Goal: Check status: Check status

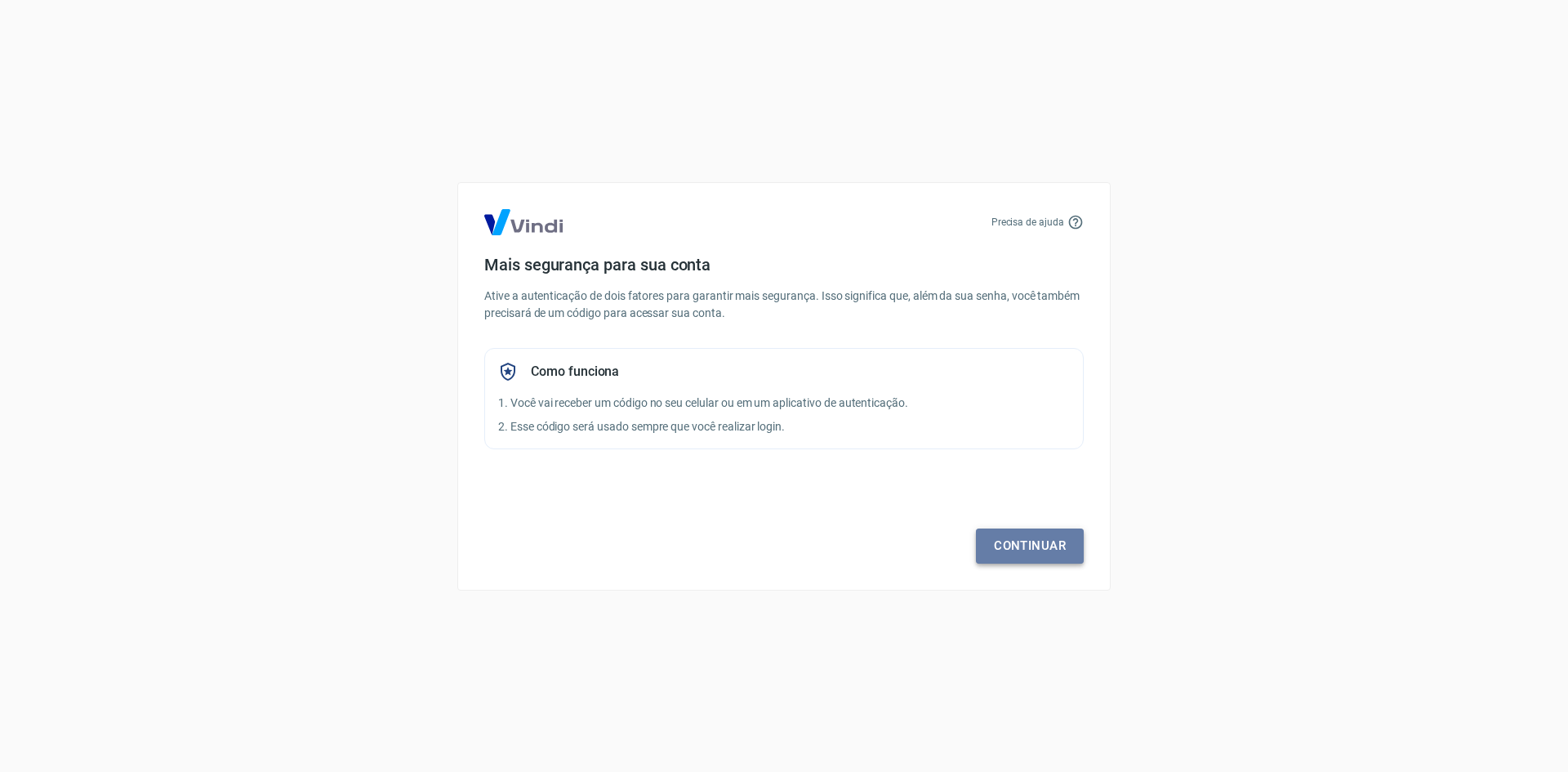
click at [1022, 557] on link "Continuar" at bounding box center [1029, 545] width 107 height 34
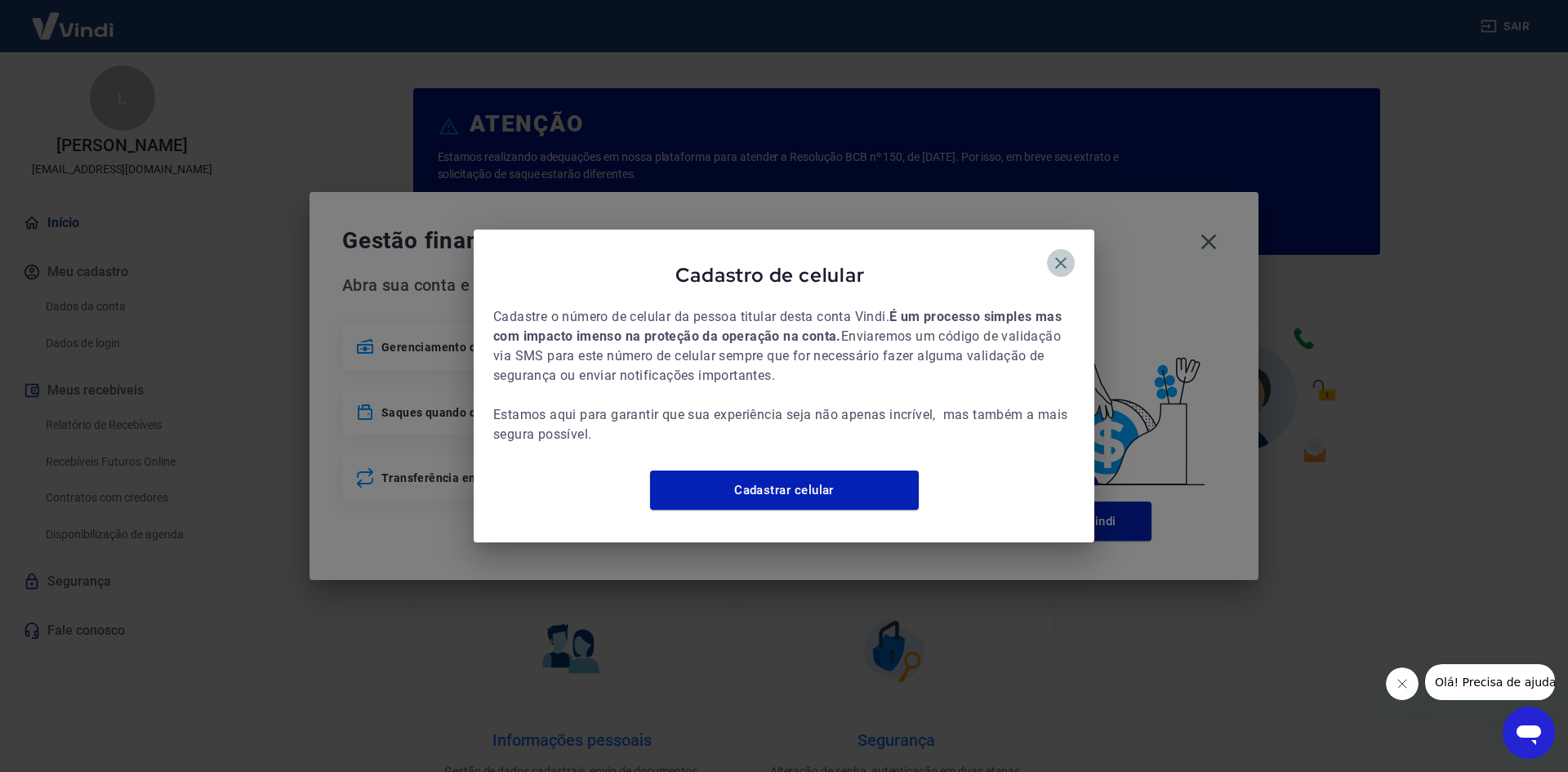
click at [1056, 254] on icon "button" at bounding box center [1062, 264] width 20 height 20
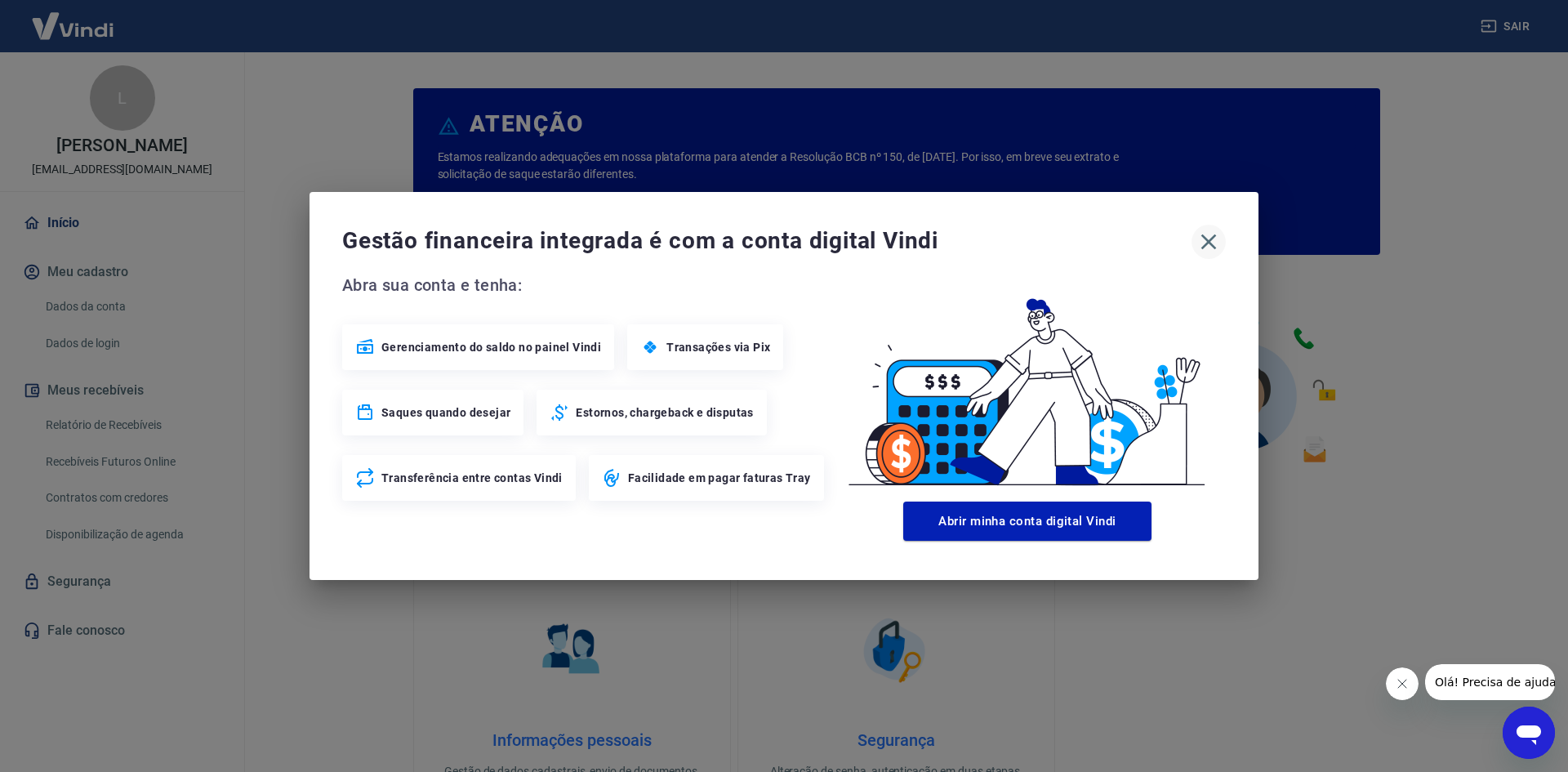
click at [1205, 242] on icon "button" at bounding box center [1209, 241] width 26 height 26
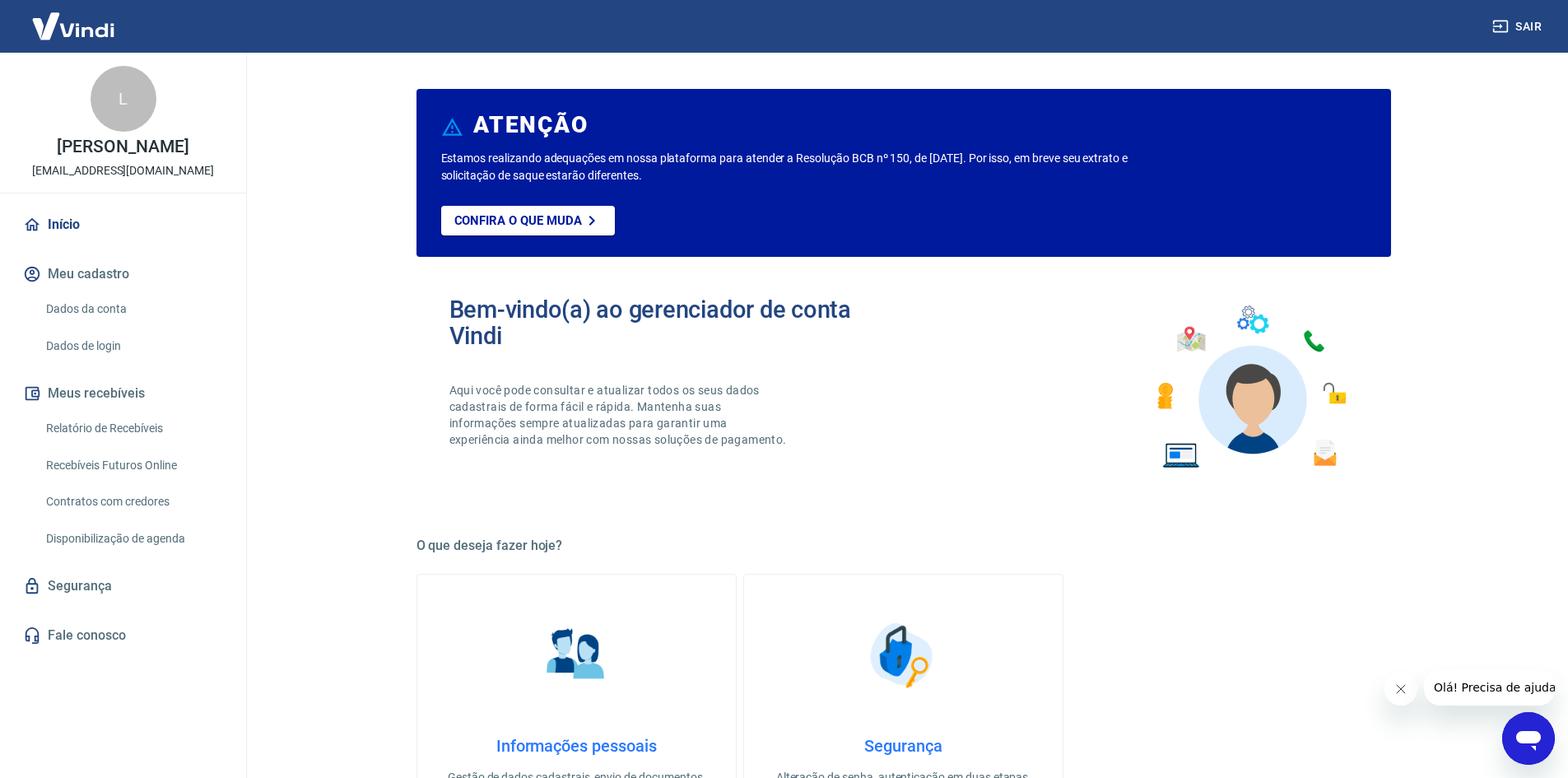
click at [133, 433] on link "Relatório de Recebíveis" at bounding box center [132, 428] width 186 height 34
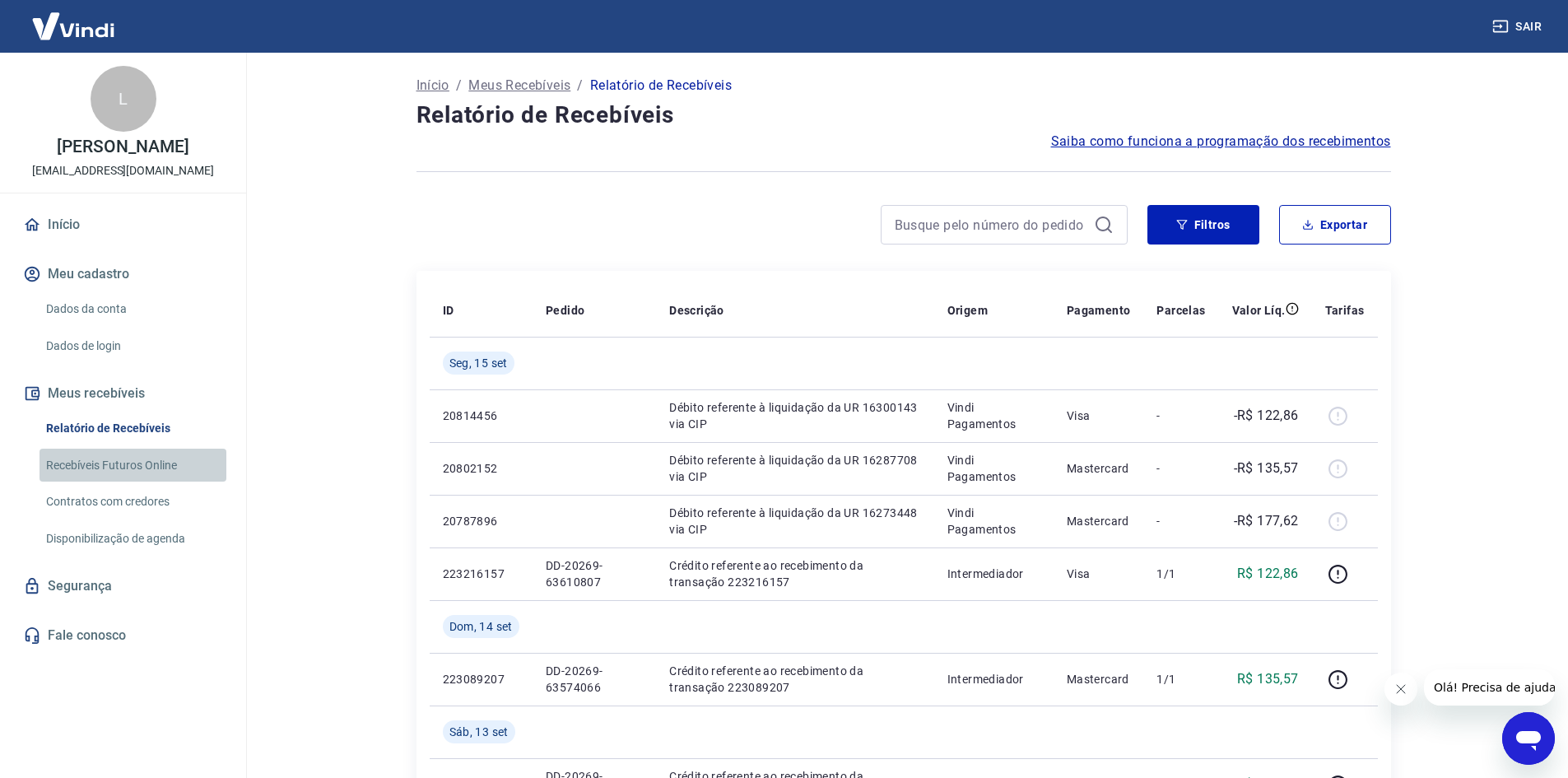
click at [167, 468] on link "Recebíveis Futuros Online" at bounding box center [132, 465] width 186 height 34
click at [328, 399] on main "Início / Meus Recebíveis / Relatório de Recebíveis Relatório de Recebíveis Saib…" at bounding box center [902, 415] width 1329 height 725
click at [1215, 230] on button "Filtros" at bounding box center [1202, 224] width 112 height 39
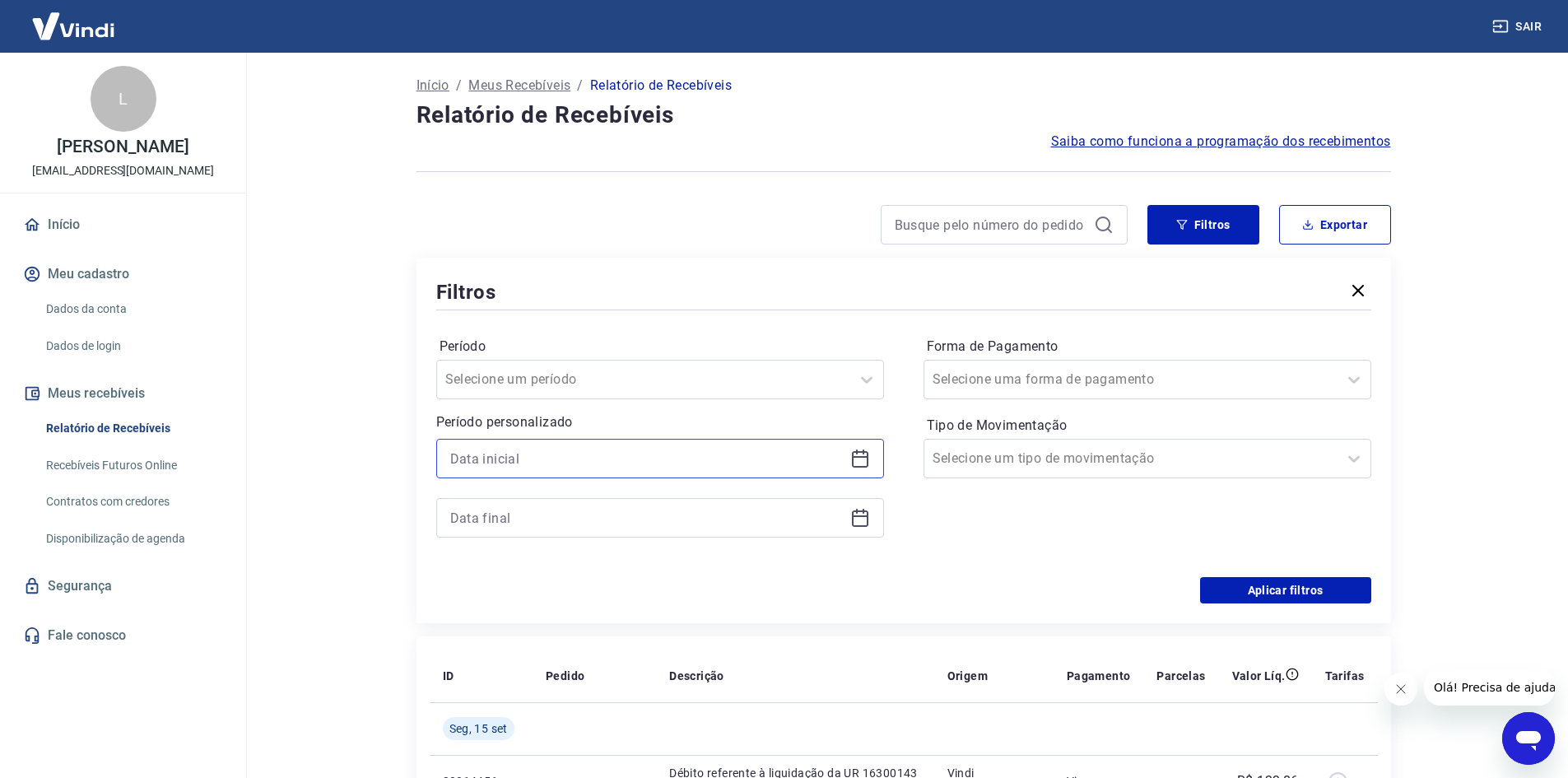
click at [632, 460] on input at bounding box center [647, 458] width 394 height 25
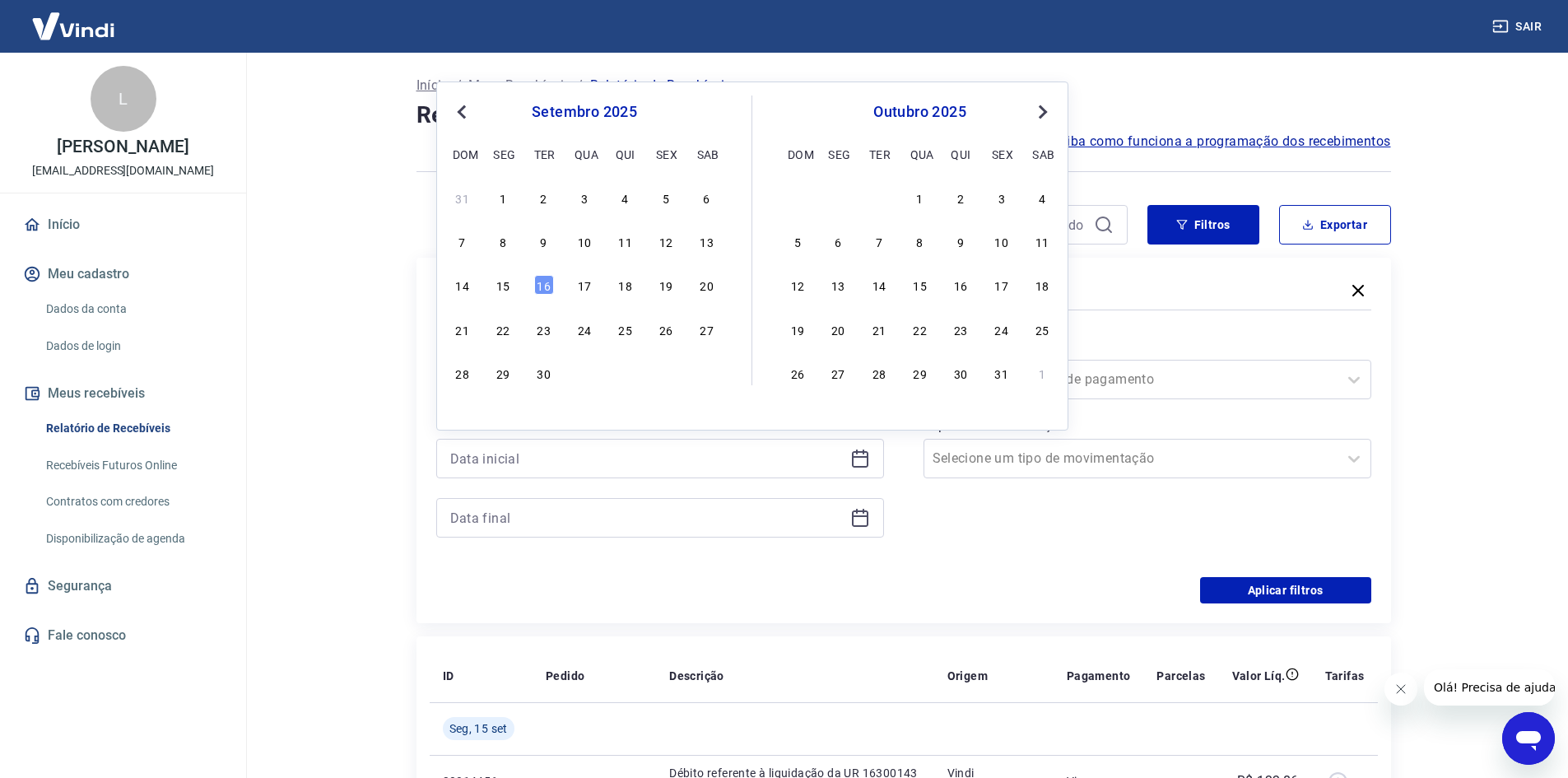
click at [463, 110] on span "Previous Month" at bounding box center [463, 111] width 0 height 19
click at [664, 202] on div "1" at bounding box center [666, 197] width 20 height 20
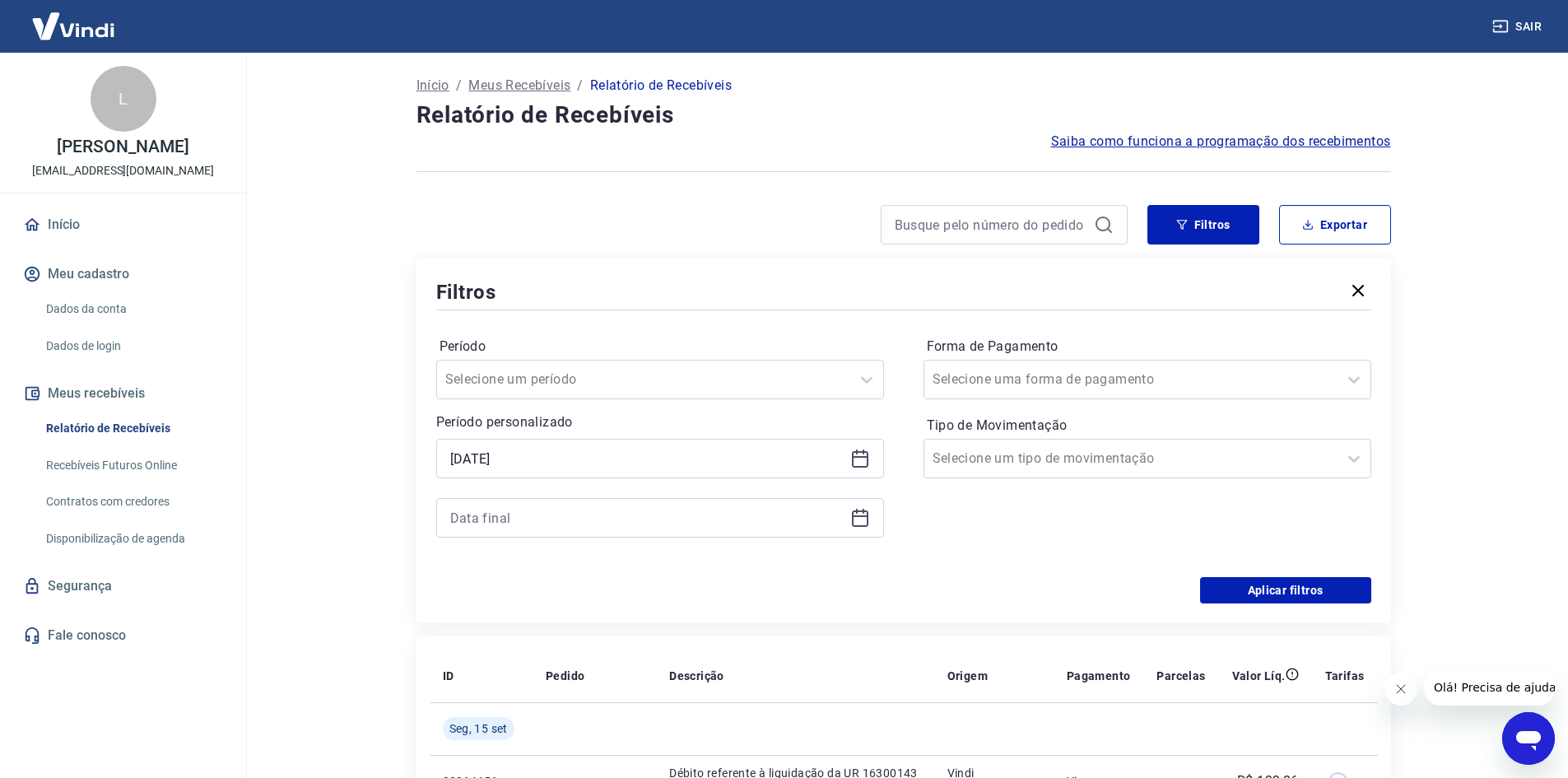
type input "01/08/2025"
click at [561, 524] on input at bounding box center [647, 518] width 394 height 25
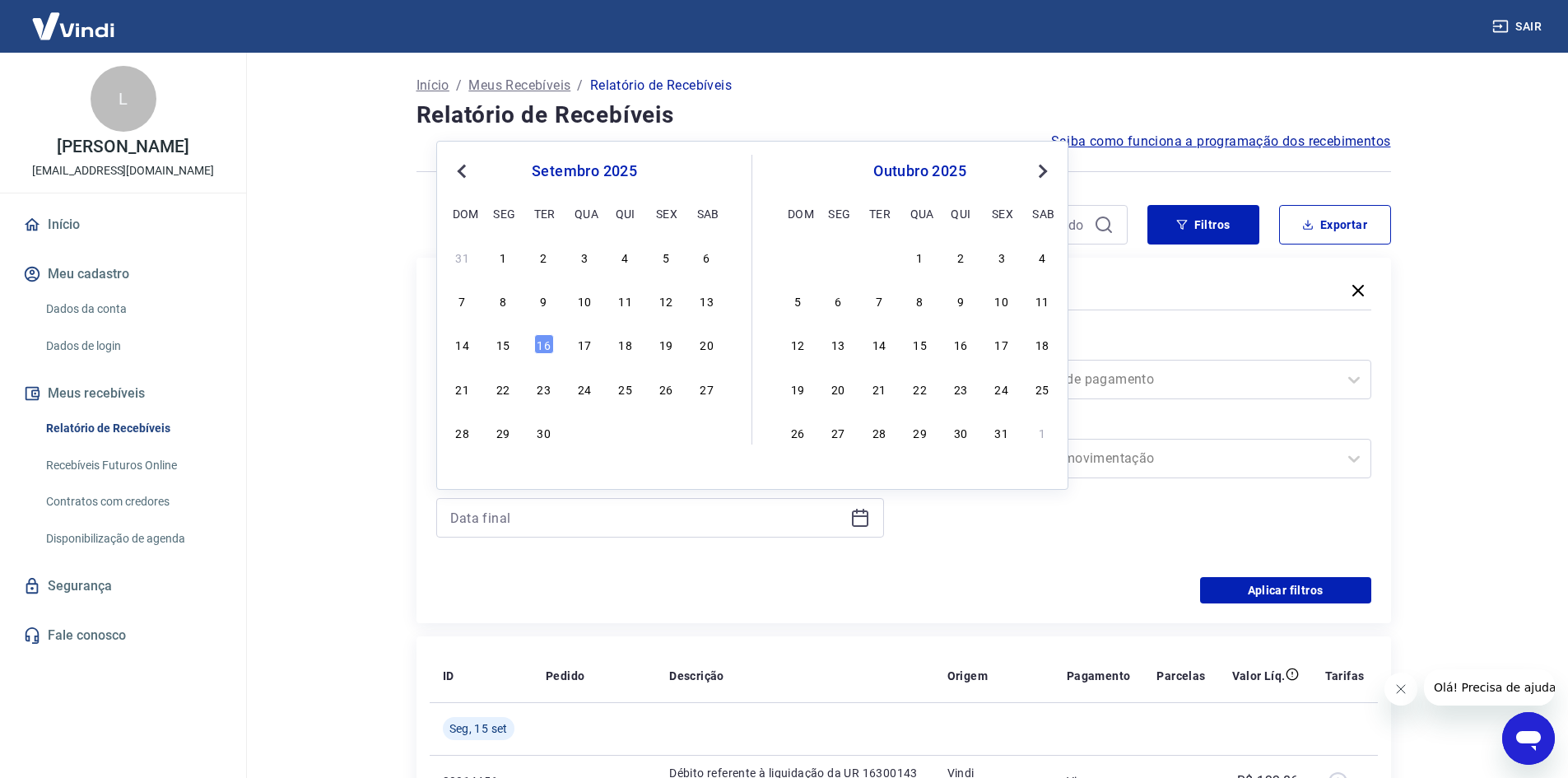
click at [463, 176] on span "Previous Month" at bounding box center [463, 170] width 0 height 19
click at [459, 478] on div "31" at bounding box center [463, 476] width 20 height 20
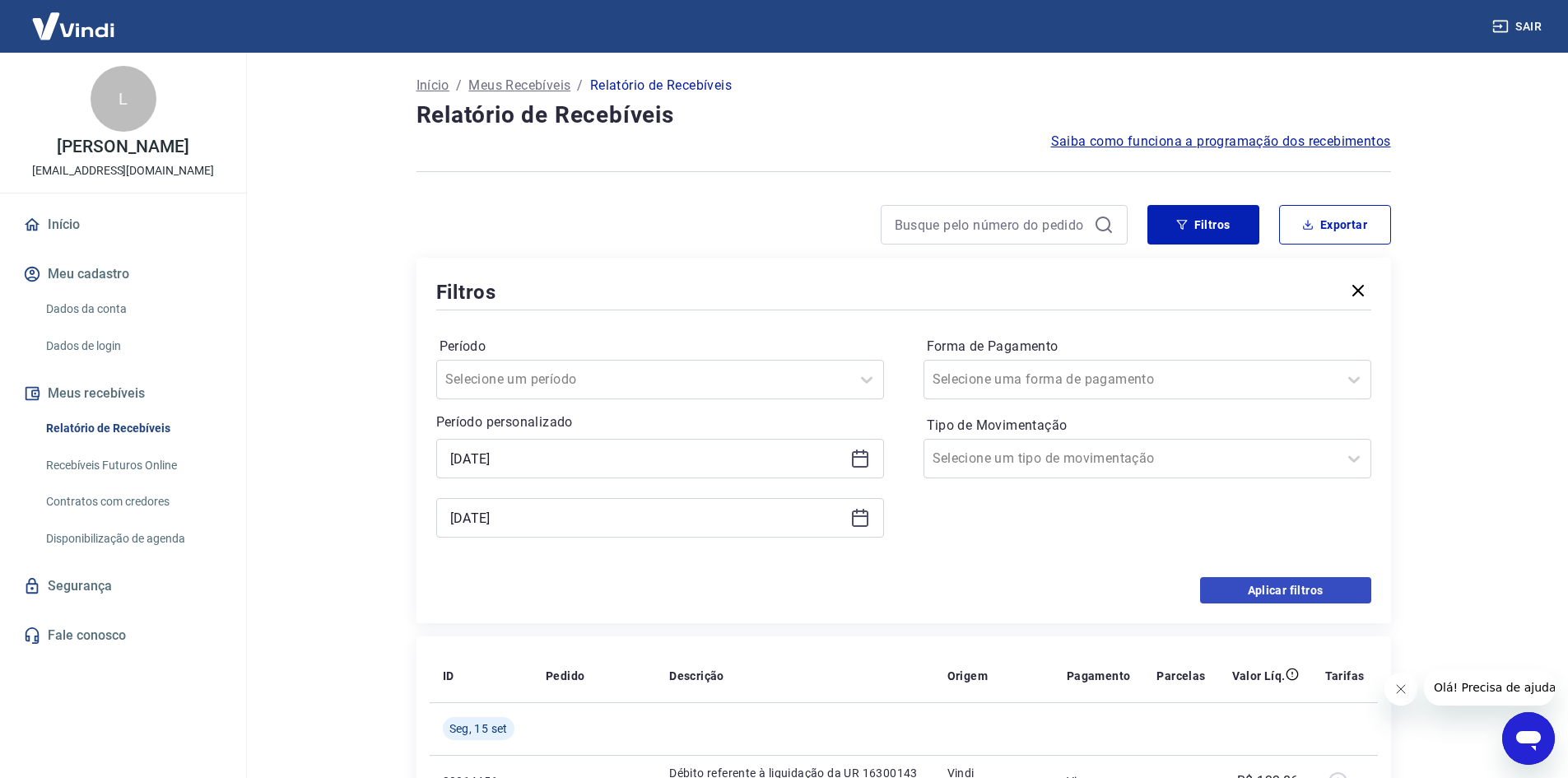
type input "31/08/2025"
click at [1236, 582] on button "Aplicar filtros" at bounding box center [1285, 590] width 171 height 26
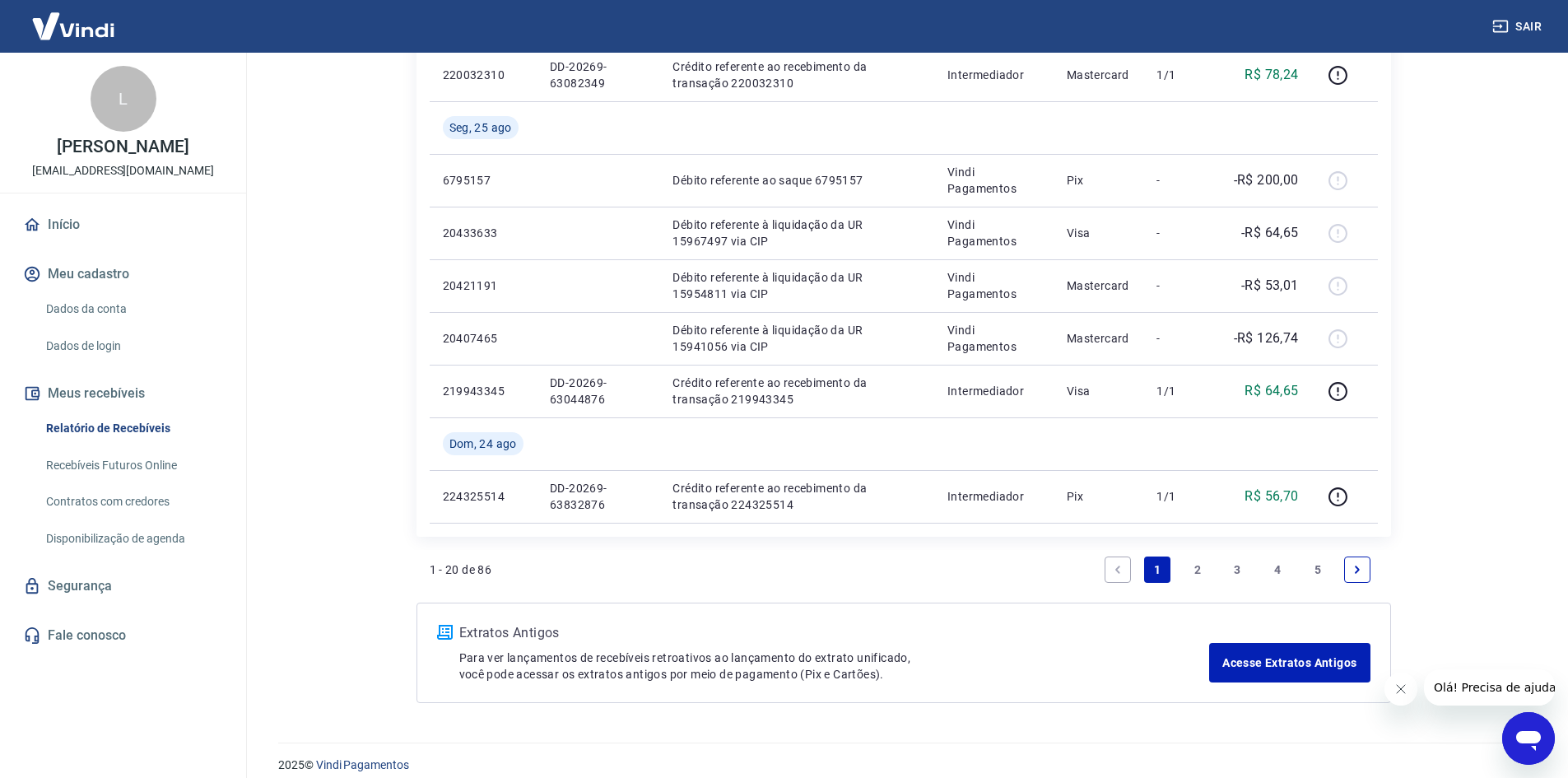
scroll to position [1305, 0]
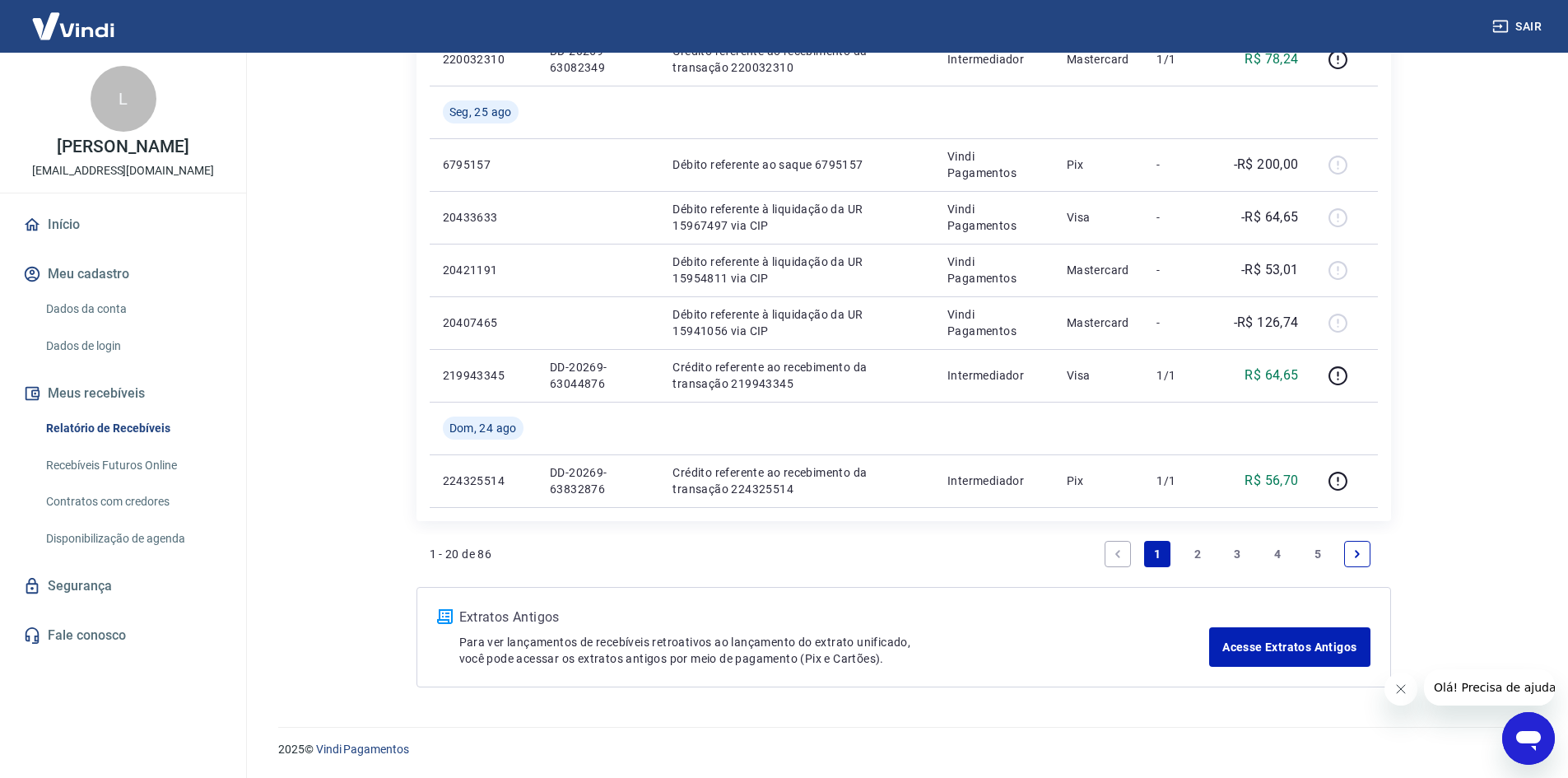
drag, startPoint x: 1320, startPoint y: 553, endPoint x: 1279, endPoint y: 716, distance: 168.1
click at [1320, 553] on link "5" at bounding box center [1317, 554] width 26 height 26
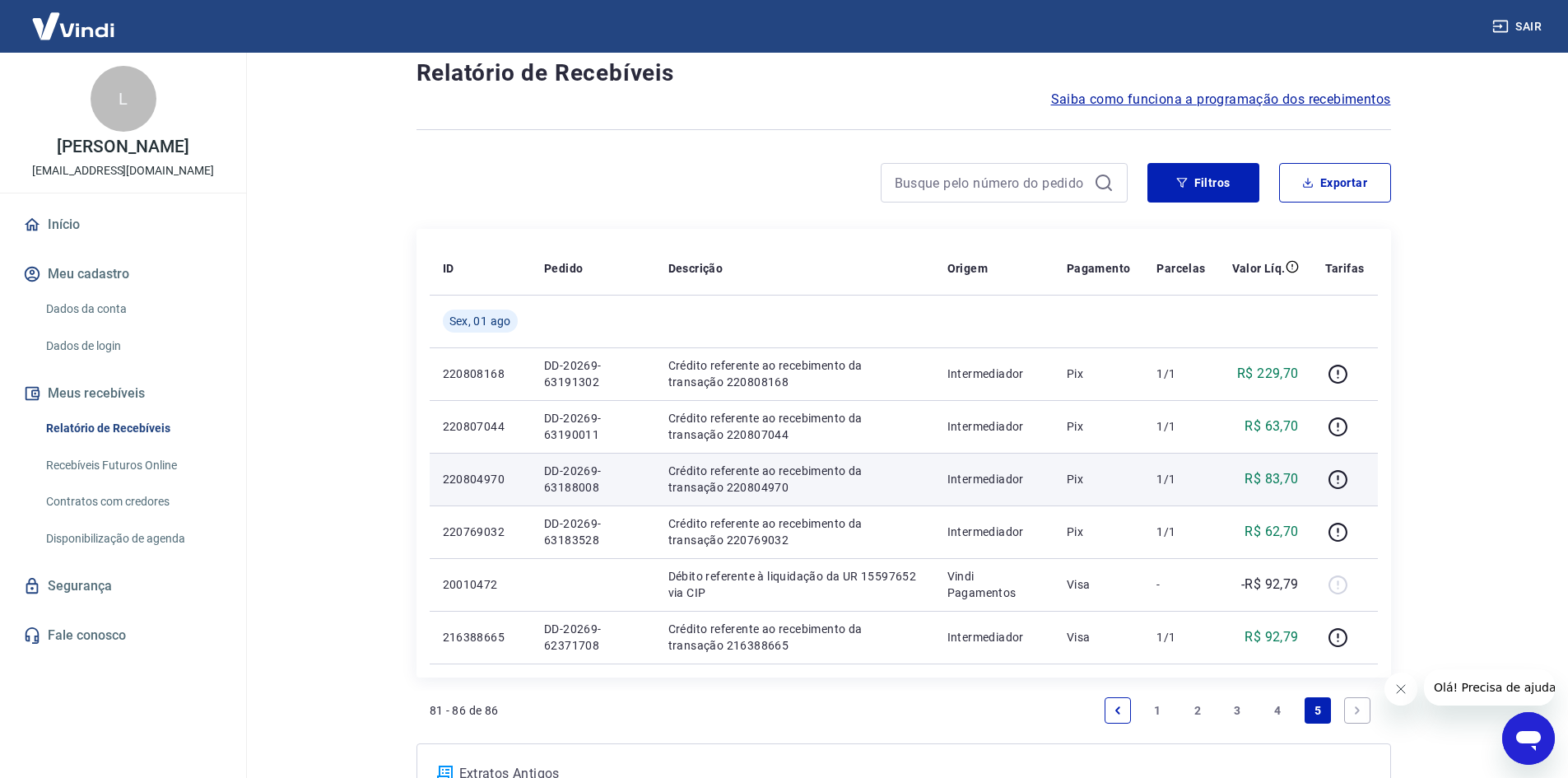
scroll to position [82, 0]
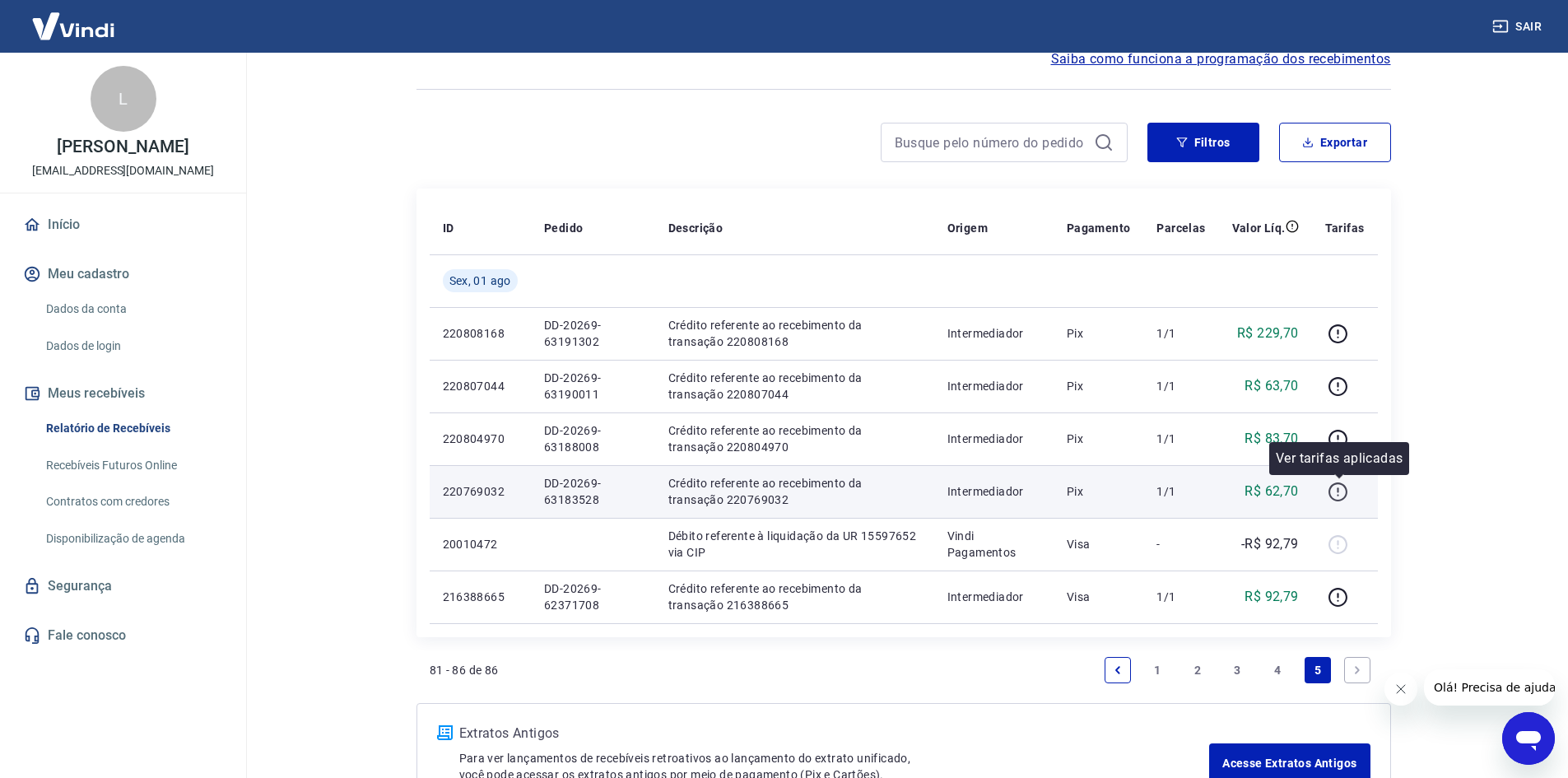
click at [1336, 493] on icon "button" at bounding box center [1338, 491] width 21 height 21
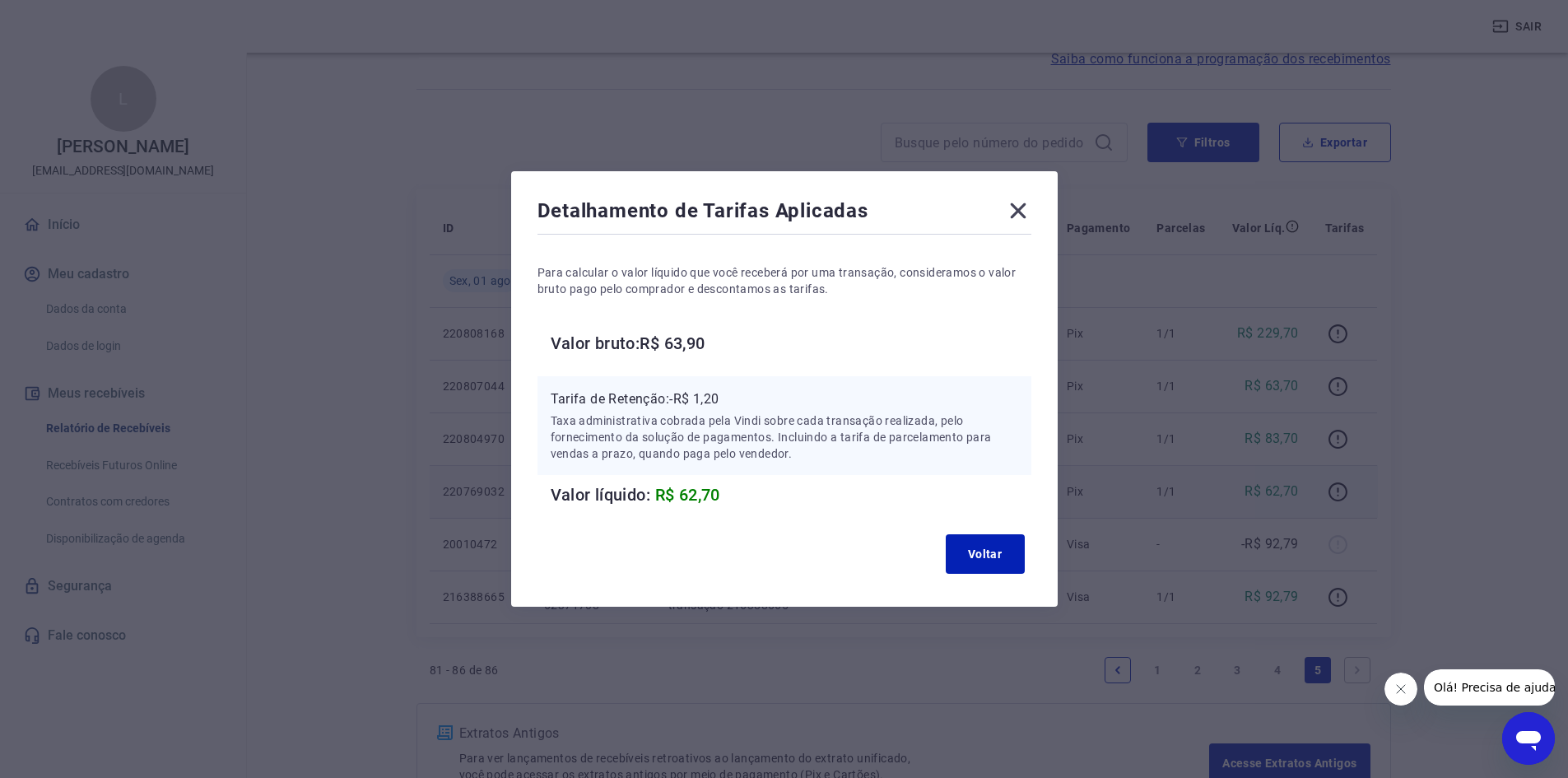
click at [1017, 219] on icon at bounding box center [1018, 210] width 26 height 26
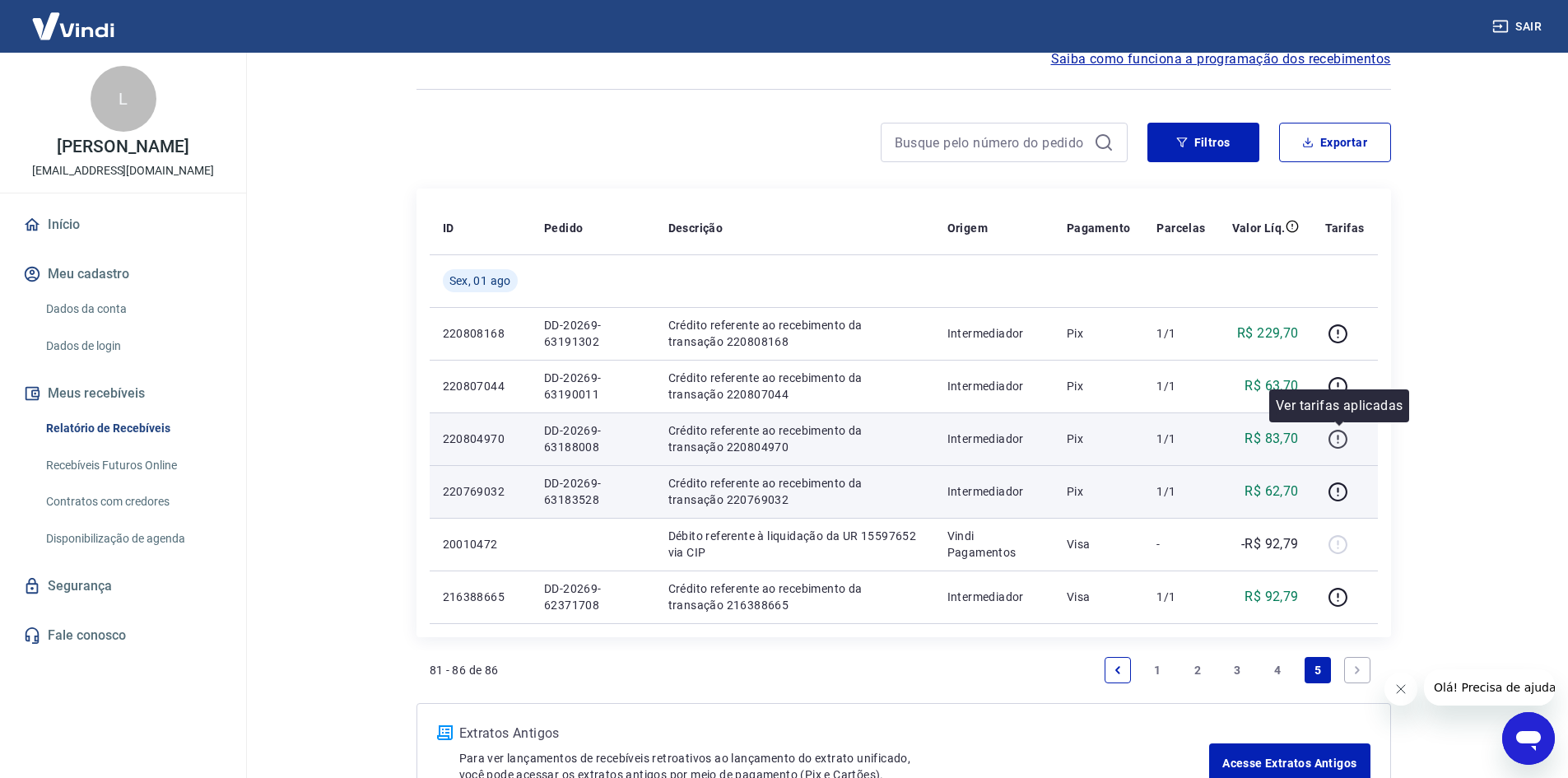
click at [1336, 441] on icon "button" at bounding box center [1338, 439] width 21 height 21
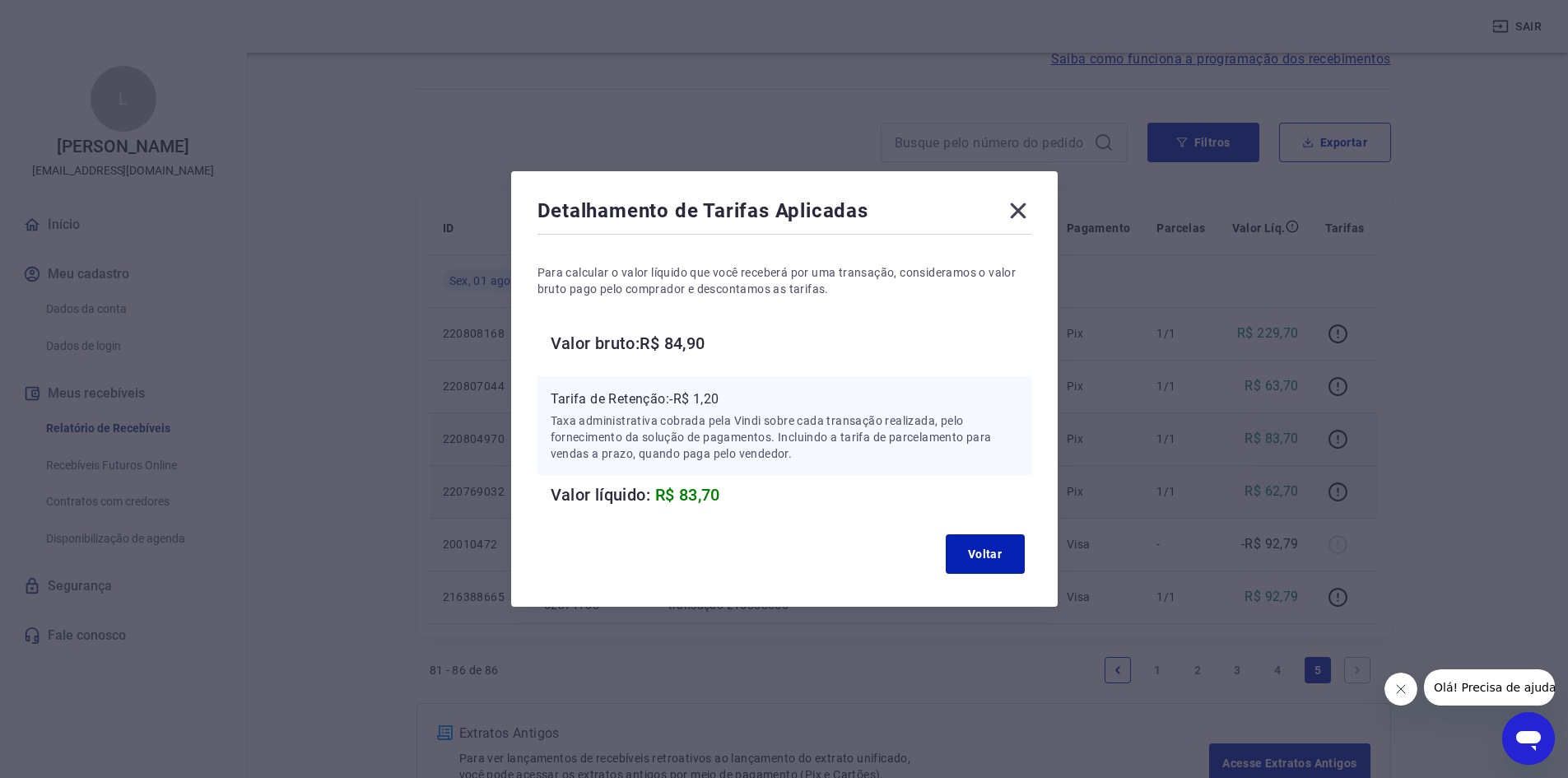
click at [1017, 209] on icon at bounding box center [1018, 210] width 26 height 26
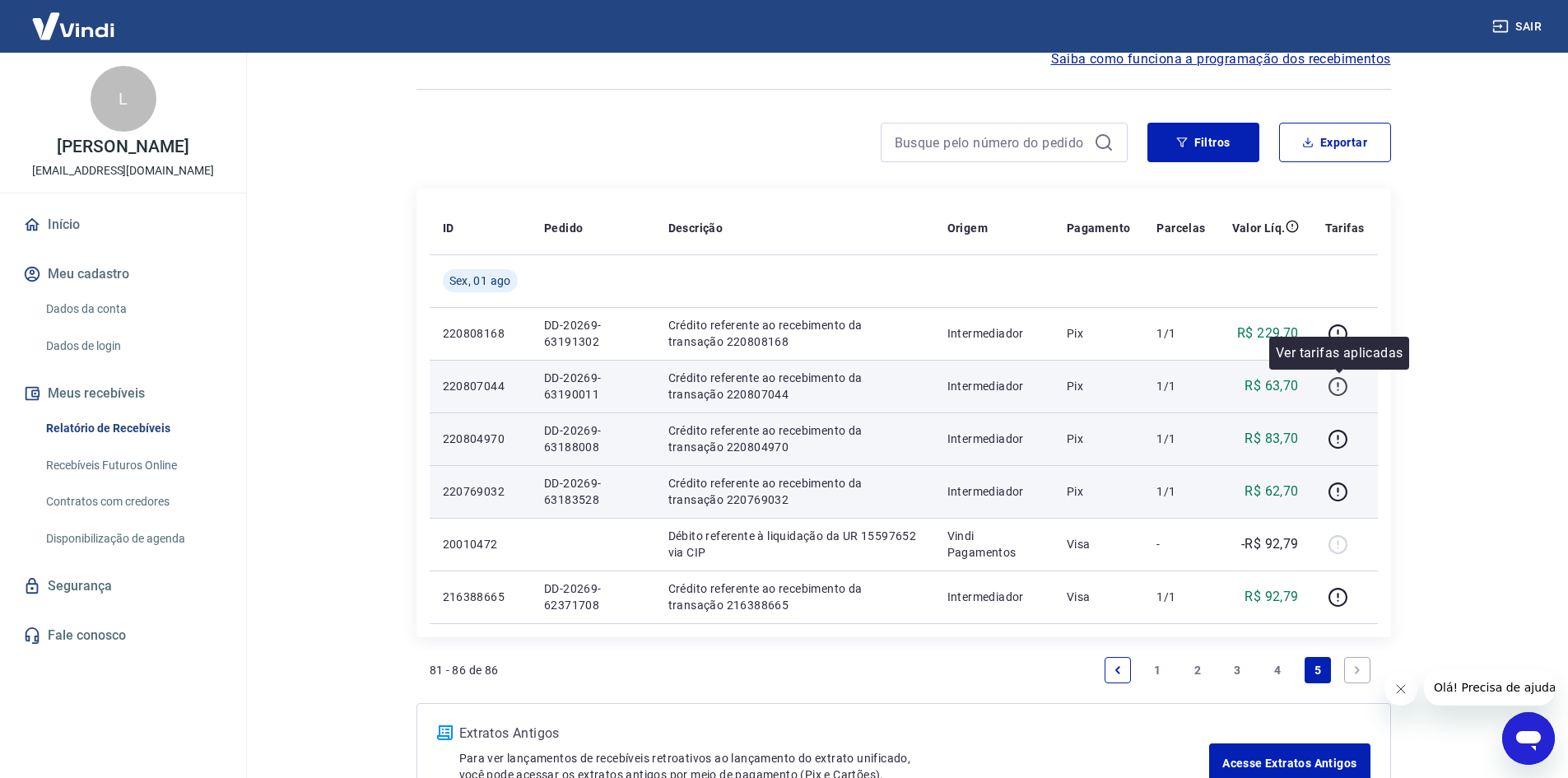
click at [1338, 385] on icon "button" at bounding box center [1338, 387] width 21 height 21
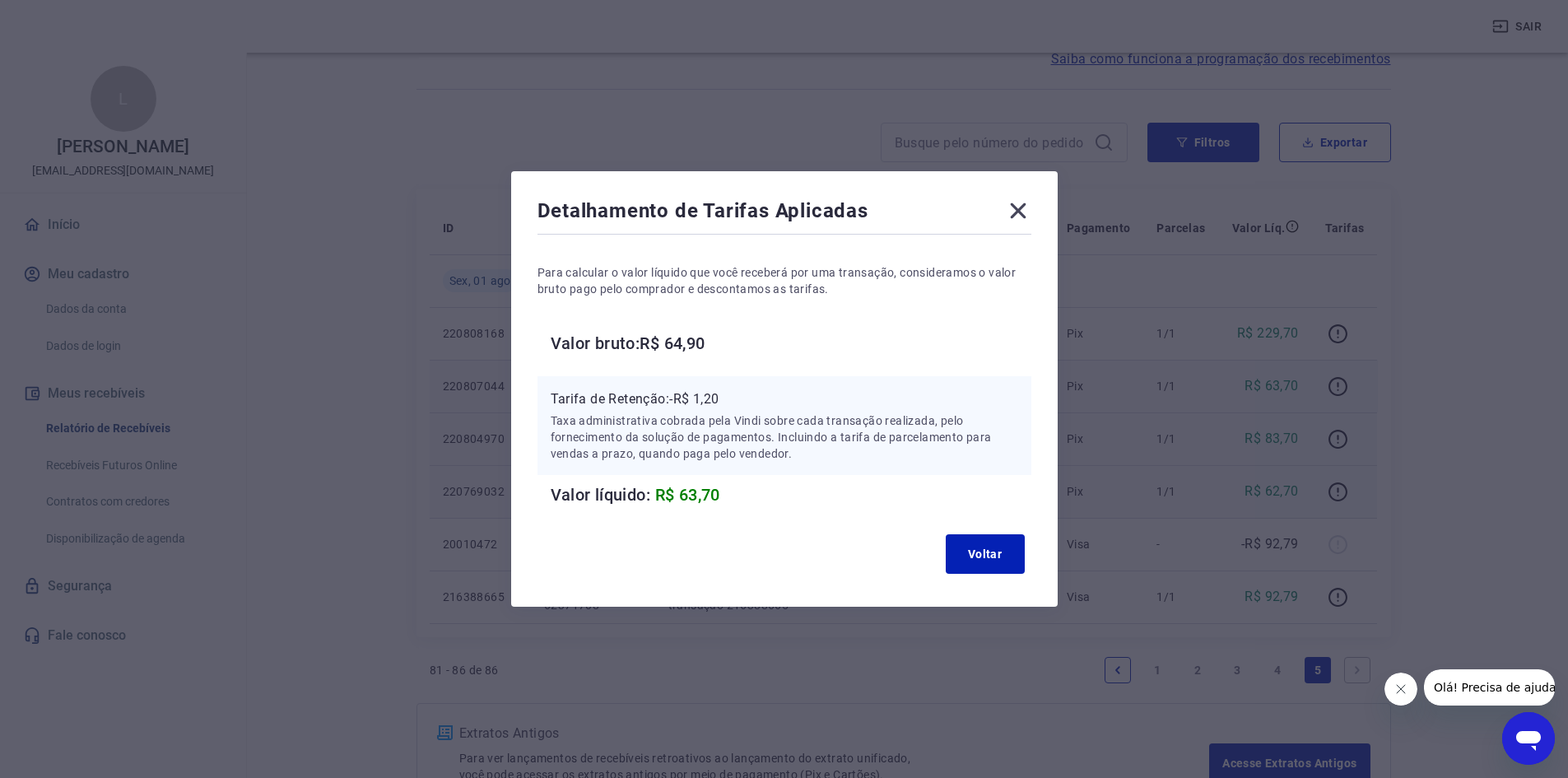
click at [1020, 209] on icon at bounding box center [1018, 210] width 26 height 26
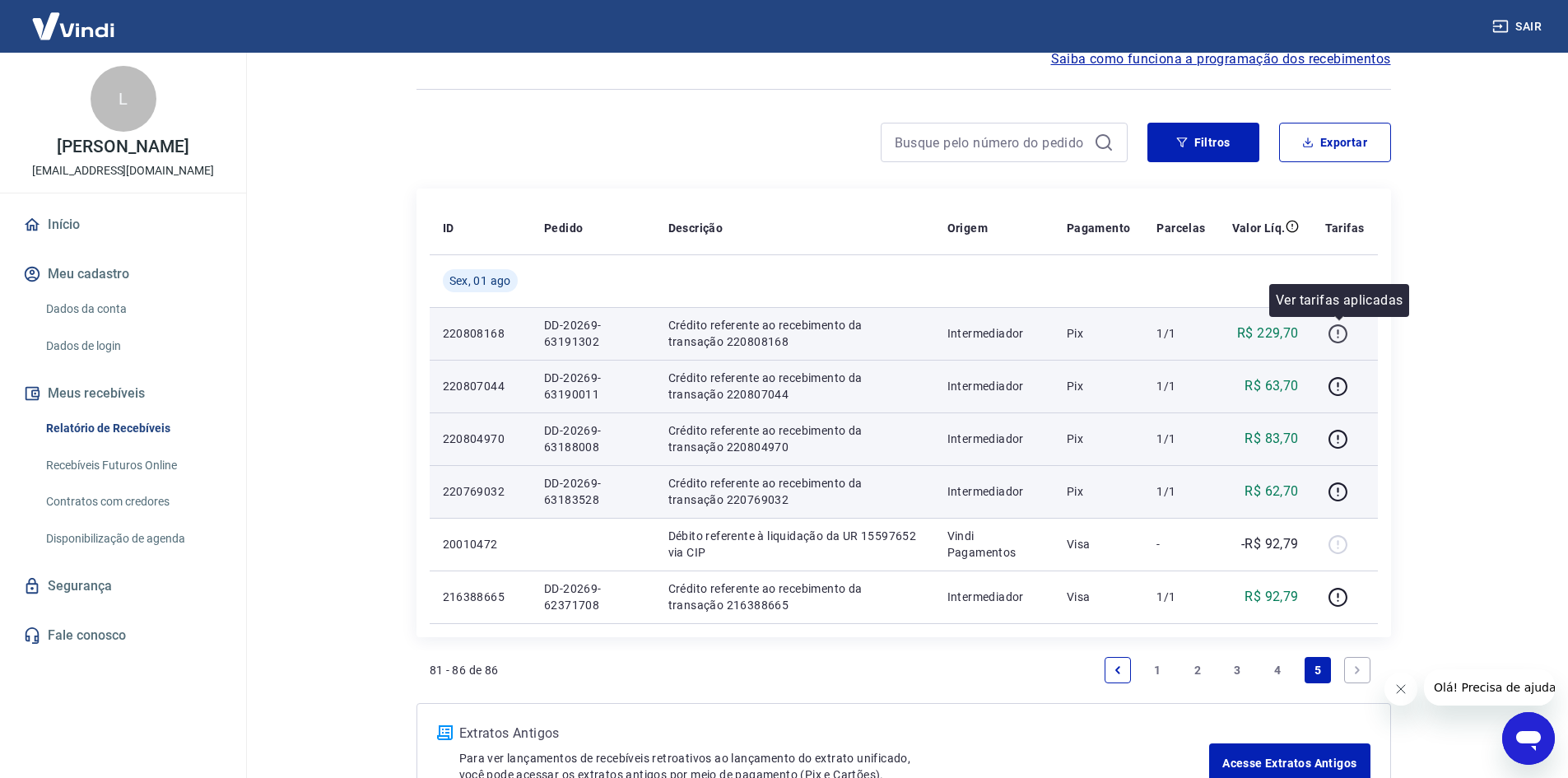
click at [1347, 333] on icon "button" at bounding box center [1338, 334] width 19 height 19
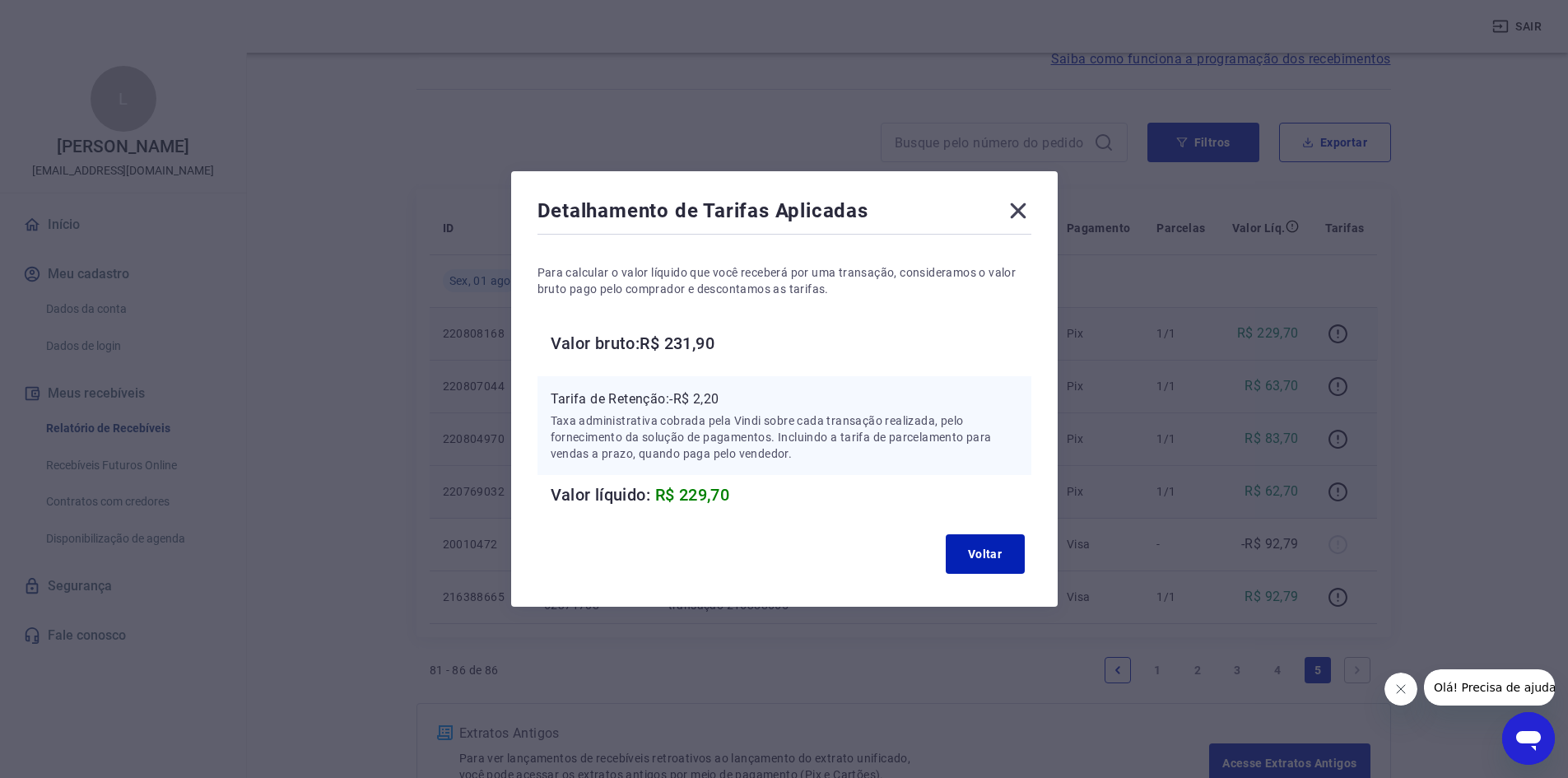
click at [1019, 215] on icon at bounding box center [1017, 211] width 15 height 15
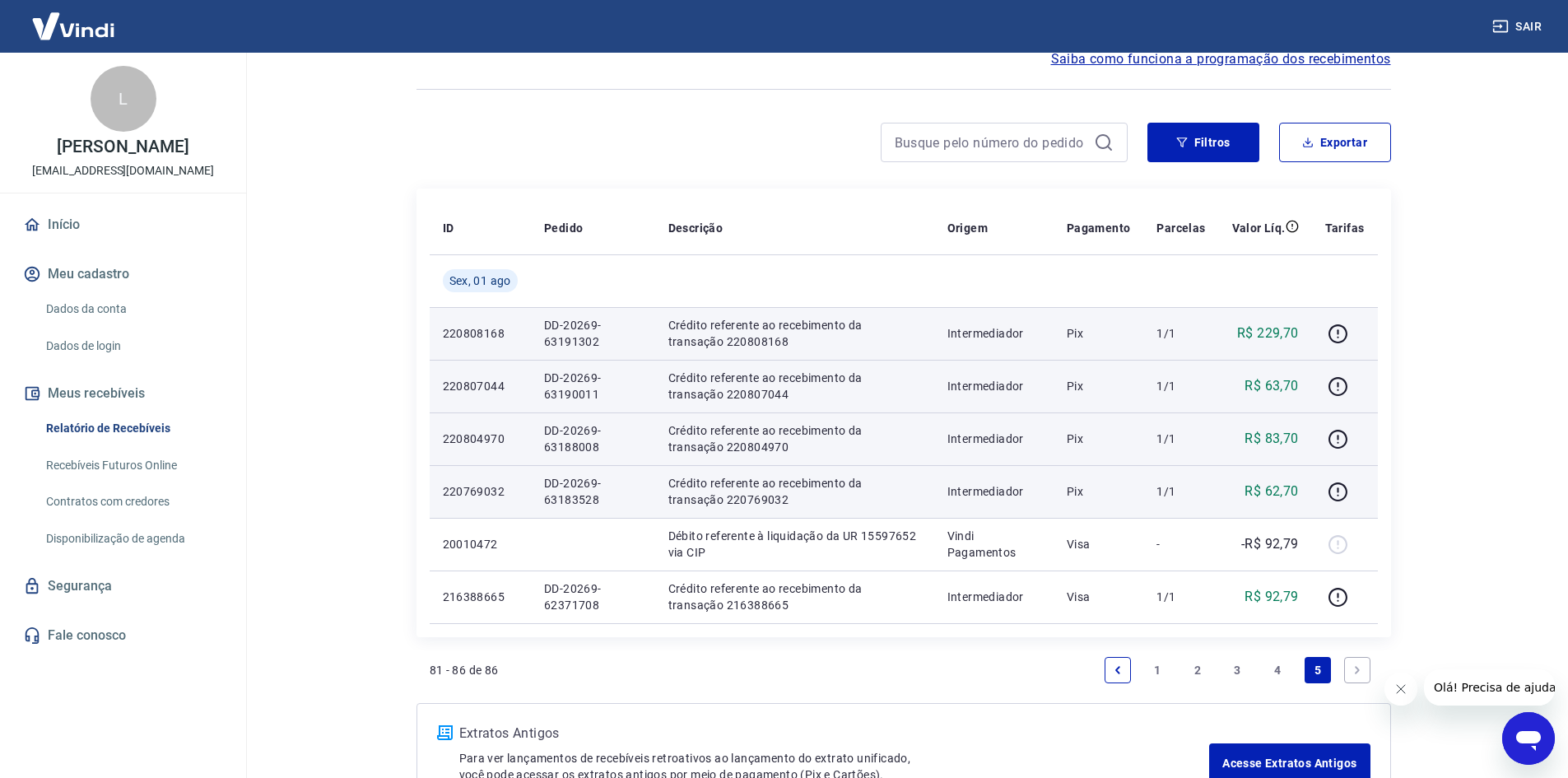
click at [1280, 661] on link "4" at bounding box center [1277, 670] width 26 height 26
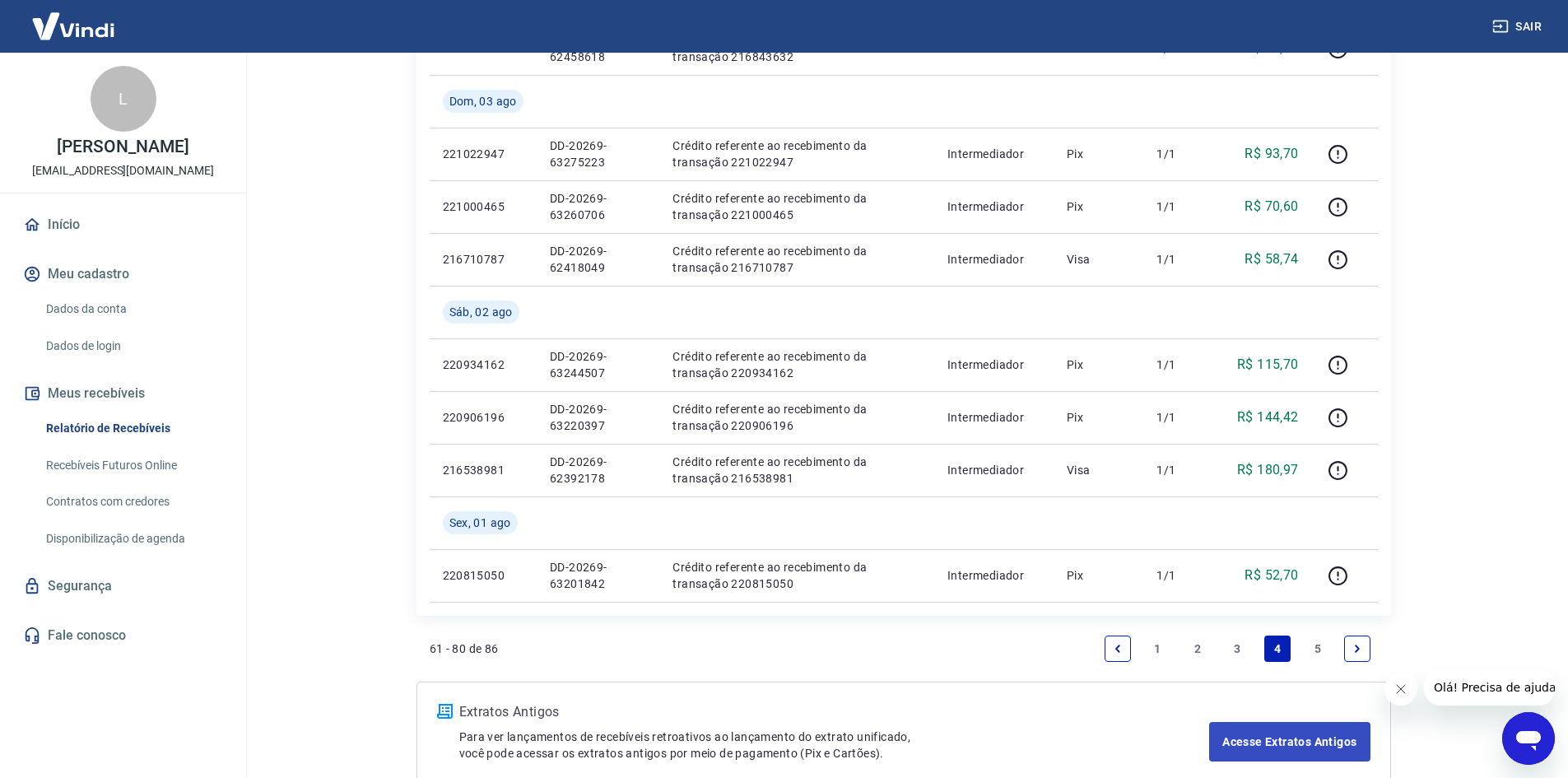
scroll to position [1199, 0]
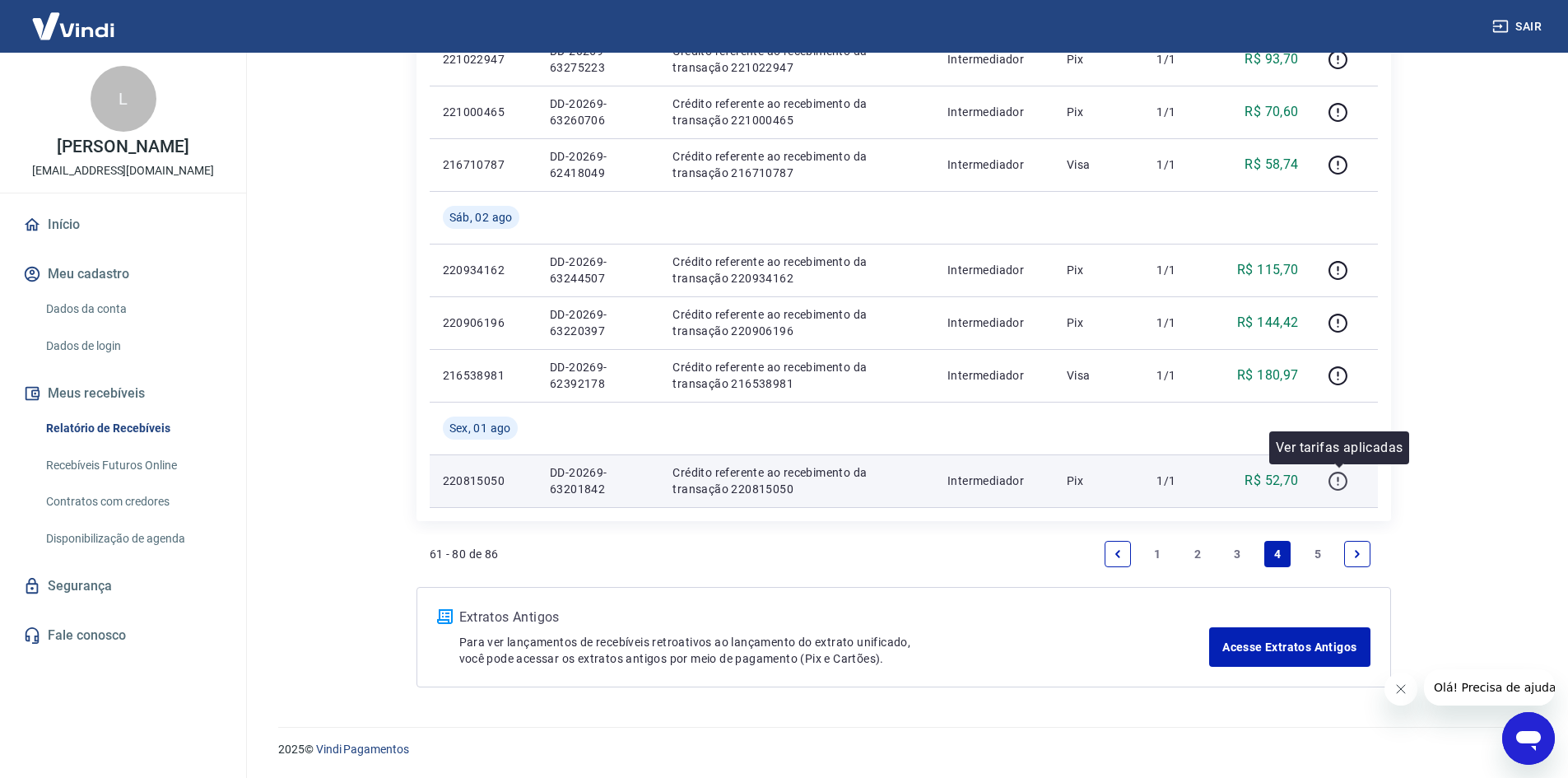
click at [1339, 480] on icon "button" at bounding box center [1338, 479] width 2 height 5
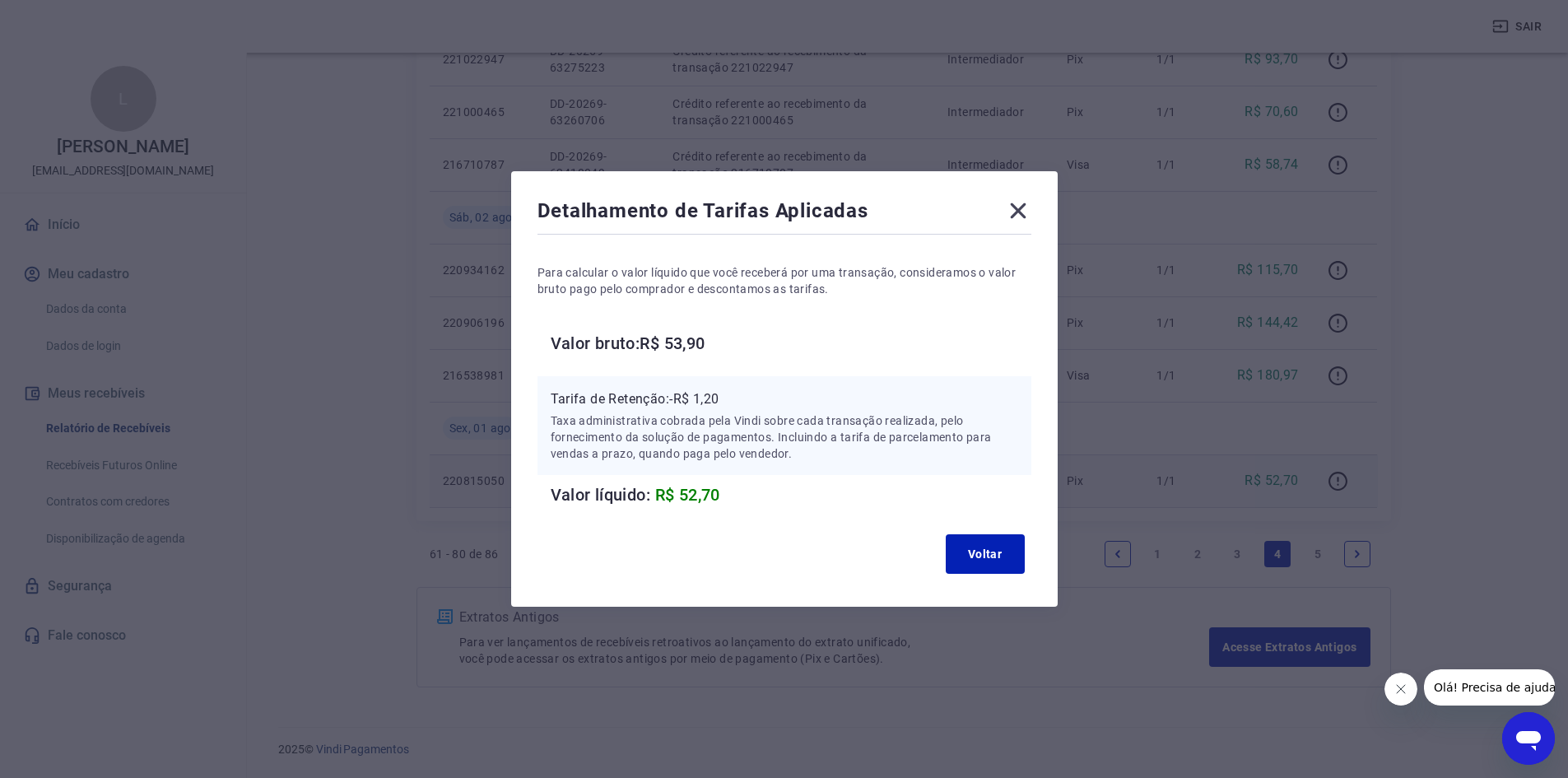
click at [1022, 207] on icon at bounding box center [1017, 211] width 15 height 15
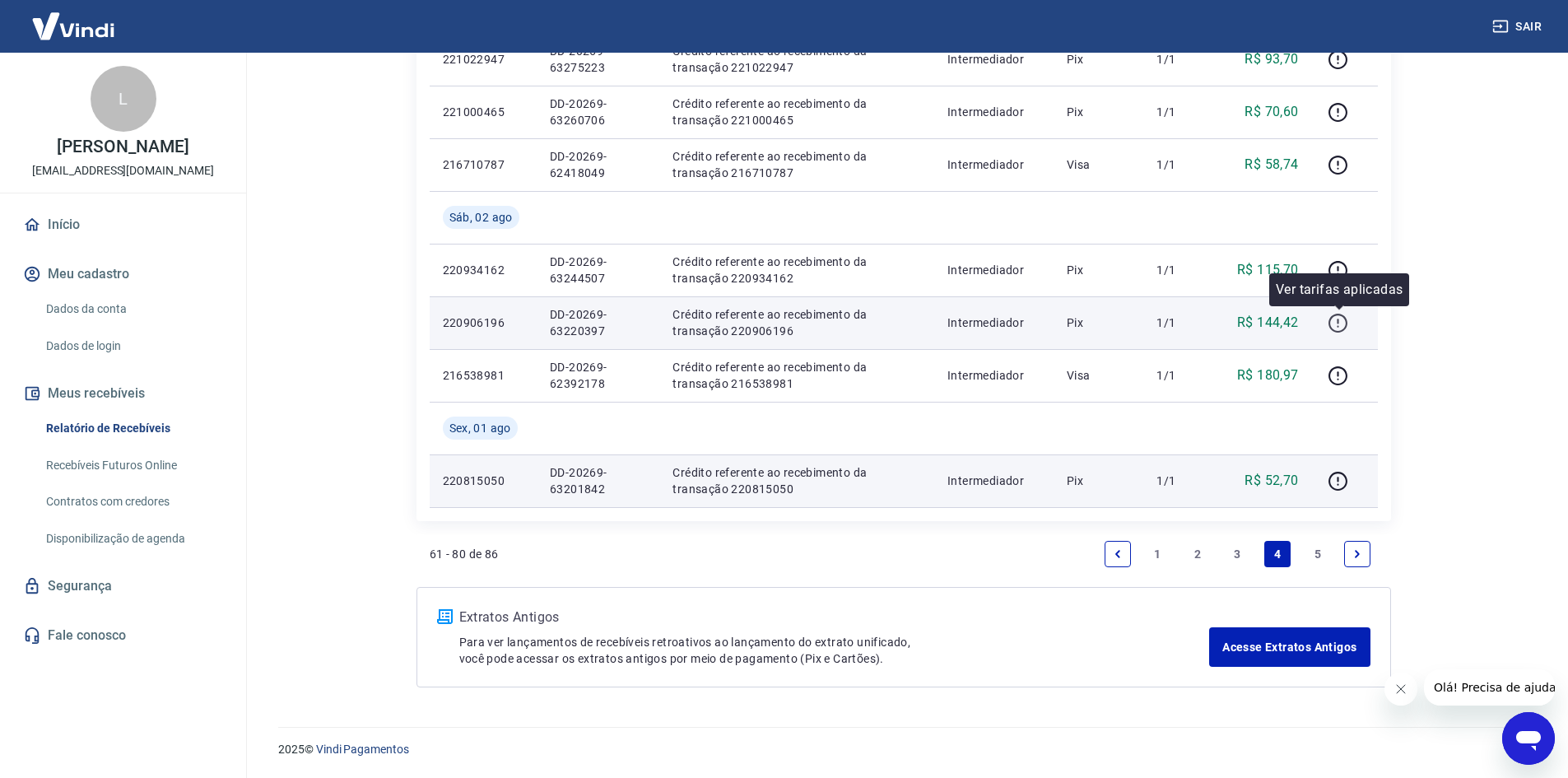
click at [1341, 321] on icon "button" at bounding box center [1338, 323] width 21 height 21
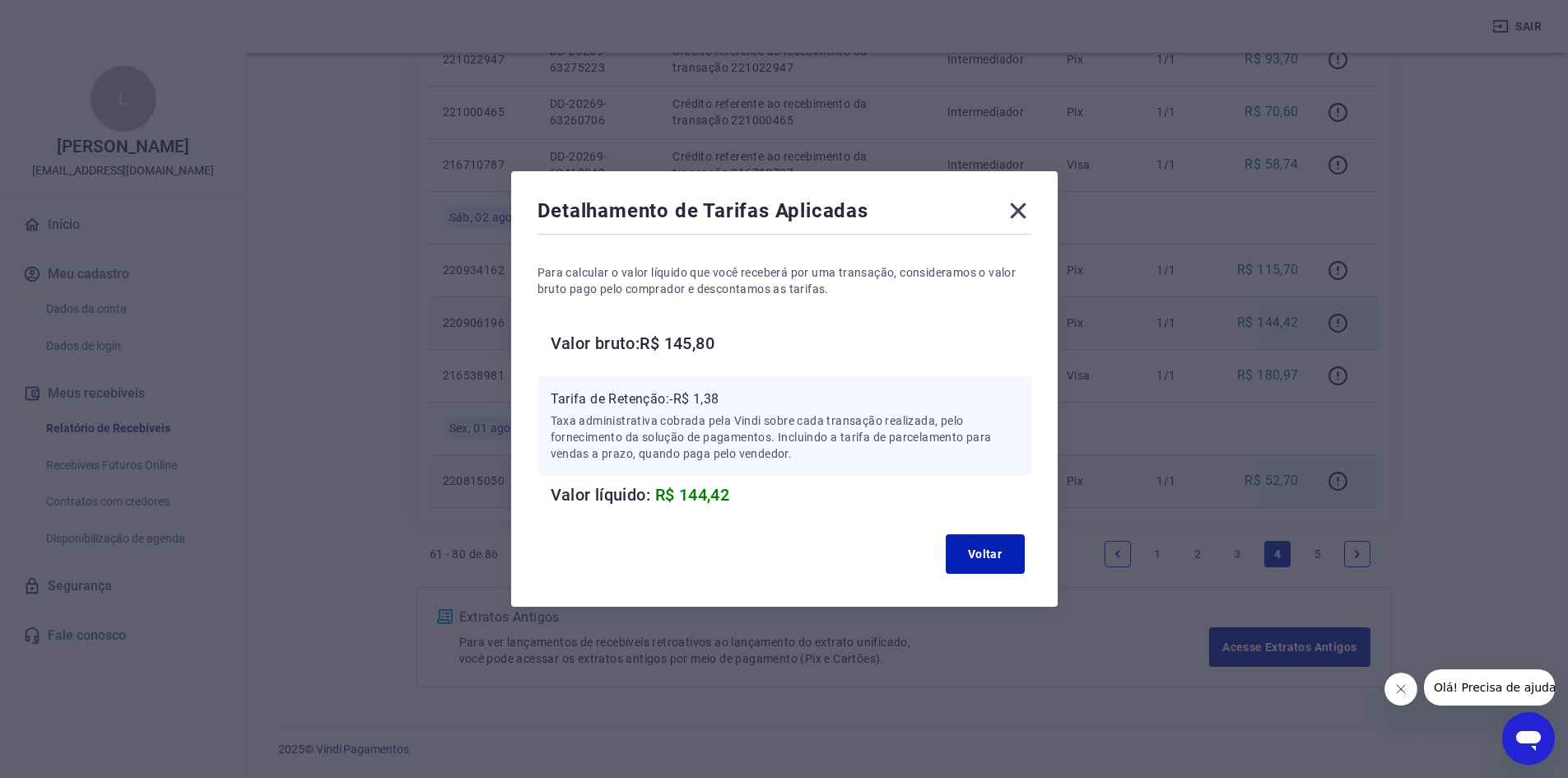
click at [1026, 209] on icon at bounding box center [1017, 211] width 15 height 15
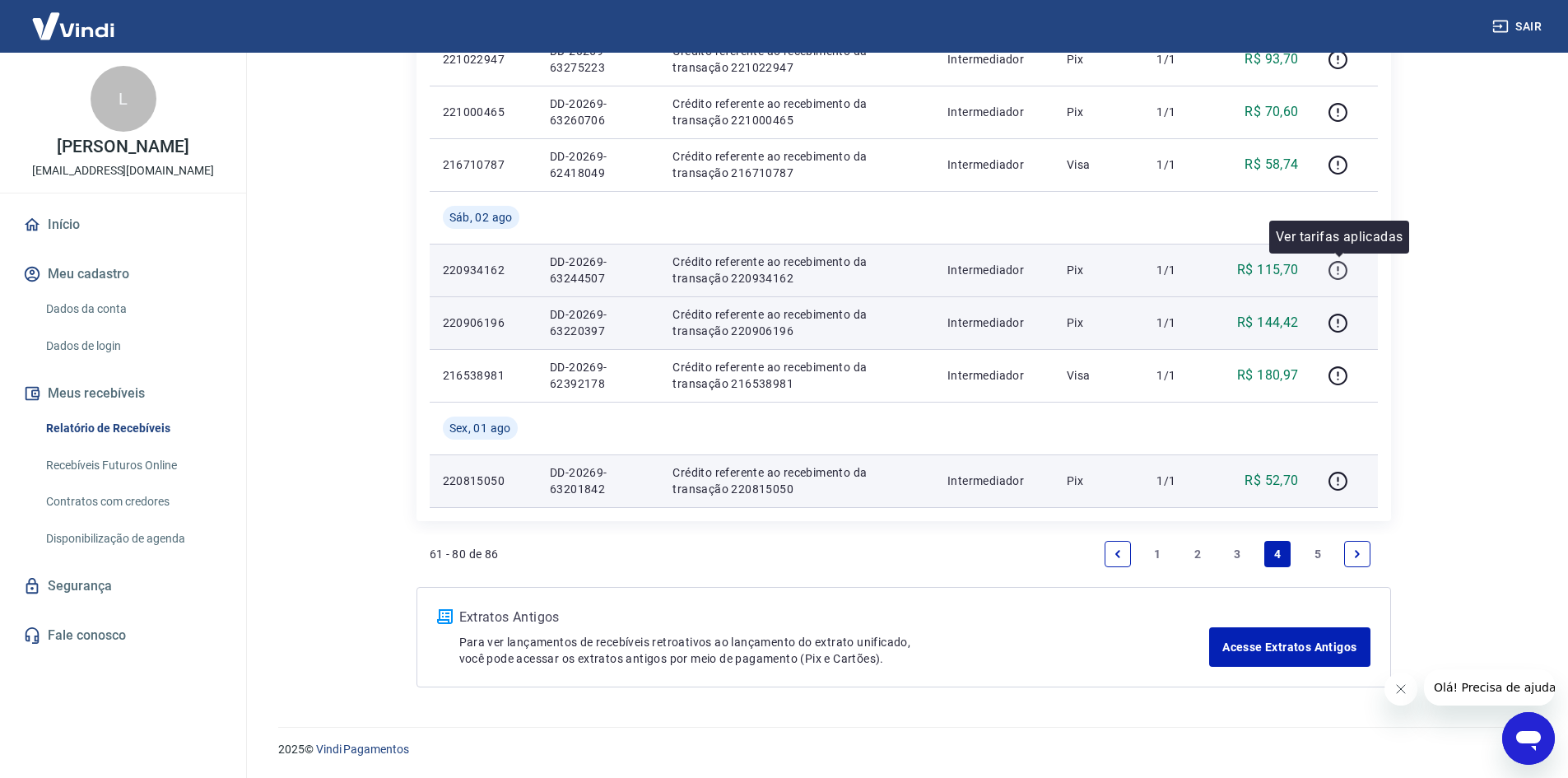
click at [1345, 268] on icon "button" at bounding box center [1338, 270] width 21 height 21
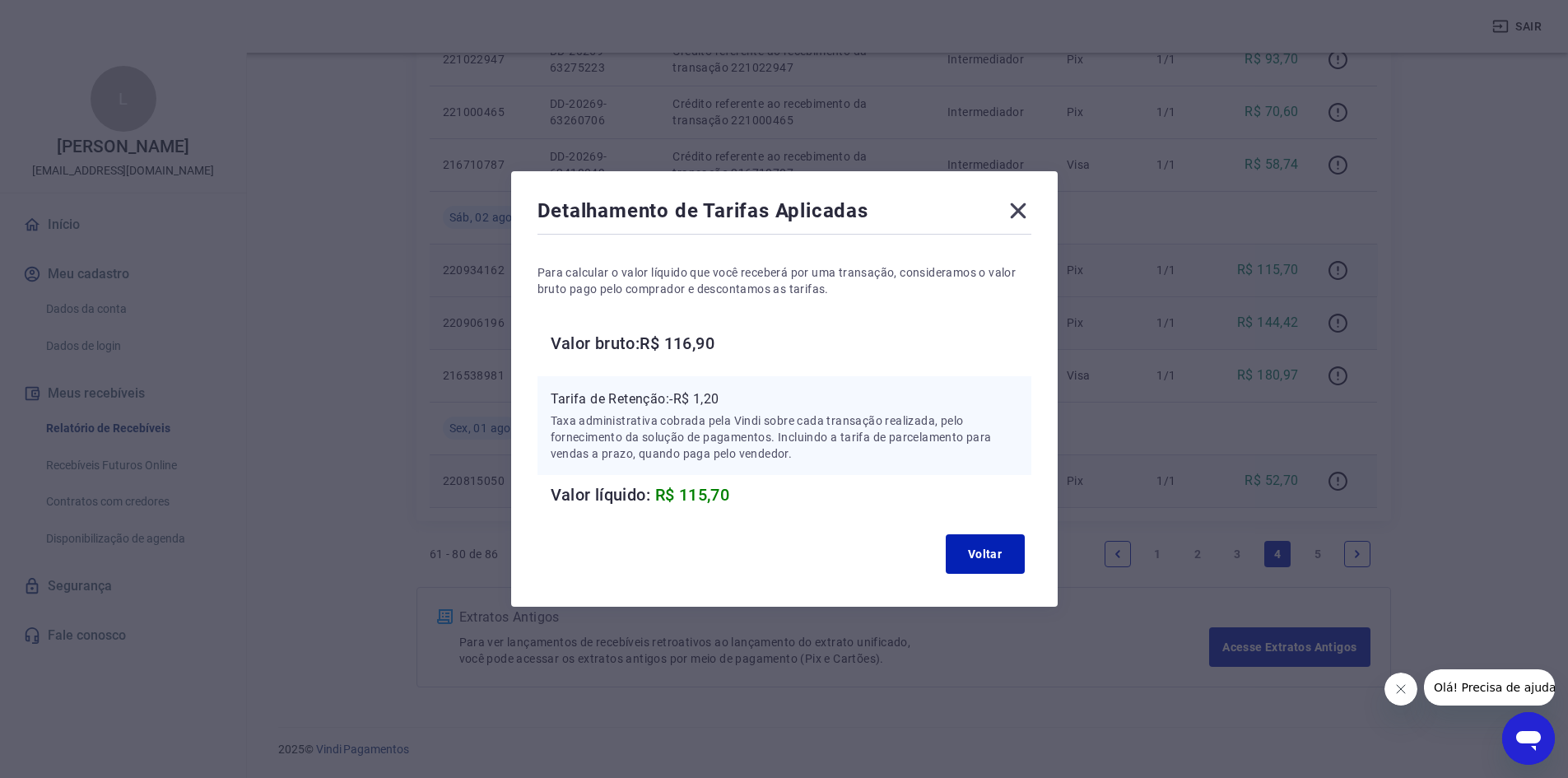
click at [1039, 210] on div "Detalhamento de Tarifas Aplicadas Para calcular o valor líquido que você recebe…" at bounding box center [784, 389] width 547 height 436
click at [1030, 210] on icon at bounding box center [1018, 210] width 26 height 26
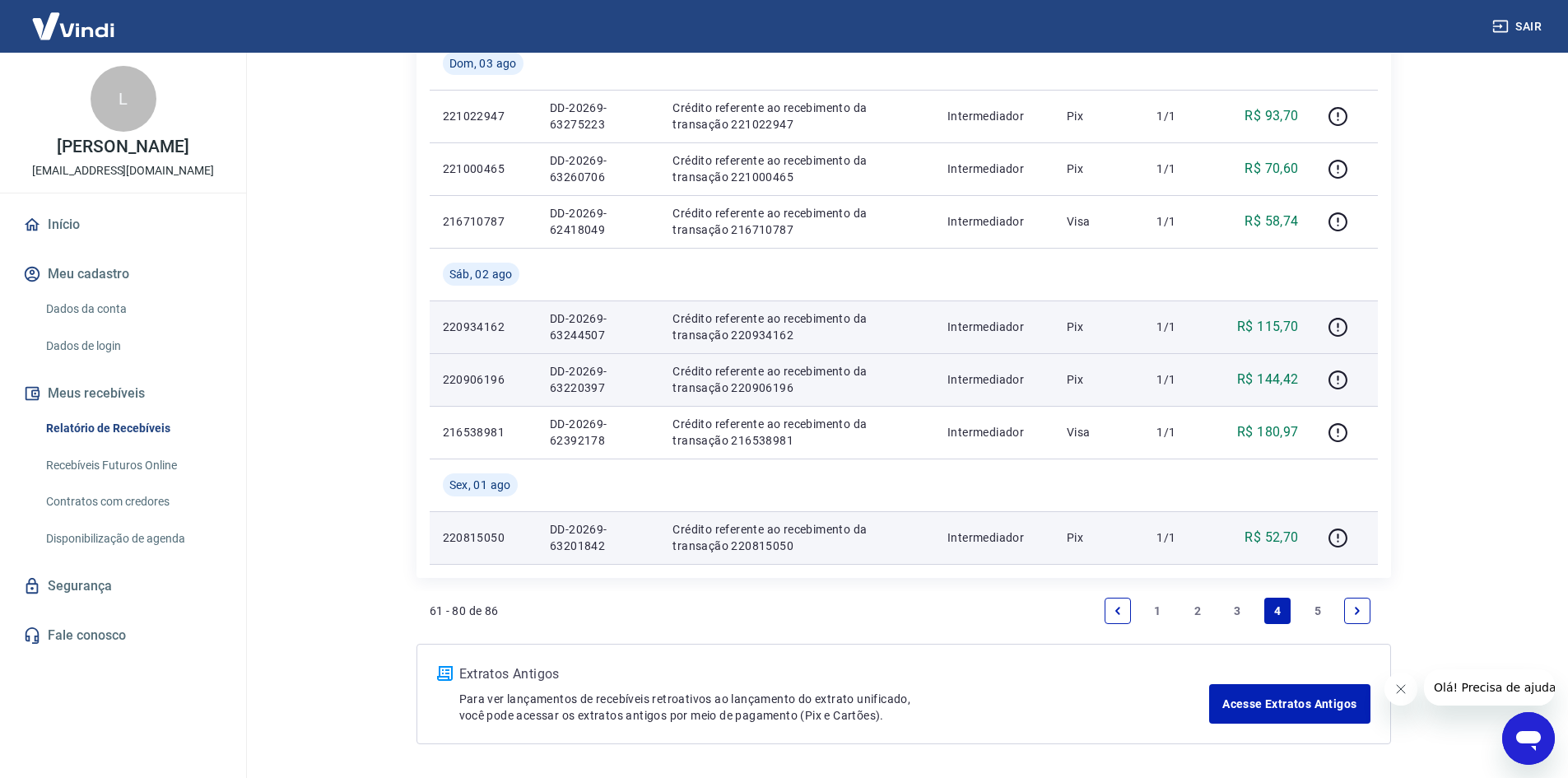
scroll to position [1035, 0]
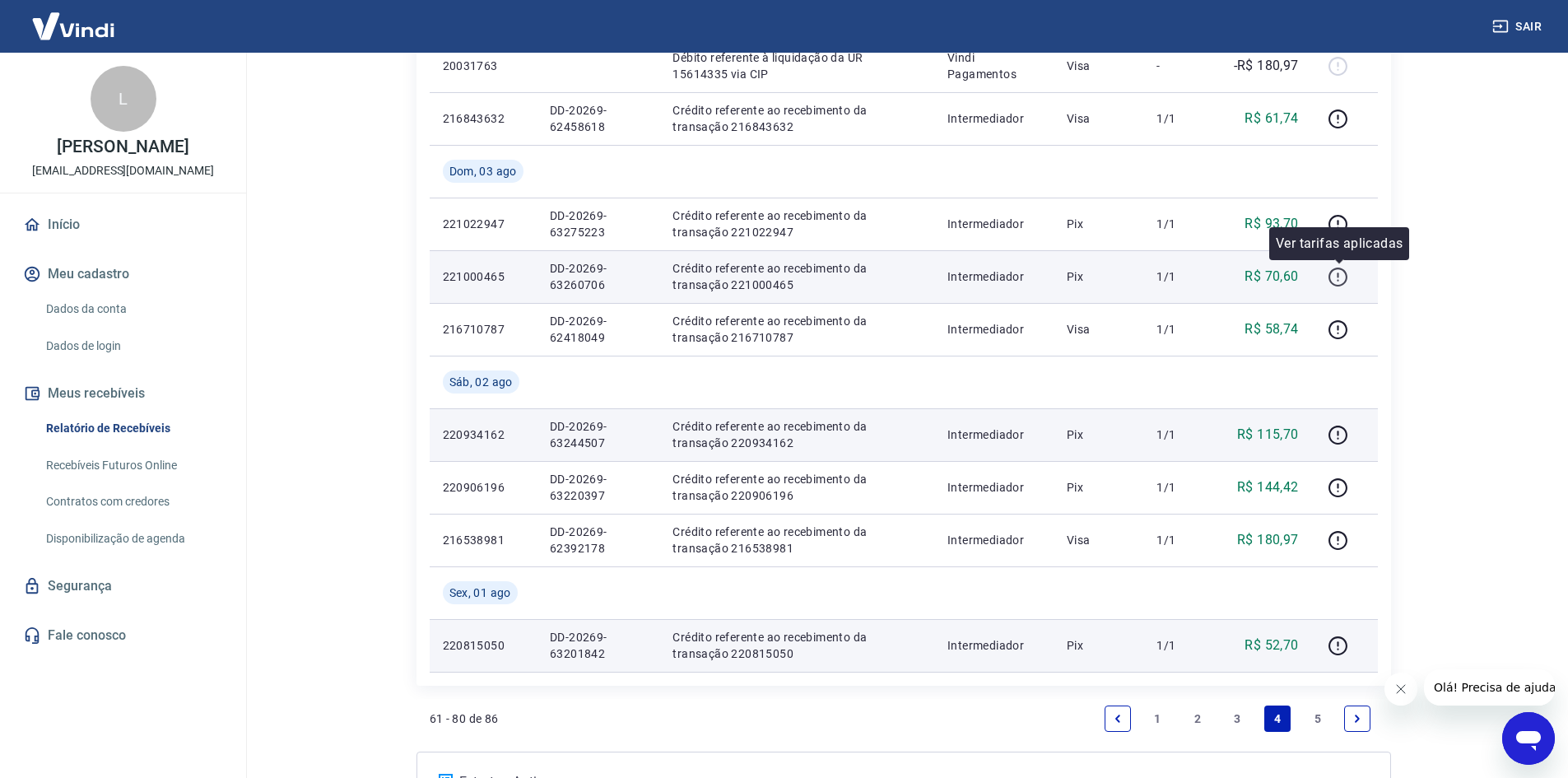
click at [1334, 276] on icon "button" at bounding box center [1338, 277] width 21 height 21
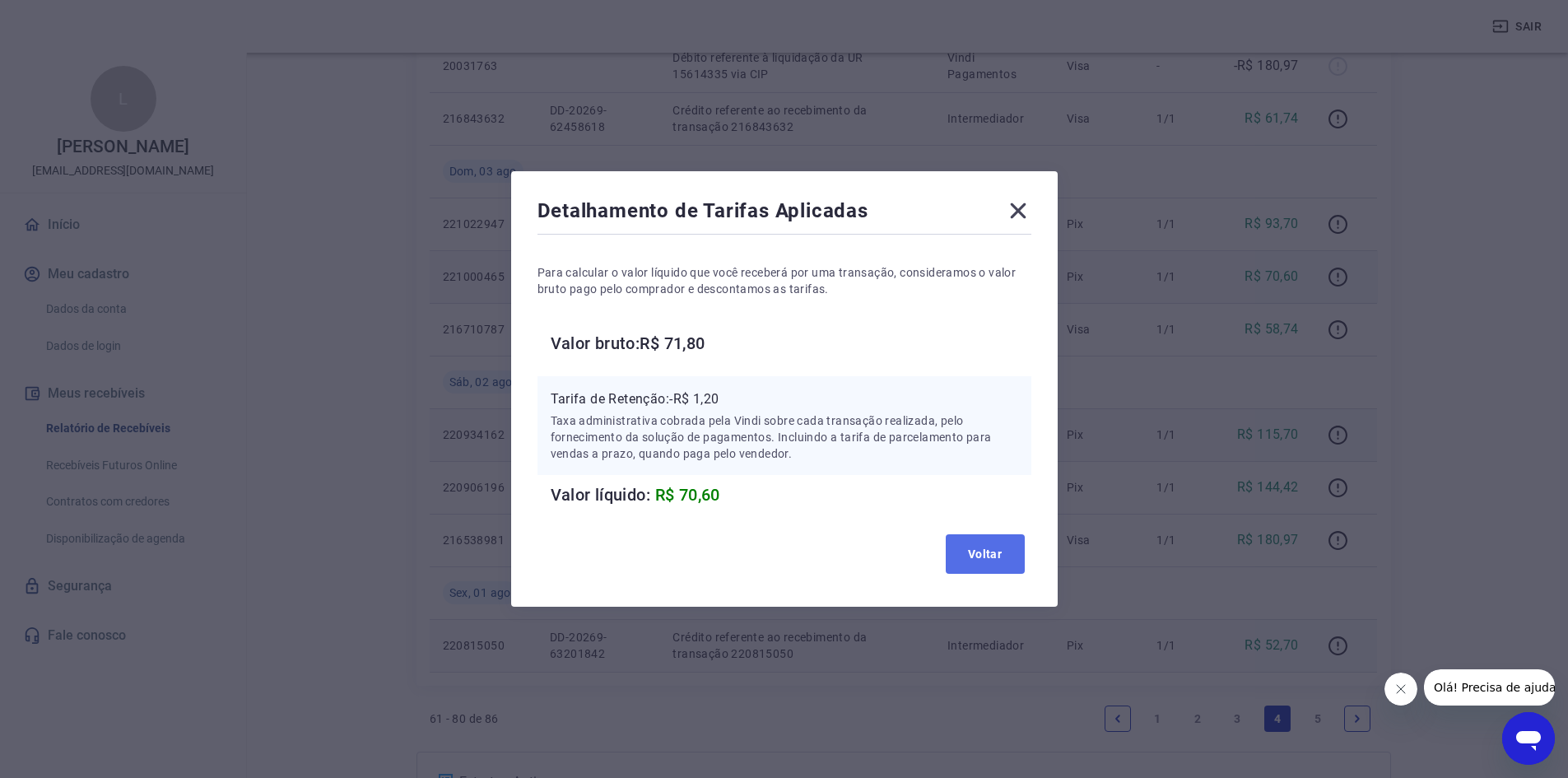
click at [996, 540] on button "Voltar" at bounding box center [985, 553] width 79 height 39
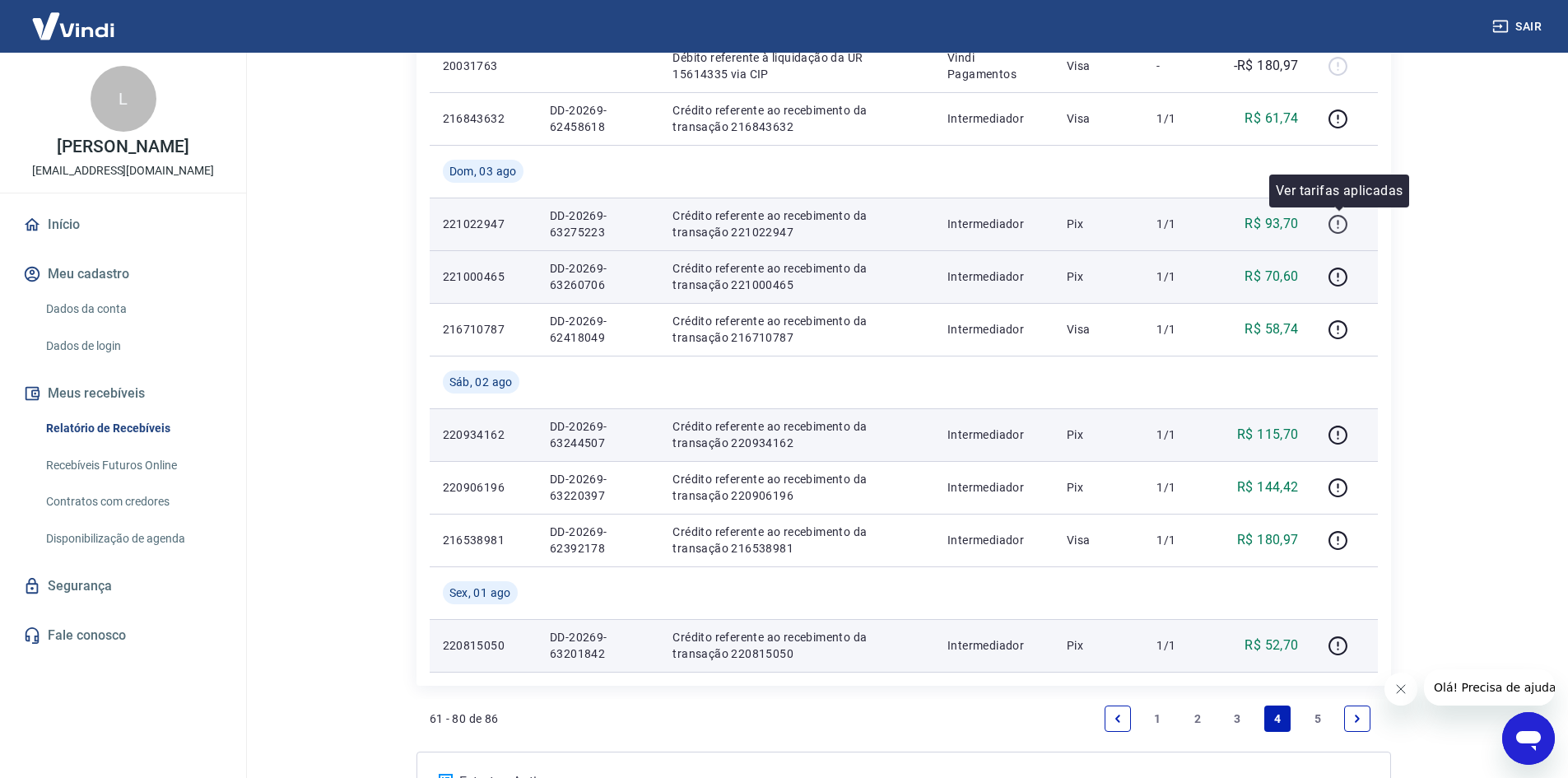
click at [1334, 224] on icon "button" at bounding box center [1338, 224] width 21 height 21
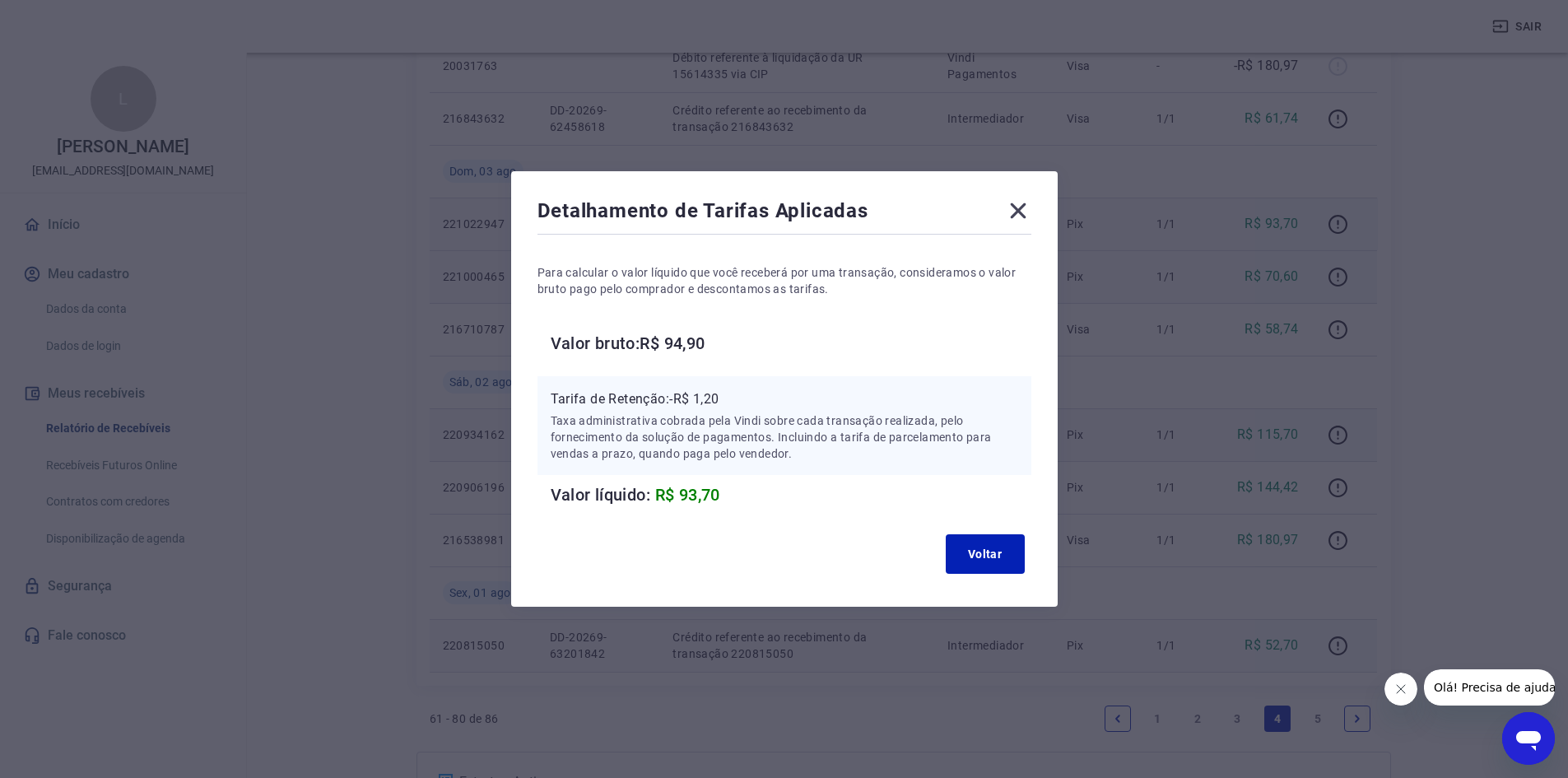
click at [1021, 207] on icon at bounding box center [1017, 211] width 15 height 15
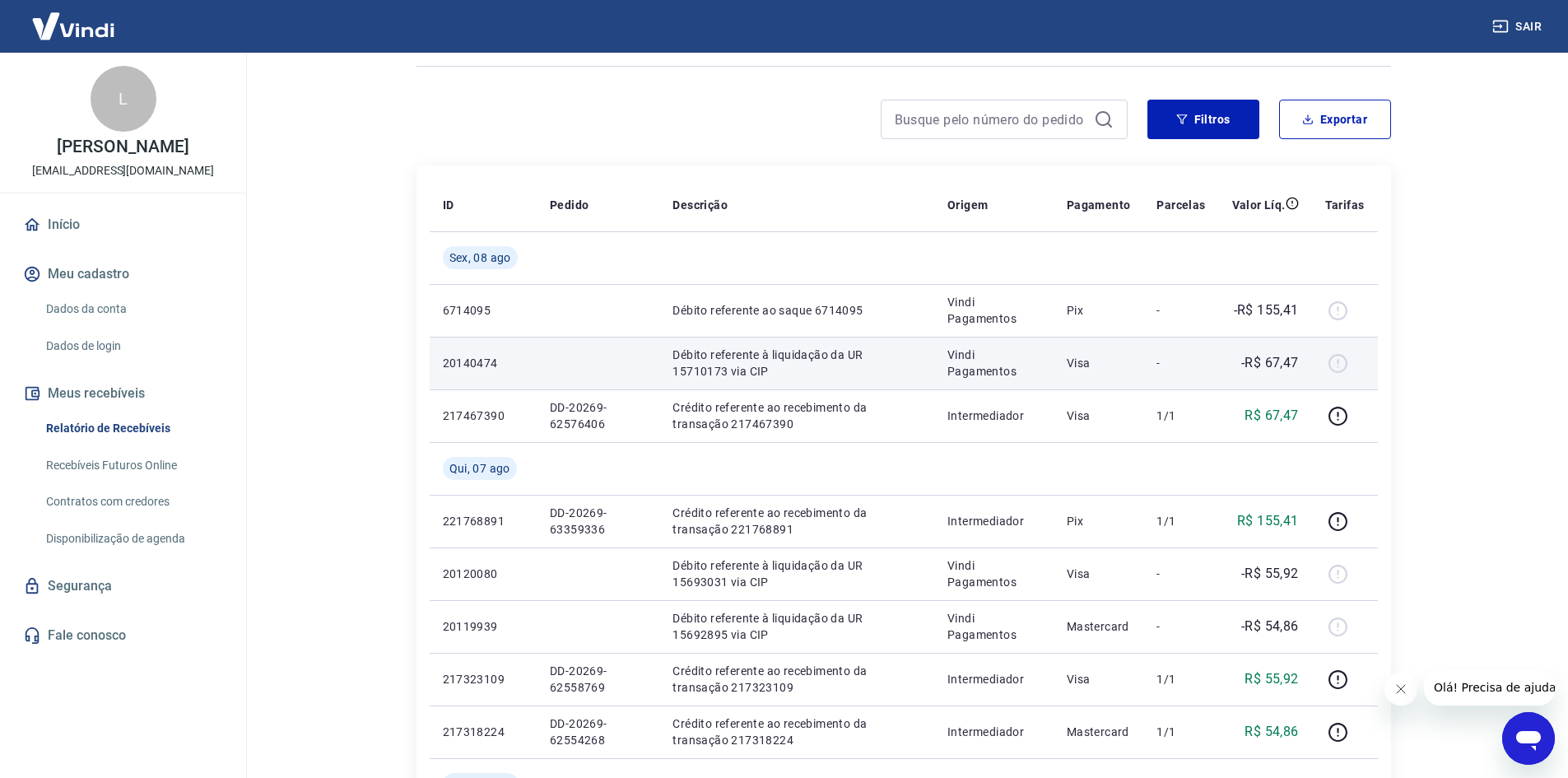
scroll to position [0, 0]
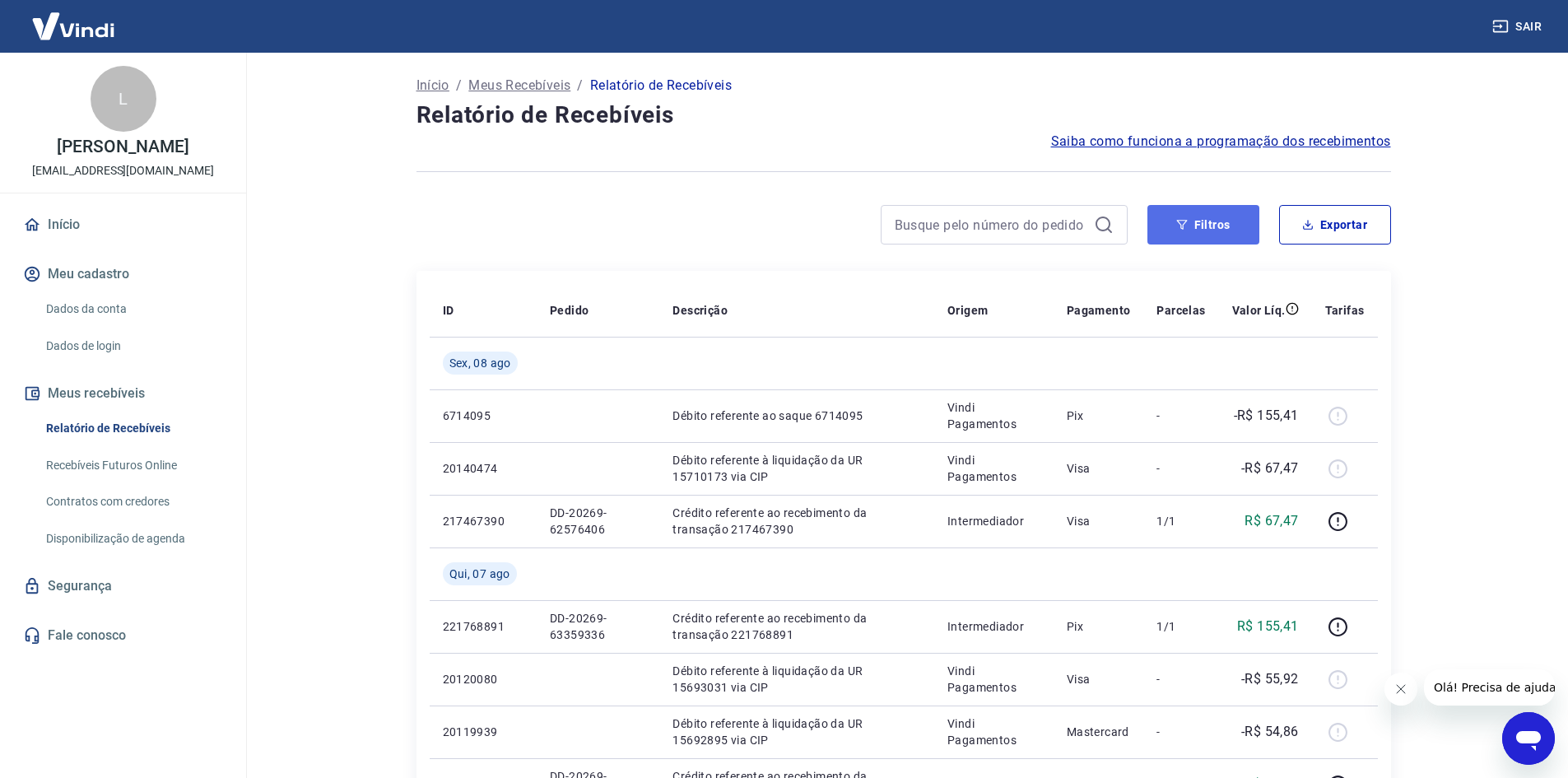
click at [1223, 225] on button "Filtros" at bounding box center [1202, 224] width 112 height 39
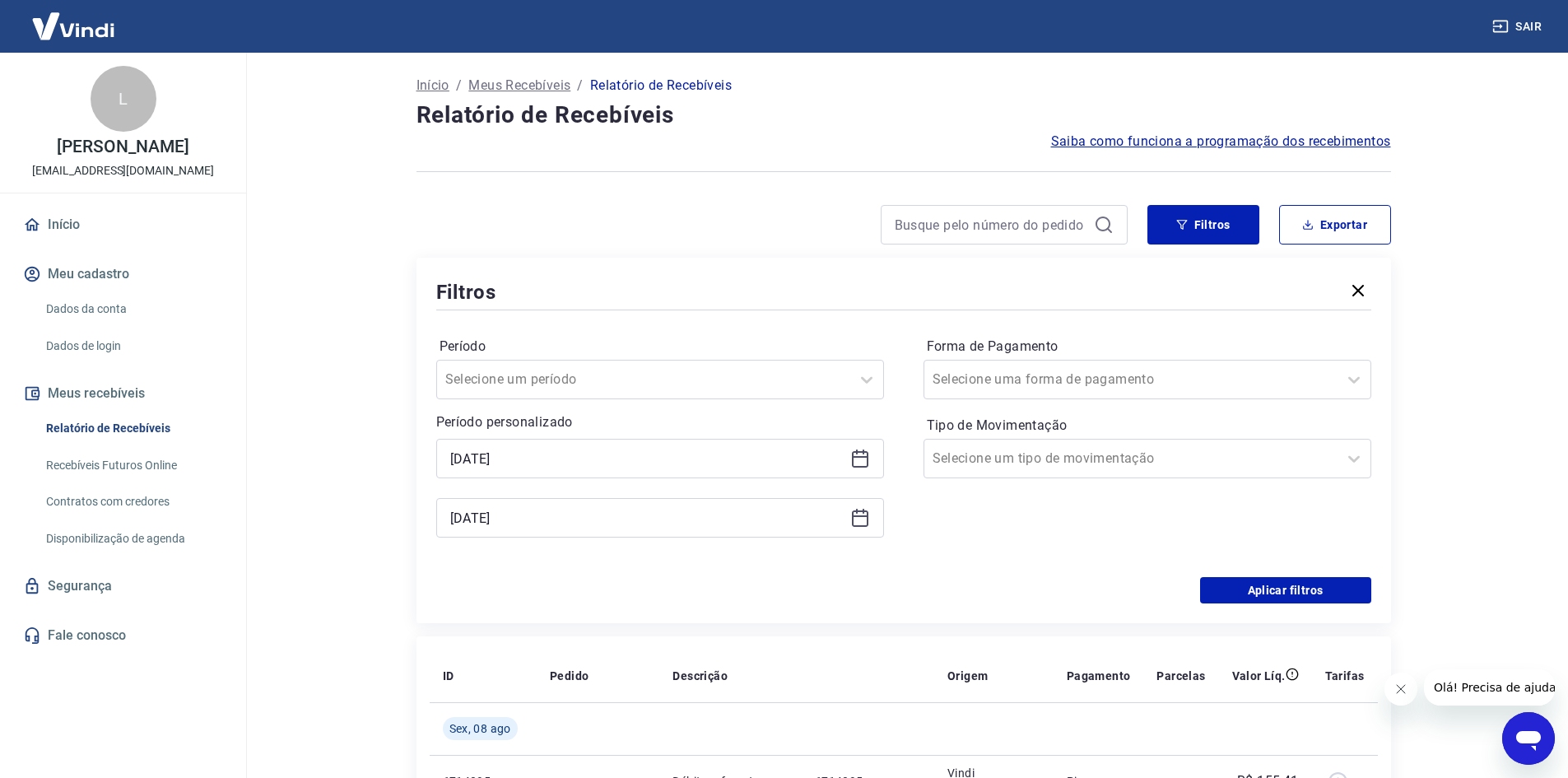
click at [648, 444] on div "01/08/2025" at bounding box center [660, 458] width 447 height 39
click at [645, 458] on input "01/08/2025" at bounding box center [647, 458] width 394 height 25
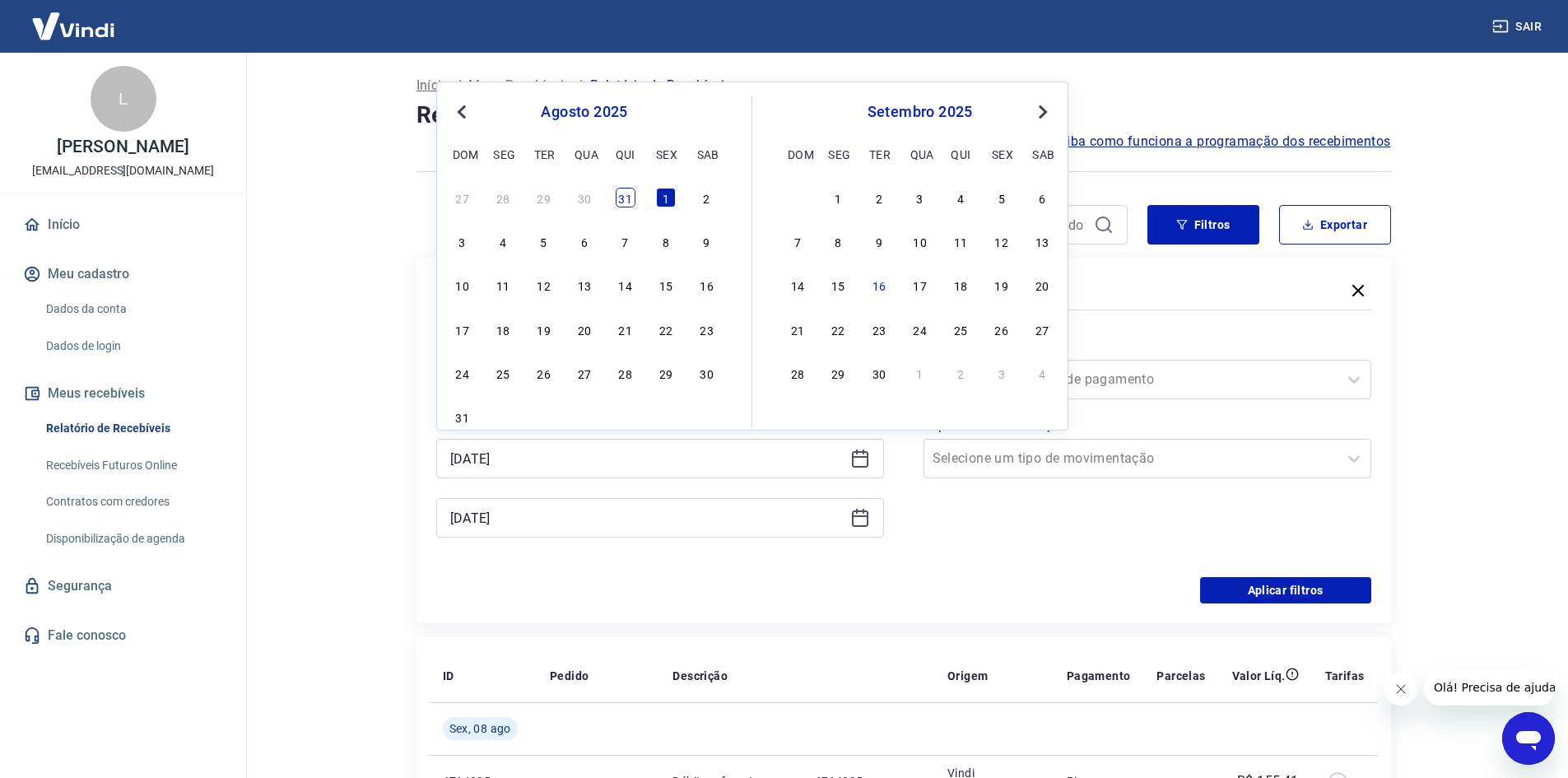
click at [625, 204] on div "31" at bounding box center [626, 197] width 20 height 20
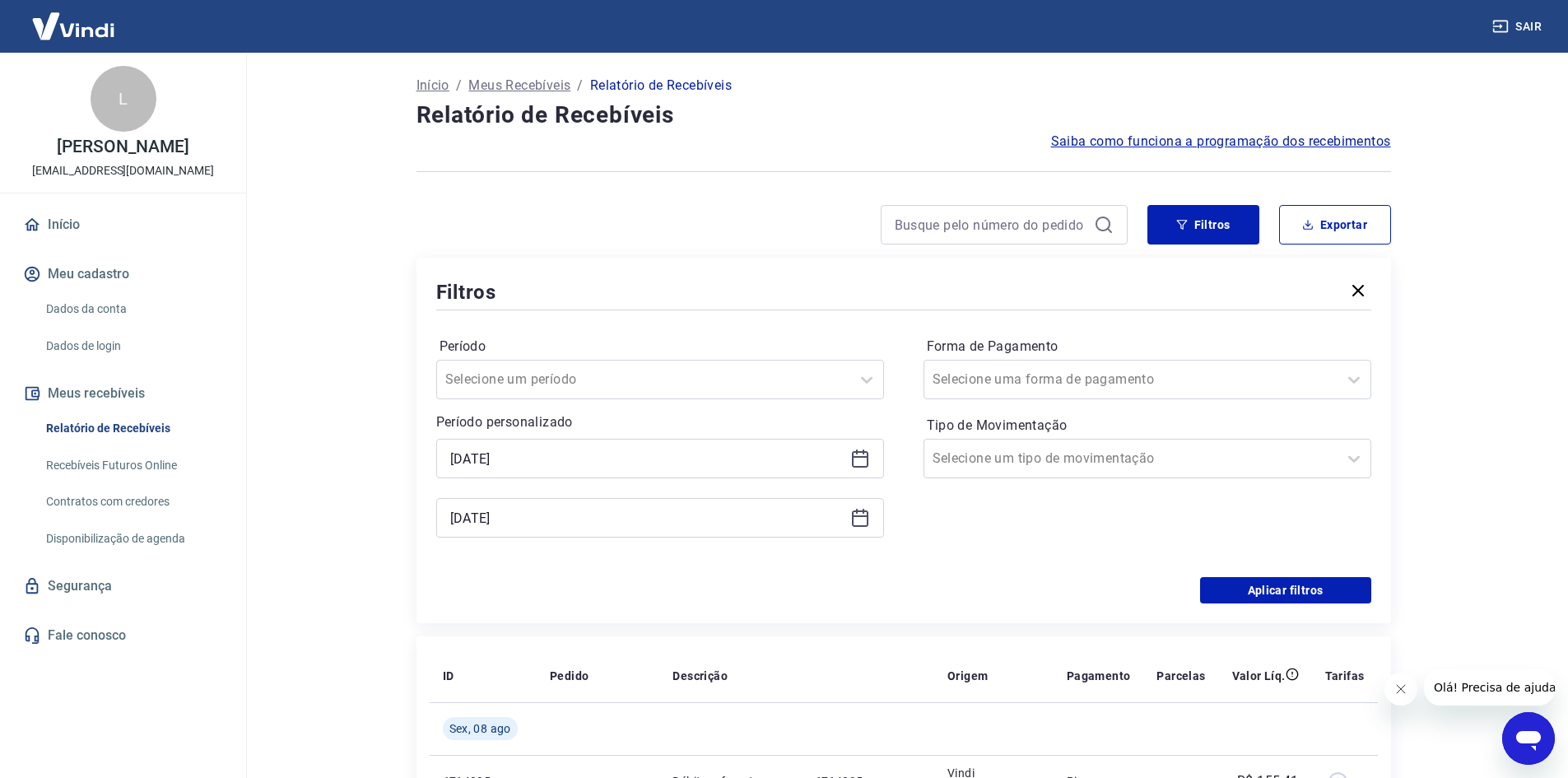
type input "31/07/2025"
click at [1228, 581] on button "Aplicar filtros" at bounding box center [1285, 590] width 171 height 26
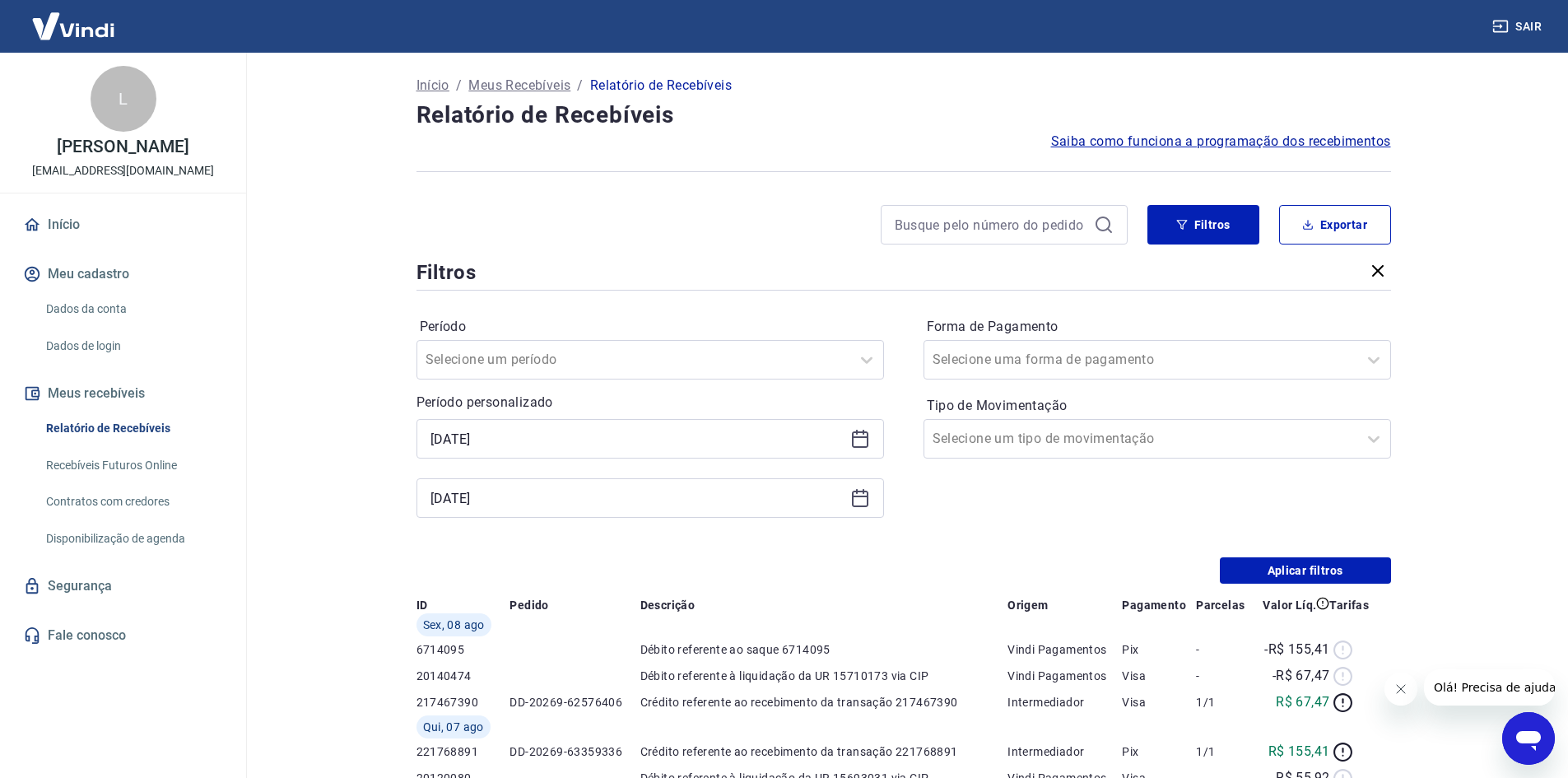
click at [1325, 587] on div "Início / Meus Recebíveis / Relatório de Recebíveis Relatório de Recebíveis Saib…" at bounding box center [903, 773] width 1014 height 1440
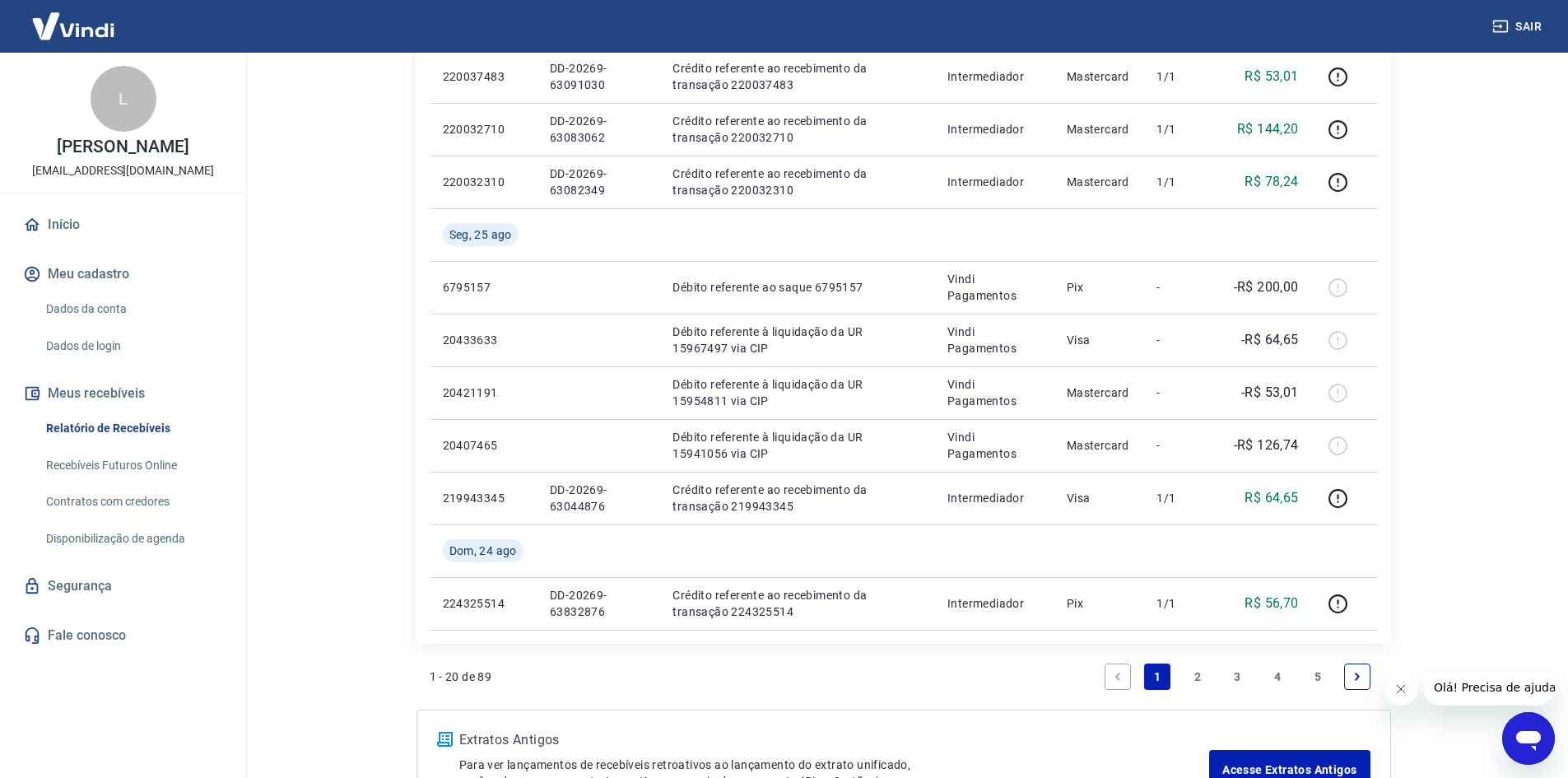
scroll to position [1305, 0]
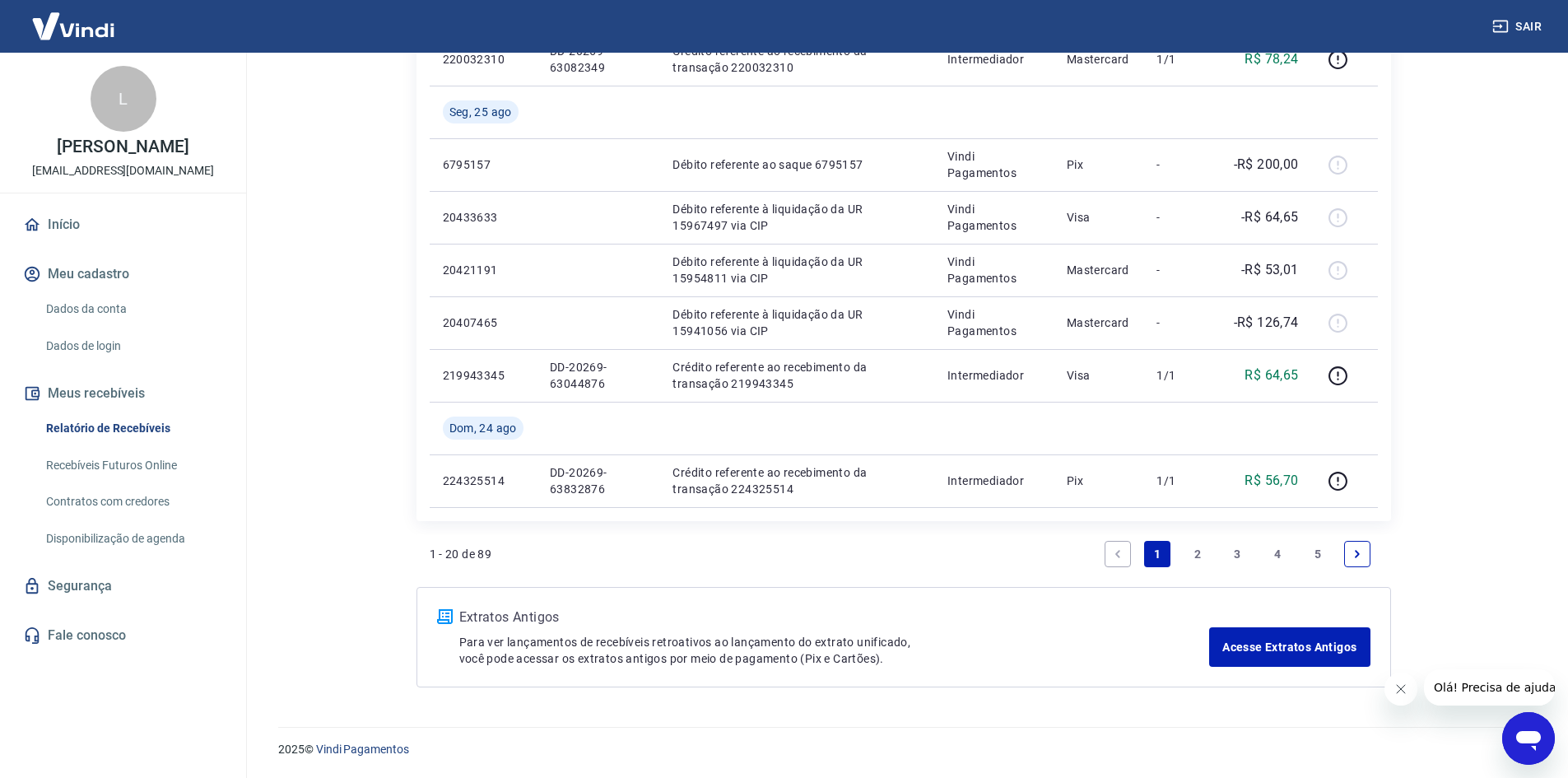
click at [1322, 553] on link "5" at bounding box center [1317, 554] width 26 height 26
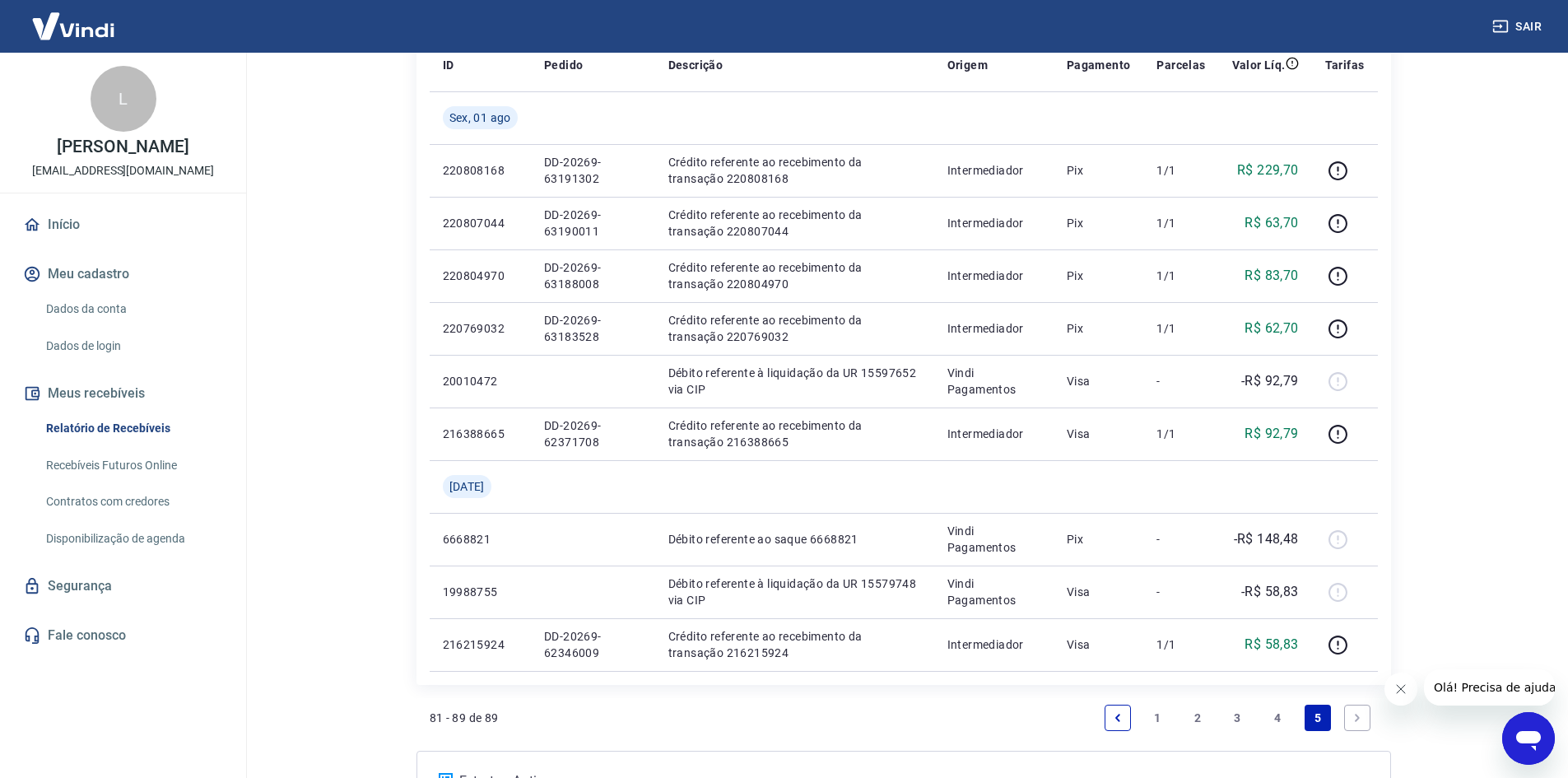
scroll to position [245, 0]
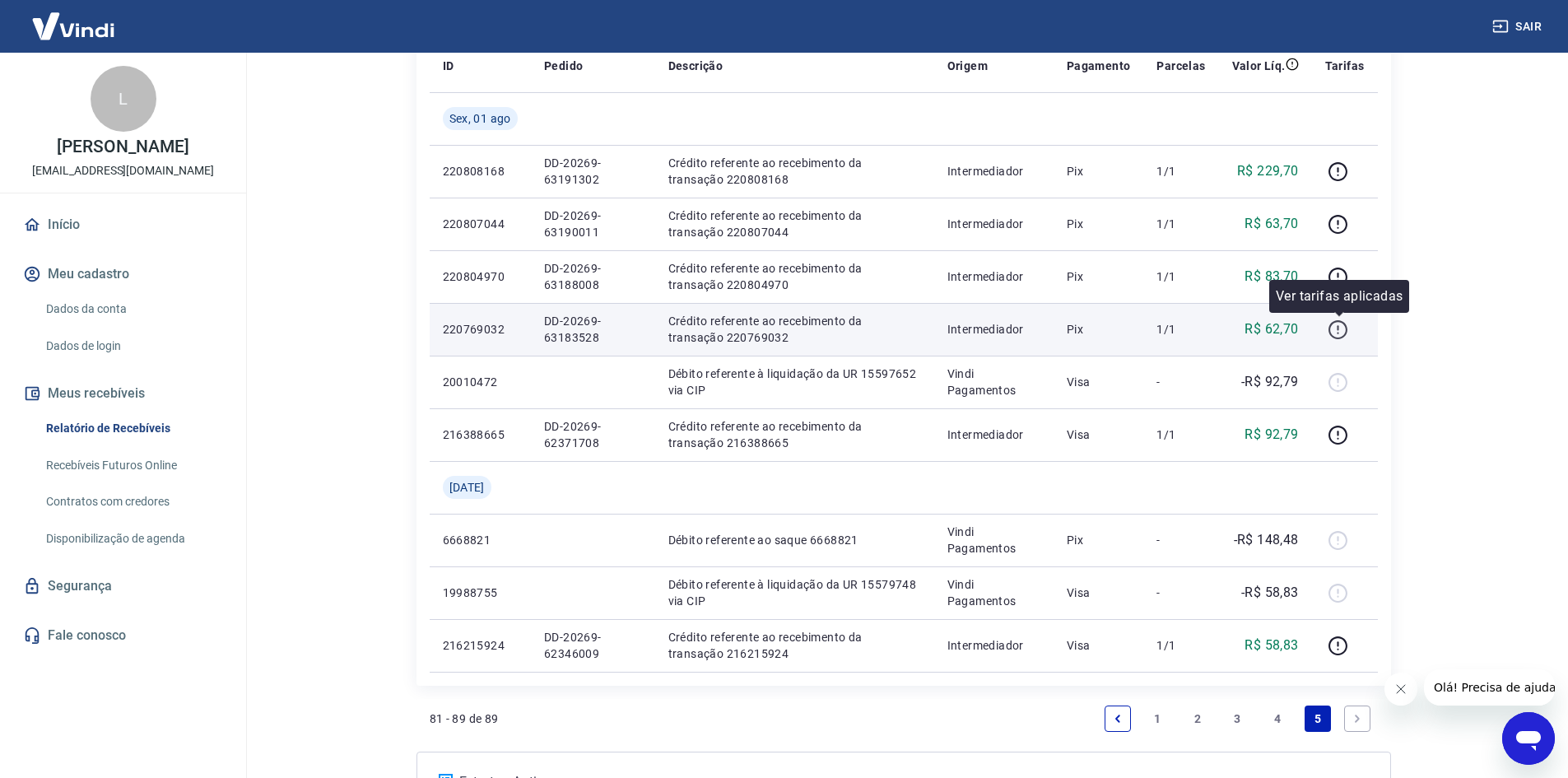
click at [1335, 326] on icon "button" at bounding box center [1338, 329] width 21 height 21
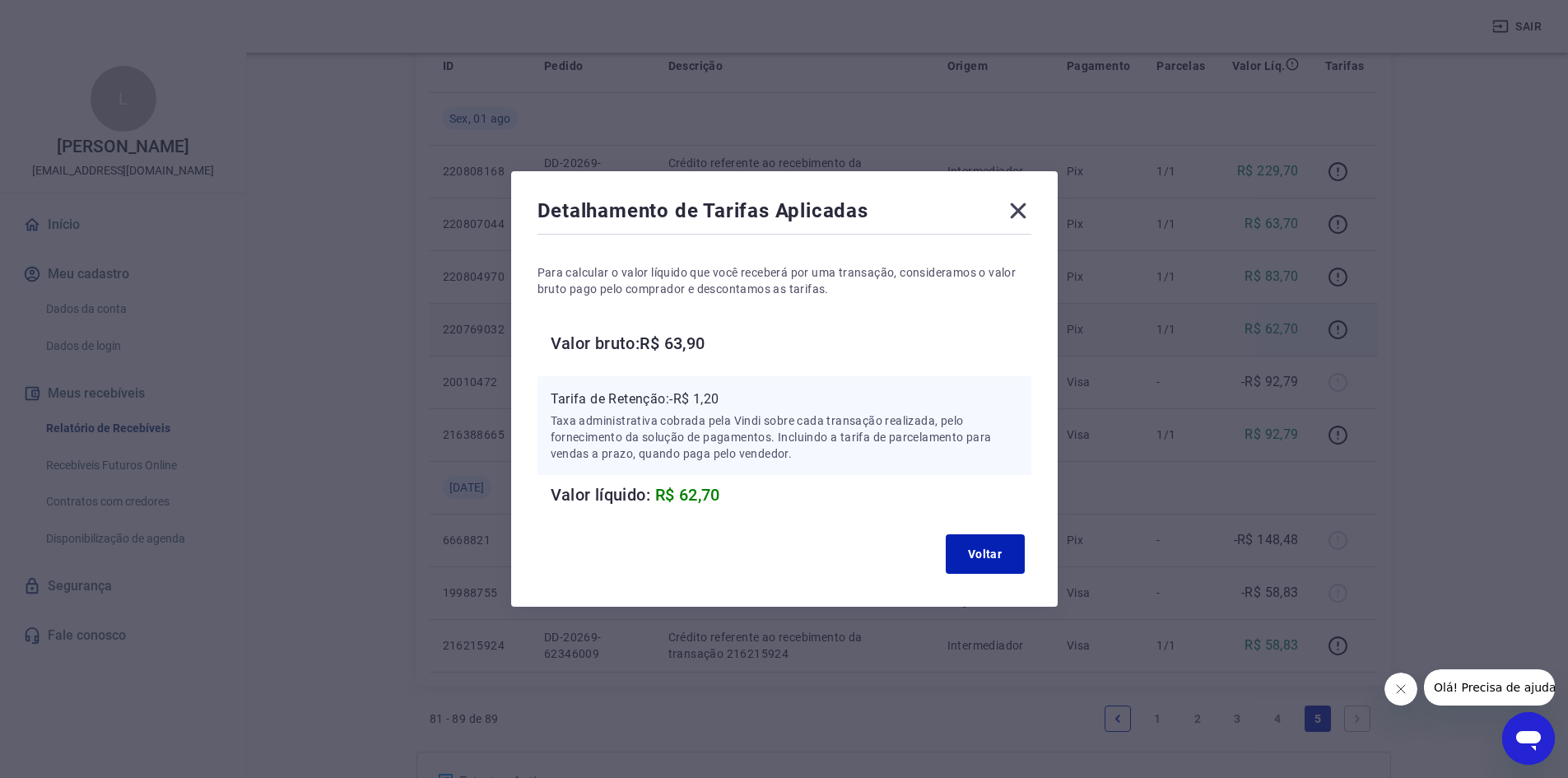
click at [1017, 207] on icon at bounding box center [1018, 210] width 26 height 26
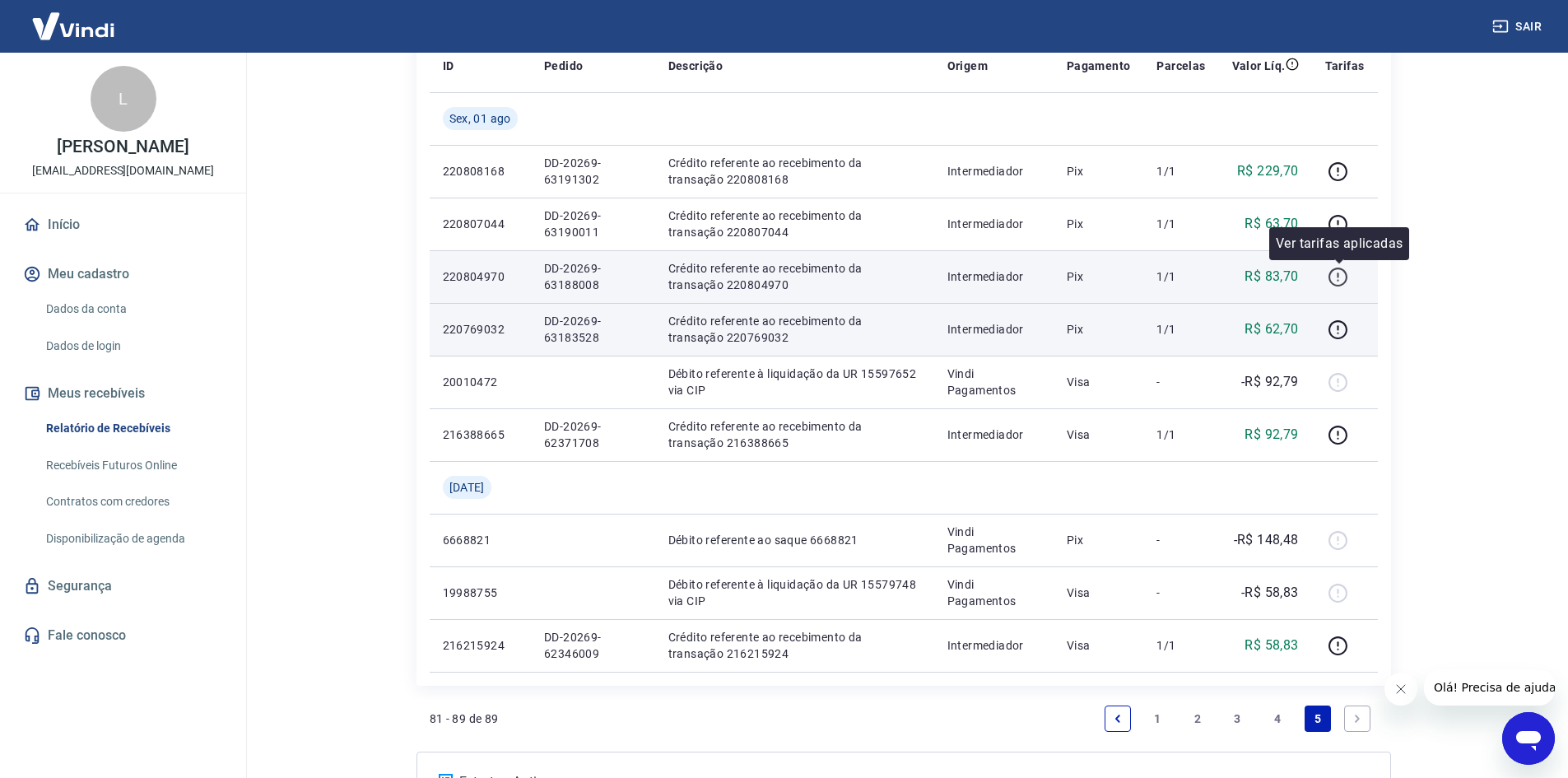
click at [1336, 273] on icon "button" at bounding box center [1338, 277] width 21 height 21
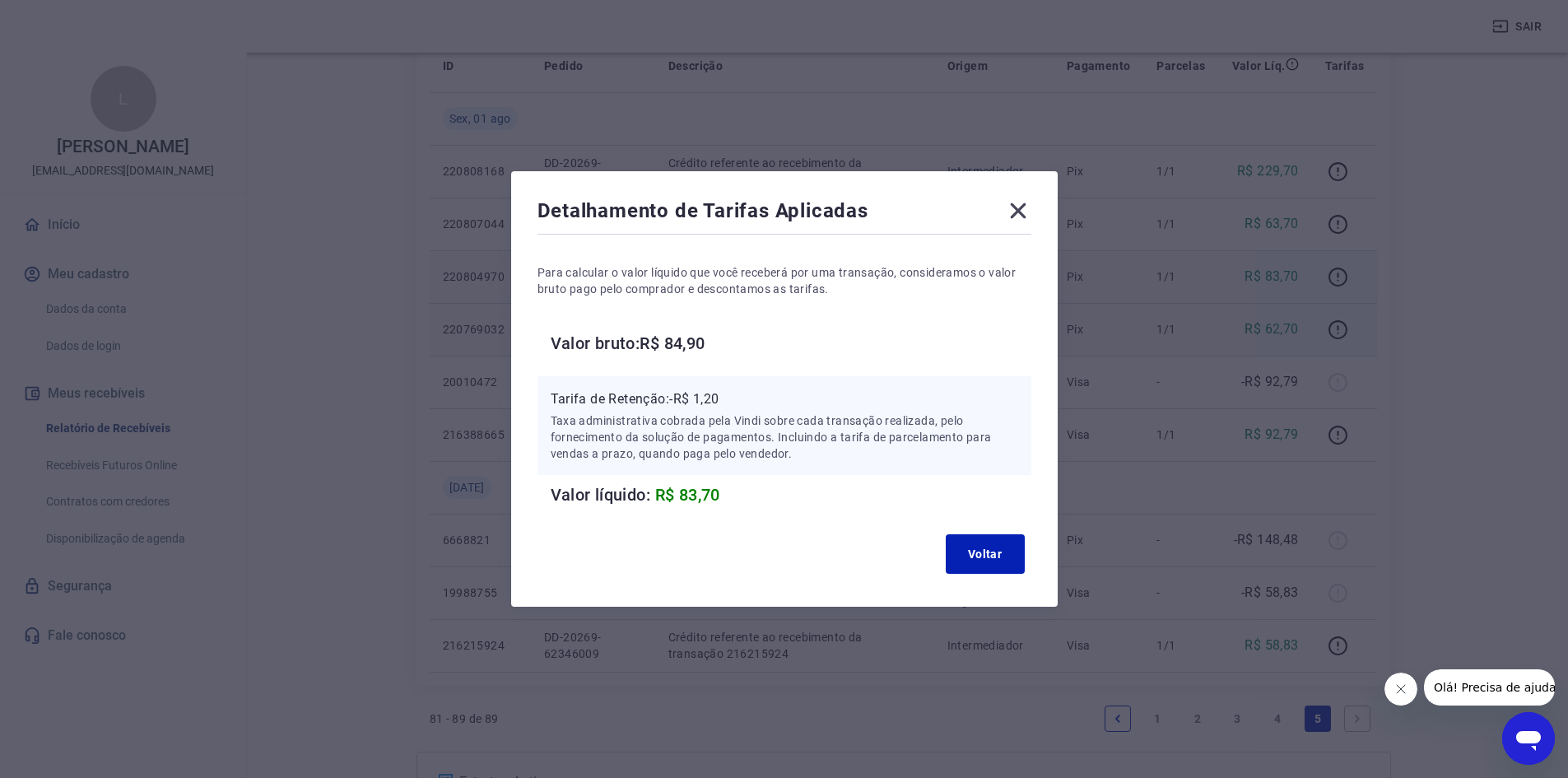
click at [1026, 217] on icon at bounding box center [1017, 211] width 15 height 15
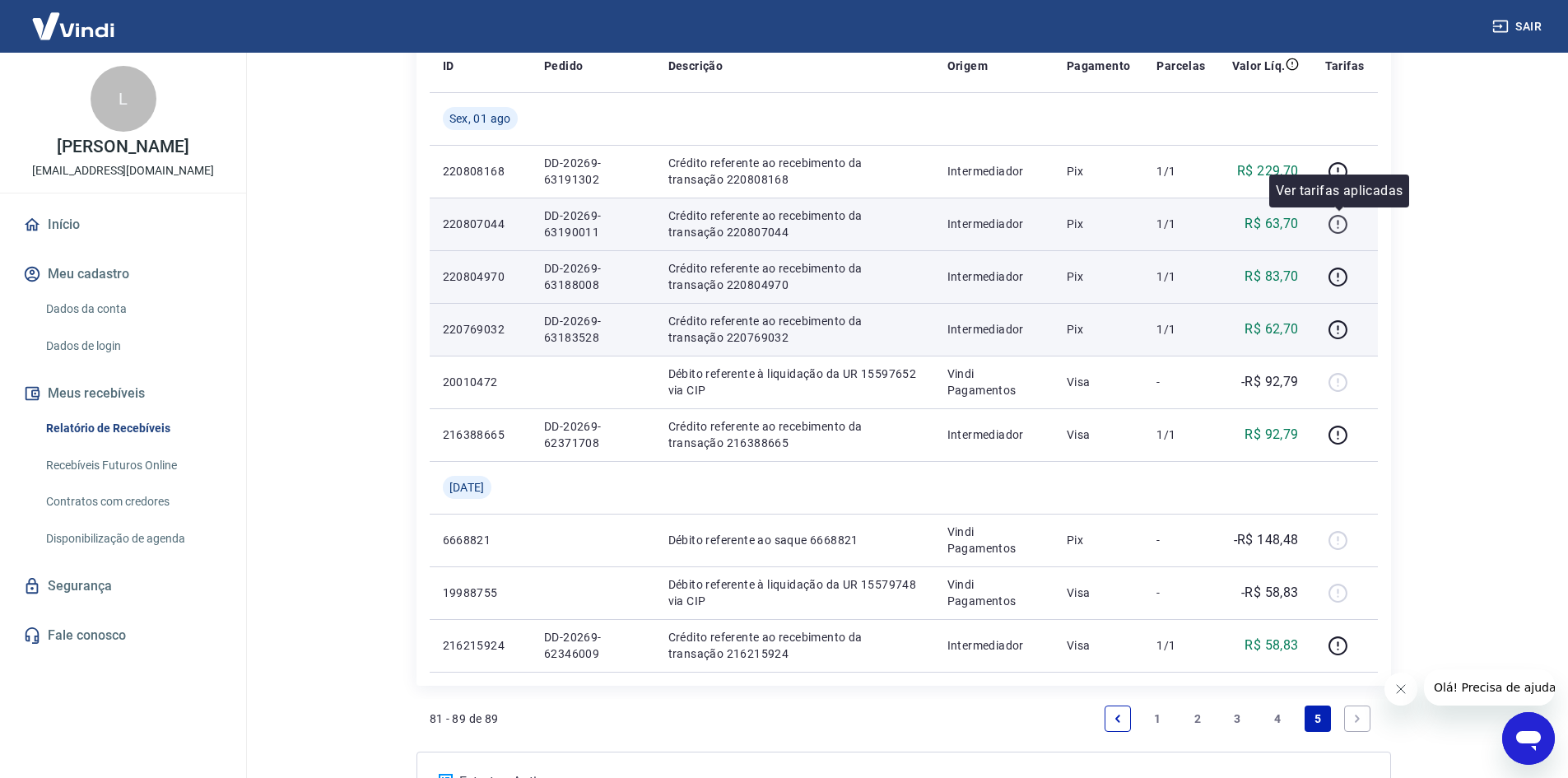
click at [1335, 228] on icon "button" at bounding box center [1338, 224] width 21 height 21
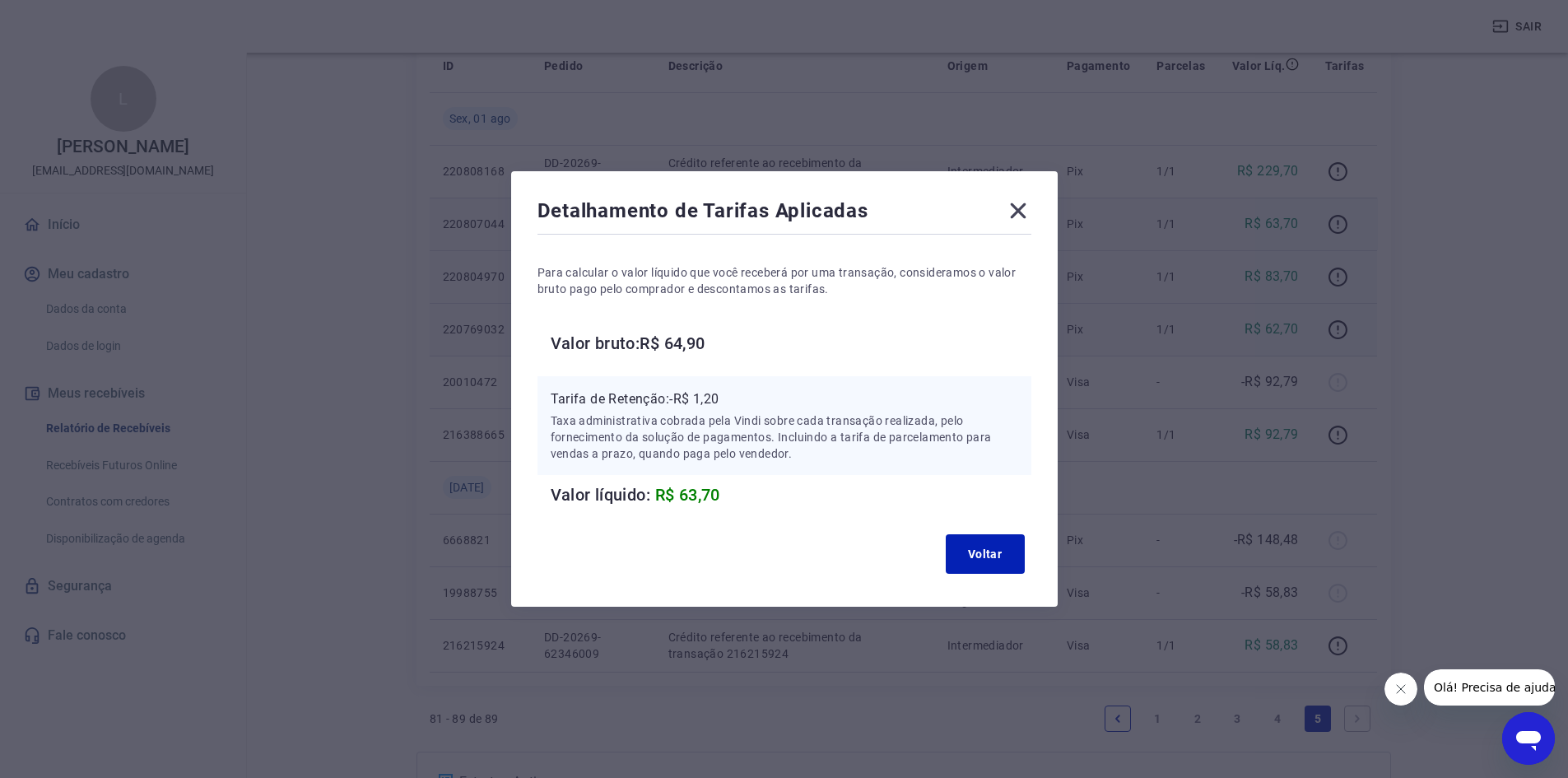
click at [1026, 204] on icon at bounding box center [1018, 210] width 26 height 26
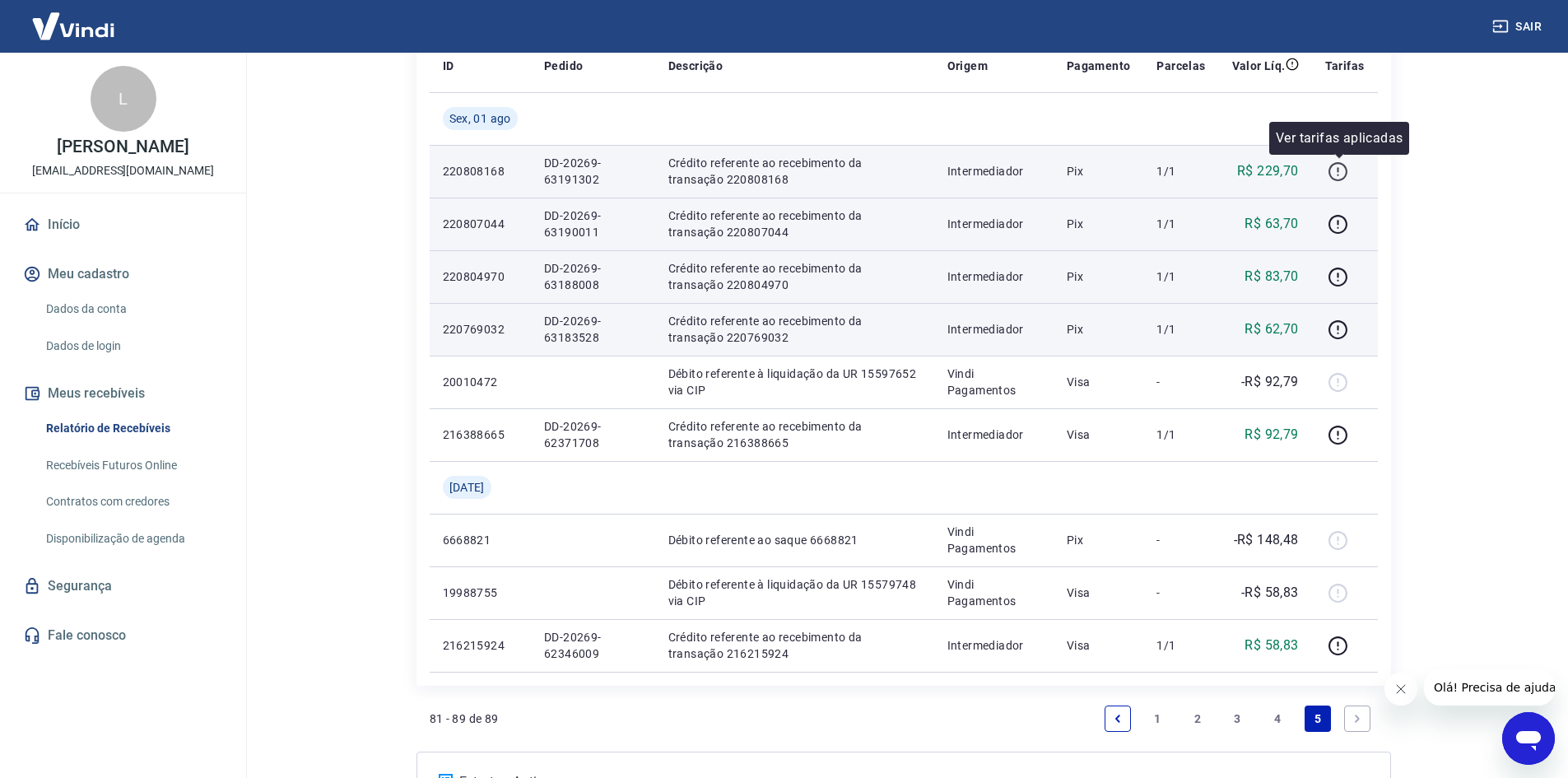
click at [1344, 171] on icon "button" at bounding box center [1338, 171] width 21 height 21
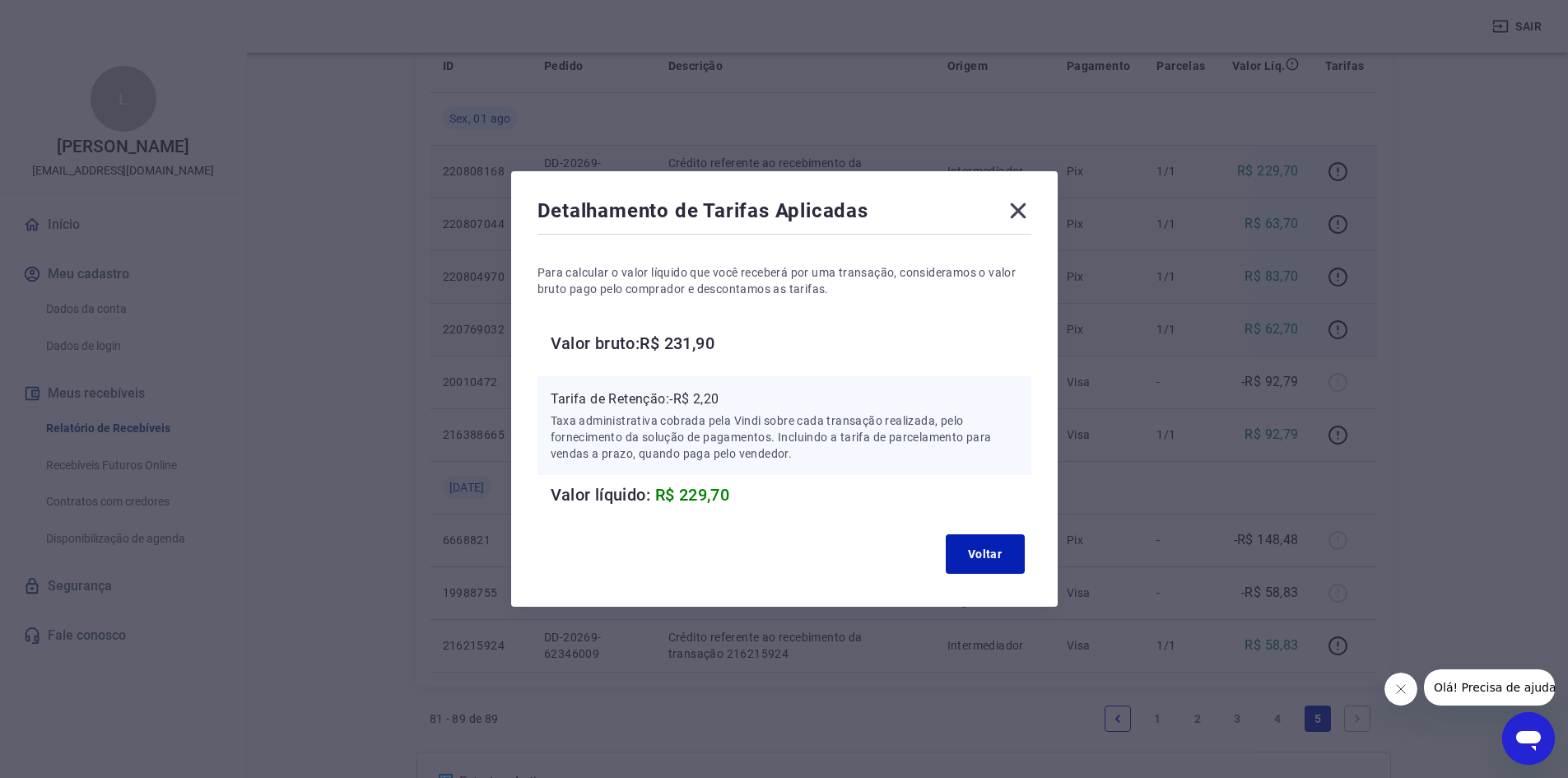
click at [1022, 212] on icon at bounding box center [1017, 211] width 15 height 15
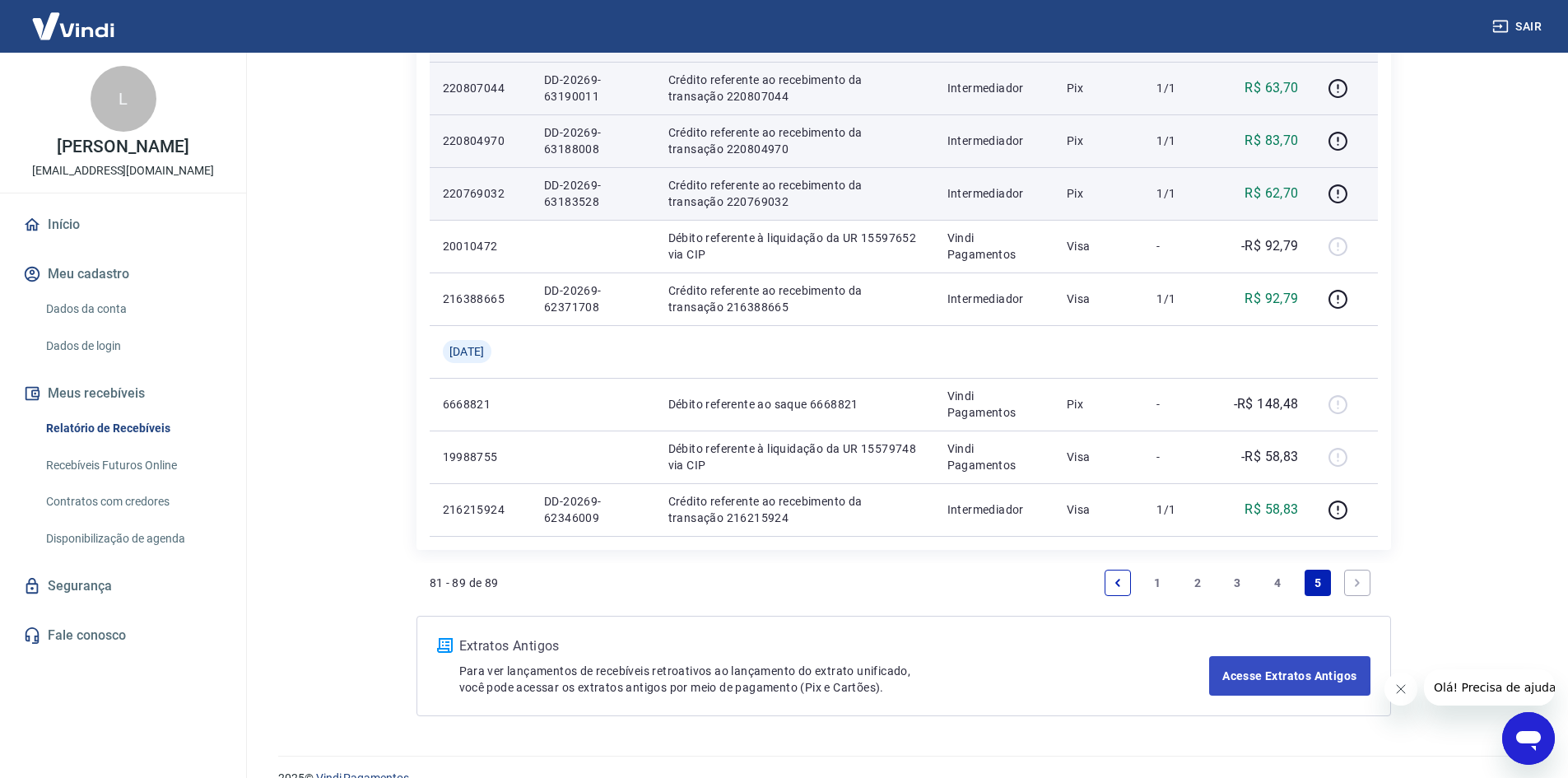
scroll to position [409, 0]
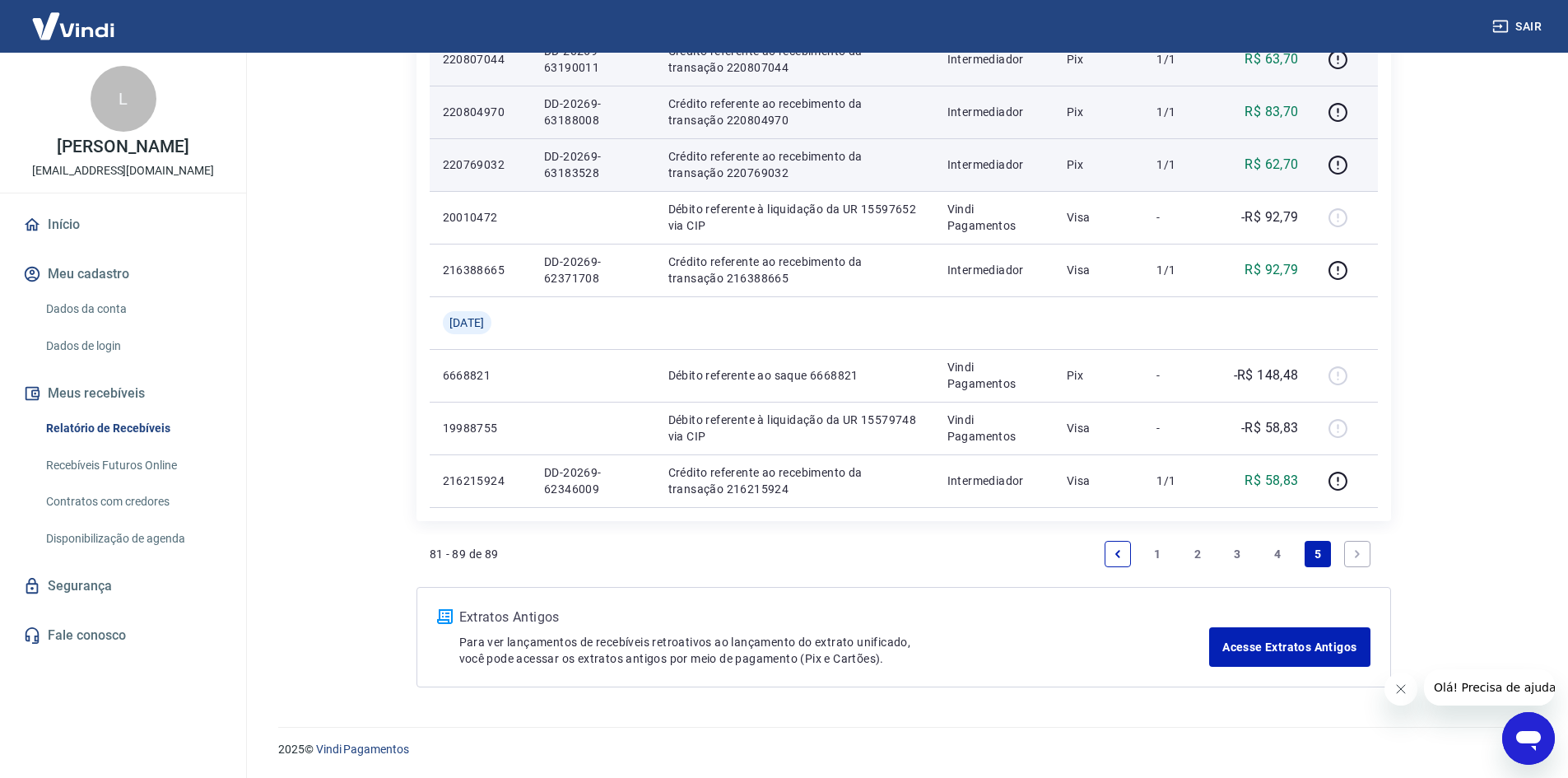
click at [1278, 549] on link "4" at bounding box center [1277, 554] width 26 height 26
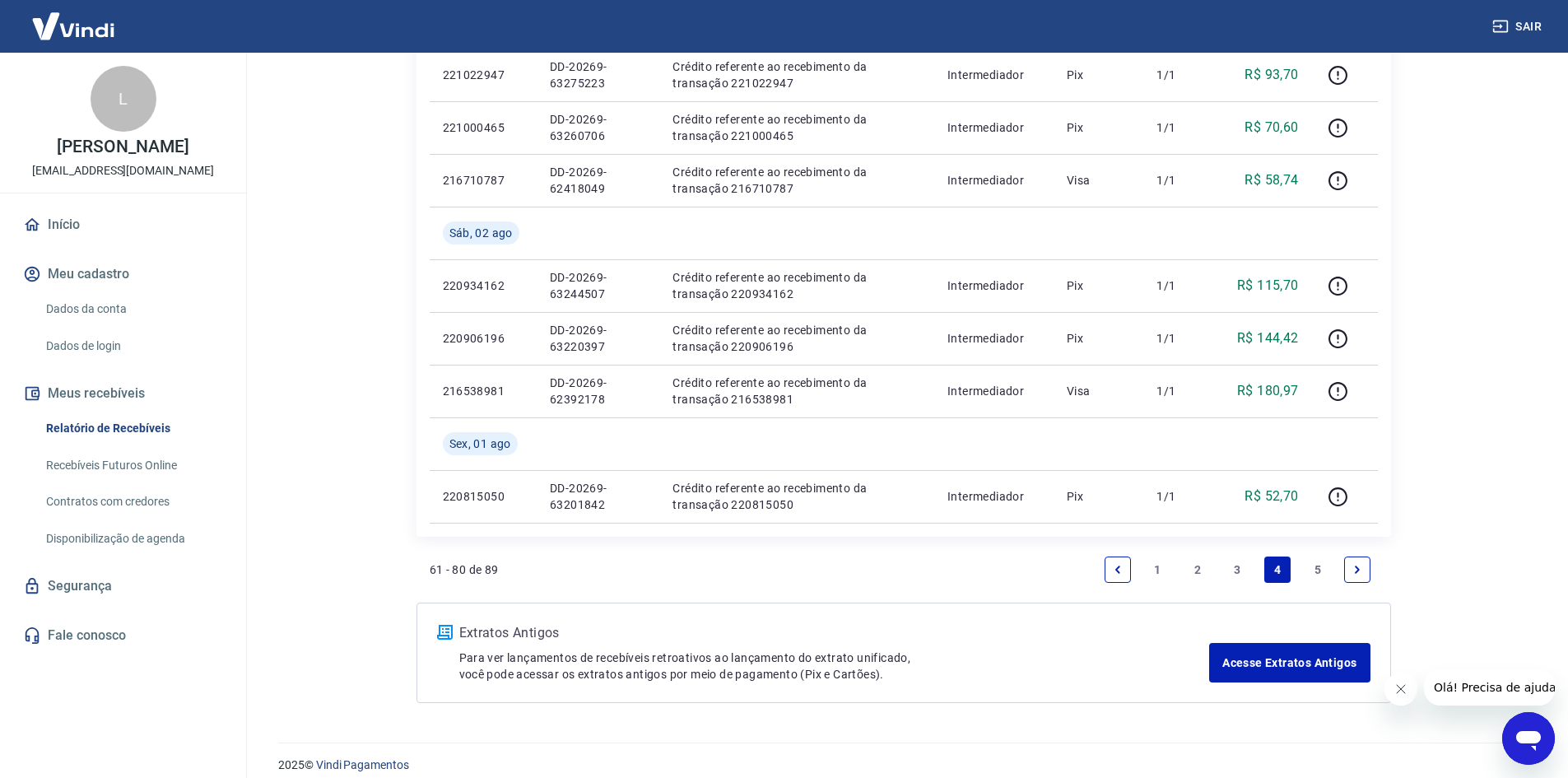
scroll to position [1199, 0]
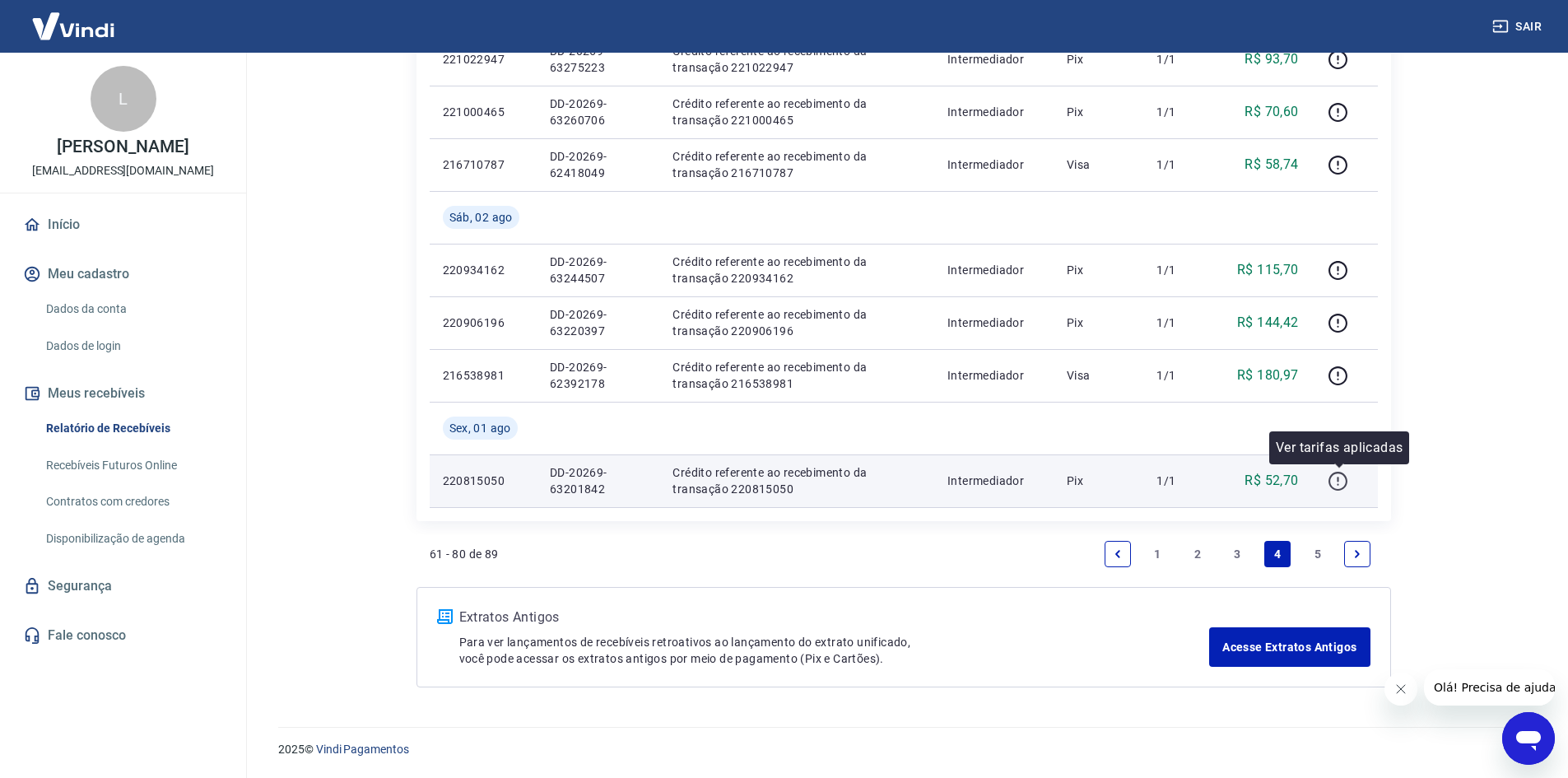
click at [1340, 481] on icon "button" at bounding box center [1338, 481] width 21 height 21
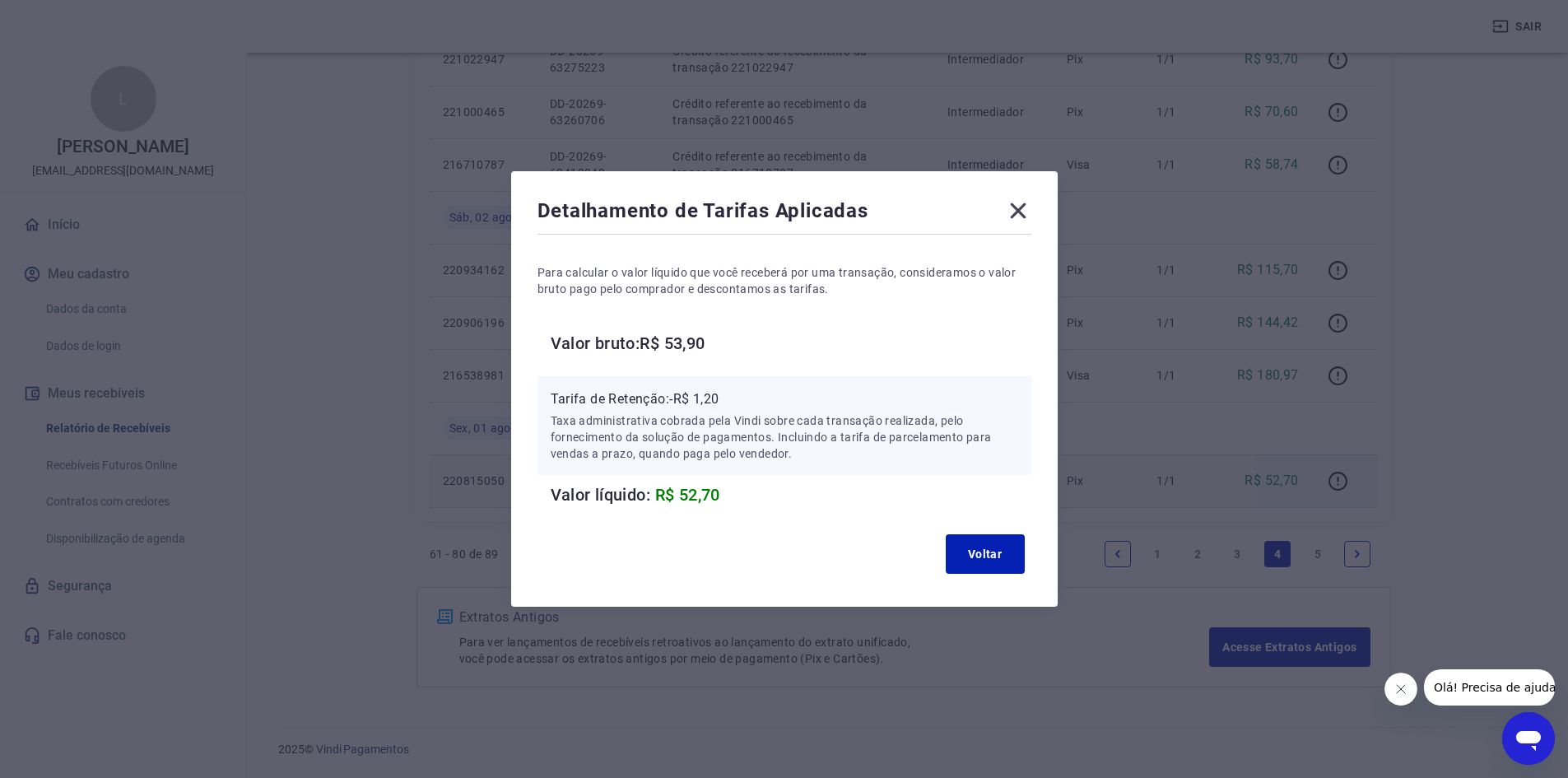
click at [1026, 212] on icon at bounding box center [1017, 211] width 15 height 15
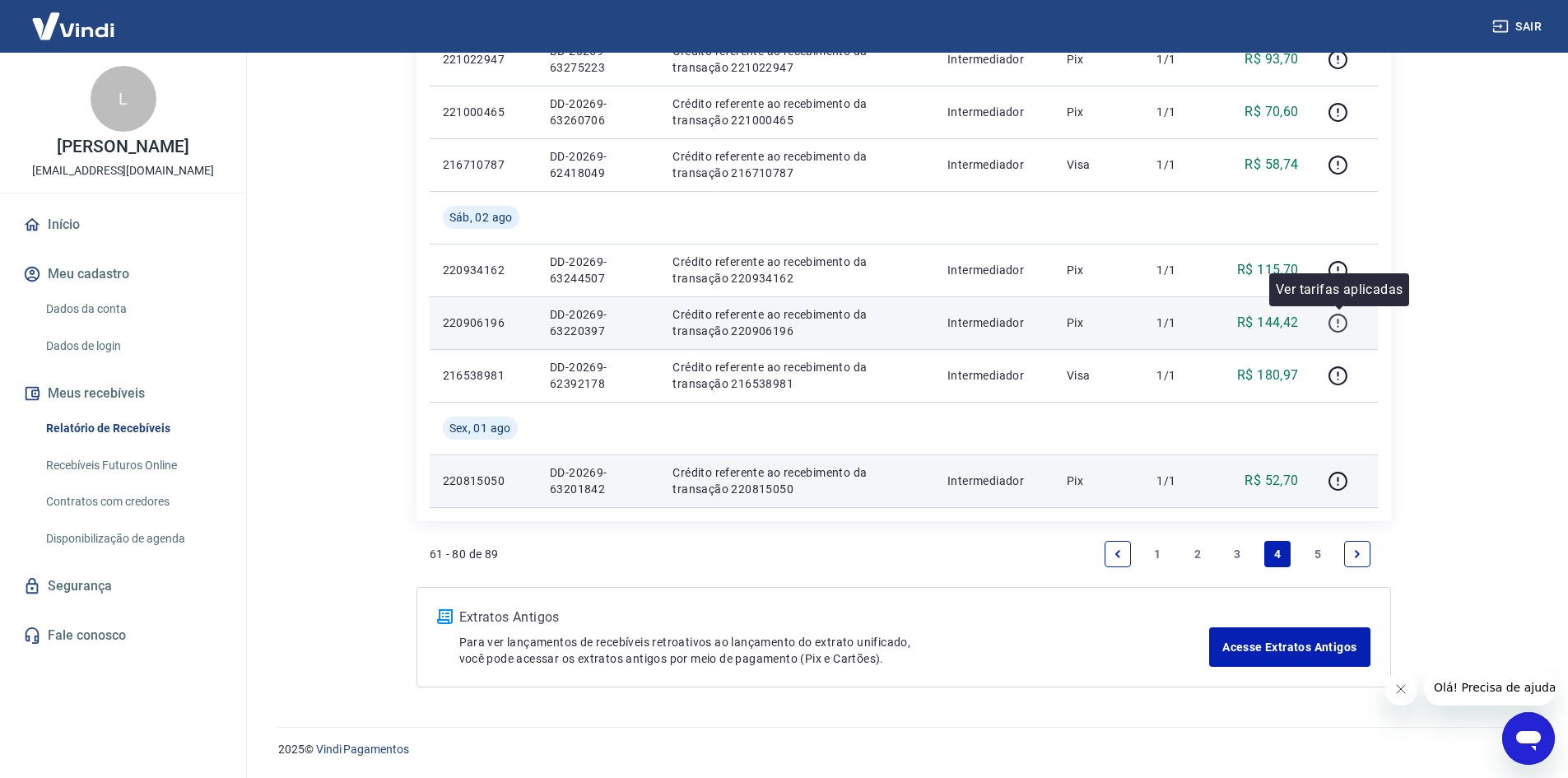
click at [1344, 323] on icon "button" at bounding box center [1338, 323] width 21 height 21
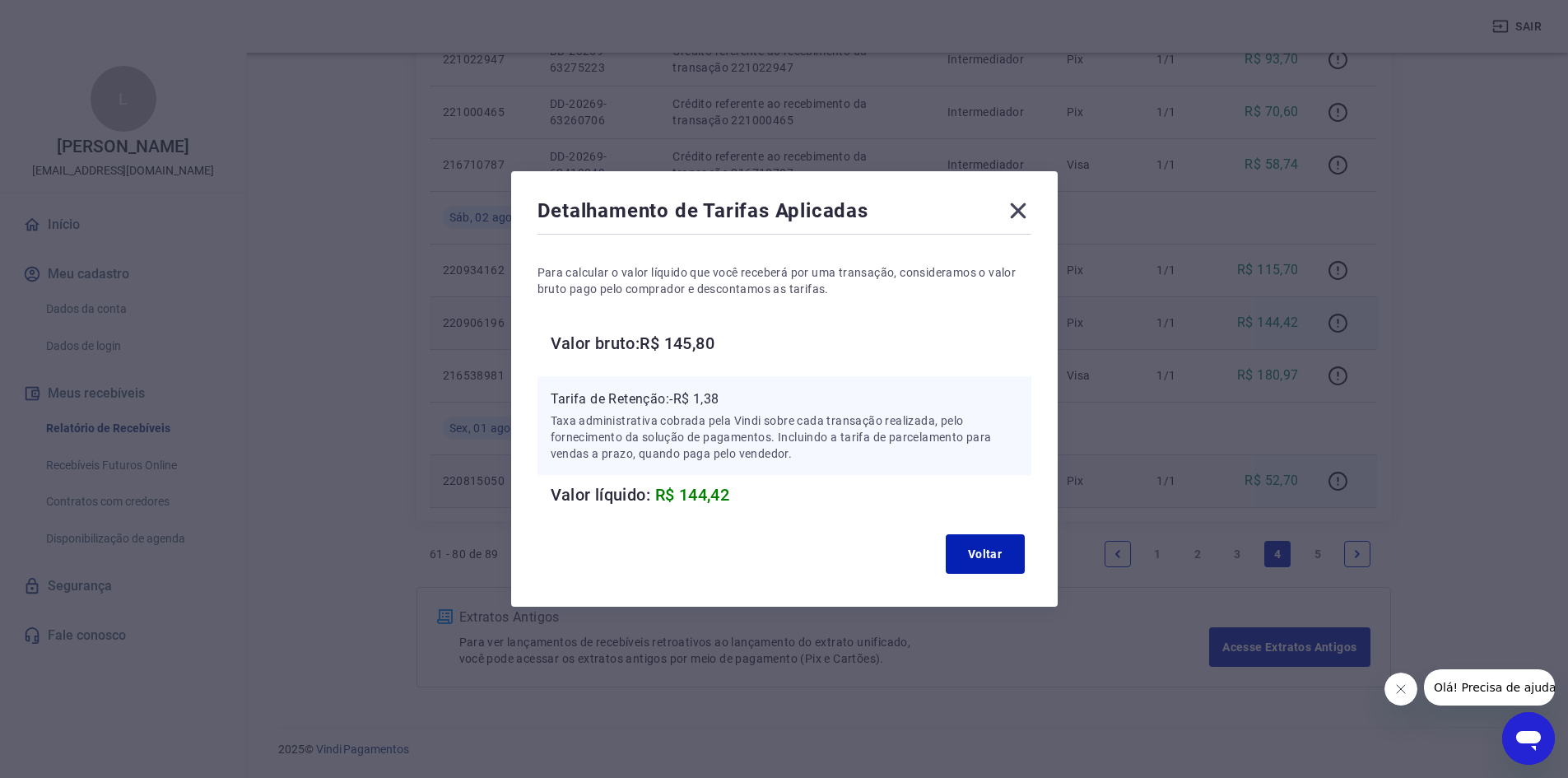
click at [1023, 209] on icon at bounding box center [1017, 211] width 15 height 15
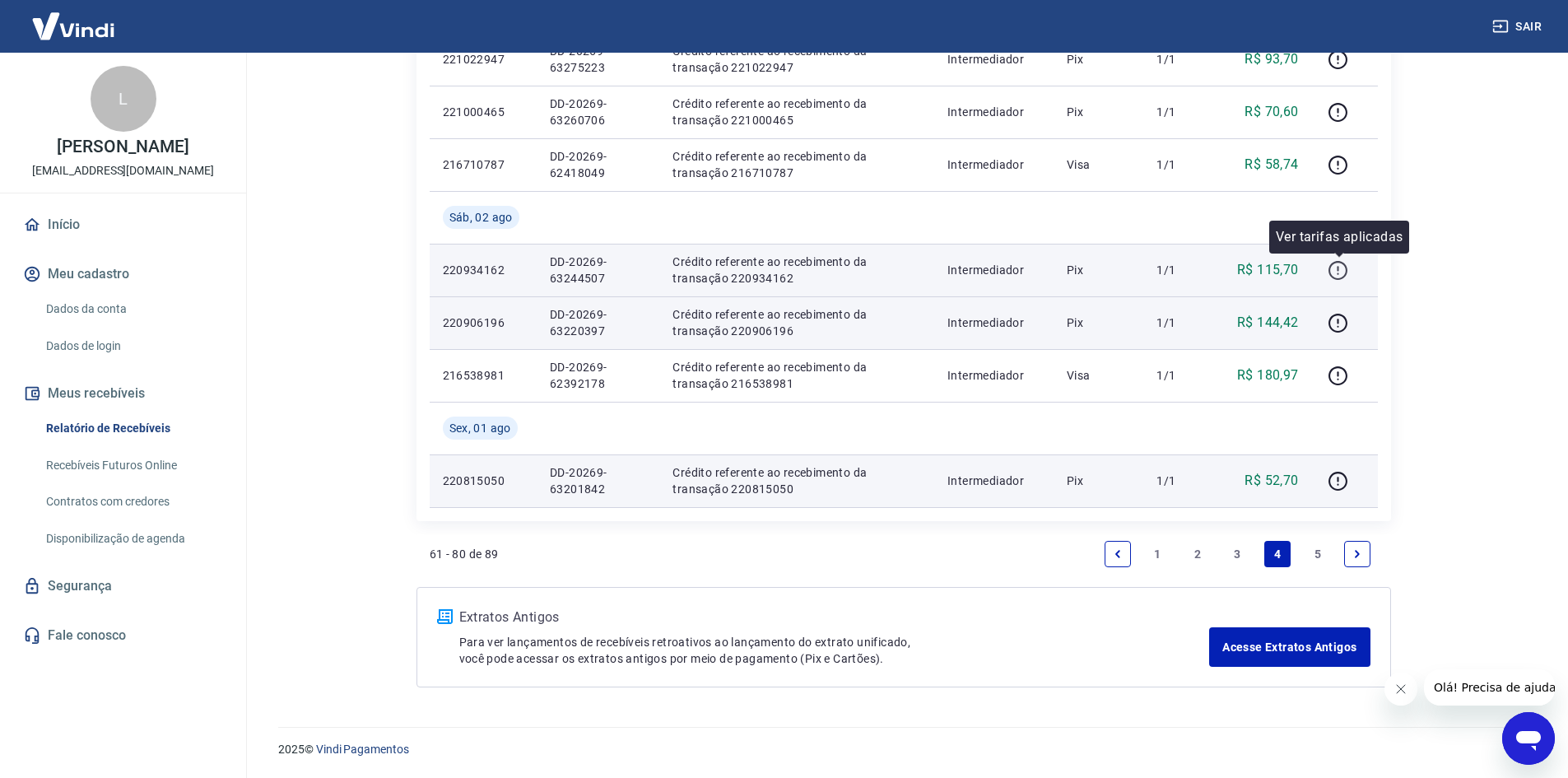
click at [1337, 264] on icon "button" at bounding box center [1338, 270] width 21 height 21
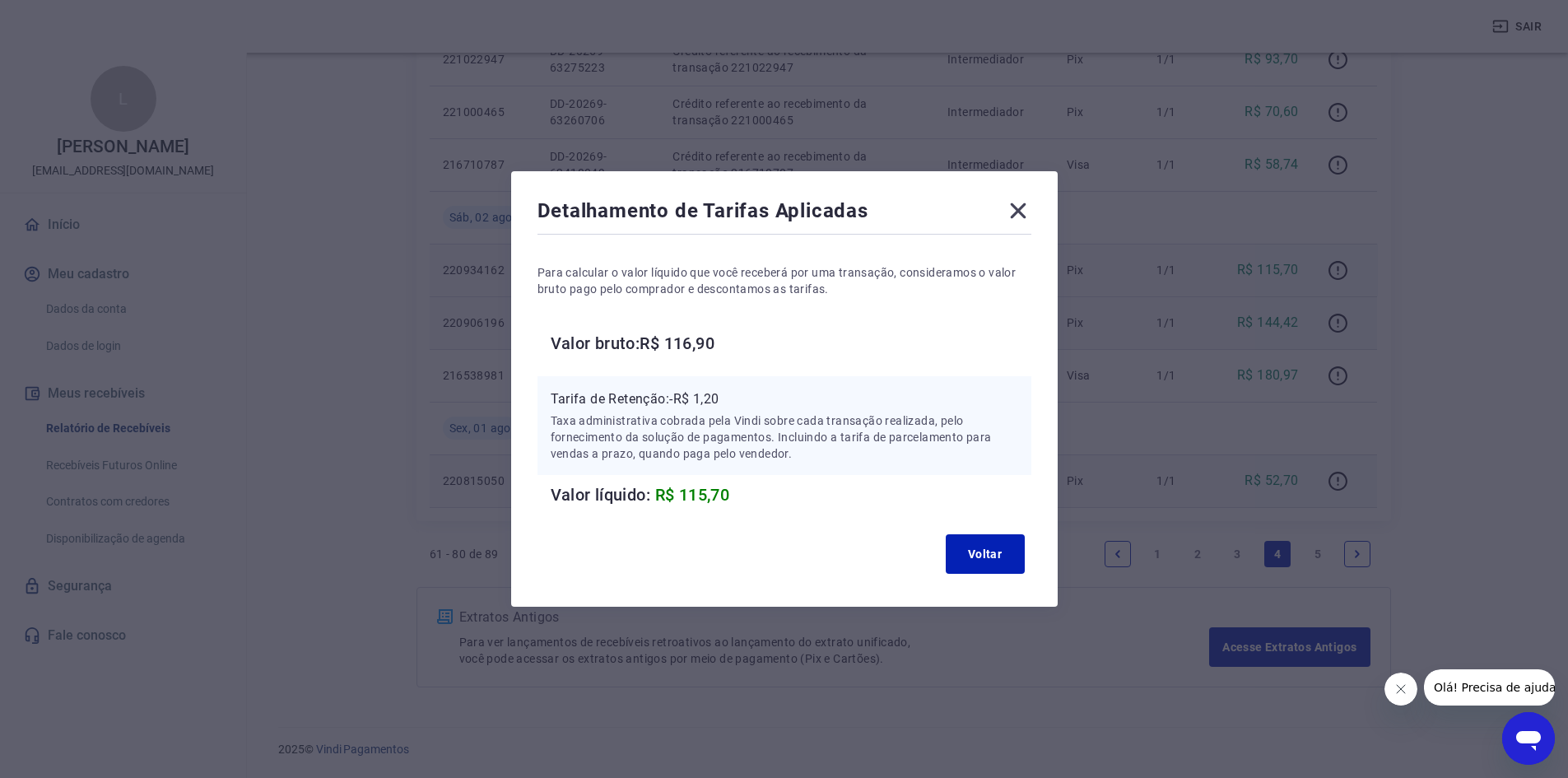
click at [1023, 213] on icon at bounding box center [1017, 211] width 15 height 15
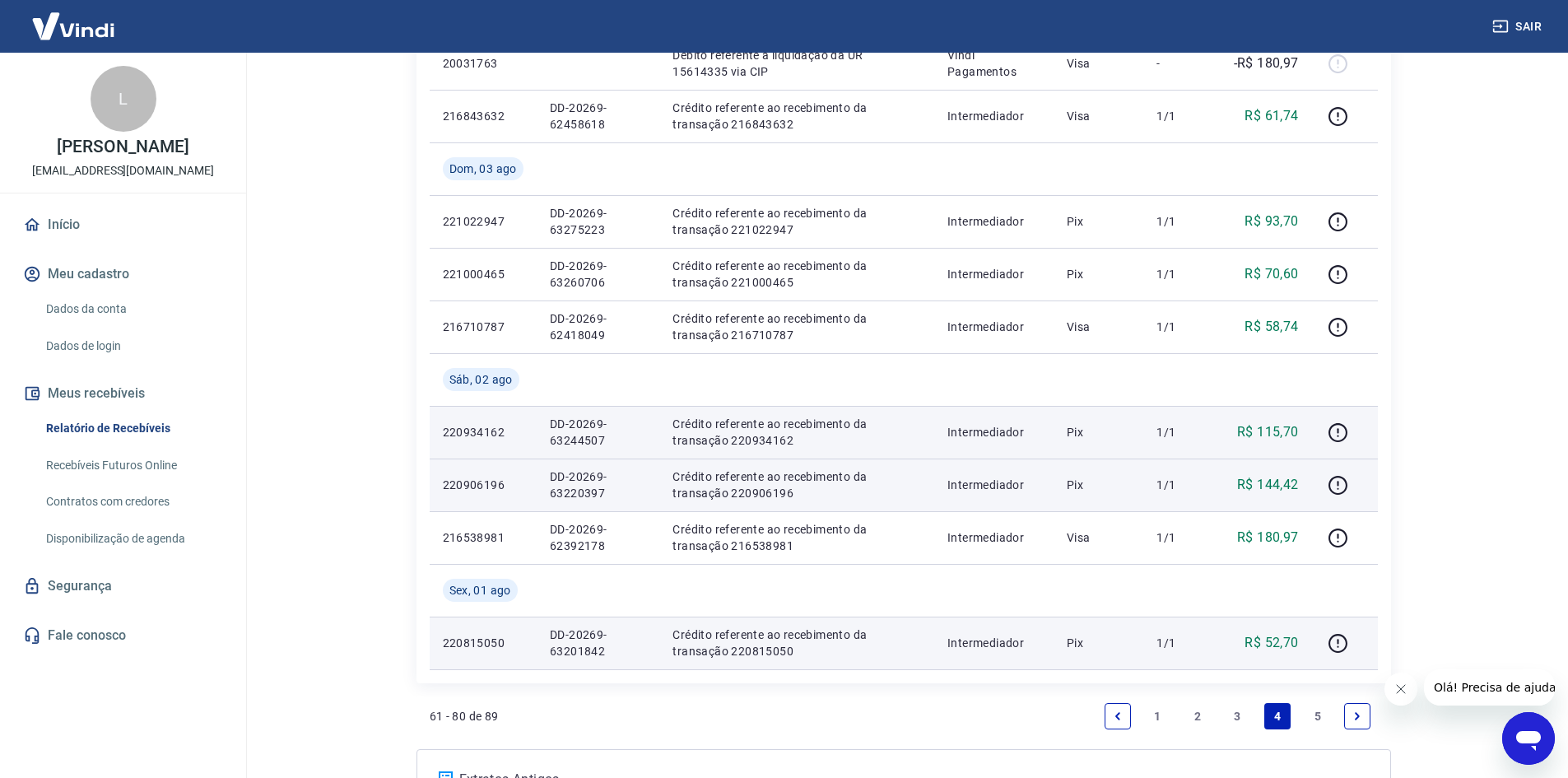
scroll to position [1035, 0]
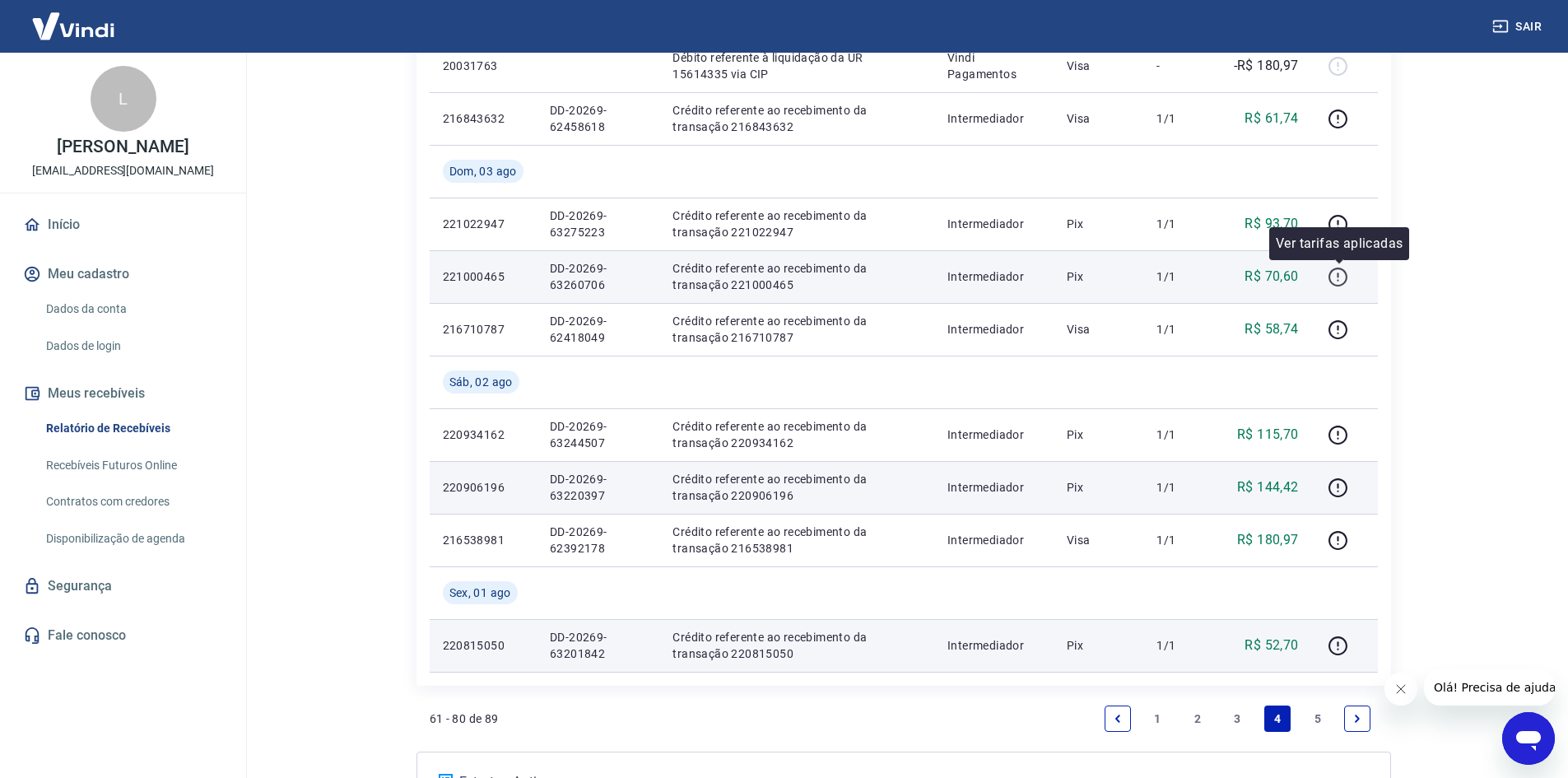
click at [1341, 276] on icon "button" at bounding box center [1338, 277] width 21 height 21
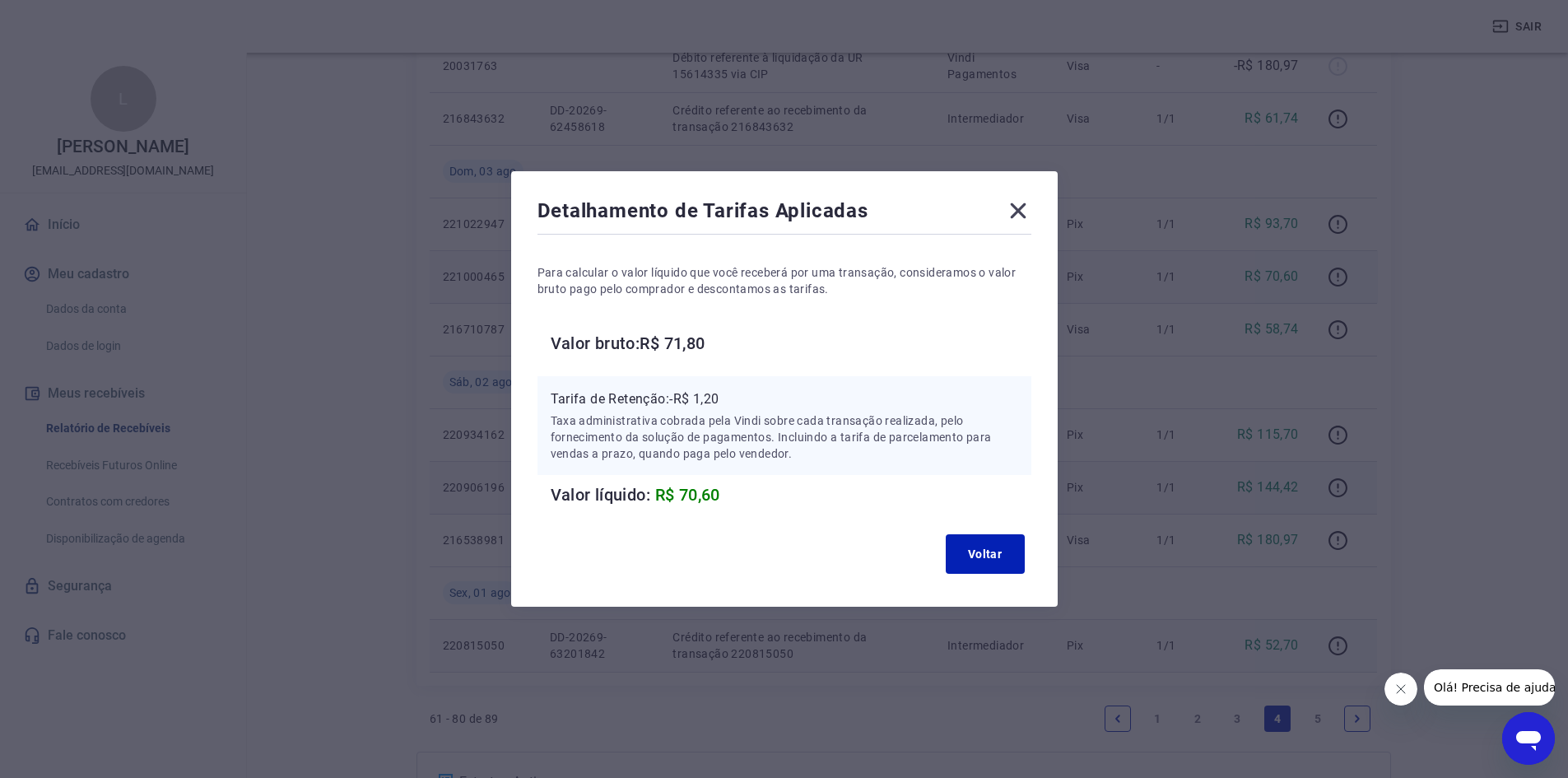
click at [1026, 214] on icon at bounding box center [1017, 211] width 15 height 15
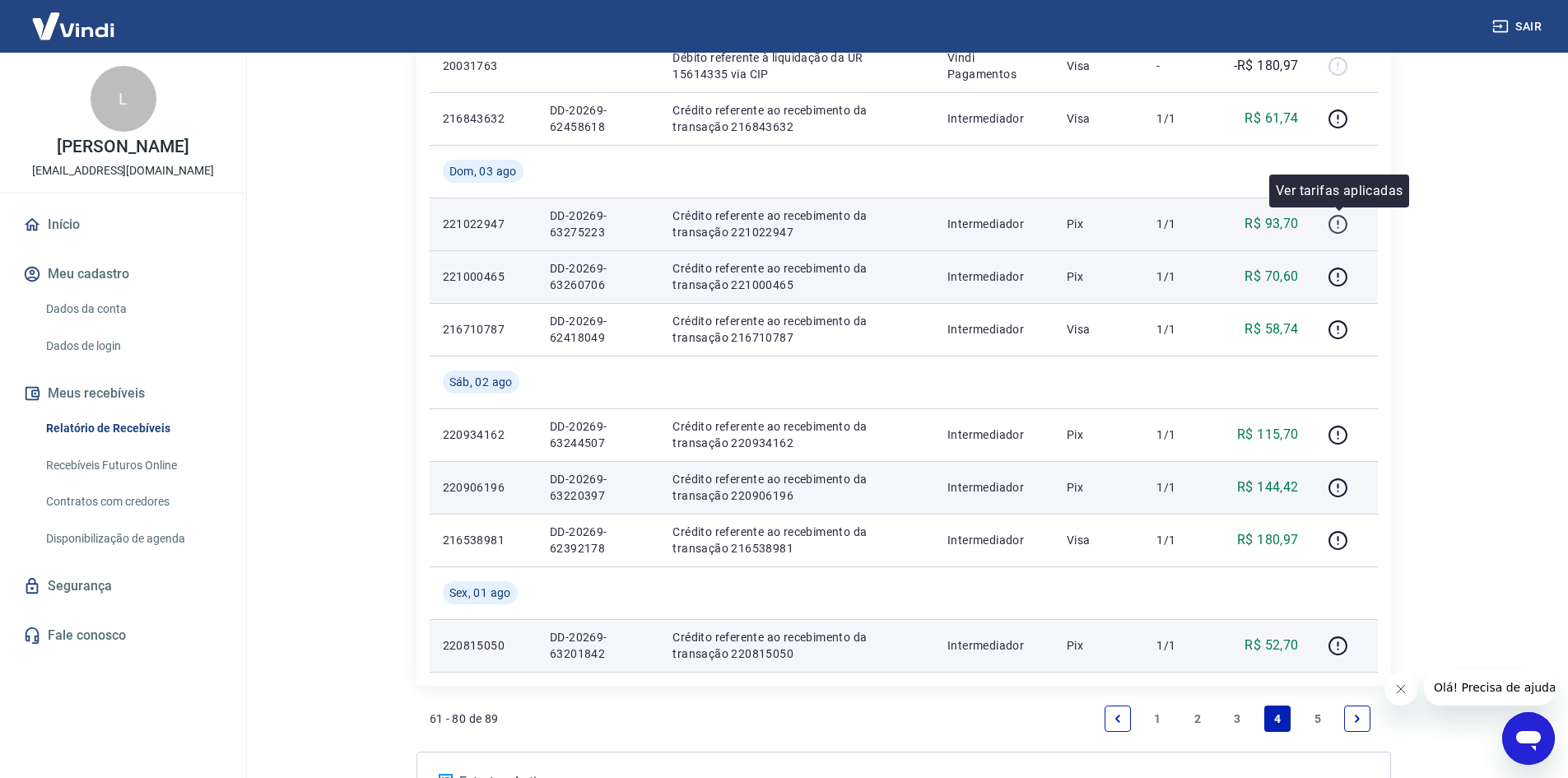
click at [1341, 220] on icon "button" at bounding box center [1338, 224] width 21 height 21
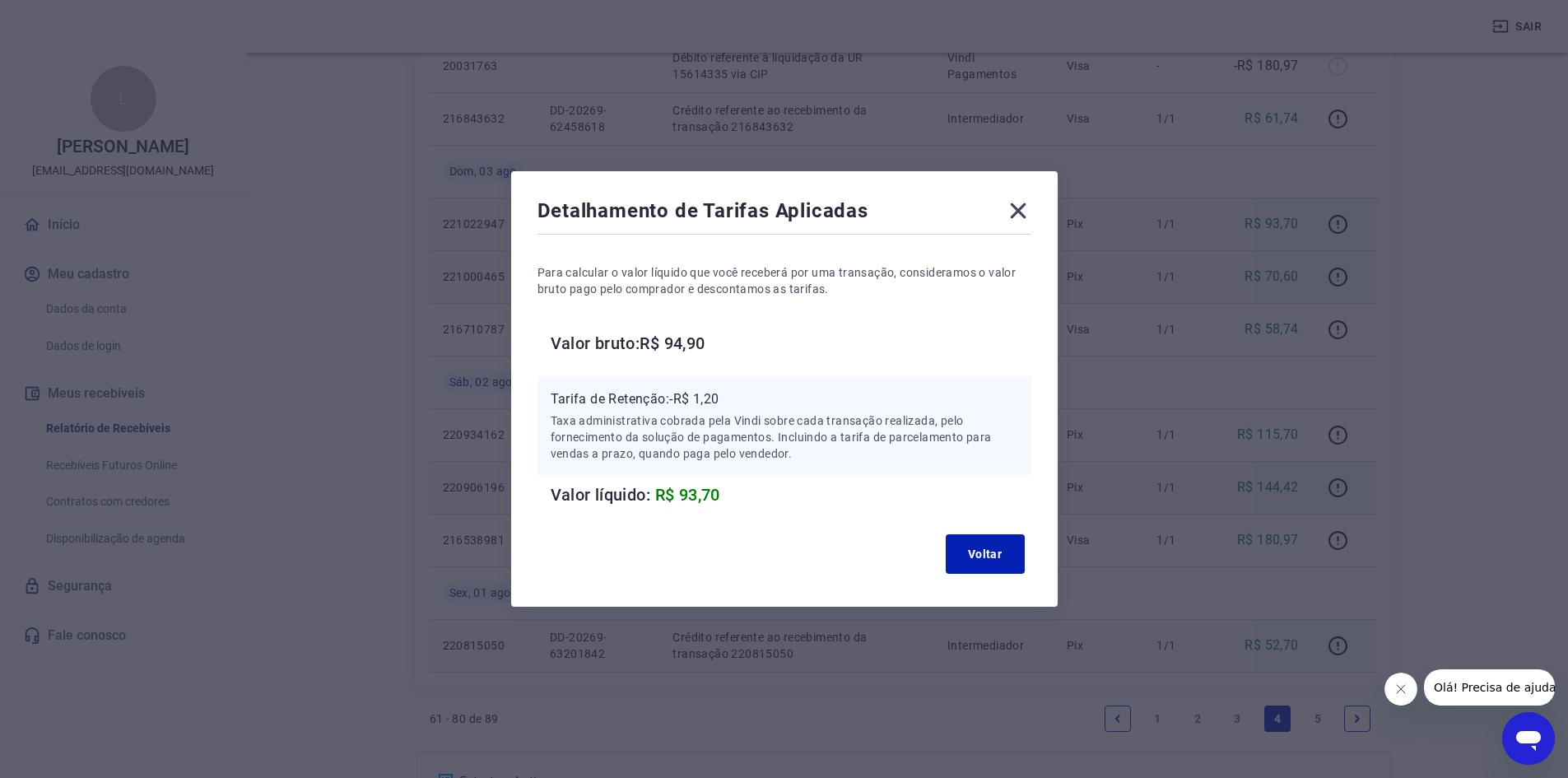
click at [1039, 206] on div "Detalhamento de Tarifas Aplicadas Para calcular o valor líquido que você recebe…" at bounding box center [784, 389] width 547 height 436
click at [1016, 213] on icon at bounding box center [1018, 210] width 26 height 26
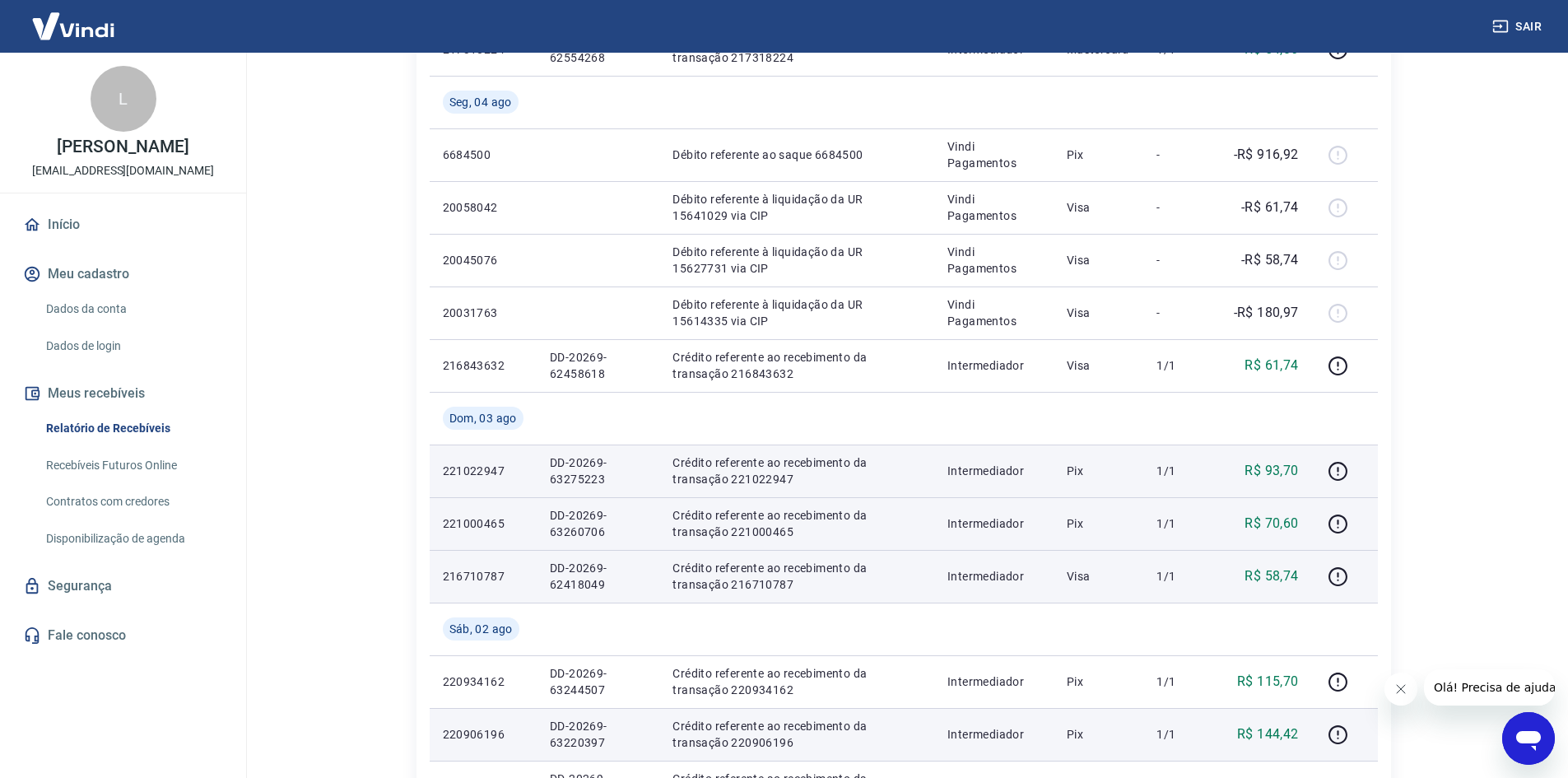
scroll to position [1199, 0]
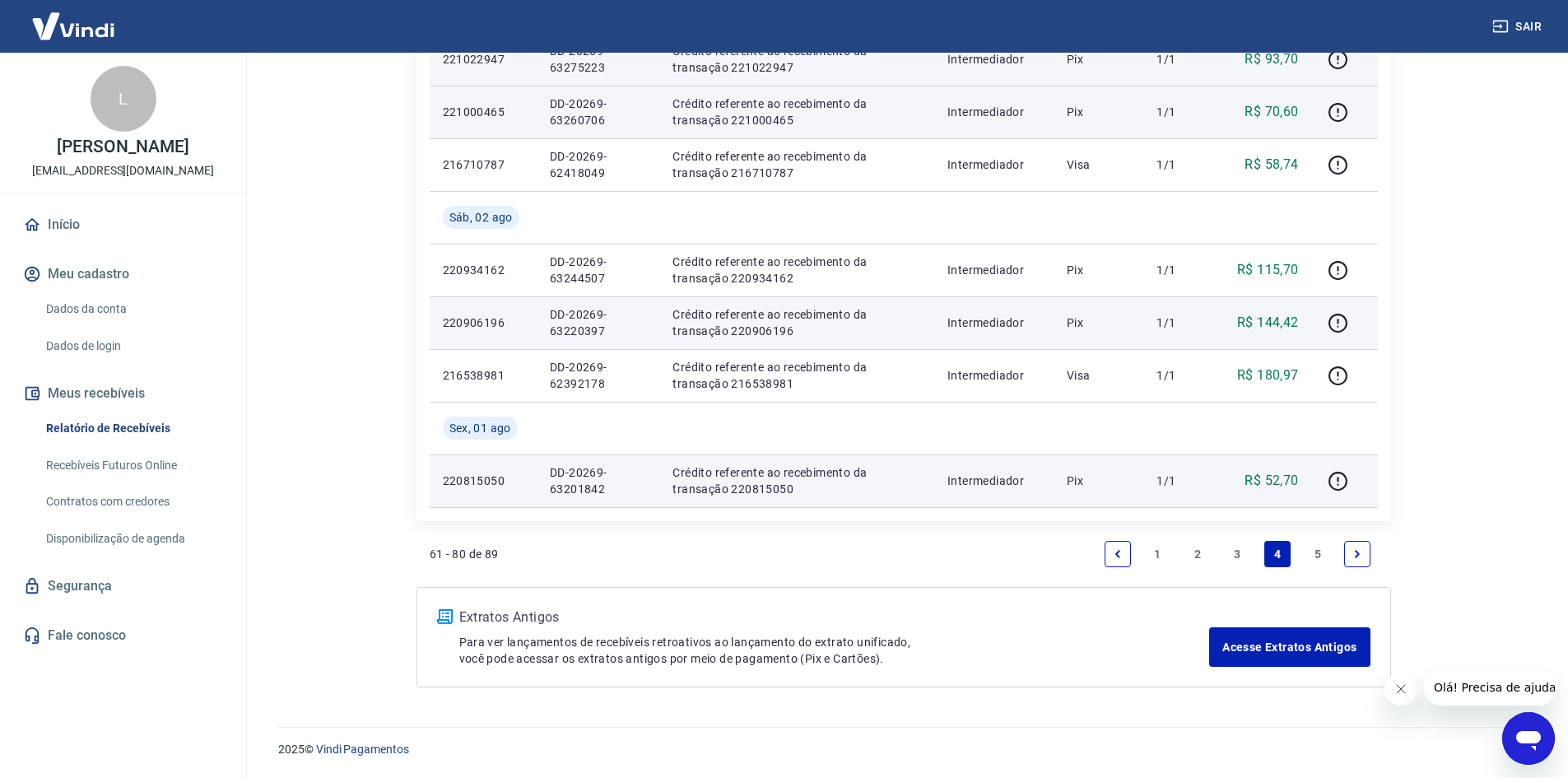
click at [1316, 550] on link "5" at bounding box center [1317, 554] width 26 height 26
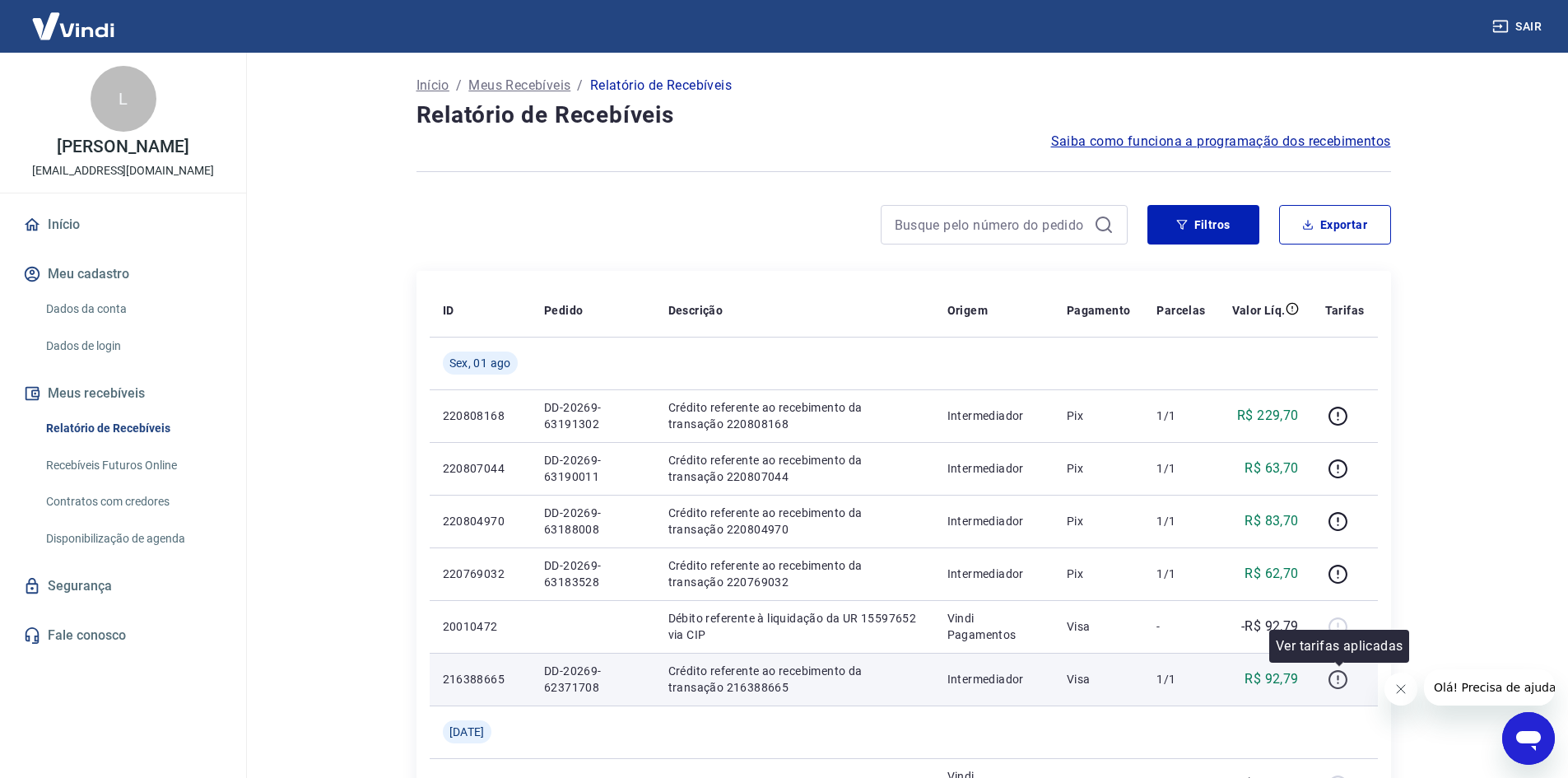
click at [1342, 683] on icon "button" at bounding box center [1338, 680] width 21 height 21
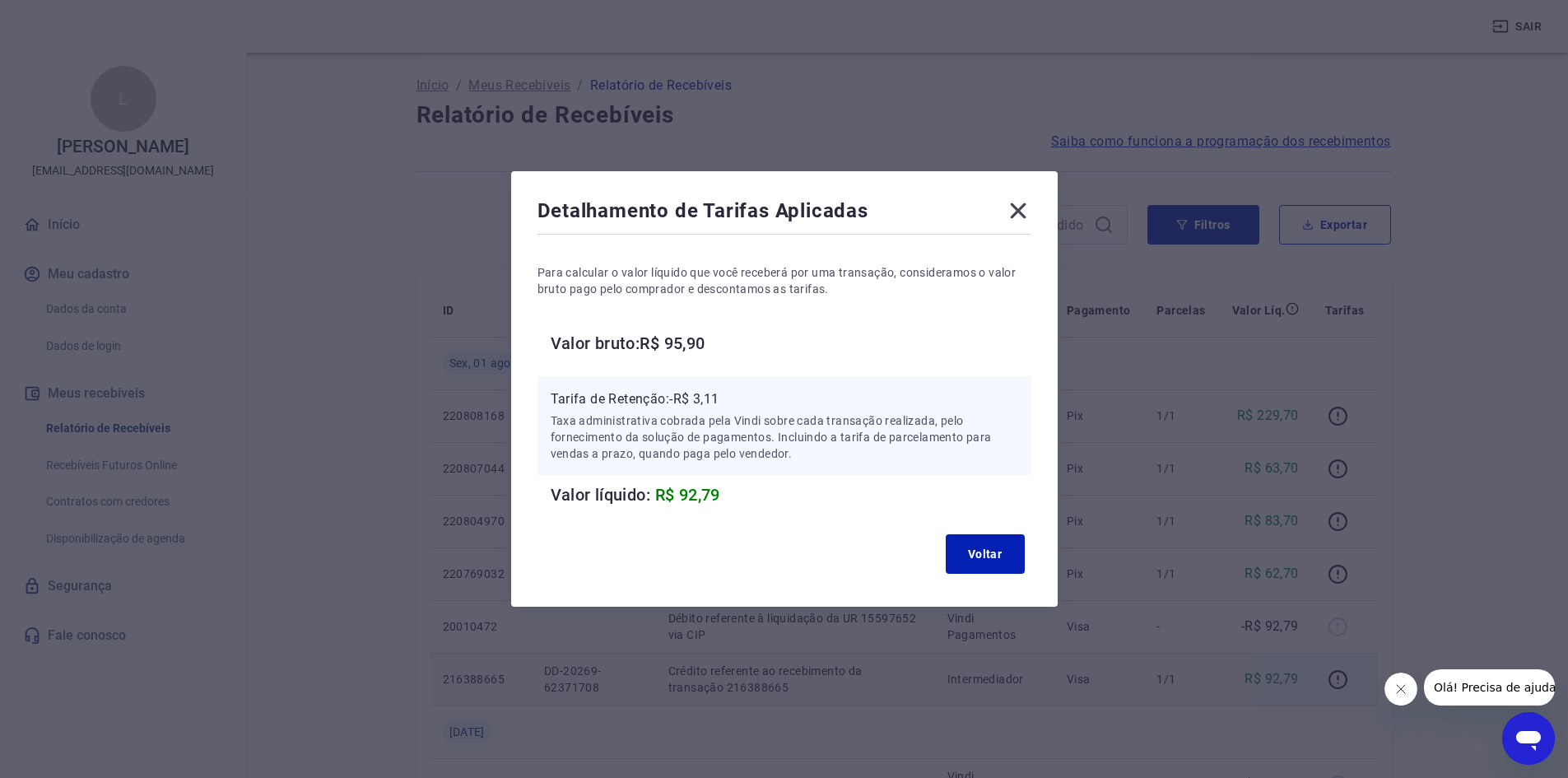
click at [1021, 207] on icon at bounding box center [1017, 211] width 15 height 15
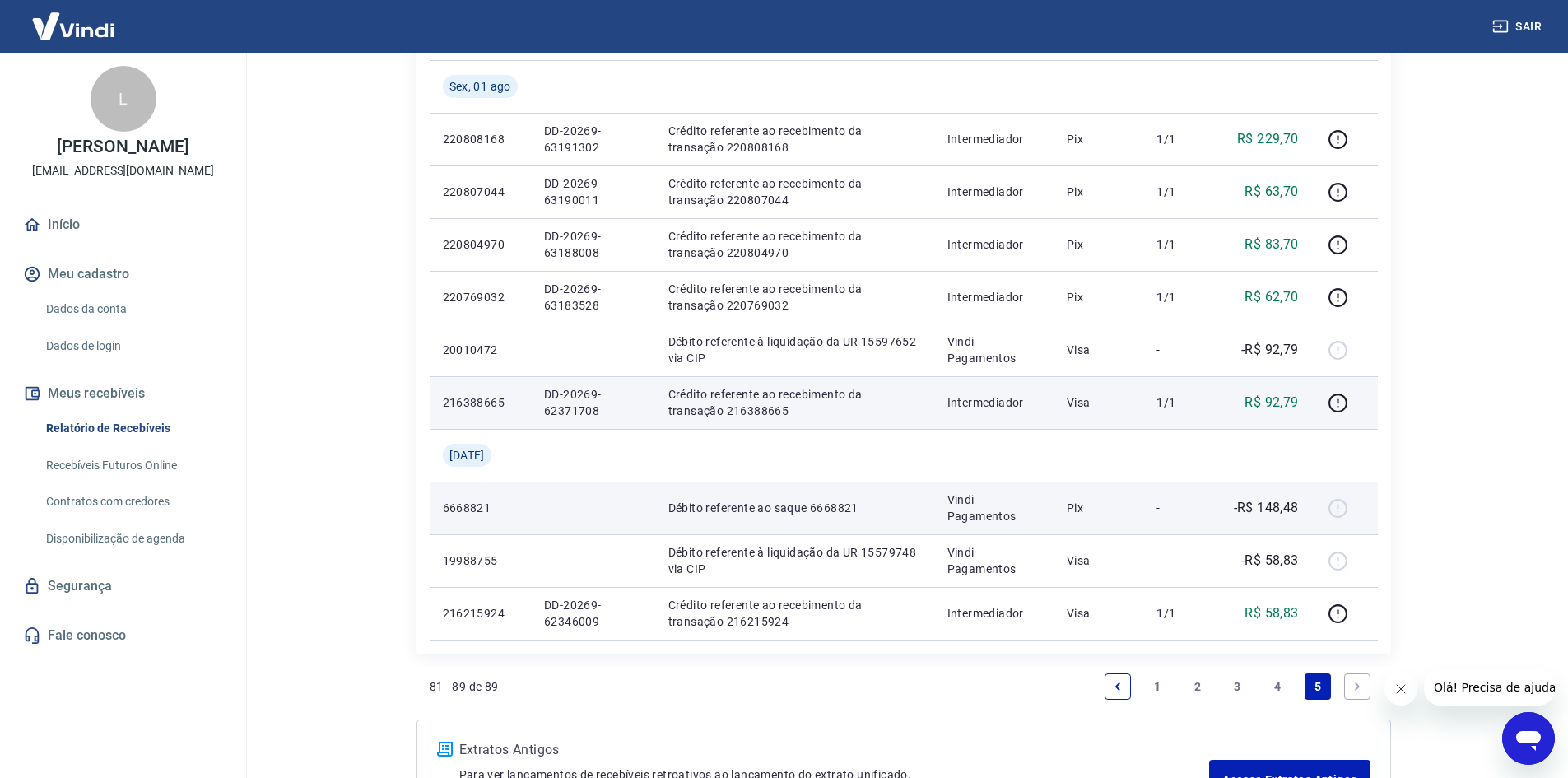
scroll to position [409, 0]
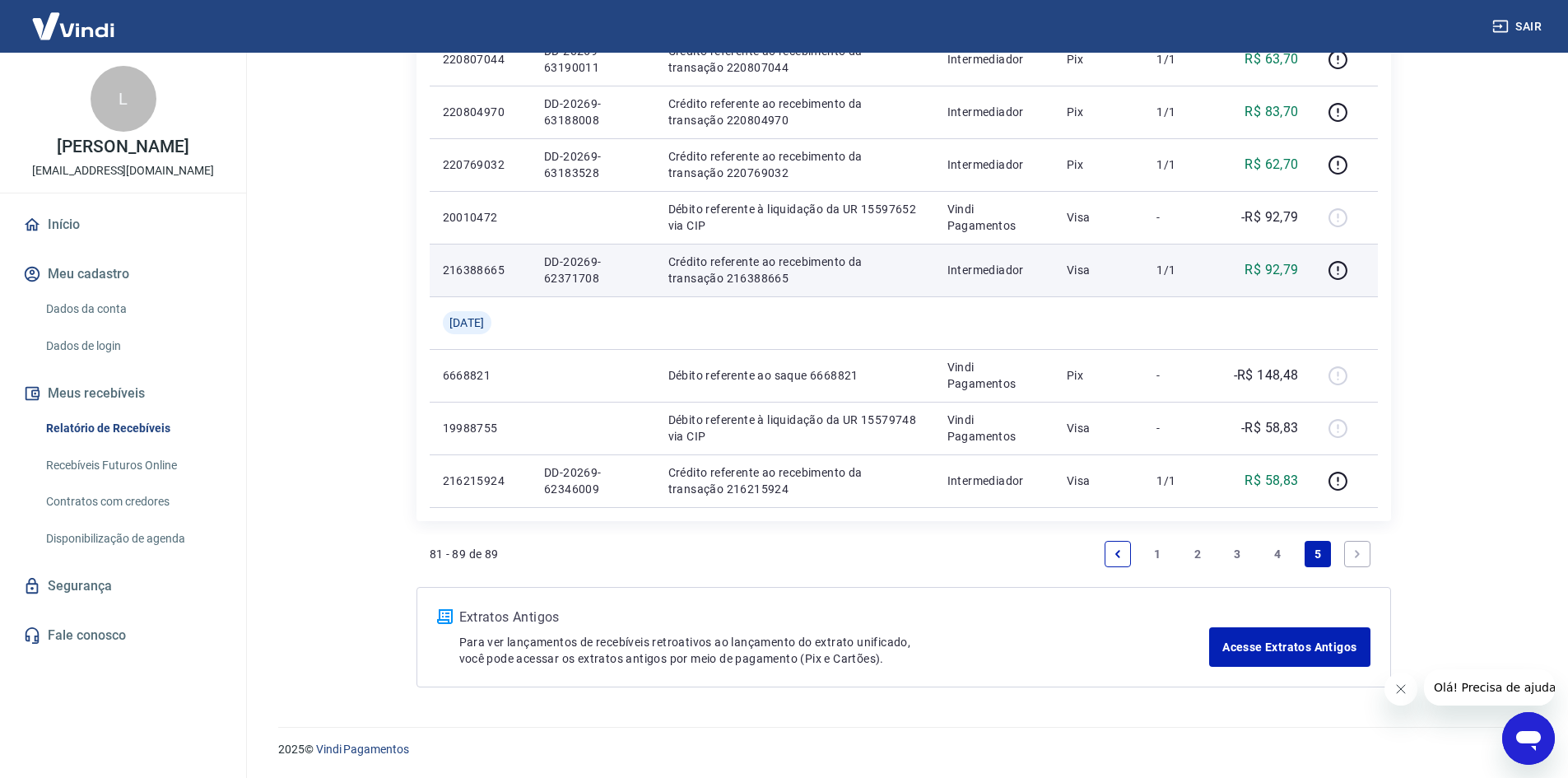
click at [1283, 552] on link "4" at bounding box center [1277, 554] width 26 height 26
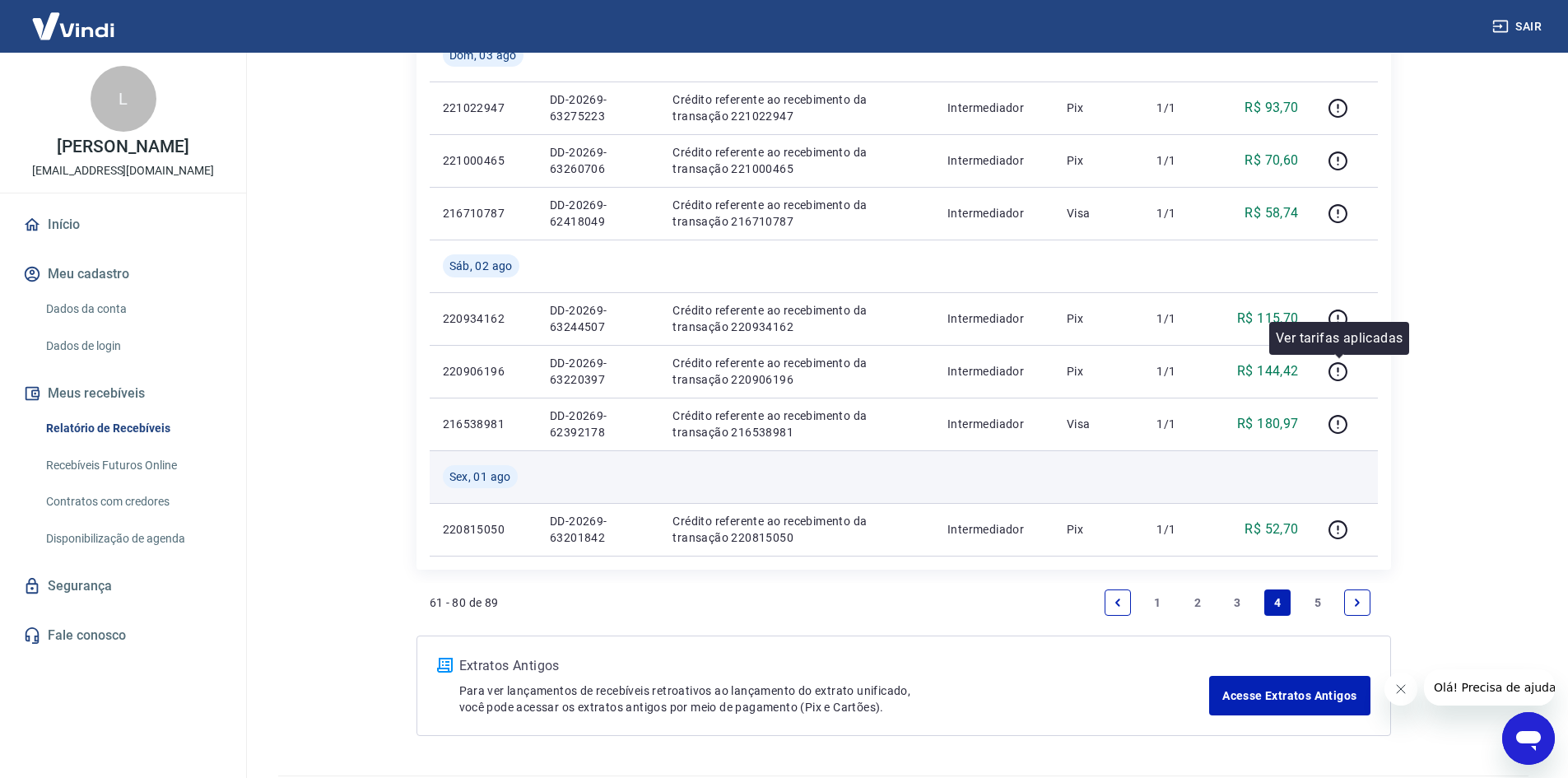
scroll to position [1199, 0]
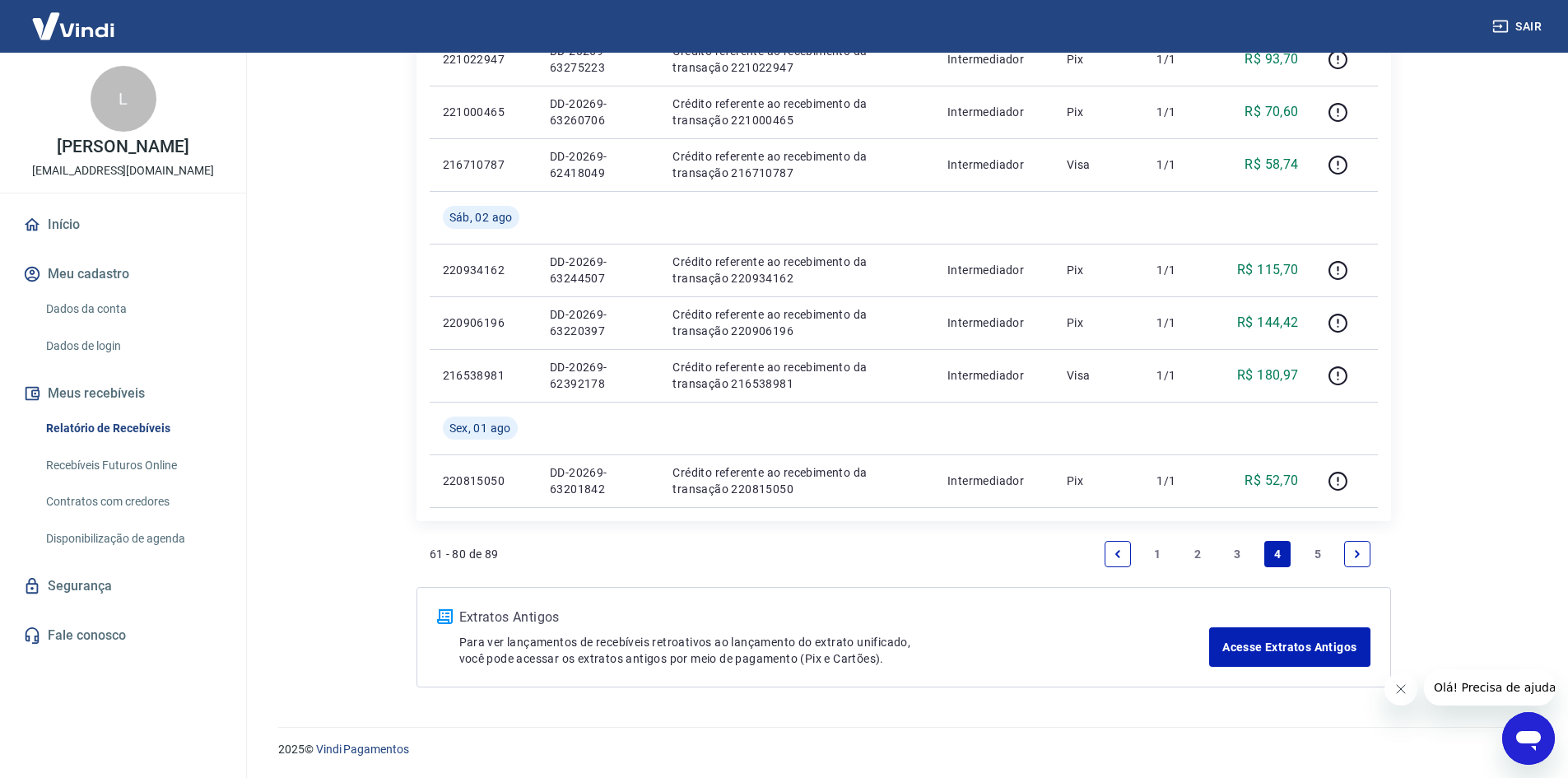
click at [1321, 550] on link "5" at bounding box center [1317, 554] width 26 height 26
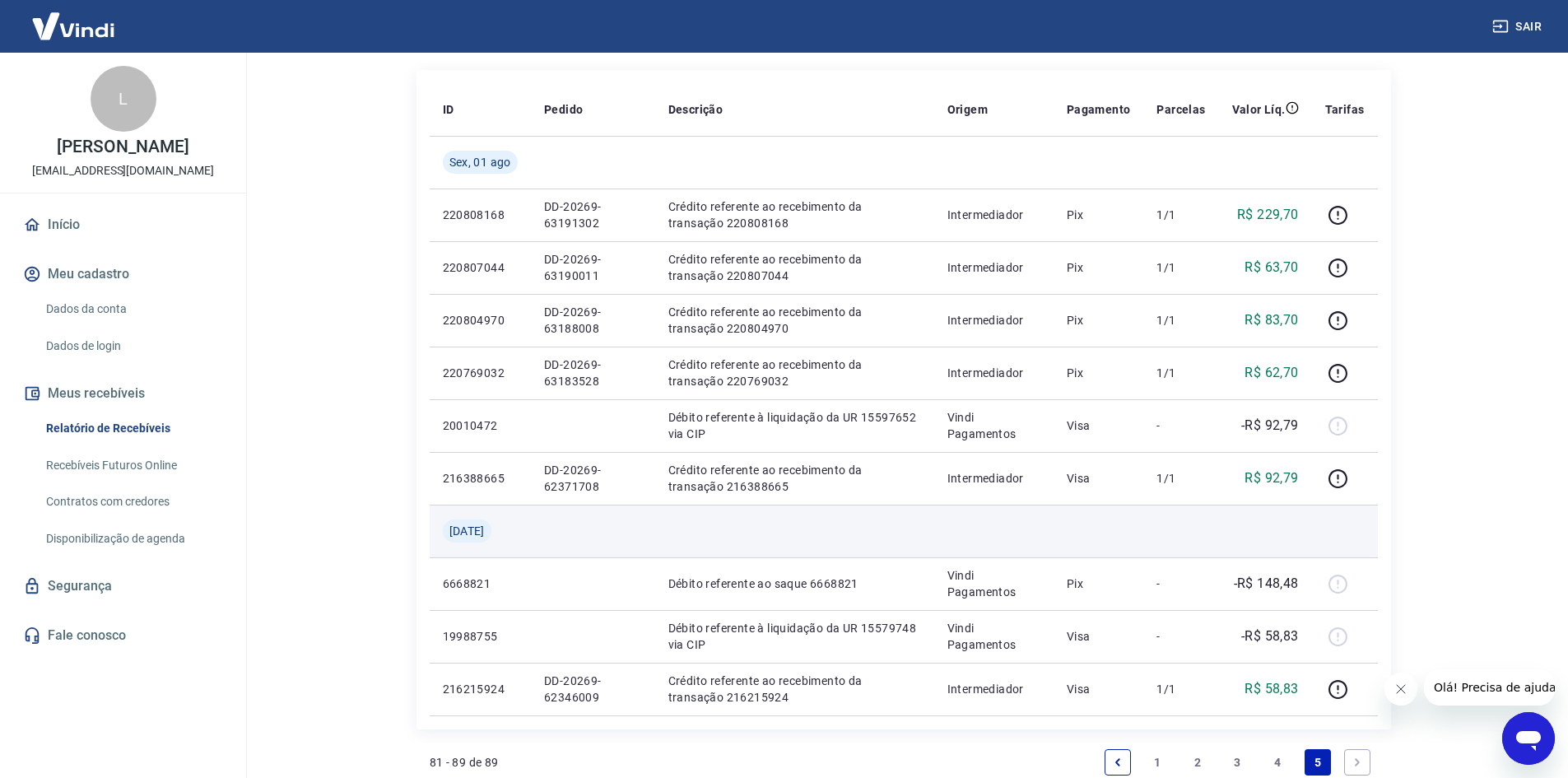
scroll to position [409, 0]
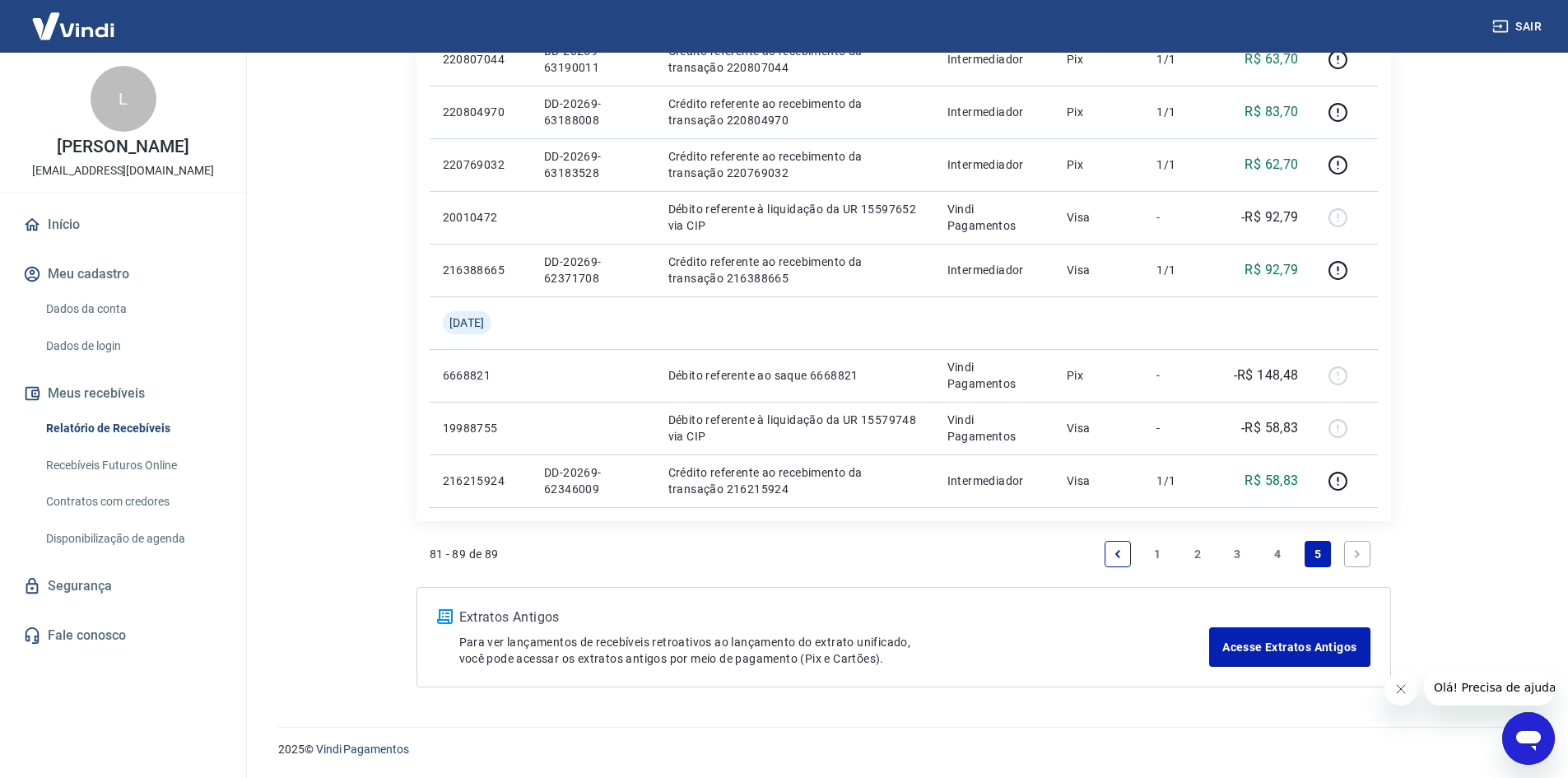
click at [1282, 556] on link "4" at bounding box center [1277, 554] width 26 height 26
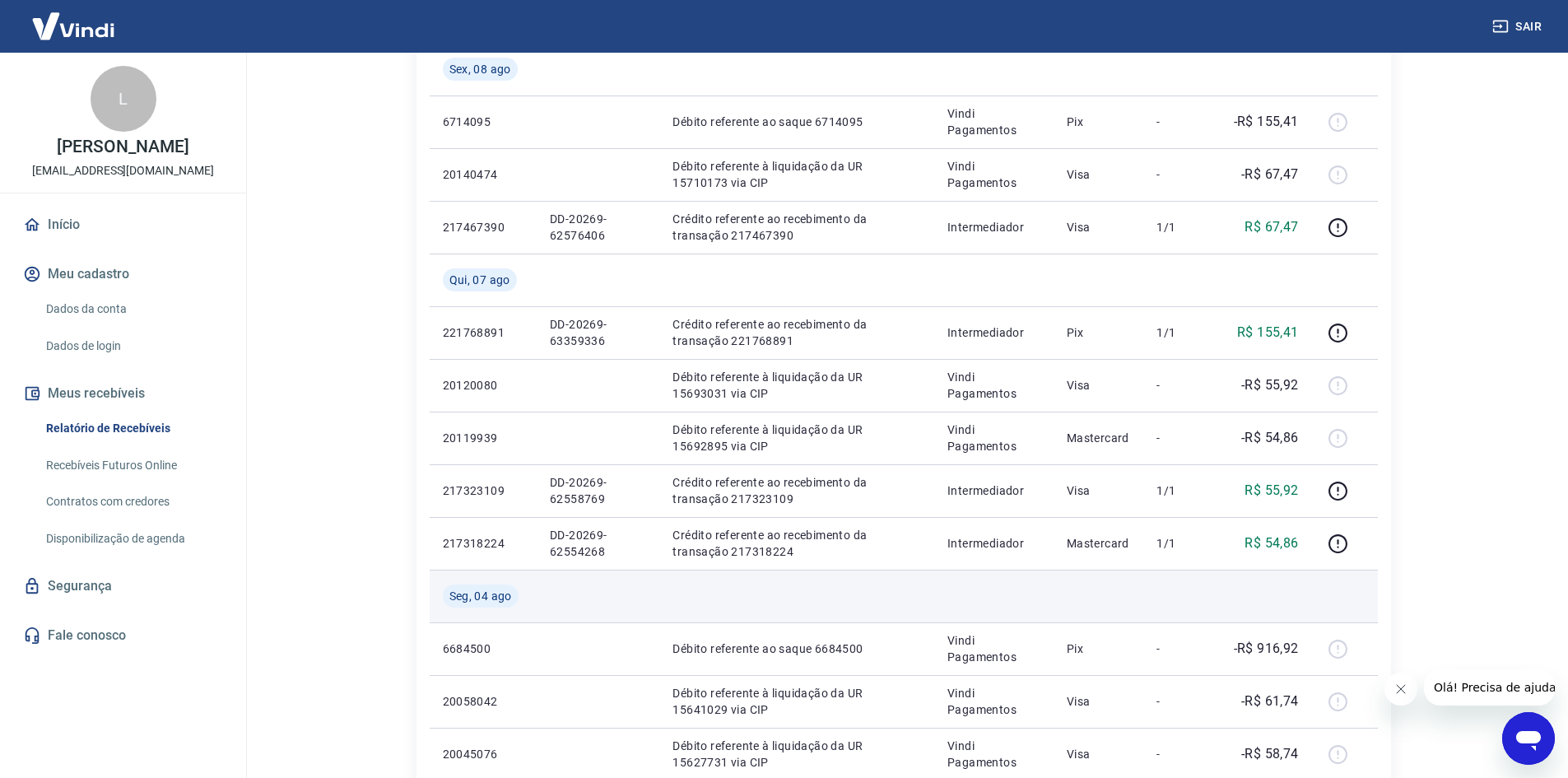
scroll to position [212, 0]
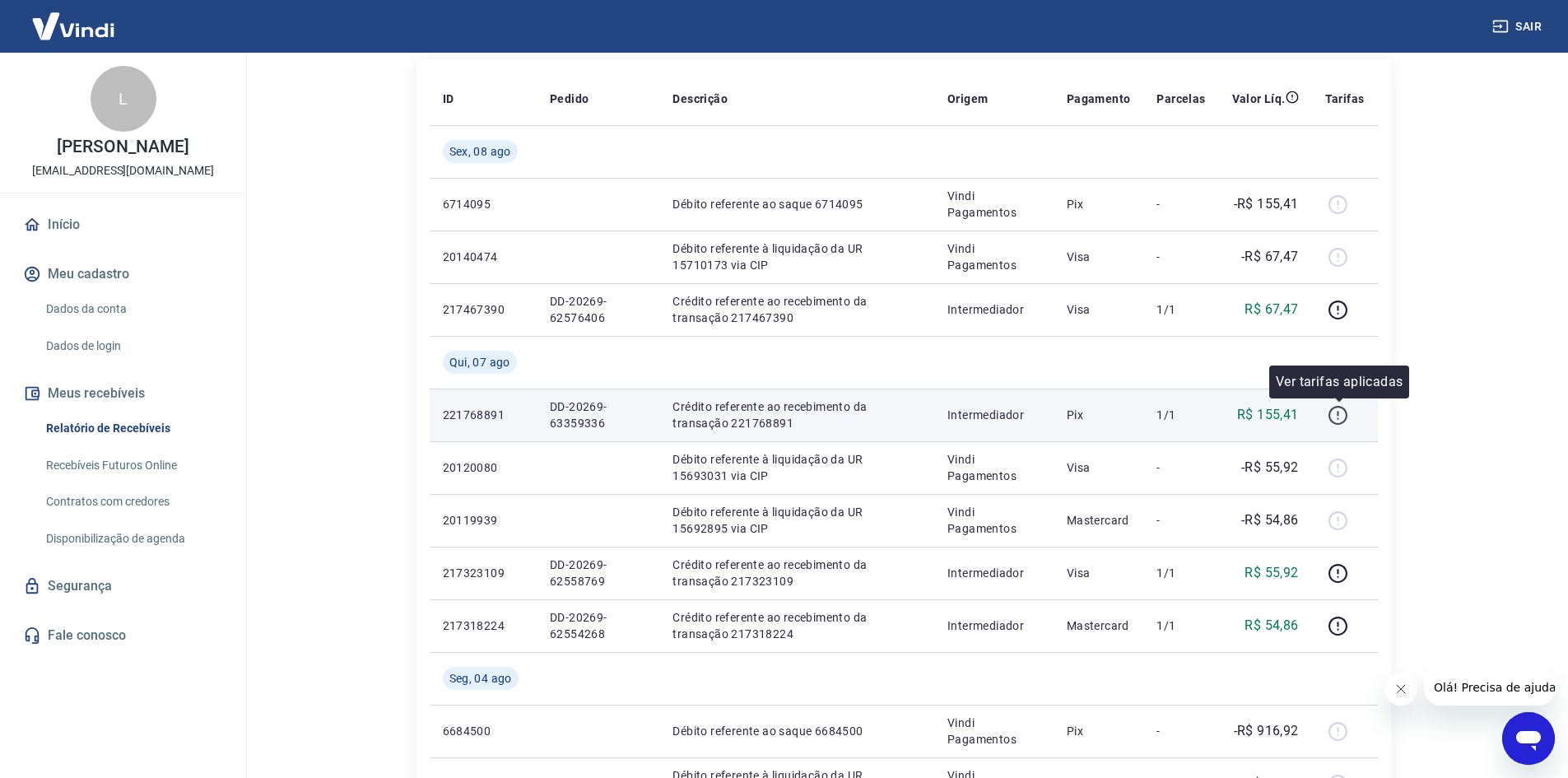
click at [1332, 416] on icon "button" at bounding box center [1338, 415] width 21 height 21
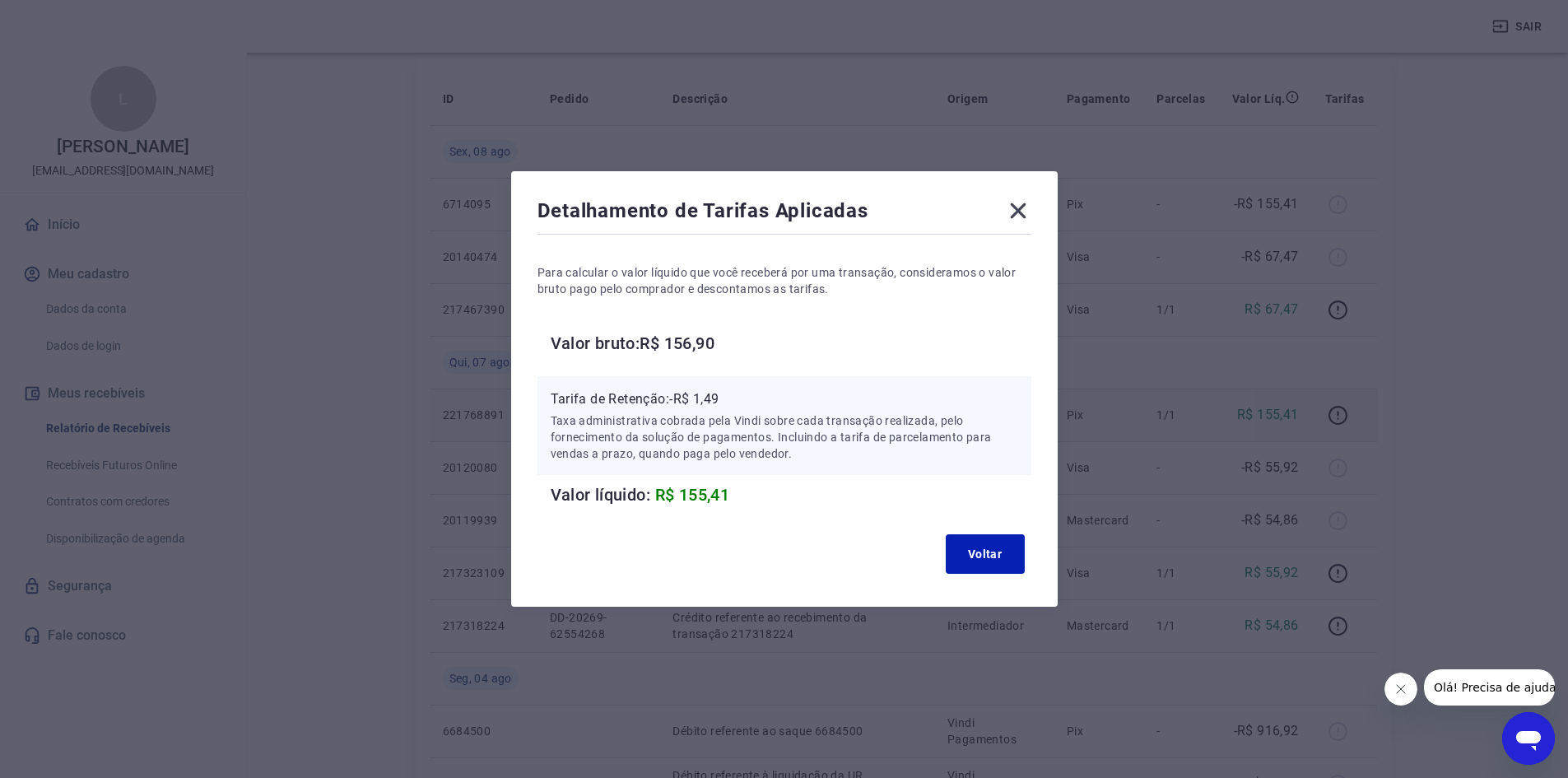
click at [1026, 209] on icon at bounding box center [1017, 211] width 15 height 15
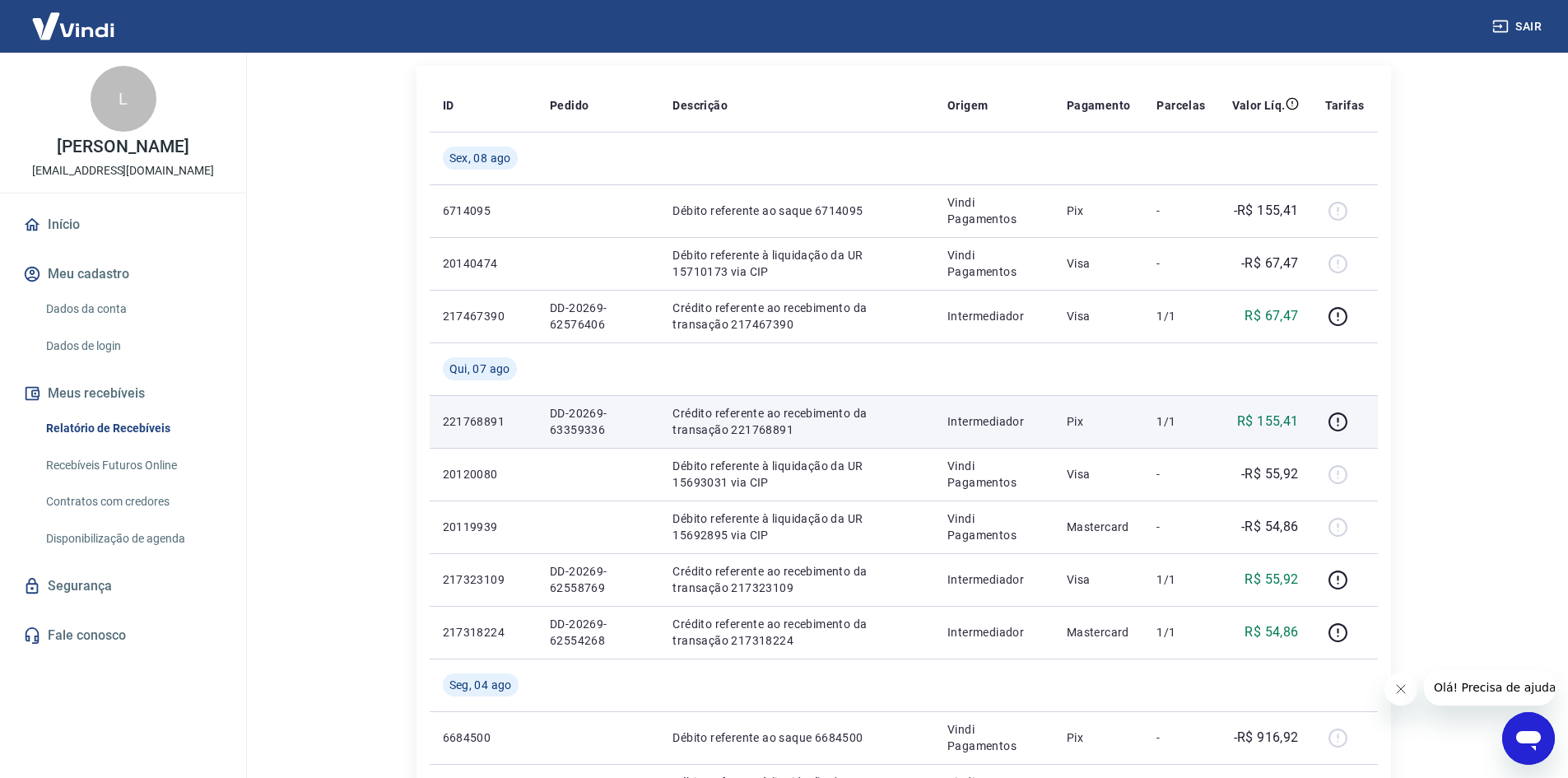
scroll to position [129, 0]
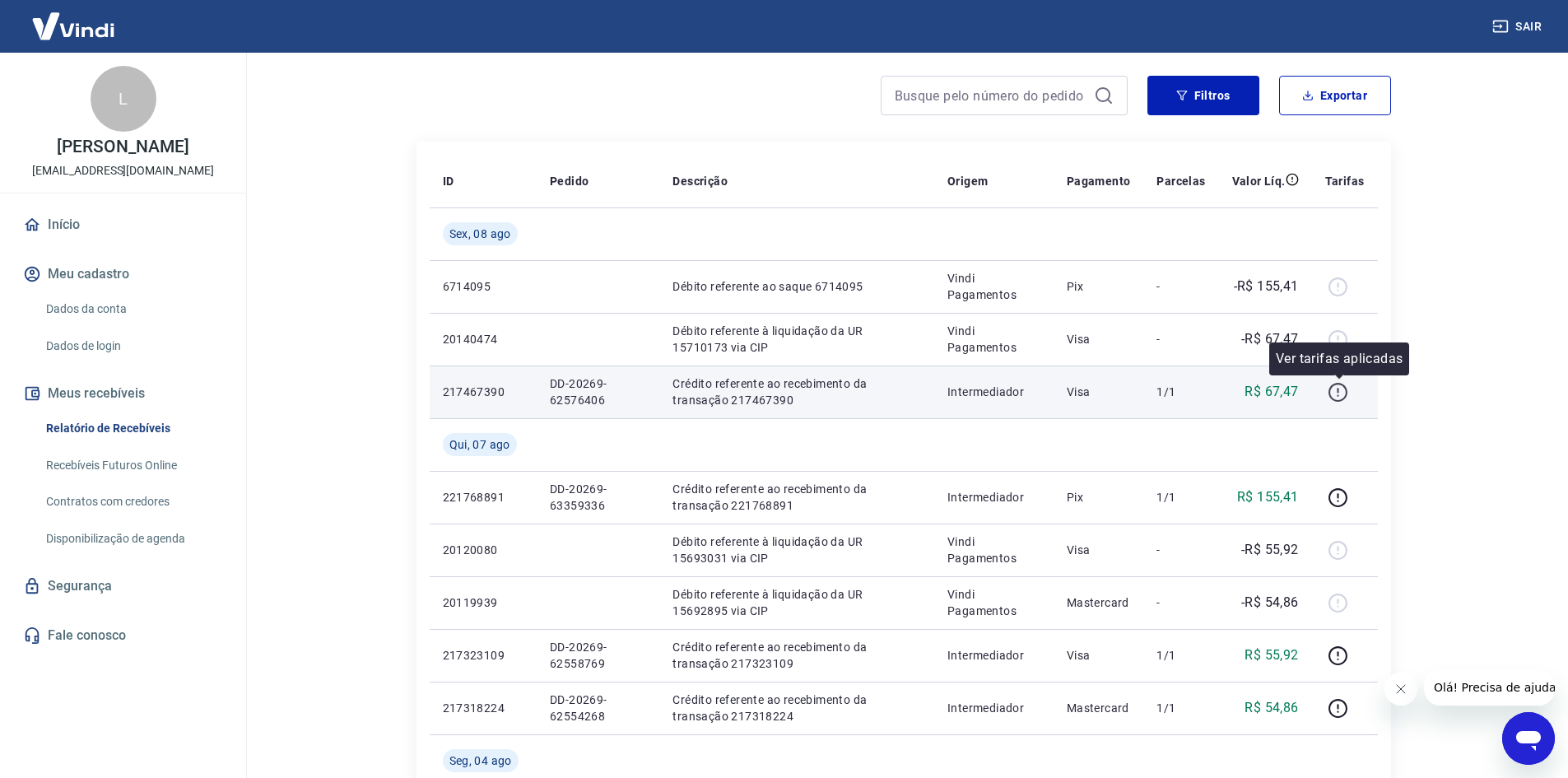
click at [1338, 394] on icon "button" at bounding box center [1338, 392] width 21 height 21
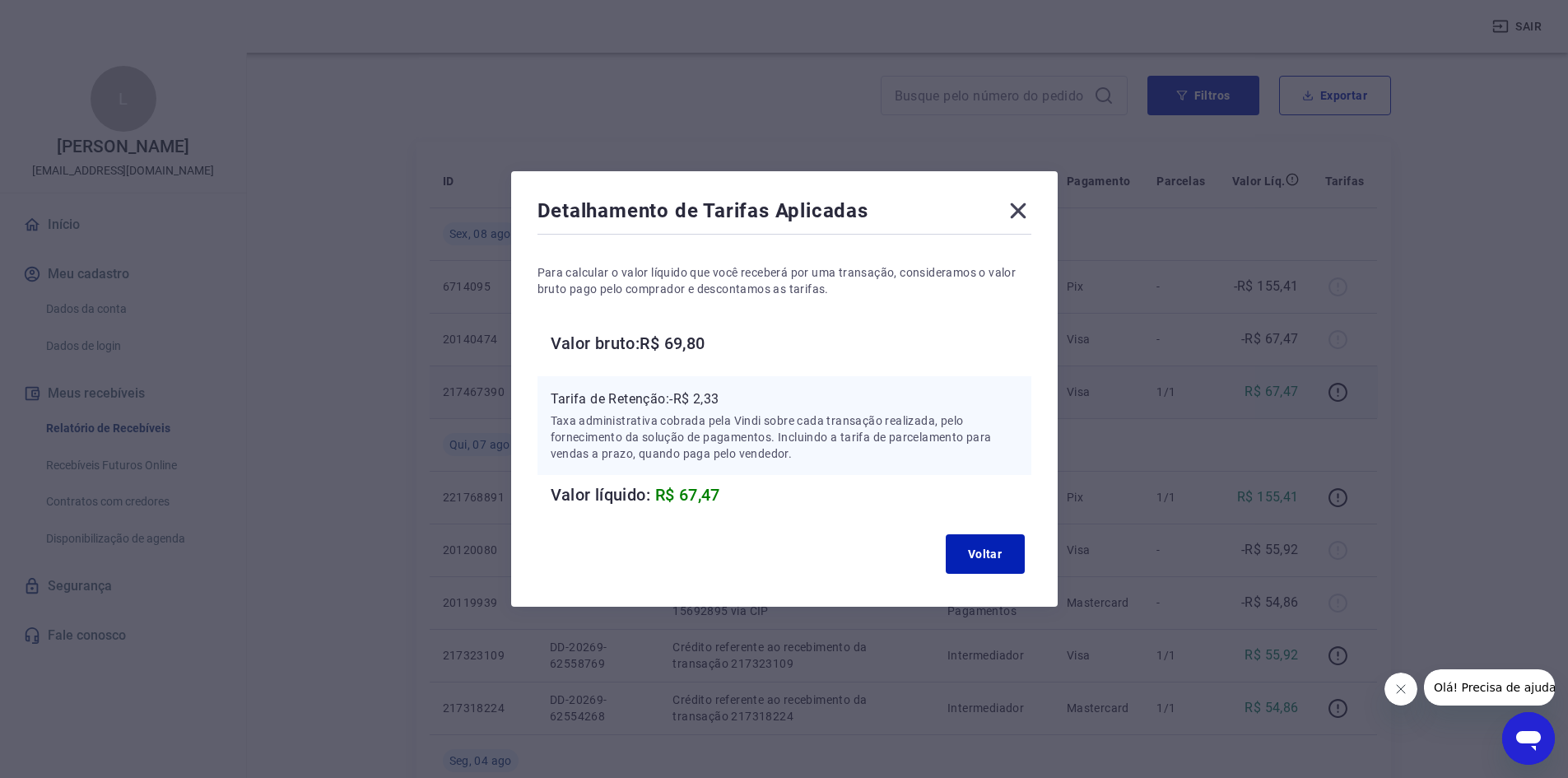
click at [1014, 213] on icon at bounding box center [1018, 210] width 26 height 26
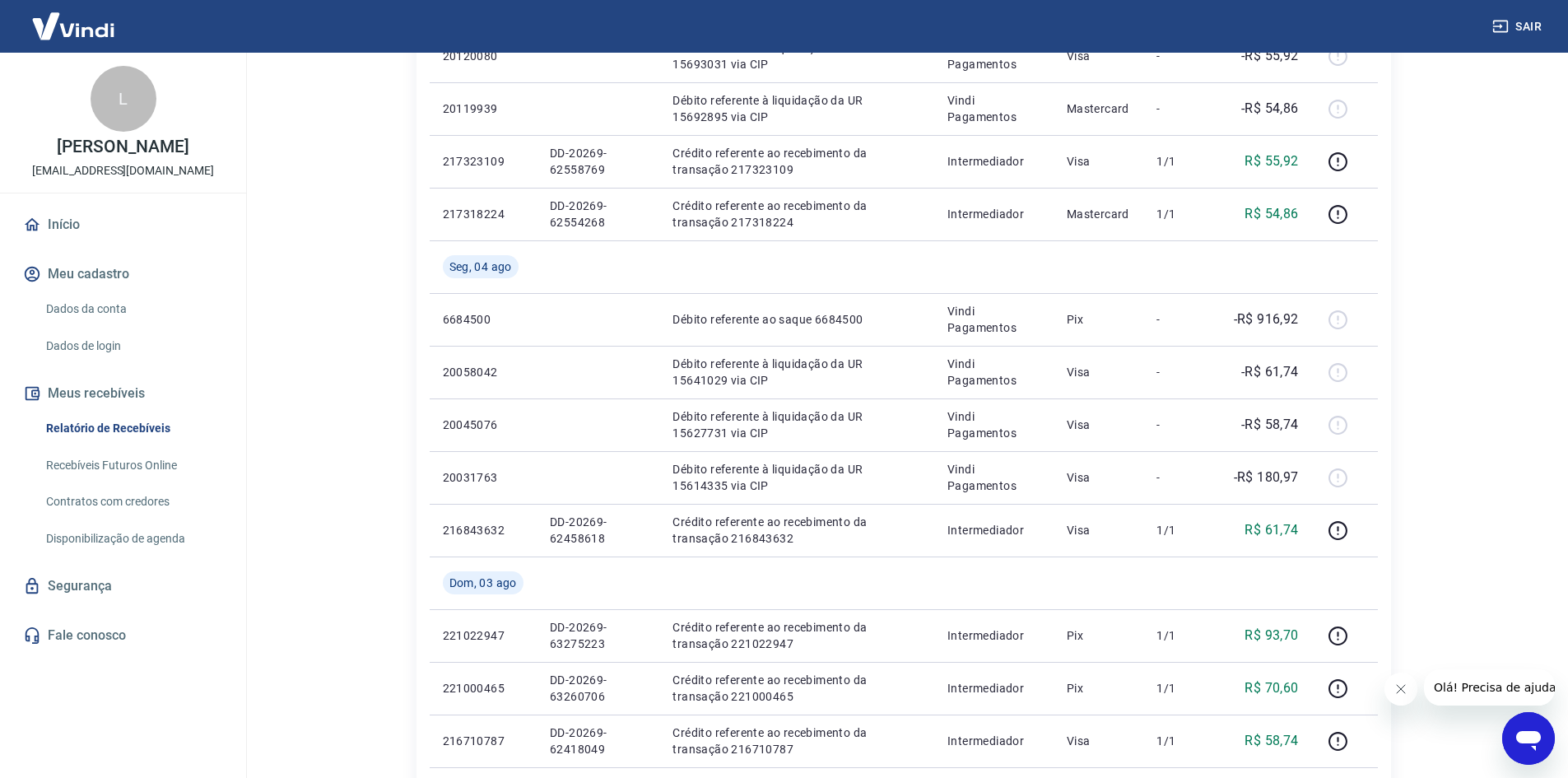
scroll to position [1199, 0]
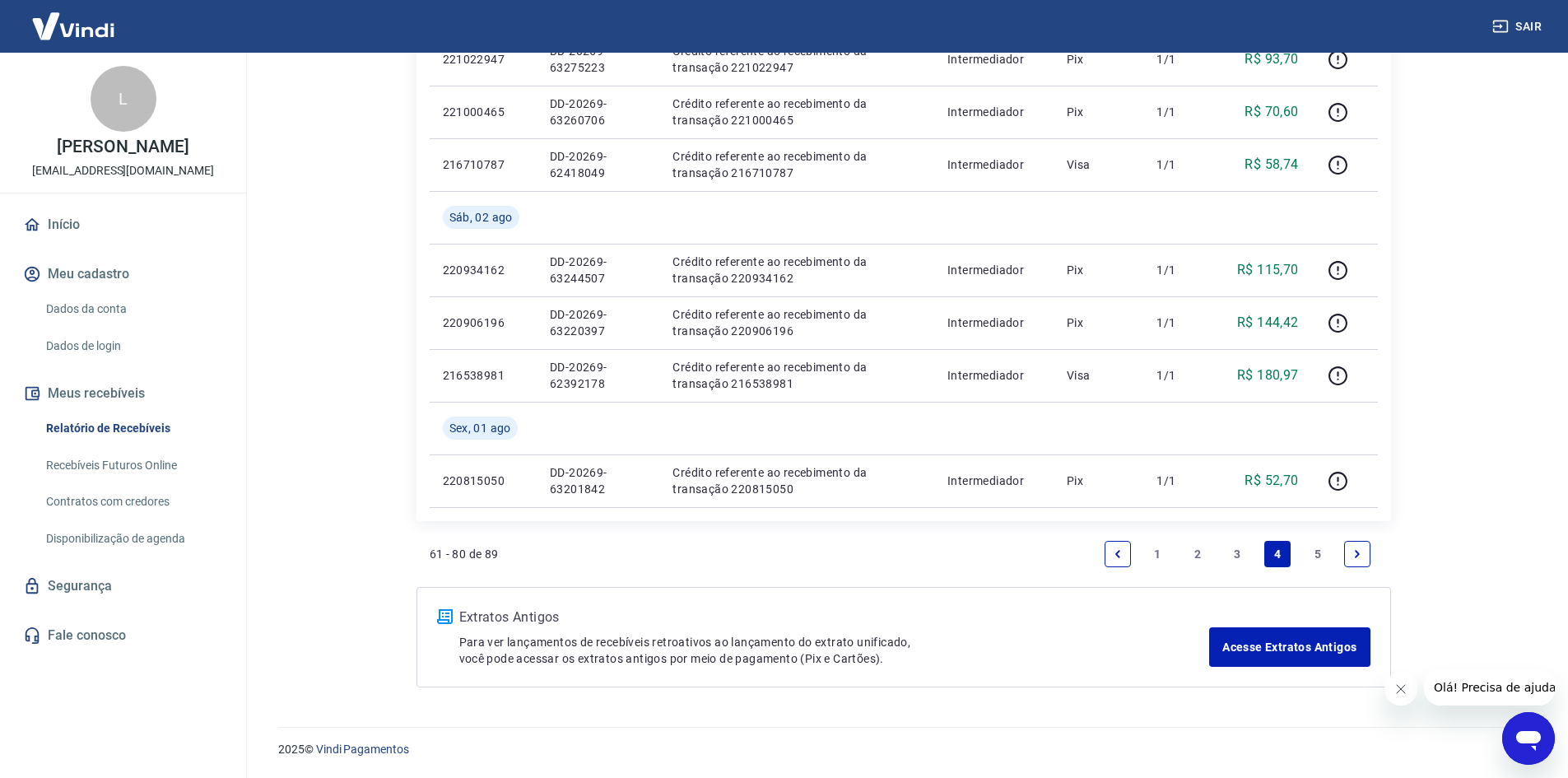
click at [1235, 562] on link "3" at bounding box center [1237, 554] width 26 height 26
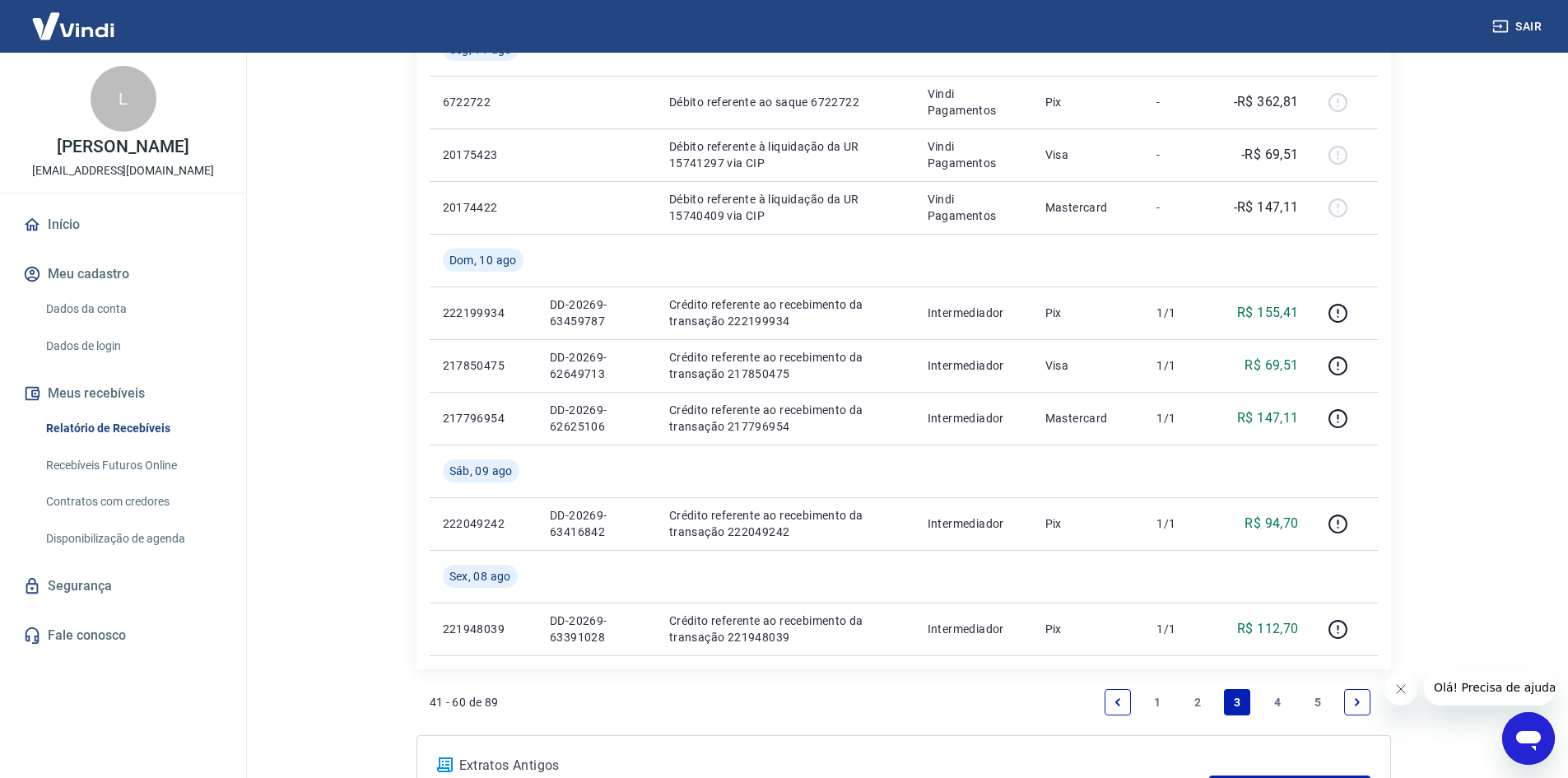
scroll to position [1087, 0]
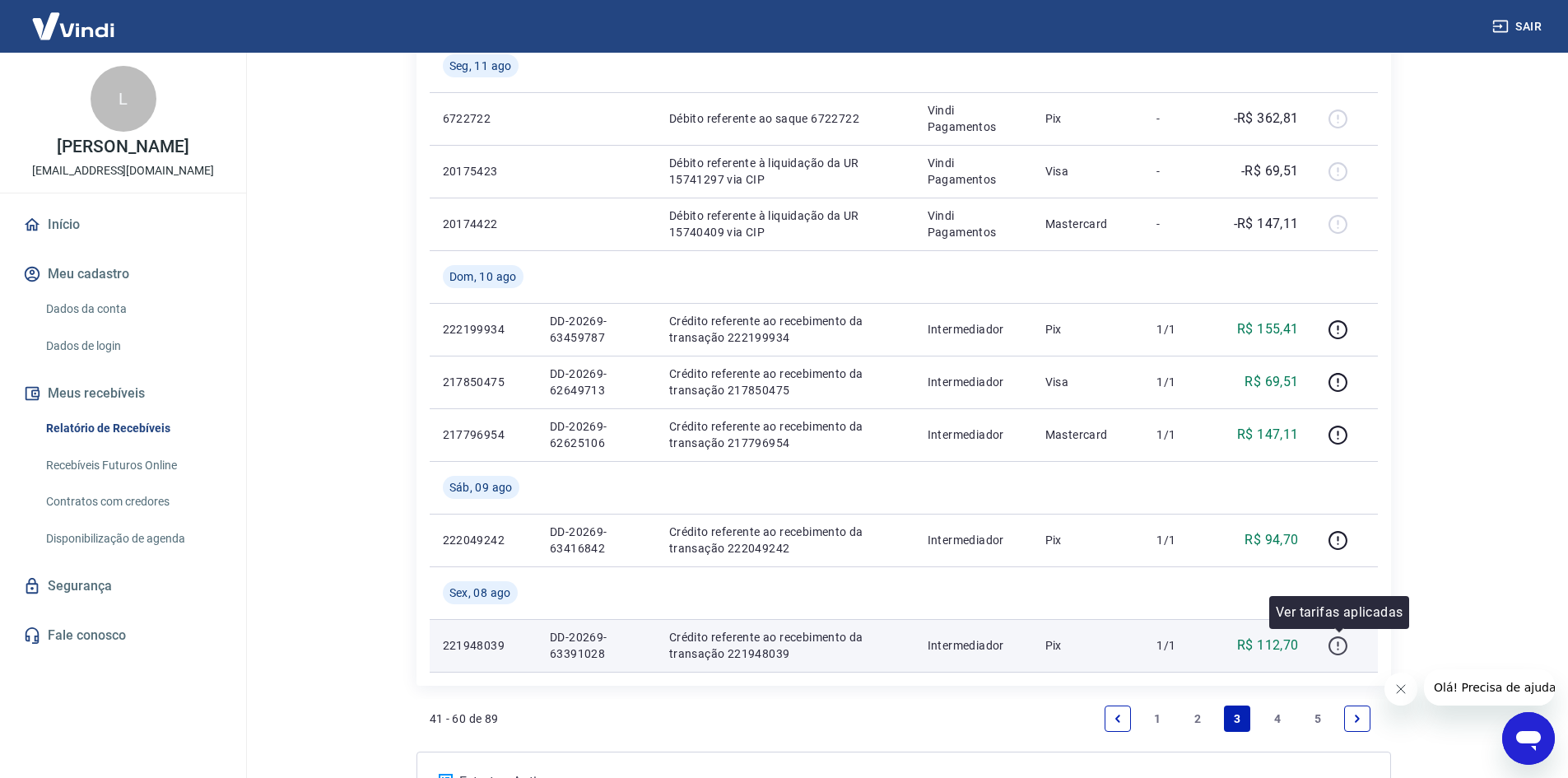
click at [1348, 653] on icon "button" at bounding box center [1338, 646] width 21 height 21
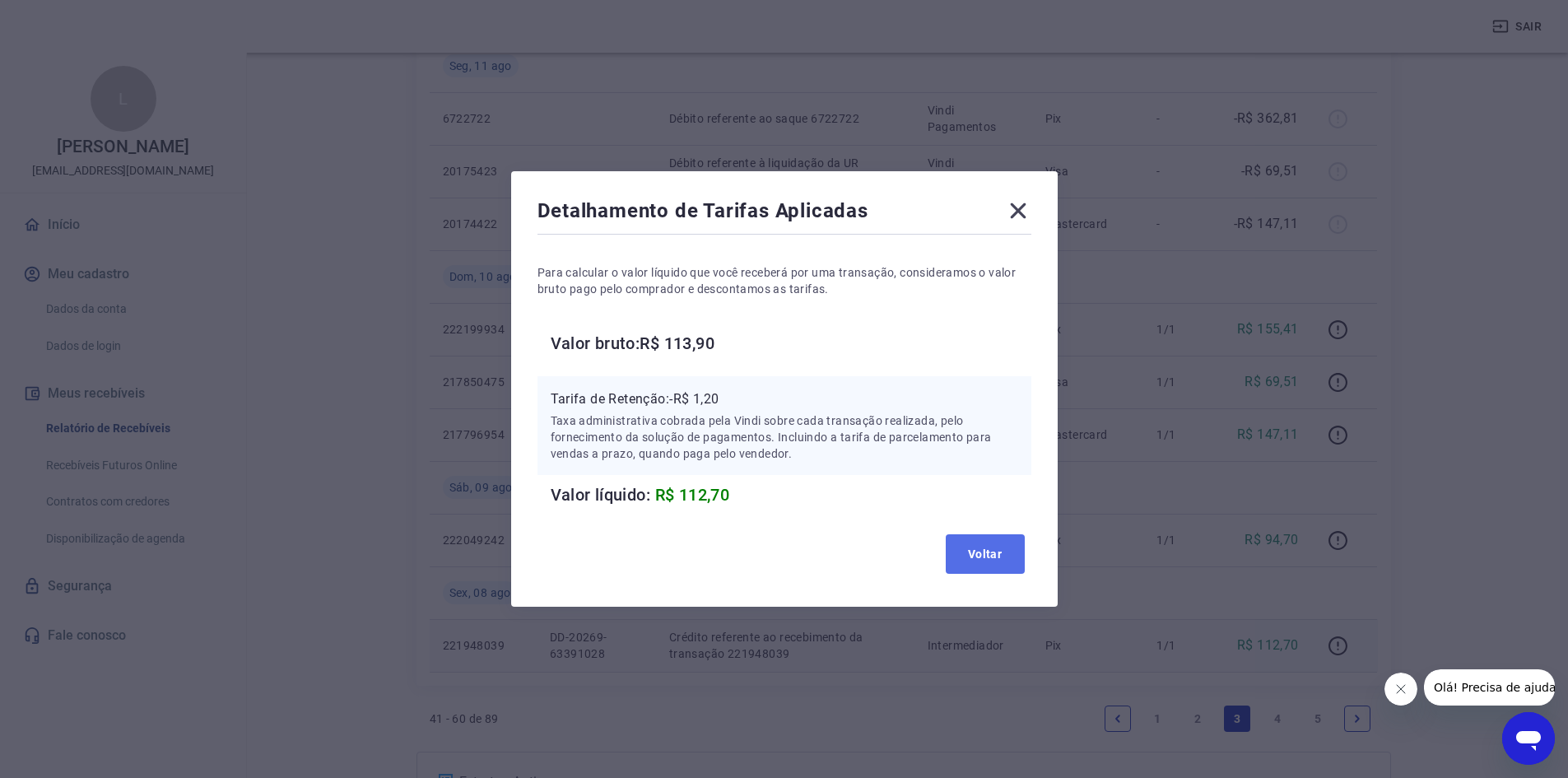
click at [986, 553] on button "Voltar" at bounding box center [985, 553] width 79 height 39
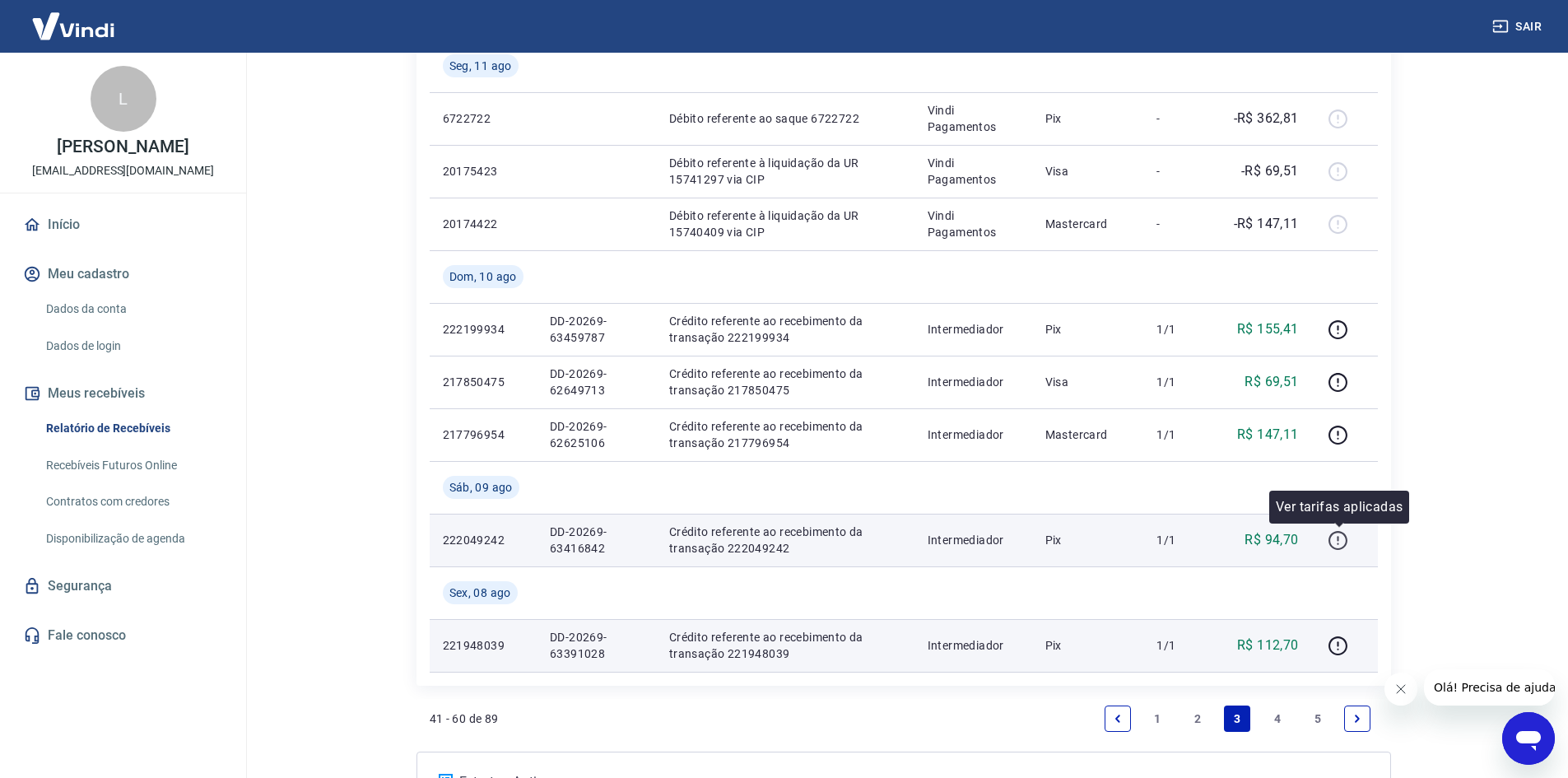
click at [1336, 539] on icon "button" at bounding box center [1338, 541] width 21 height 21
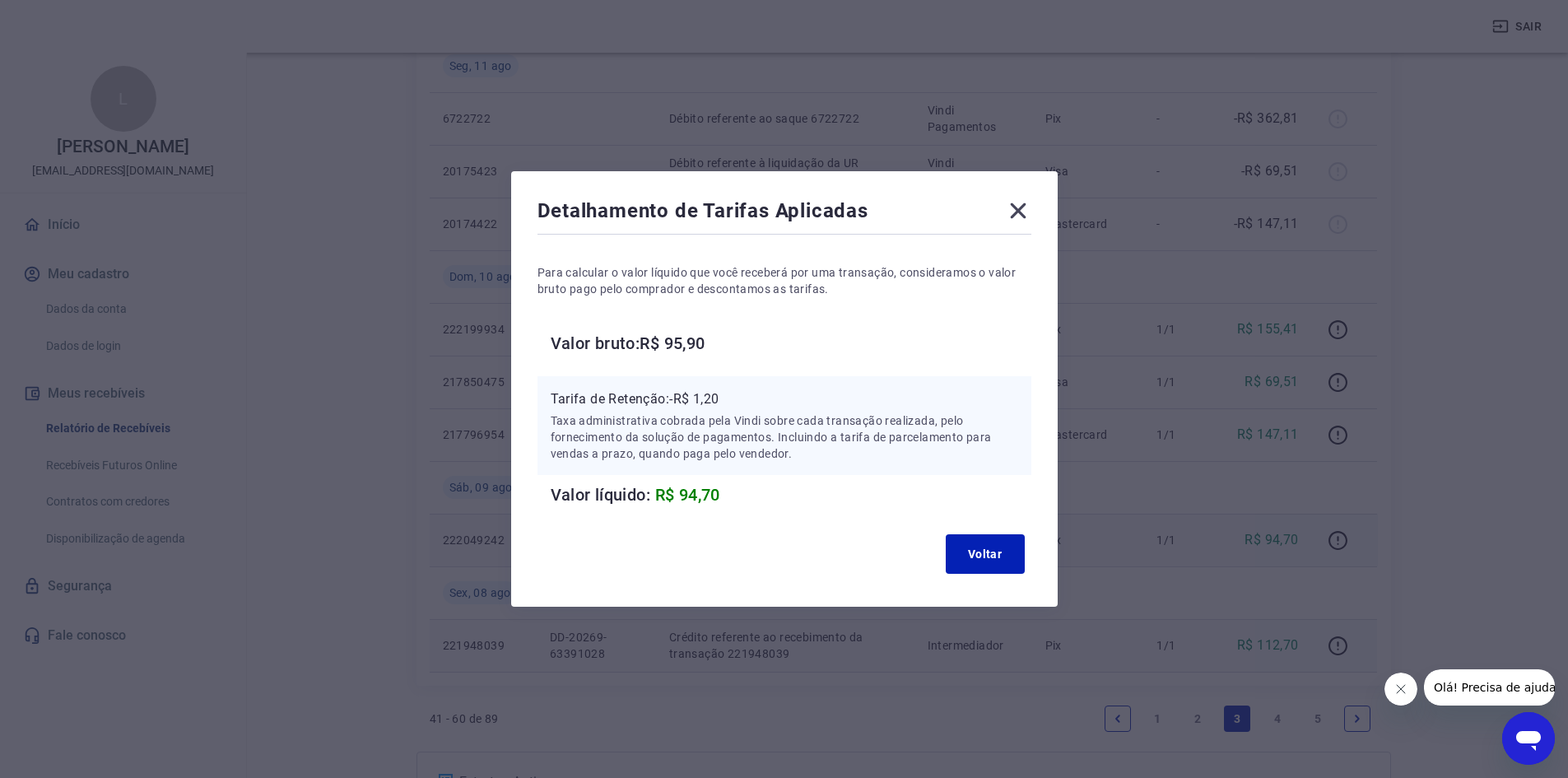
click at [1015, 213] on icon at bounding box center [1018, 210] width 26 height 26
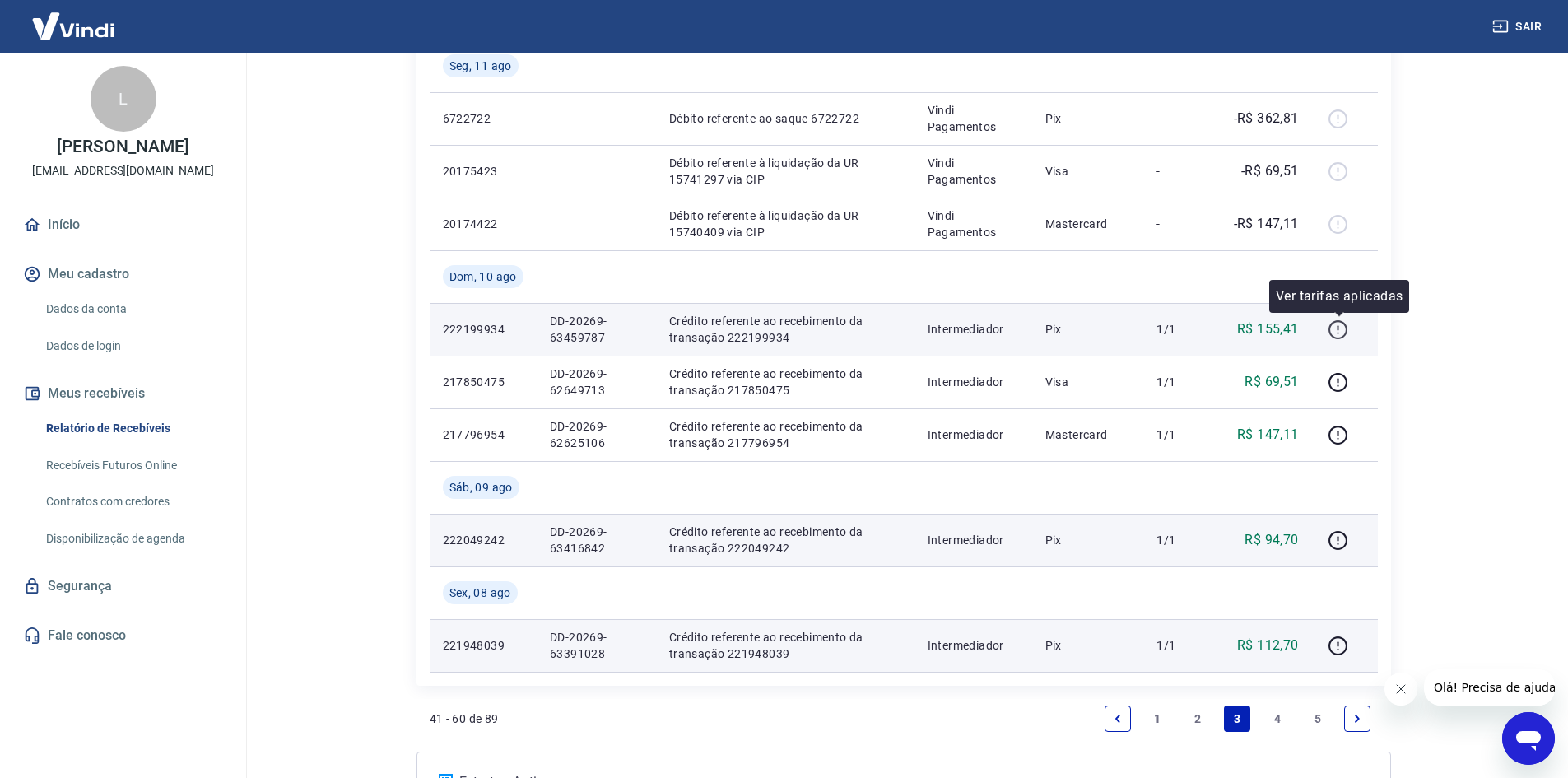
click at [1342, 332] on icon "button" at bounding box center [1338, 329] width 21 height 21
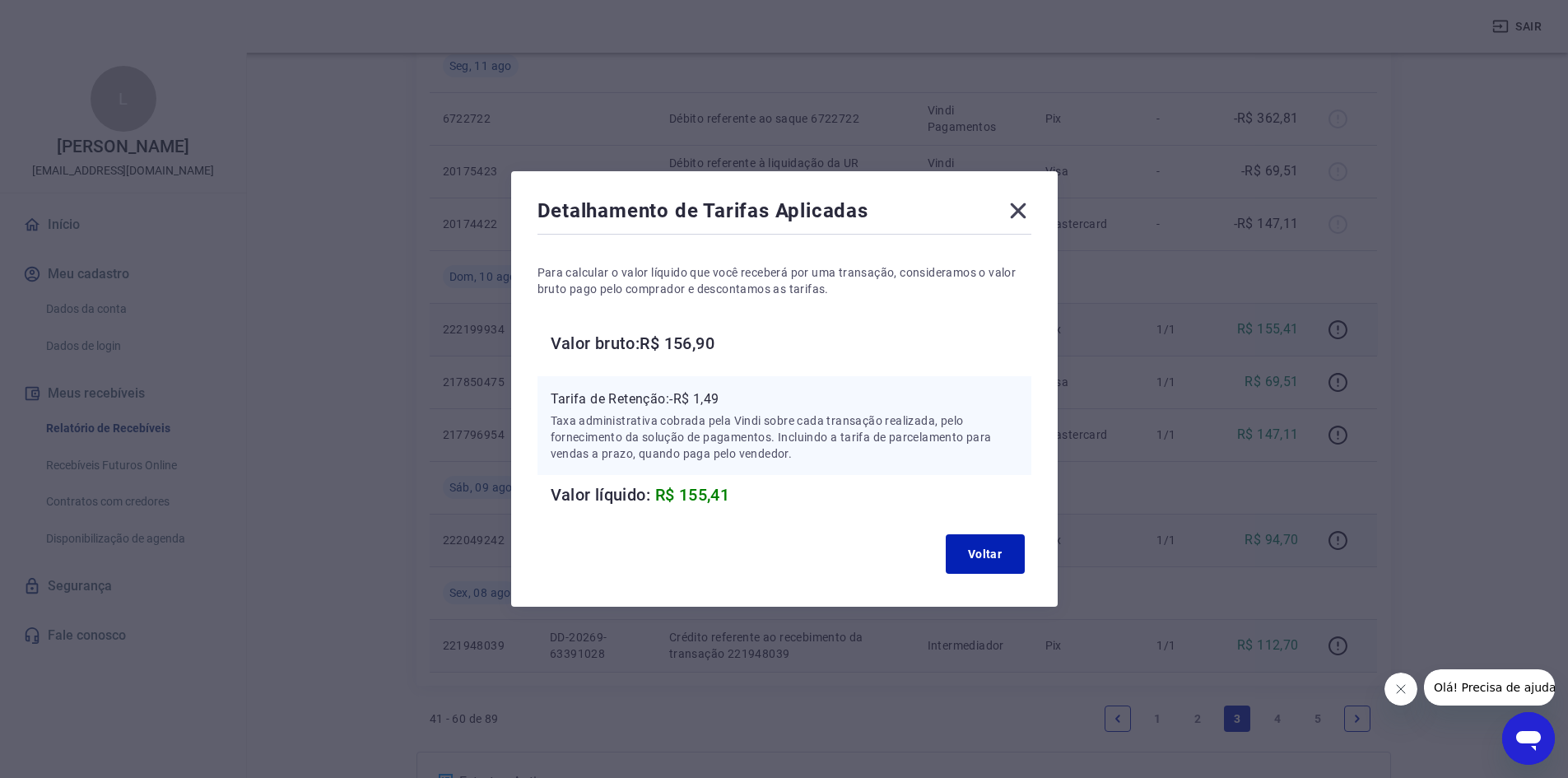
click at [1026, 215] on icon at bounding box center [1017, 211] width 15 height 15
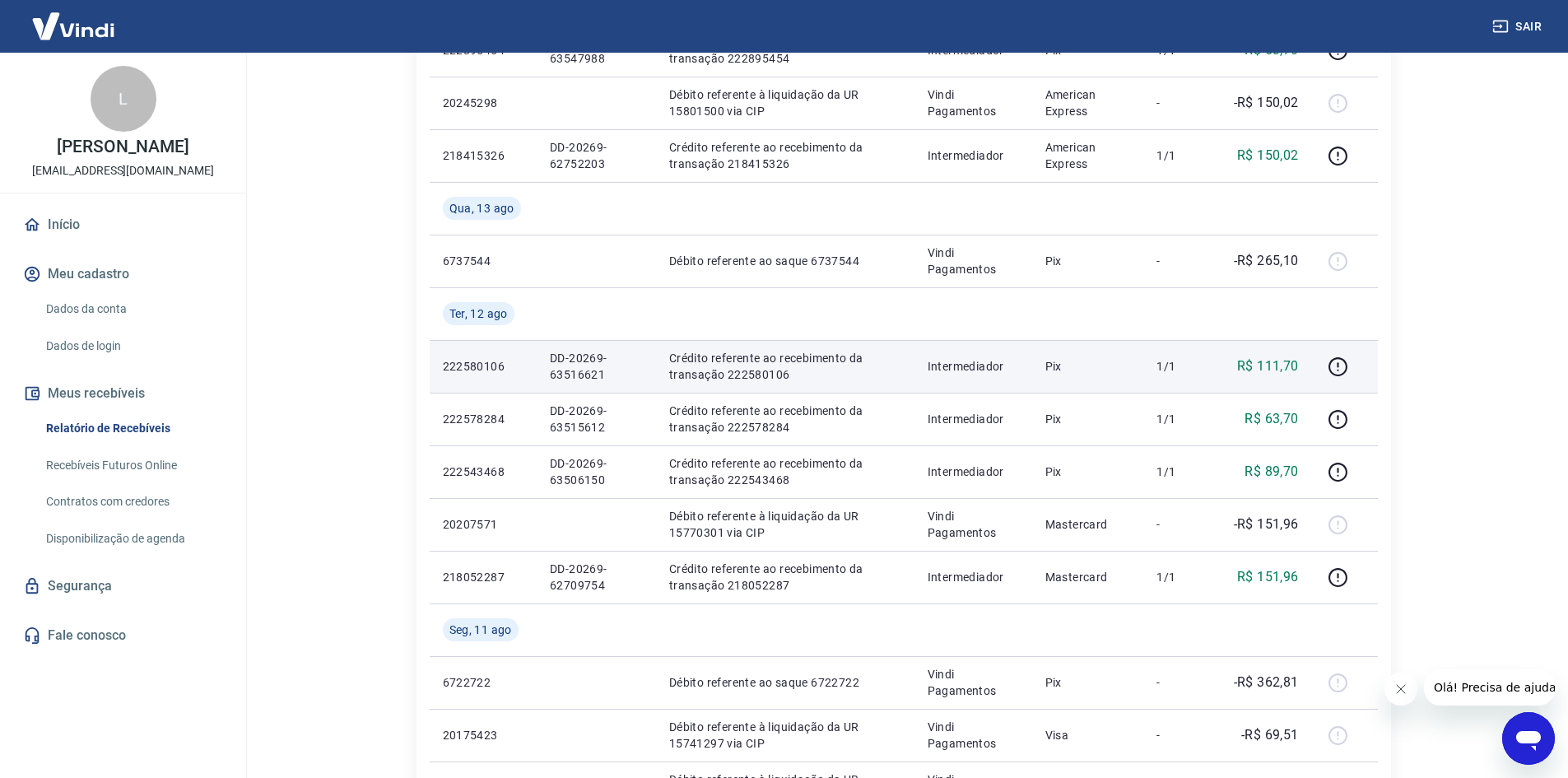
scroll to position [429, 0]
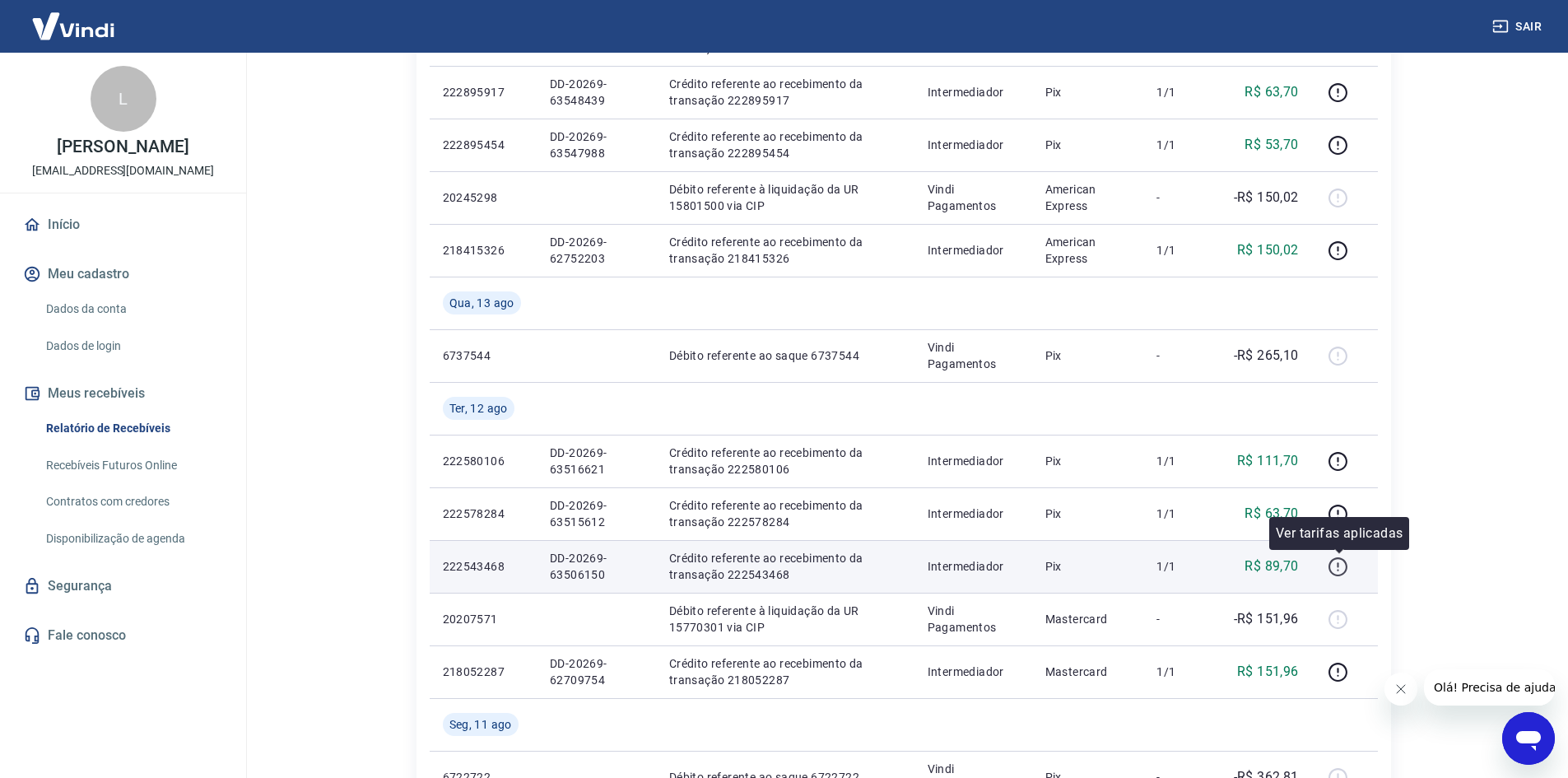
click at [1337, 569] on icon "button" at bounding box center [1338, 567] width 21 height 21
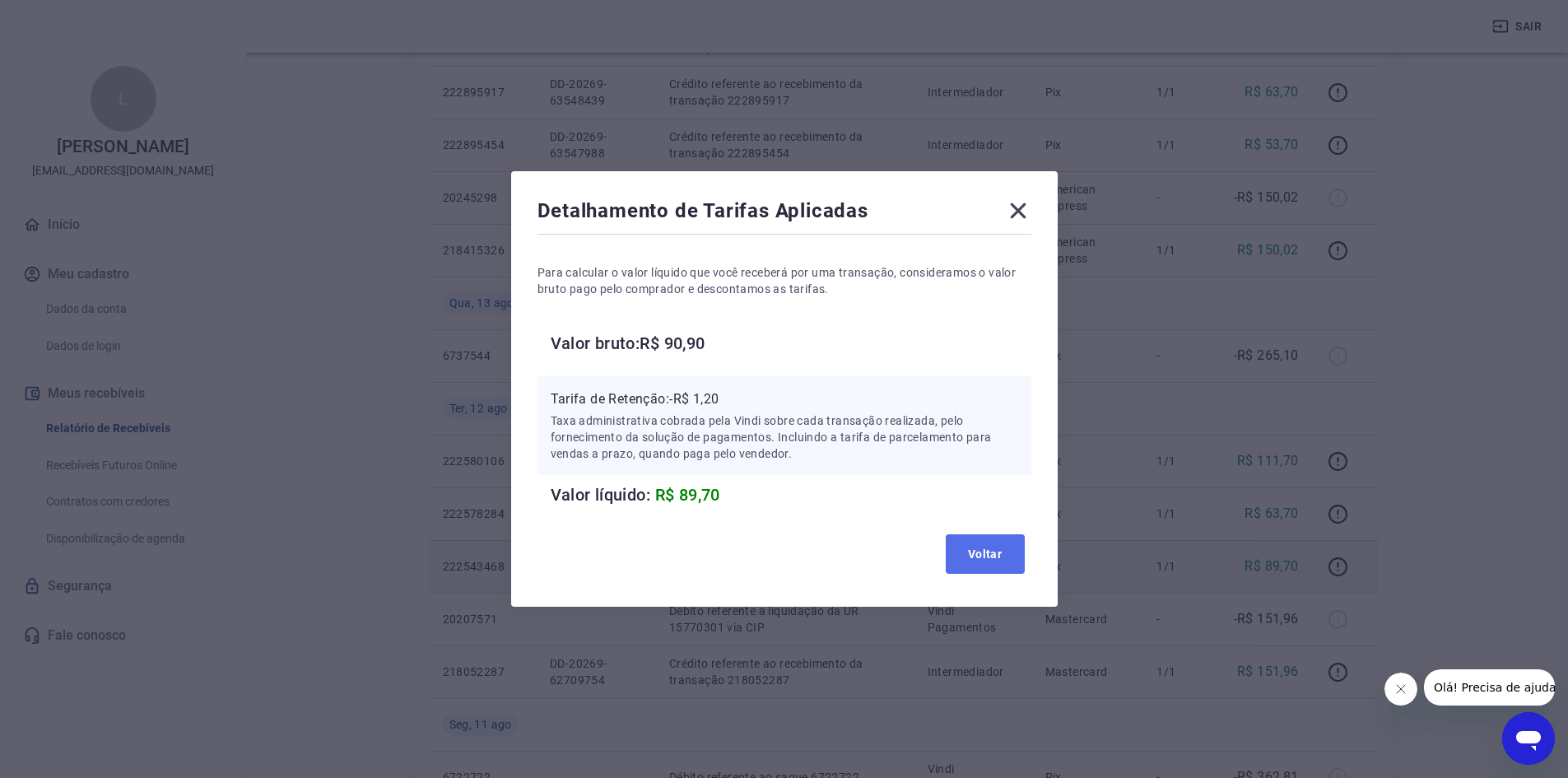
click at [977, 541] on button "Voltar" at bounding box center [985, 553] width 79 height 39
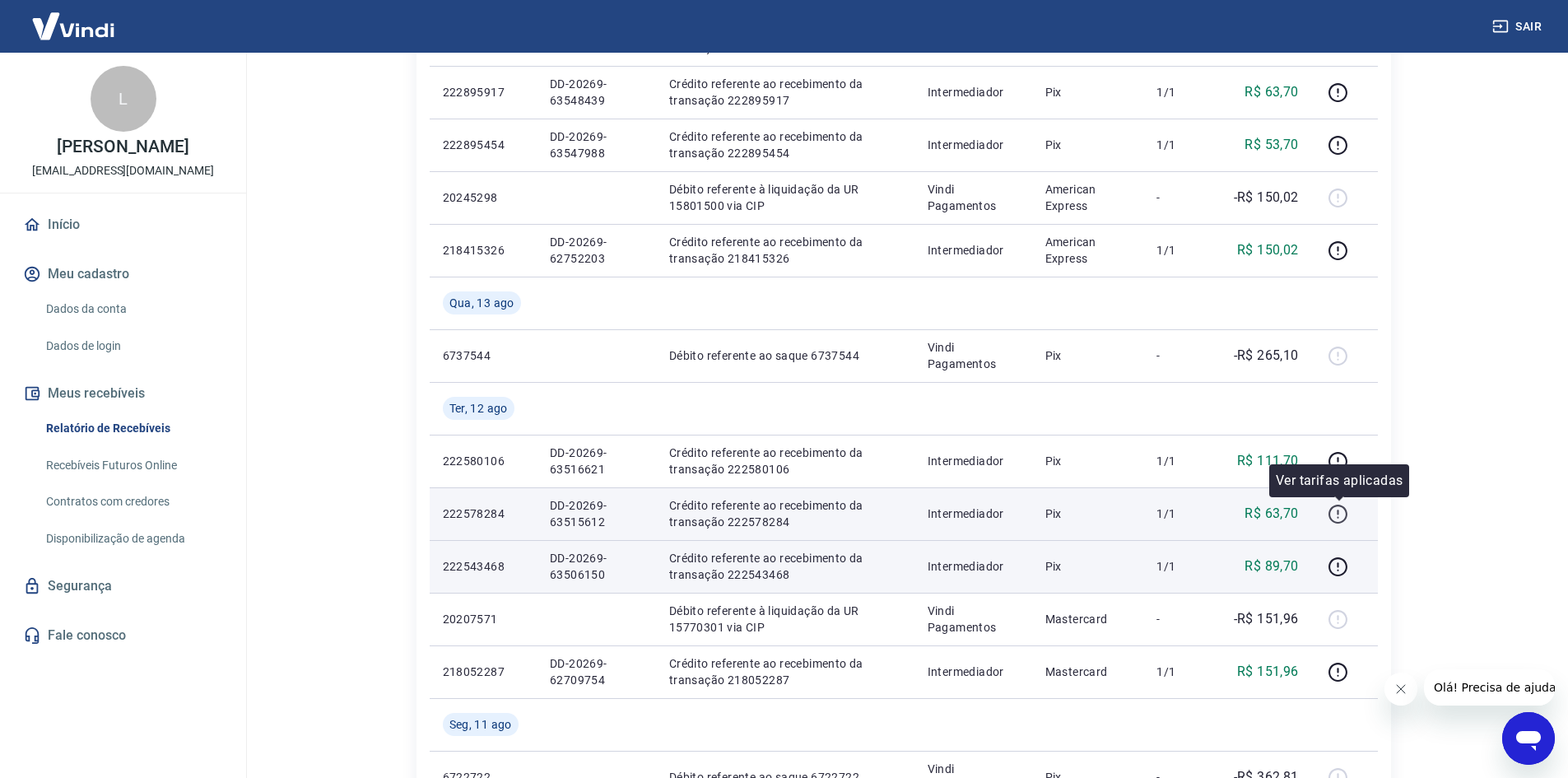
click at [1338, 521] on icon "button" at bounding box center [1338, 514] width 21 height 21
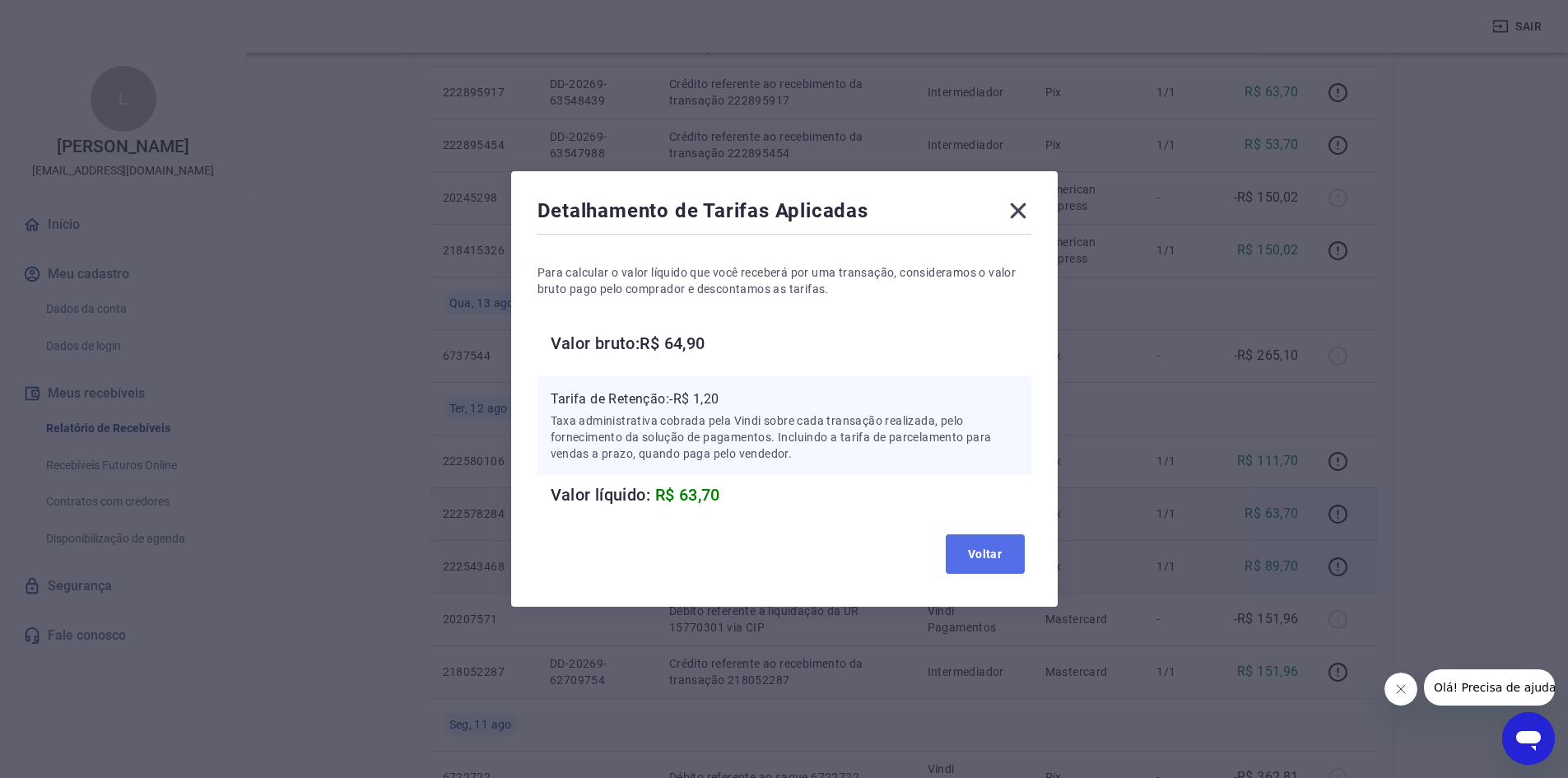
click at [986, 561] on button "Voltar" at bounding box center [985, 553] width 79 height 39
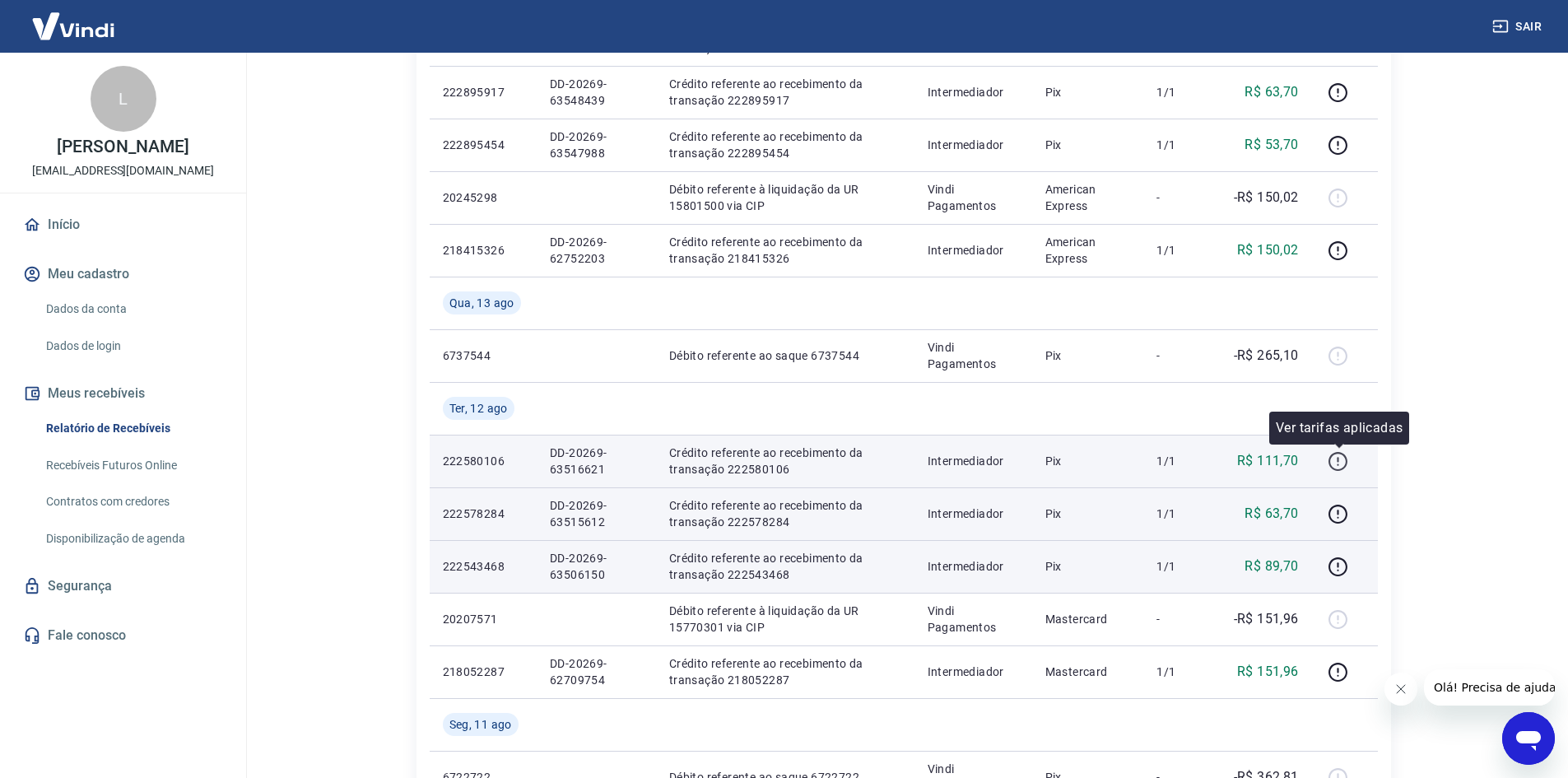
click at [1336, 459] on icon "button" at bounding box center [1338, 461] width 21 height 21
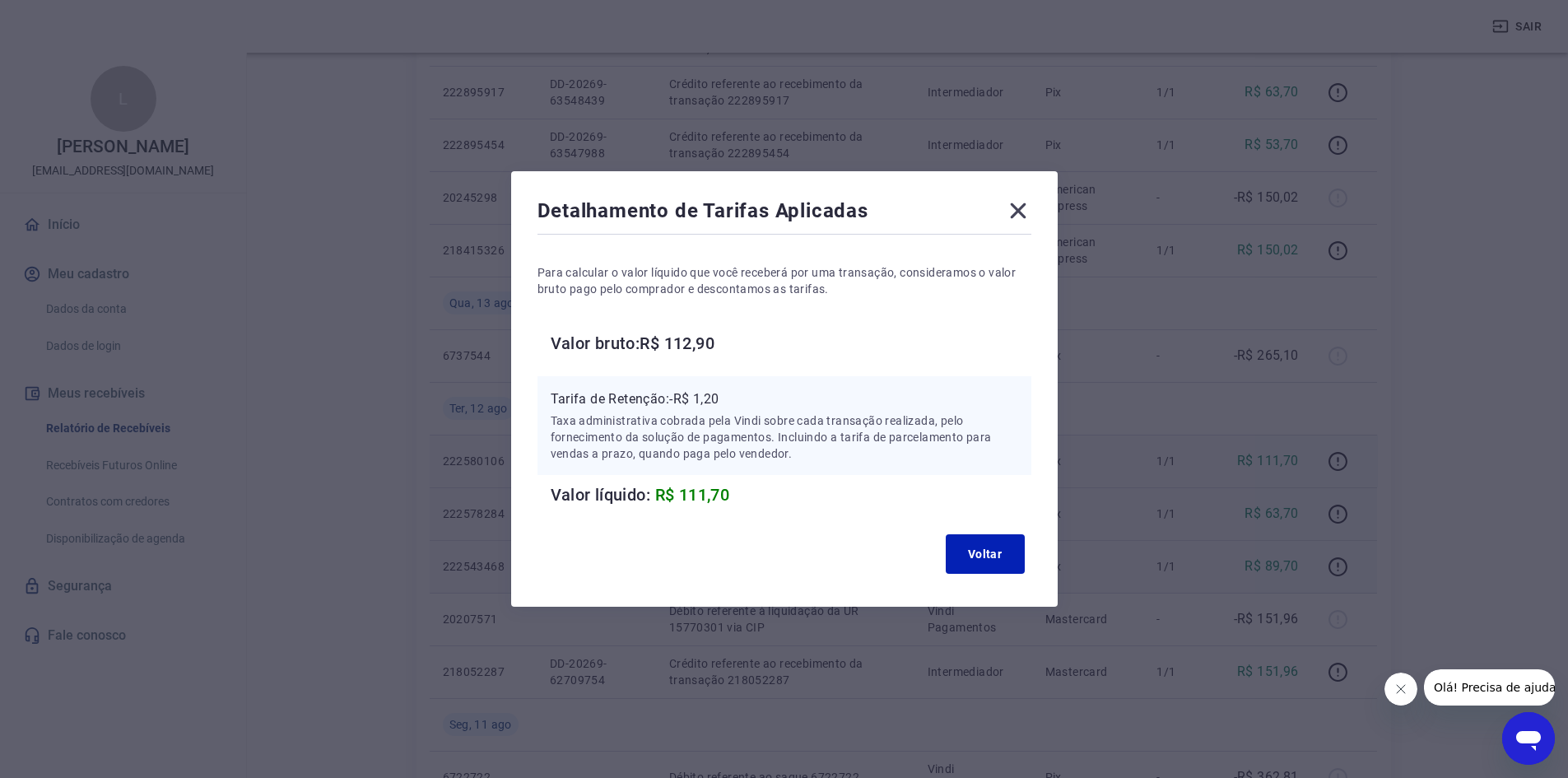
click at [1021, 208] on icon at bounding box center [1017, 211] width 15 height 15
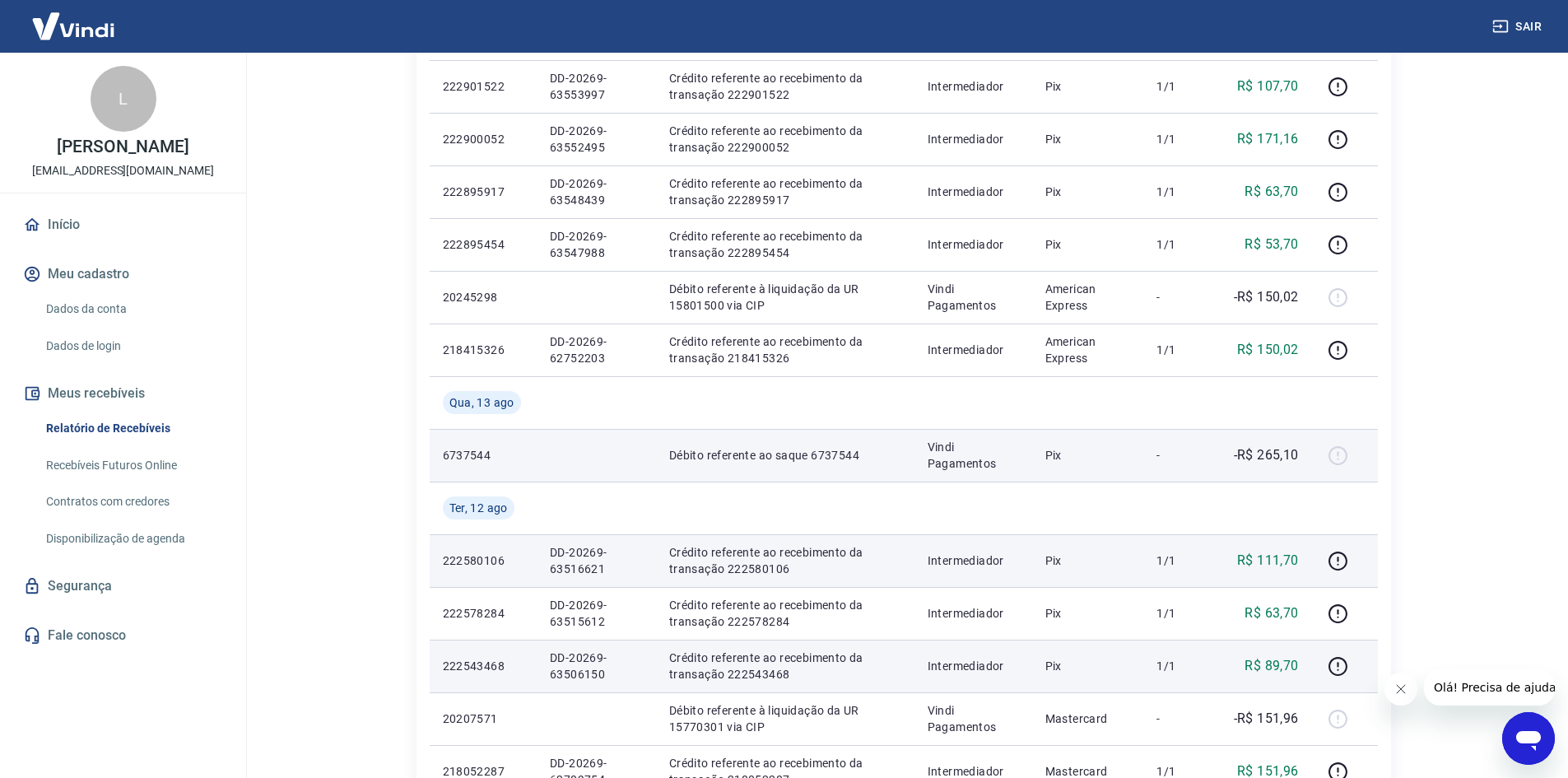
scroll to position [82, 0]
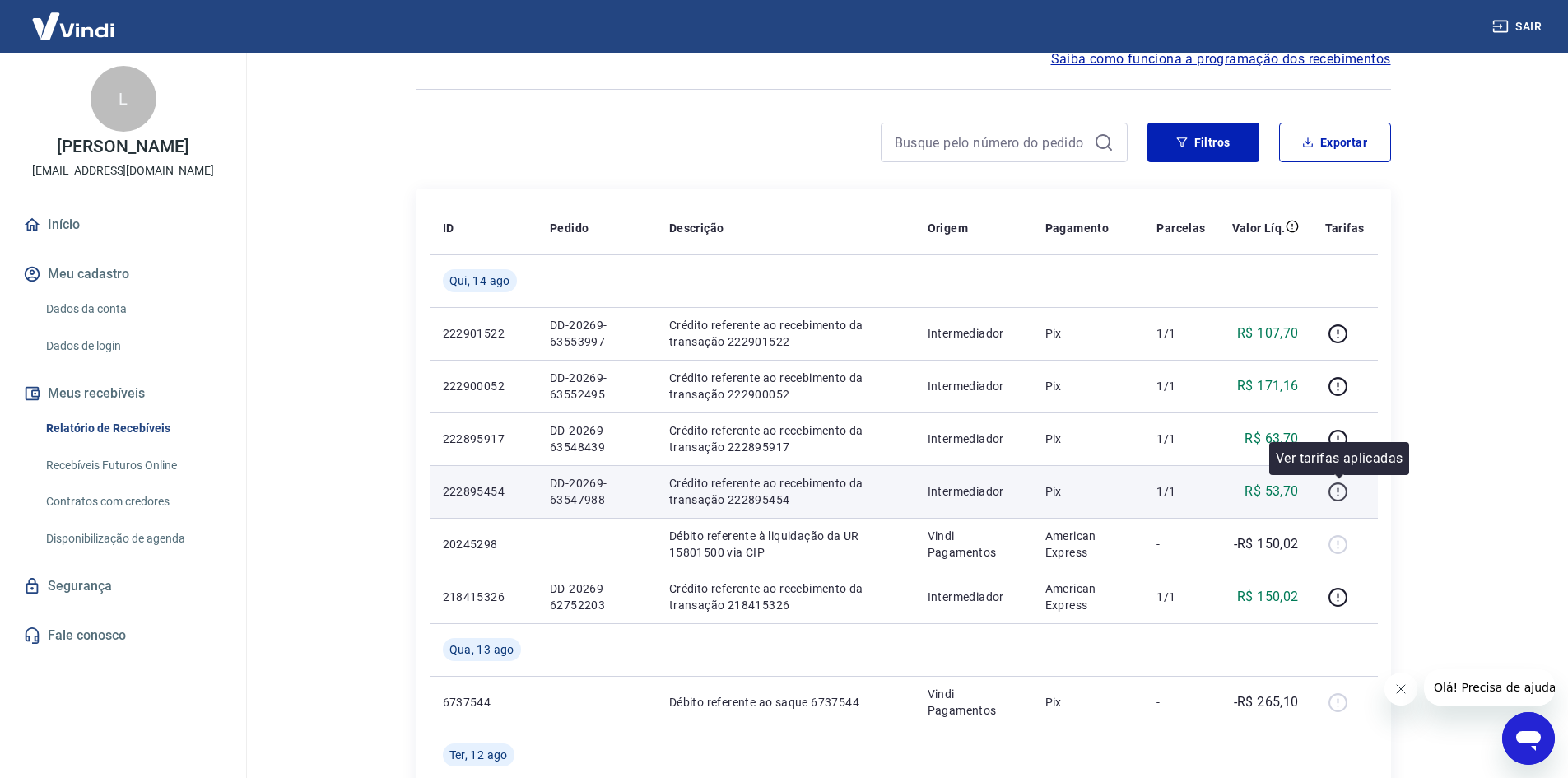
click at [1346, 493] on icon "button" at bounding box center [1338, 491] width 21 height 21
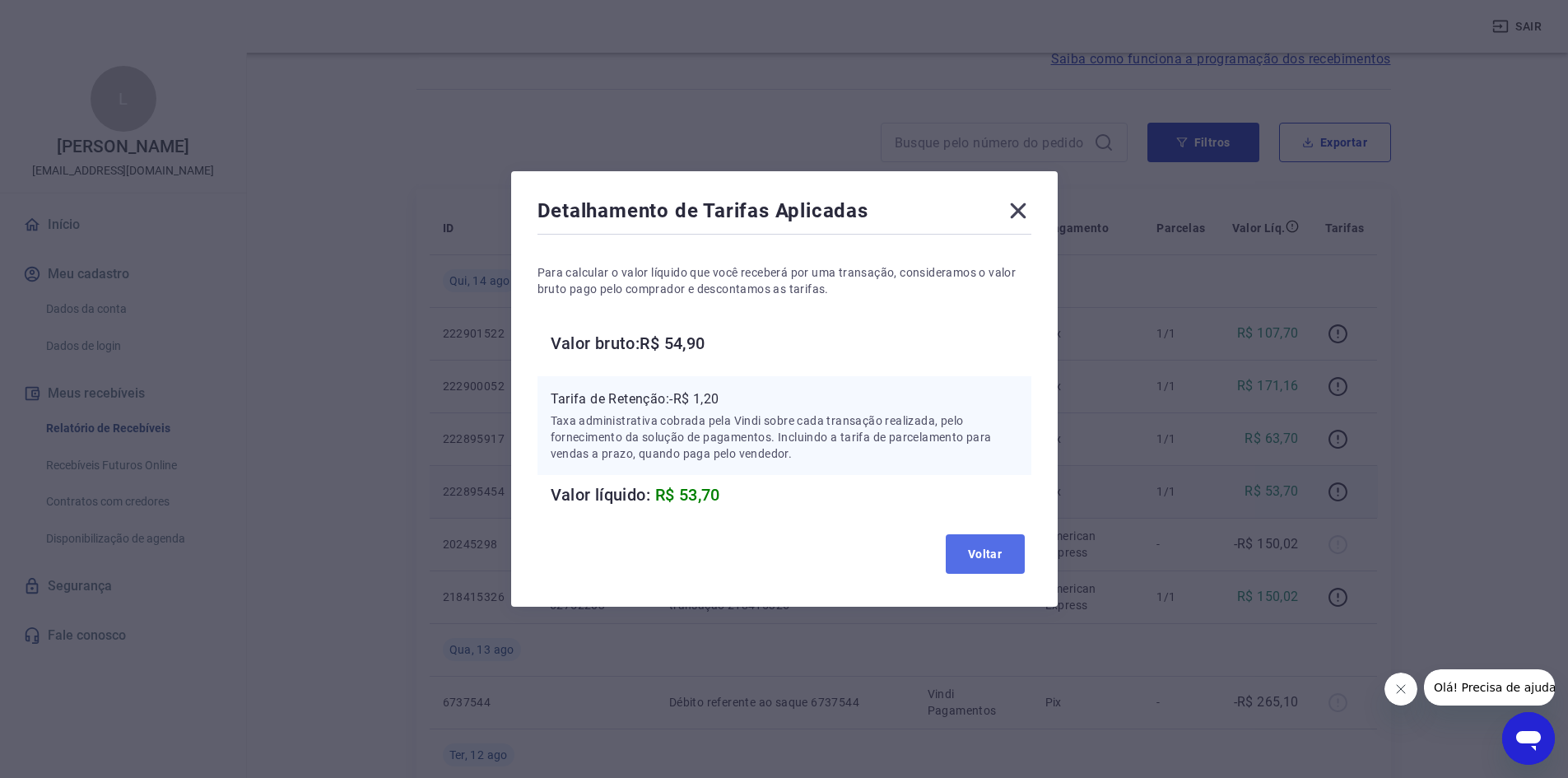
click at [971, 556] on button "Voltar" at bounding box center [985, 553] width 79 height 39
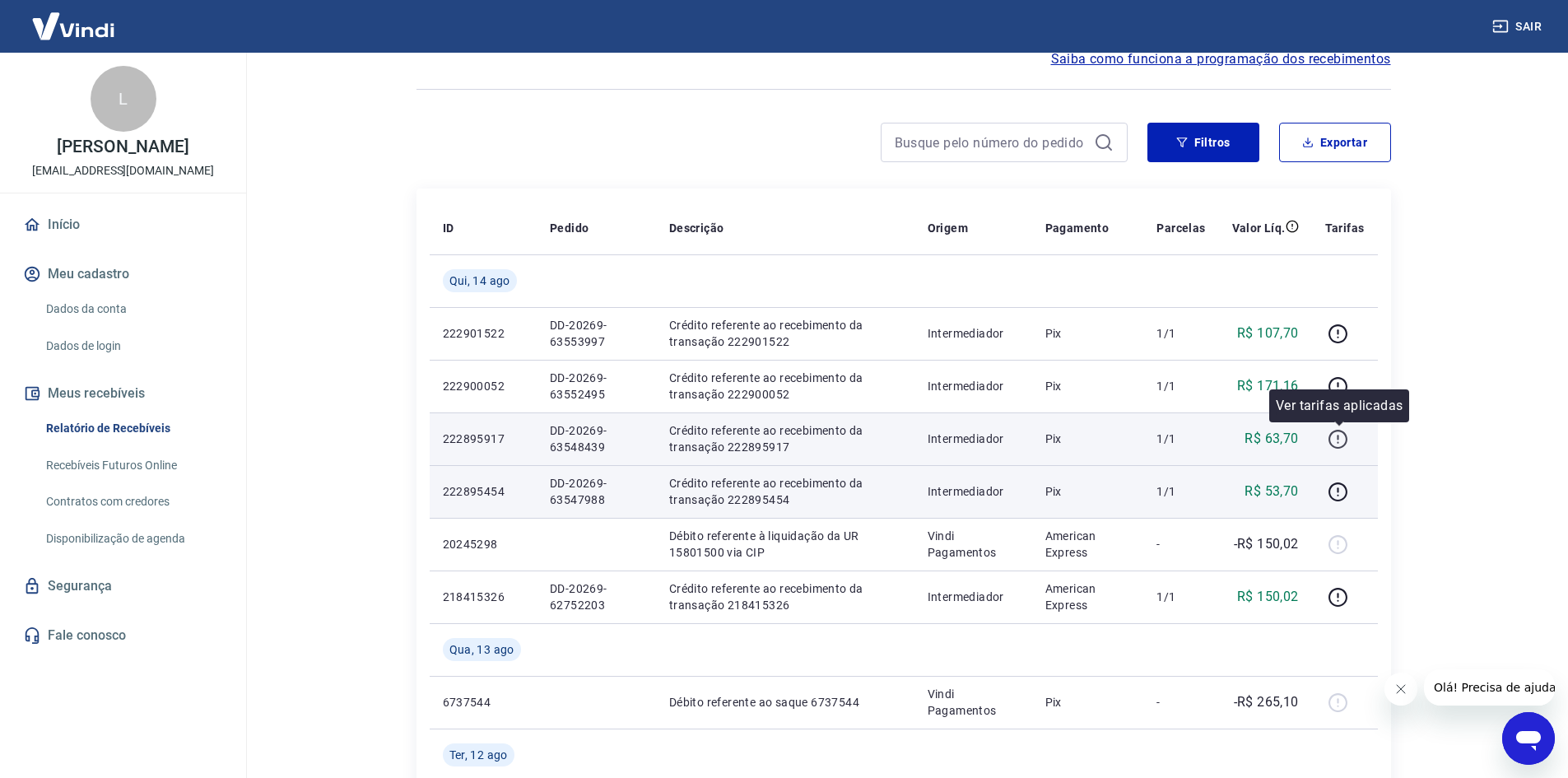
click at [1337, 442] on icon "button" at bounding box center [1338, 439] width 21 height 21
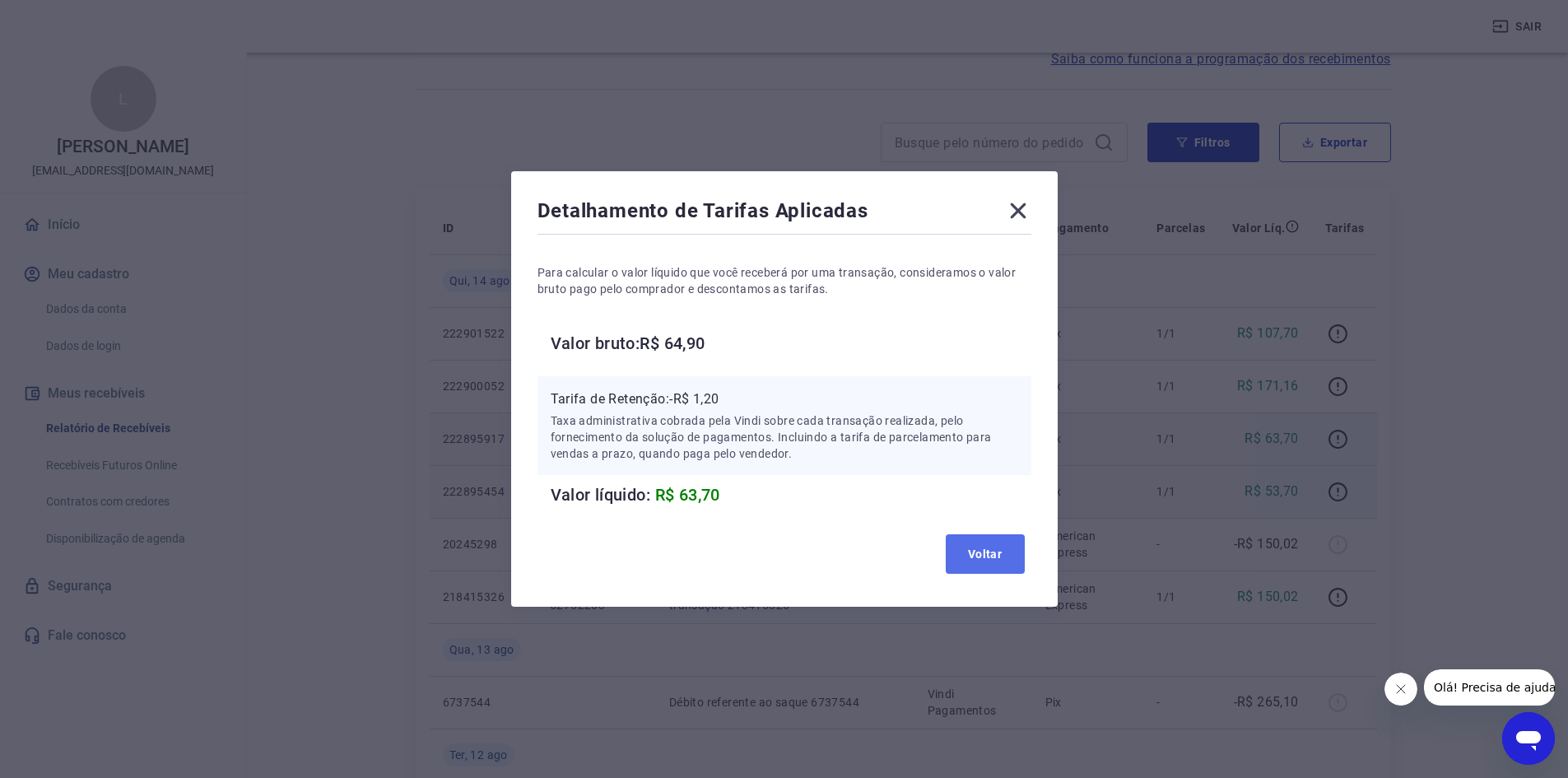
click at [980, 560] on button "Voltar" at bounding box center [985, 553] width 79 height 39
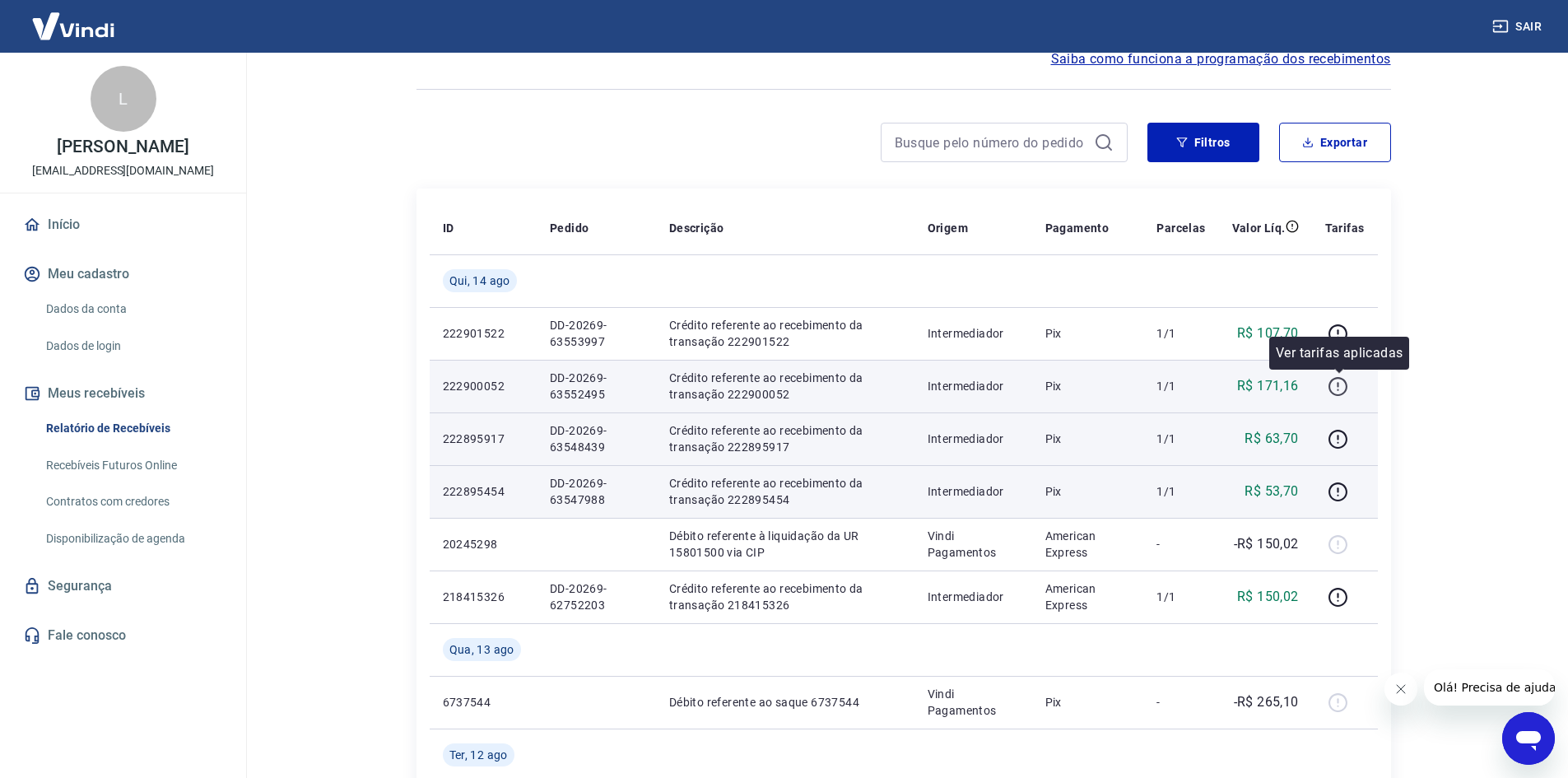
click at [1333, 385] on icon "button" at bounding box center [1338, 387] width 21 height 21
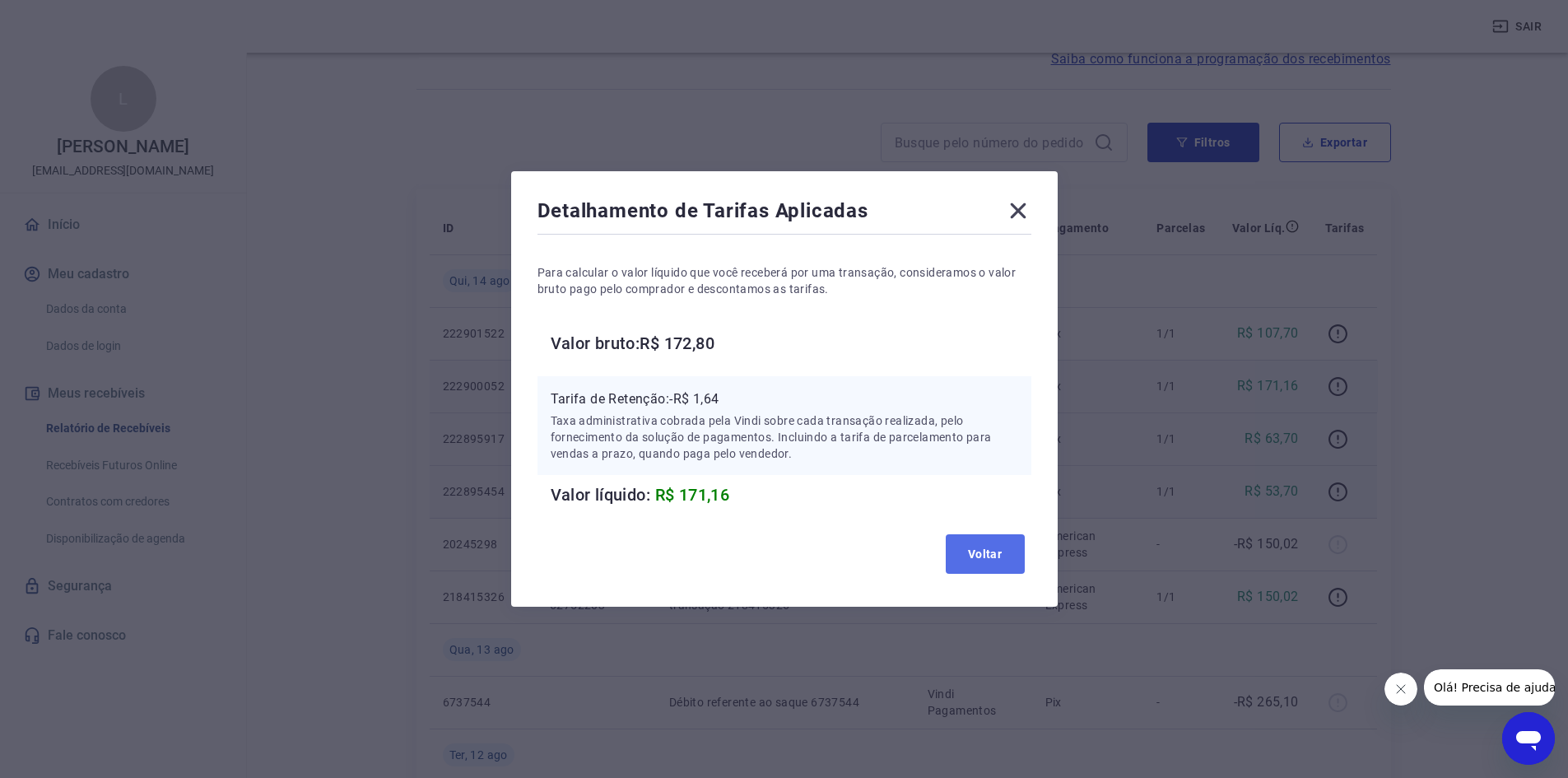
click at [974, 551] on button "Voltar" at bounding box center [985, 553] width 79 height 39
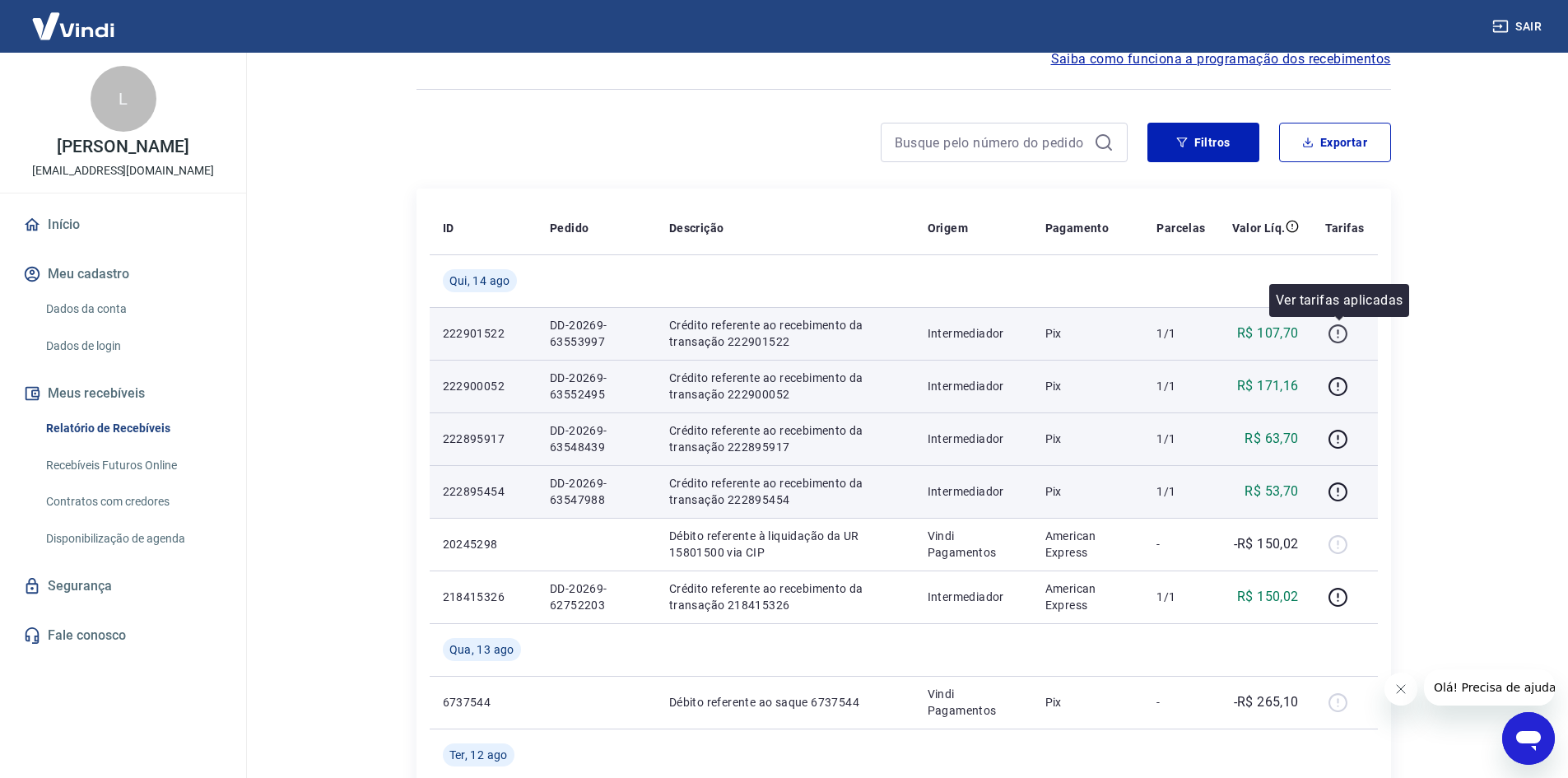
click at [1338, 330] on icon "button" at bounding box center [1338, 334] width 21 height 21
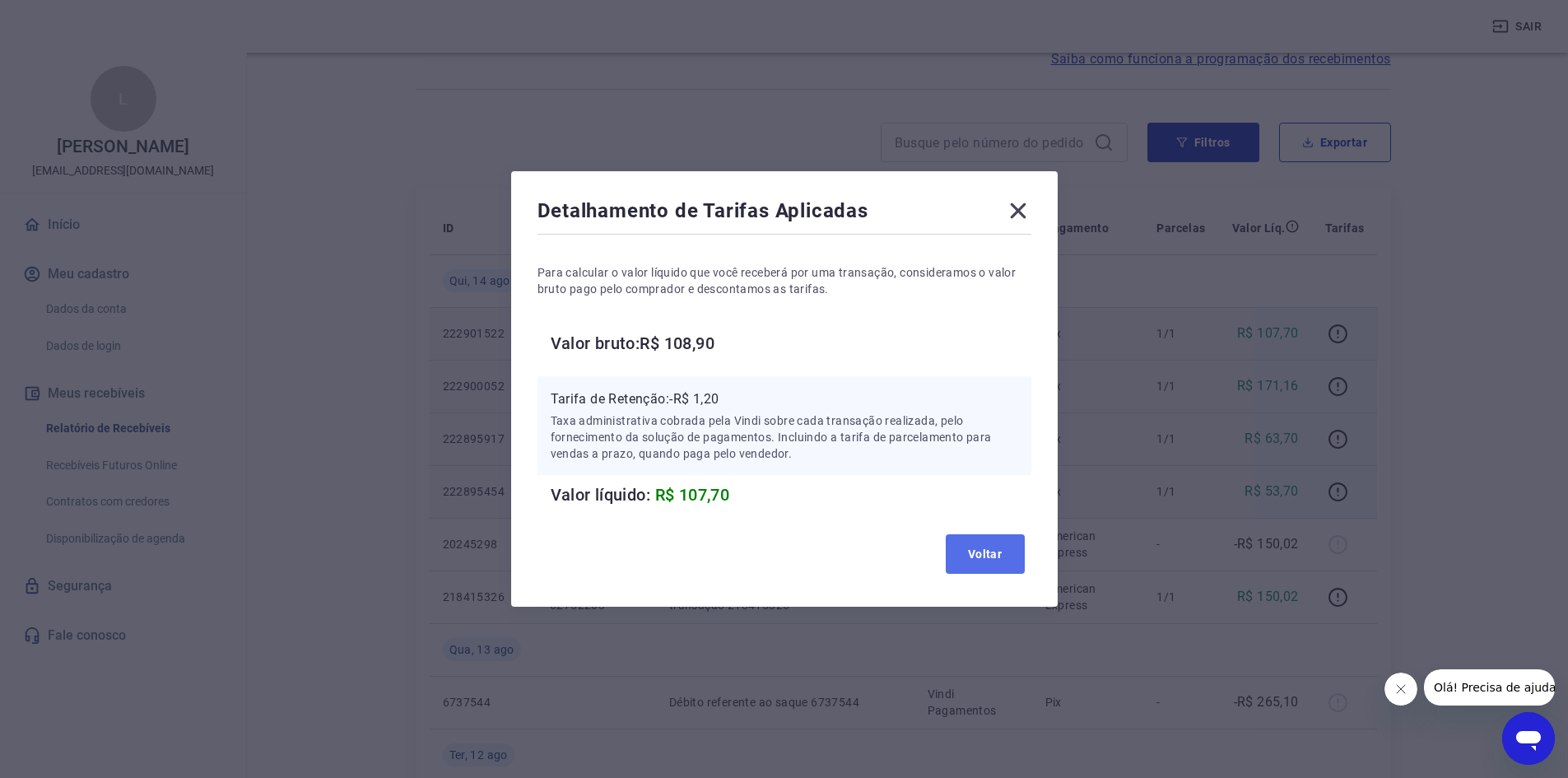
click at [993, 558] on button "Voltar" at bounding box center [985, 553] width 79 height 39
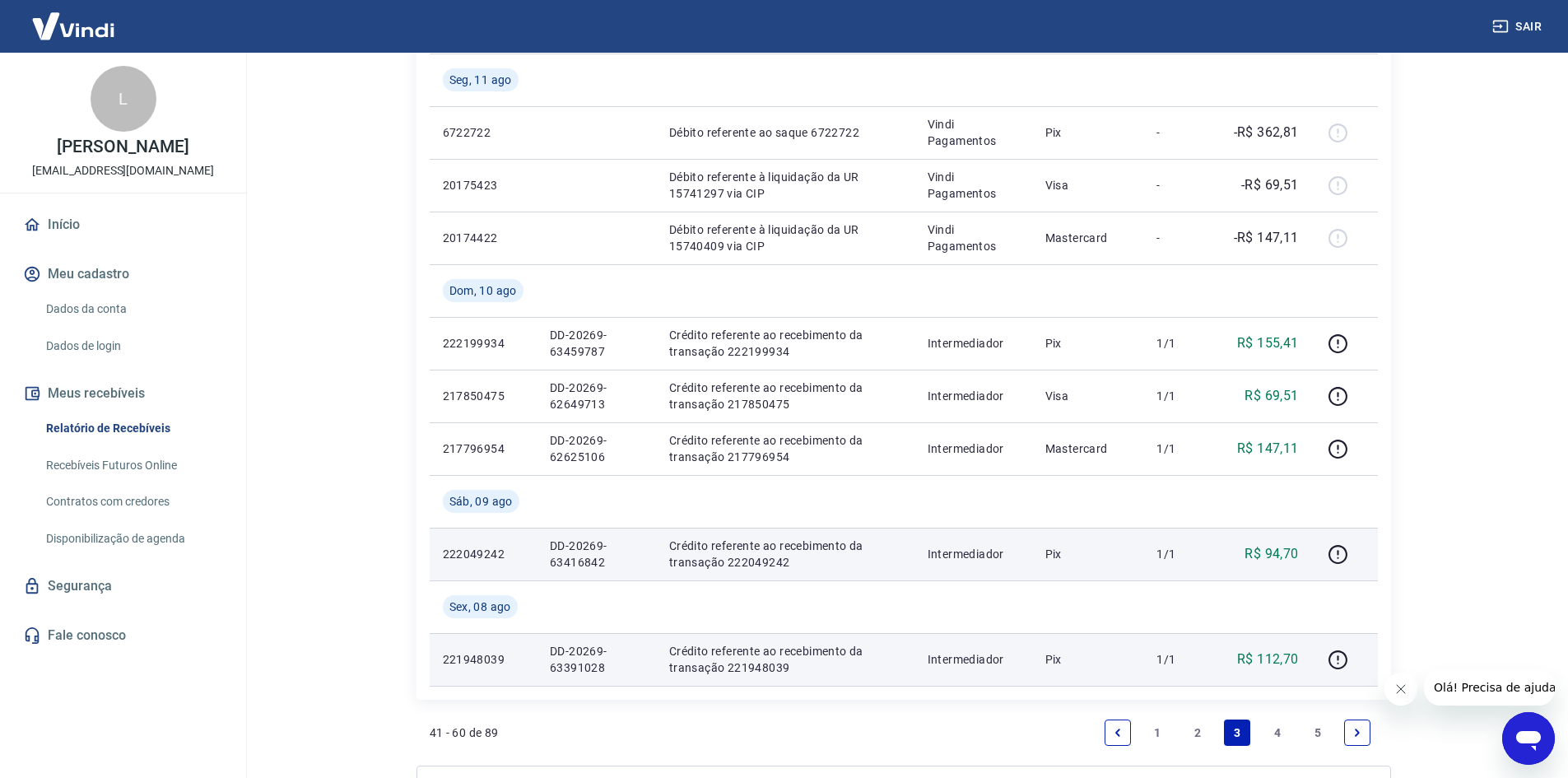
scroll to position [1252, 0]
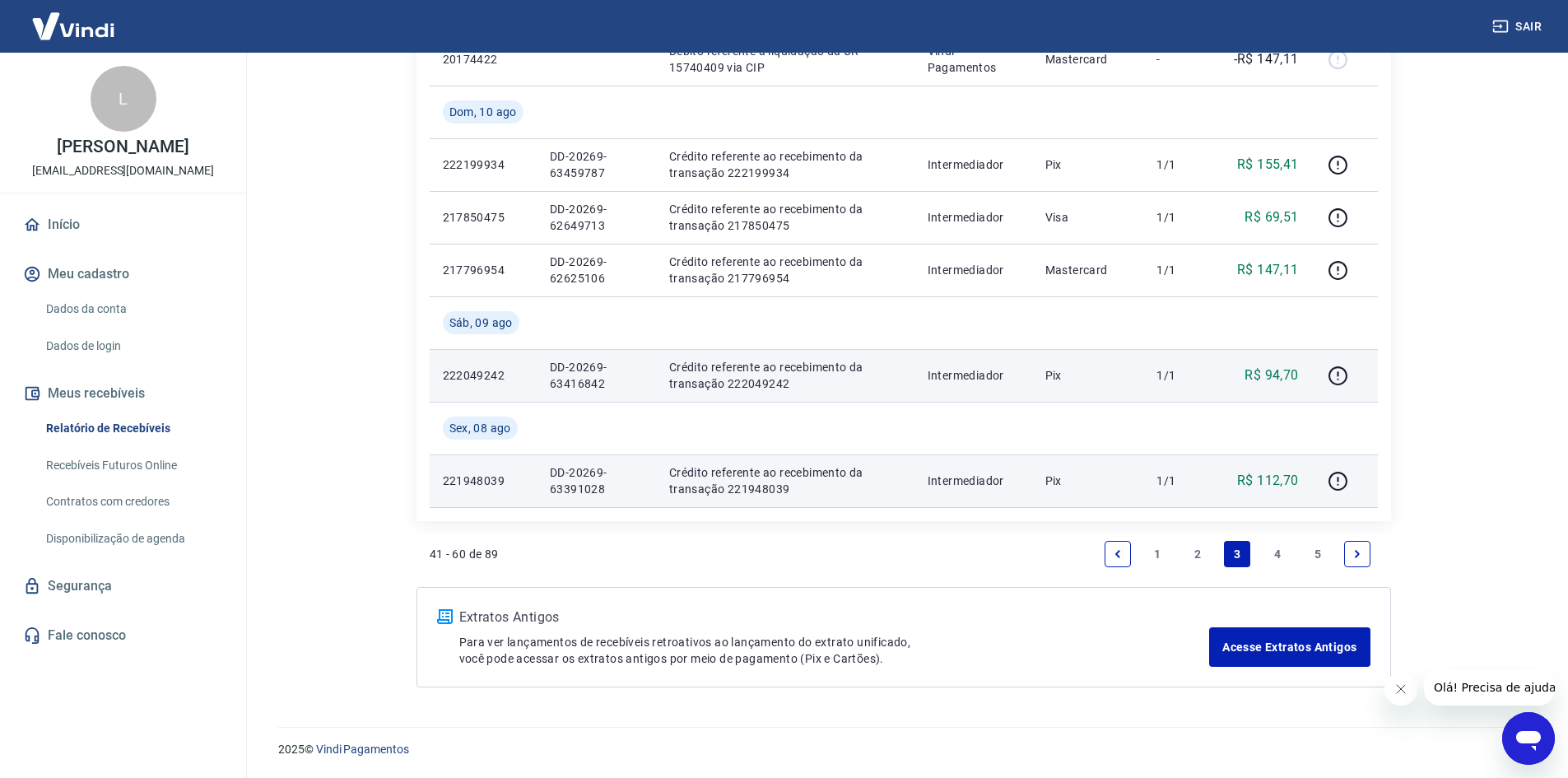
click at [1191, 557] on link "2" at bounding box center [1197, 554] width 26 height 26
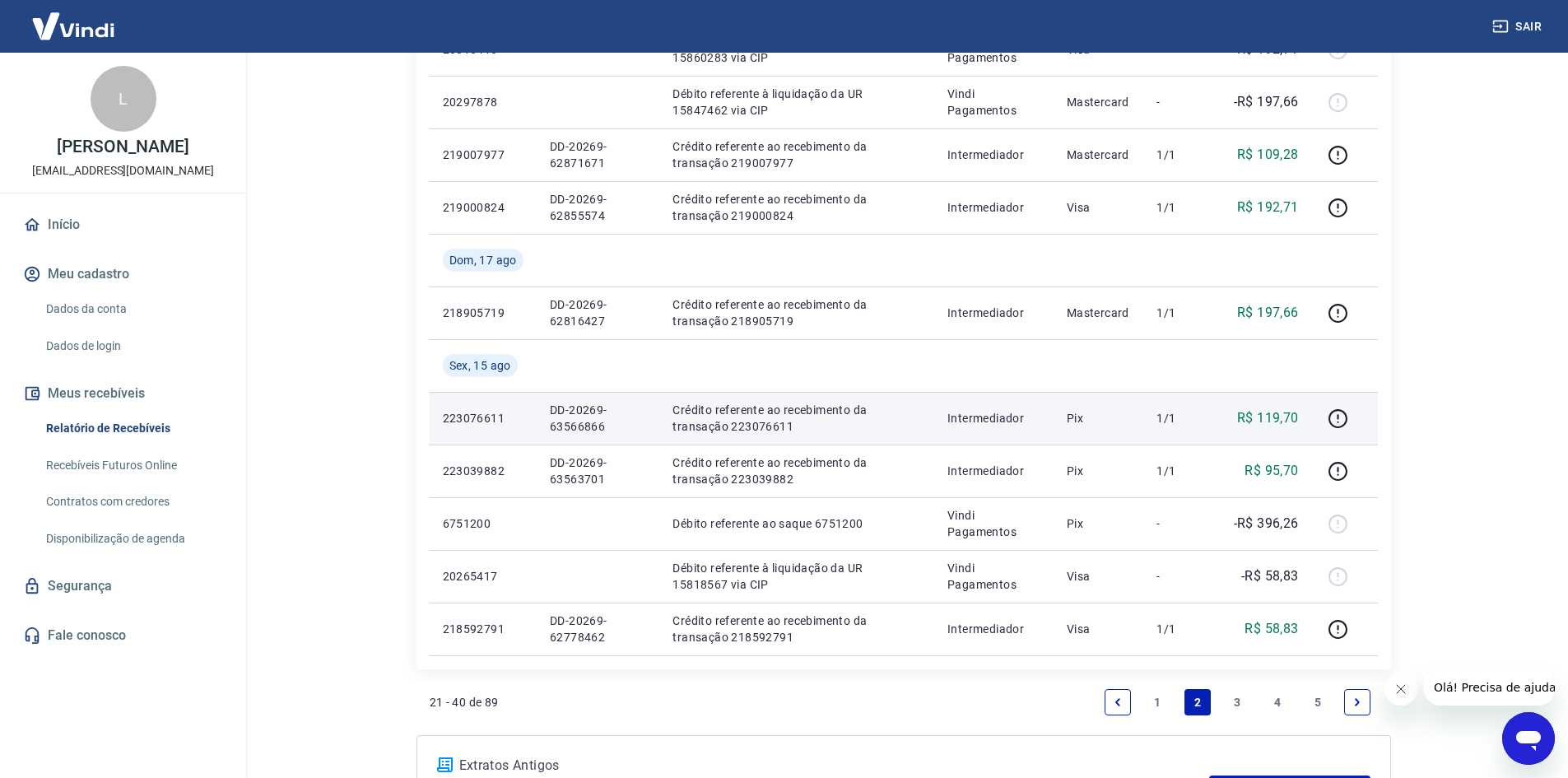
scroll to position [1193, 0]
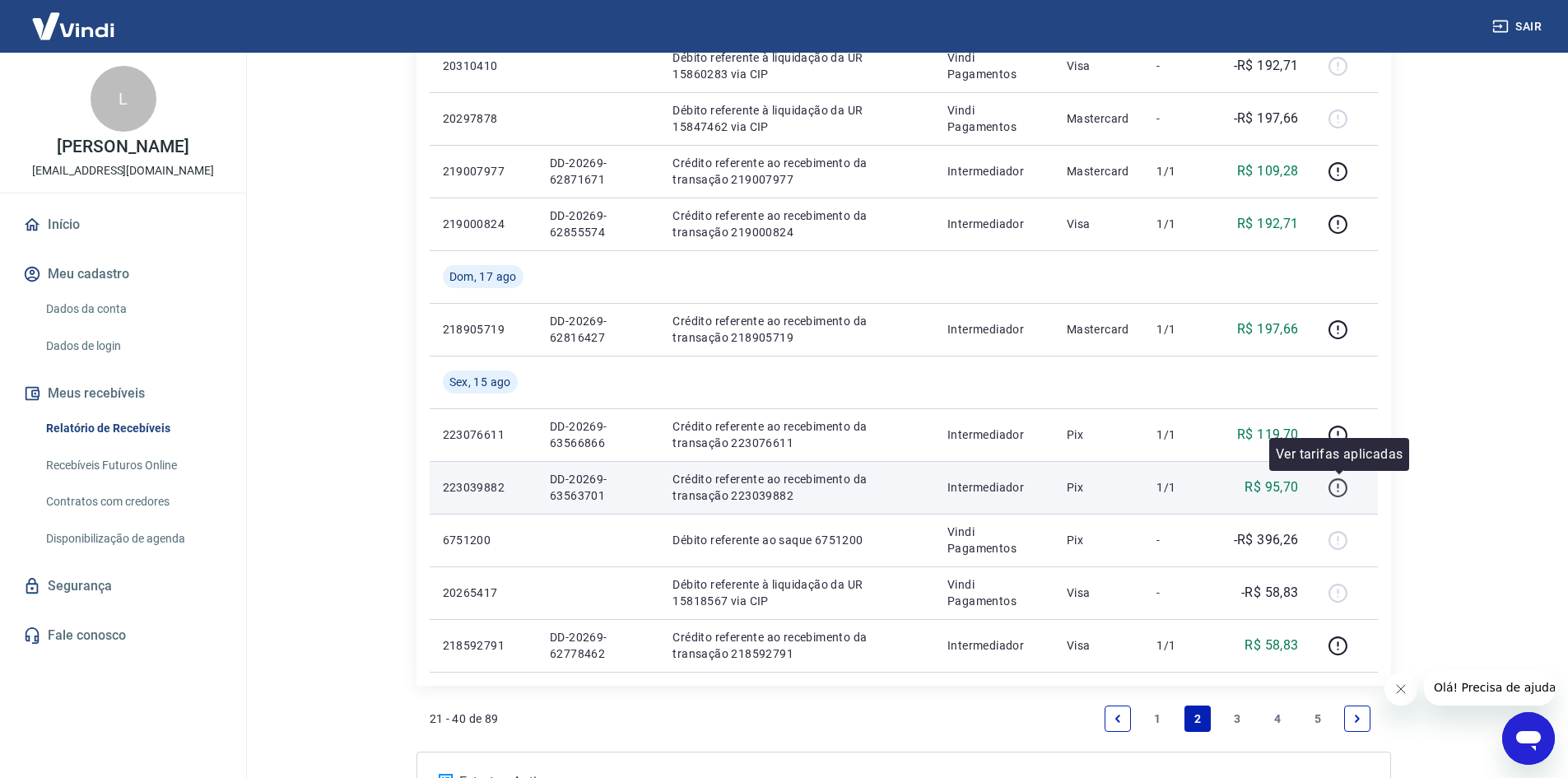
click at [1335, 491] on icon "button" at bounding box center [1338, 488] width 21 height 21
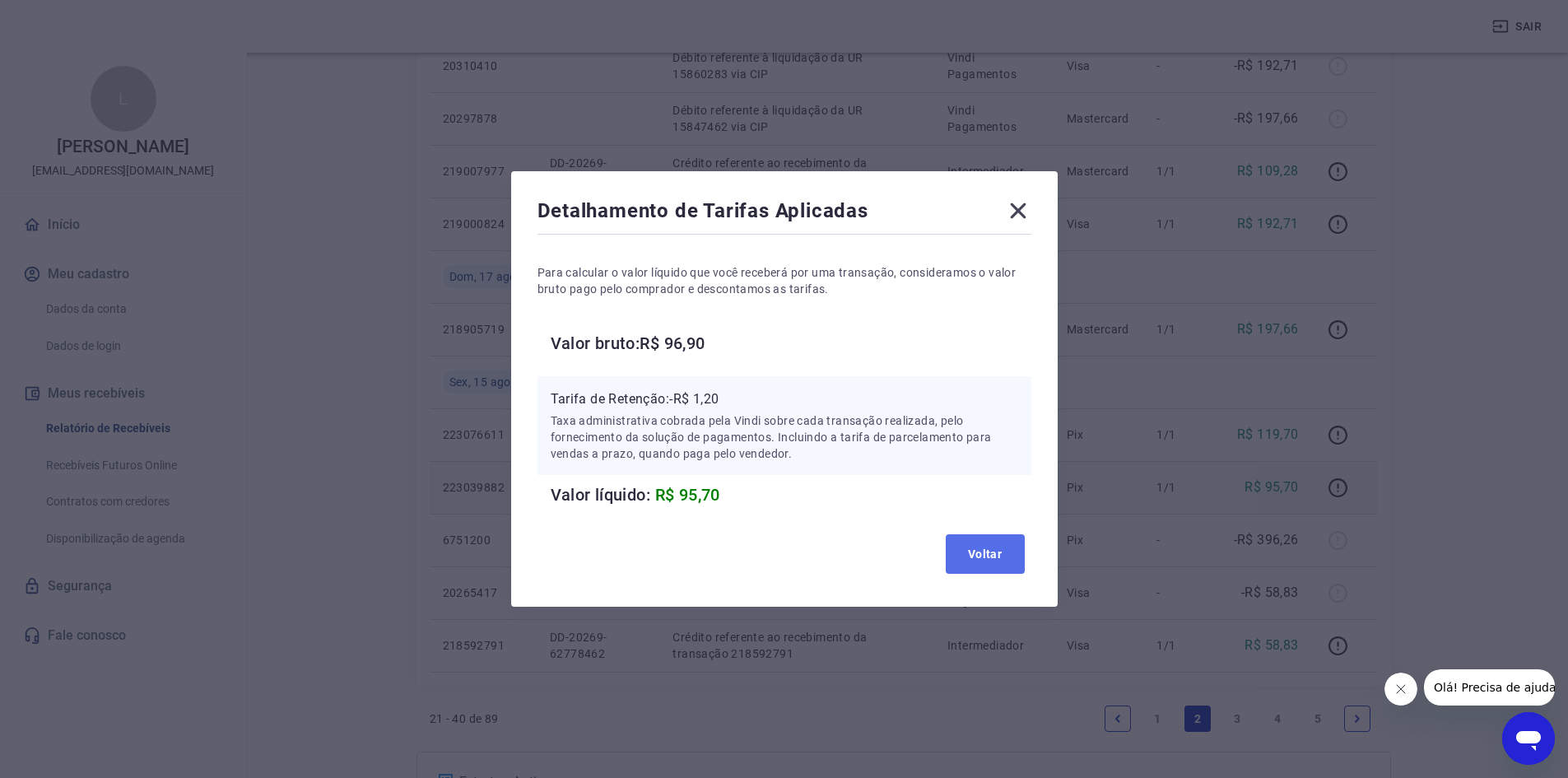
click at [1004, 551] on button "Voltar" at bounding box center [985, 553] width 79 height 39
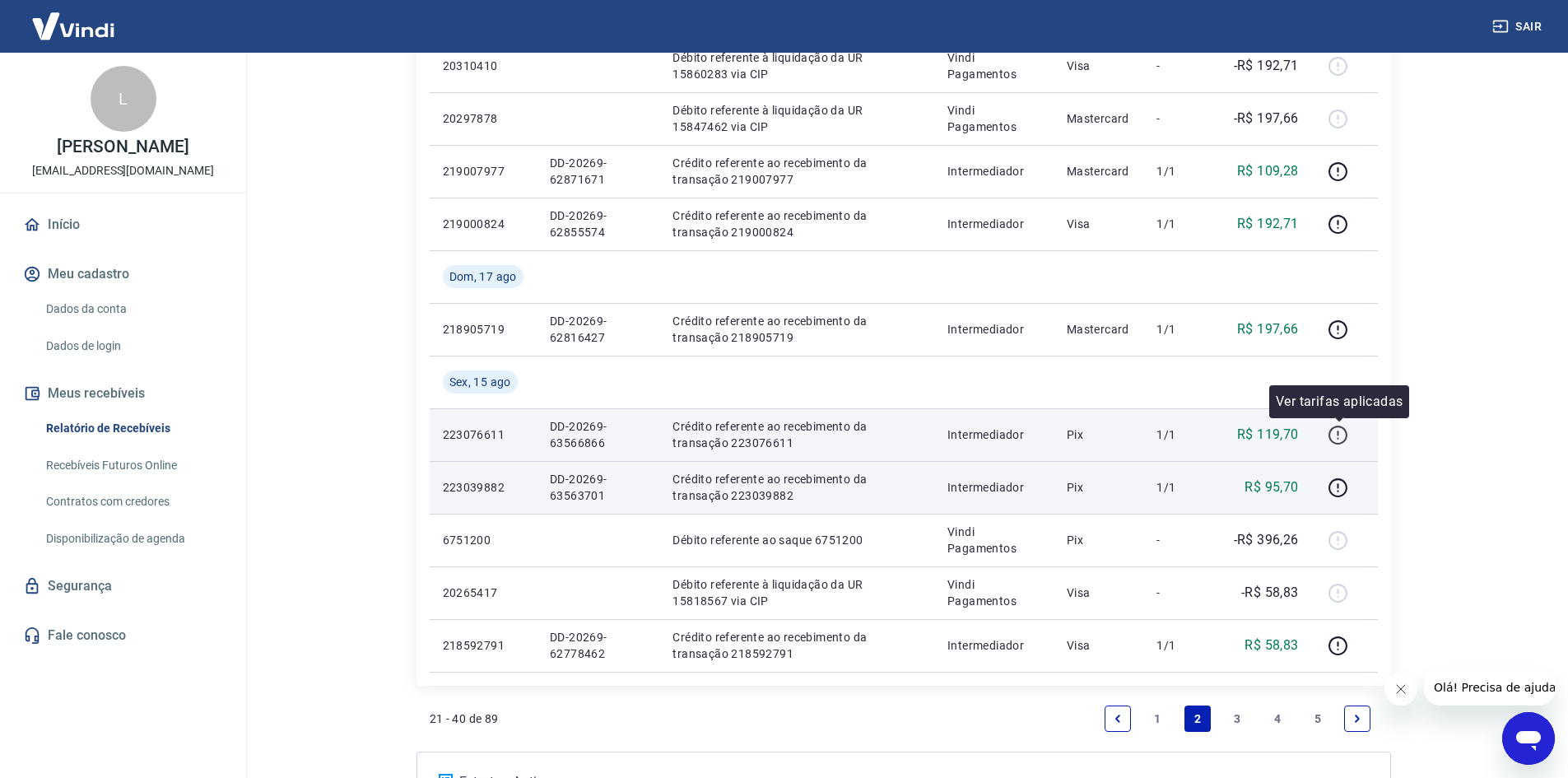
click at [1345, 426] on icon "button" at bounding box center [1338, 435] width 21 height 21
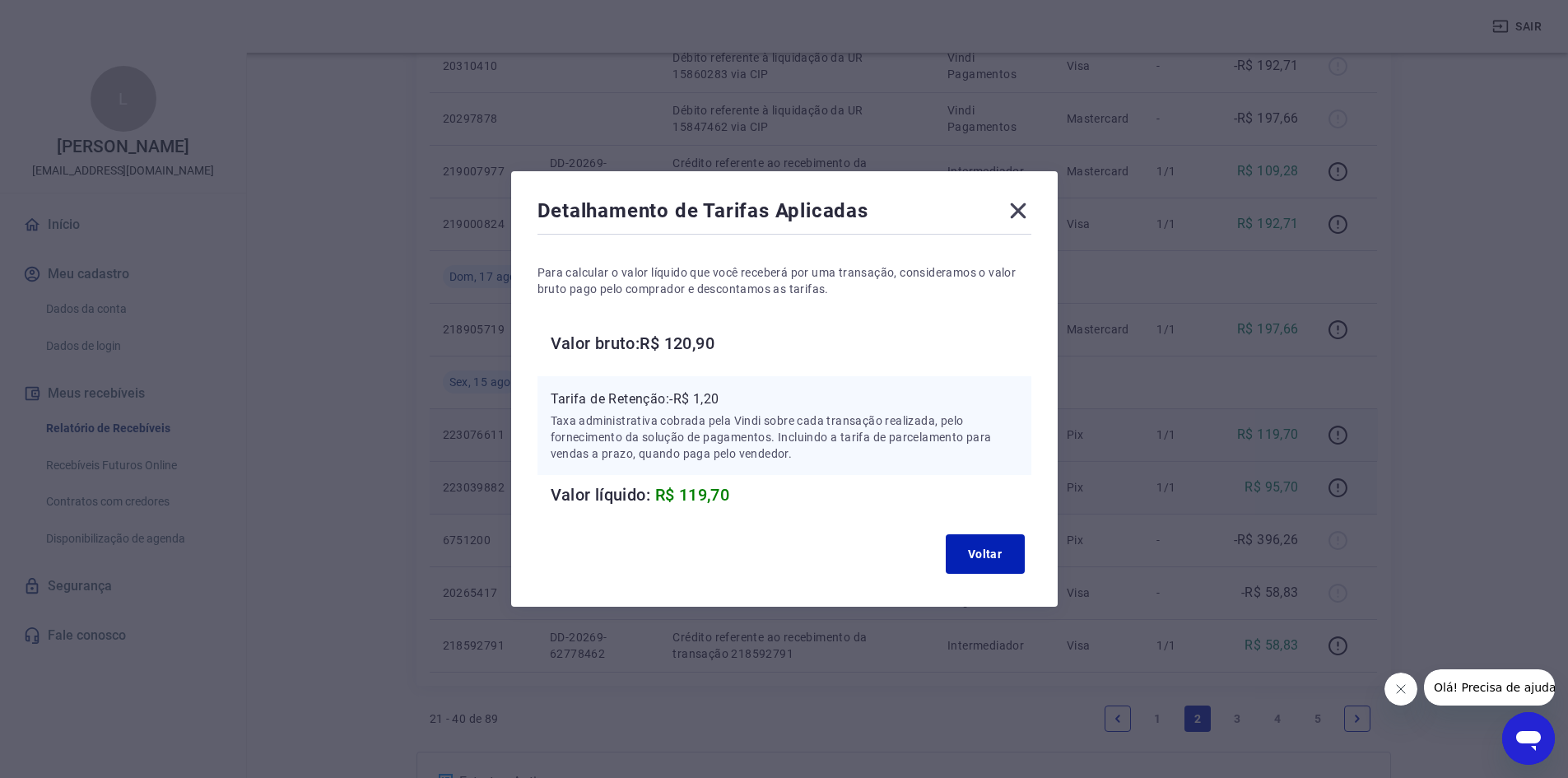
click at [1026, 214] on icon at bounding box center [1017, 211] width 15 height 15
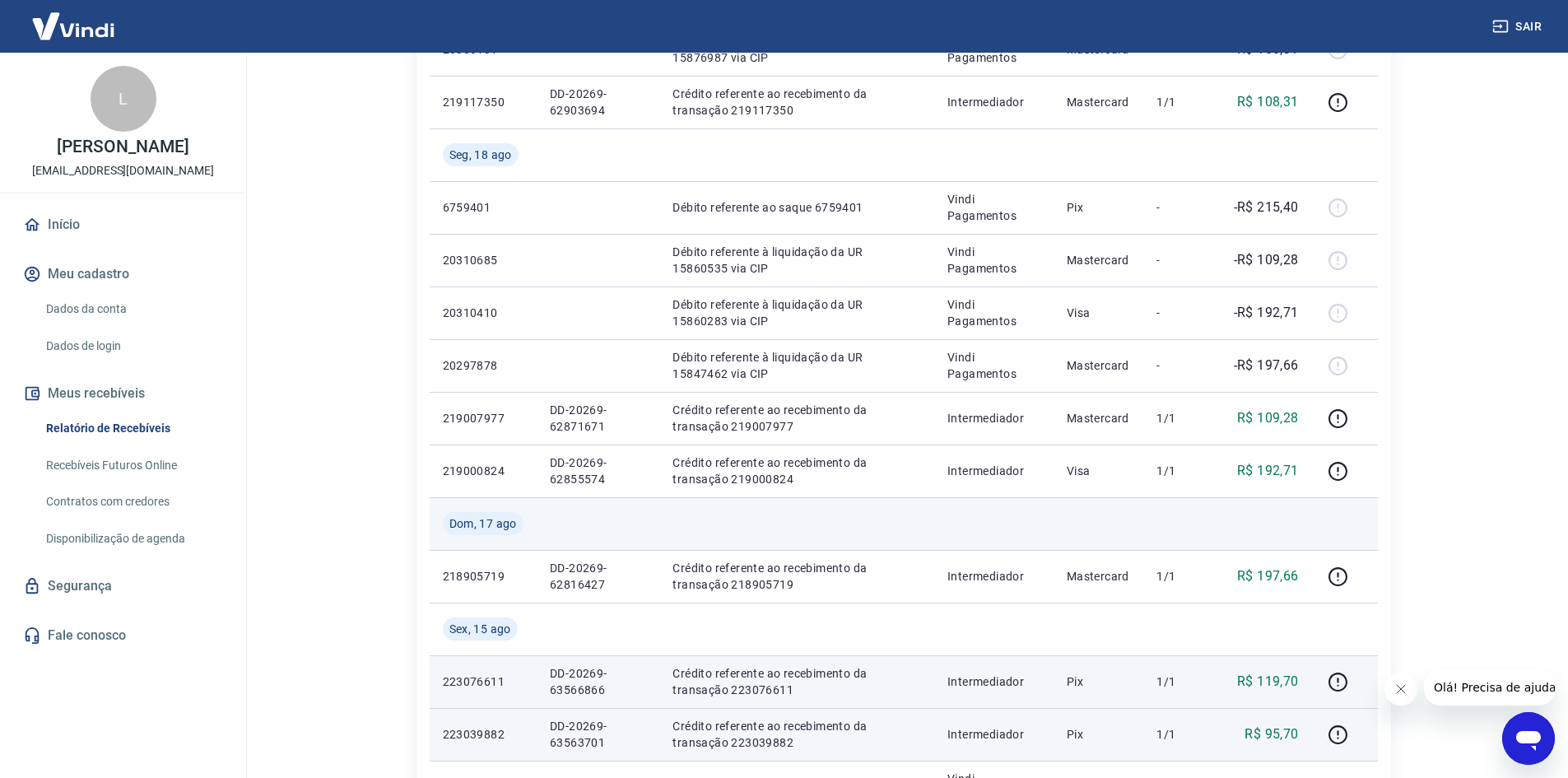
scroll to position [1358, 0]
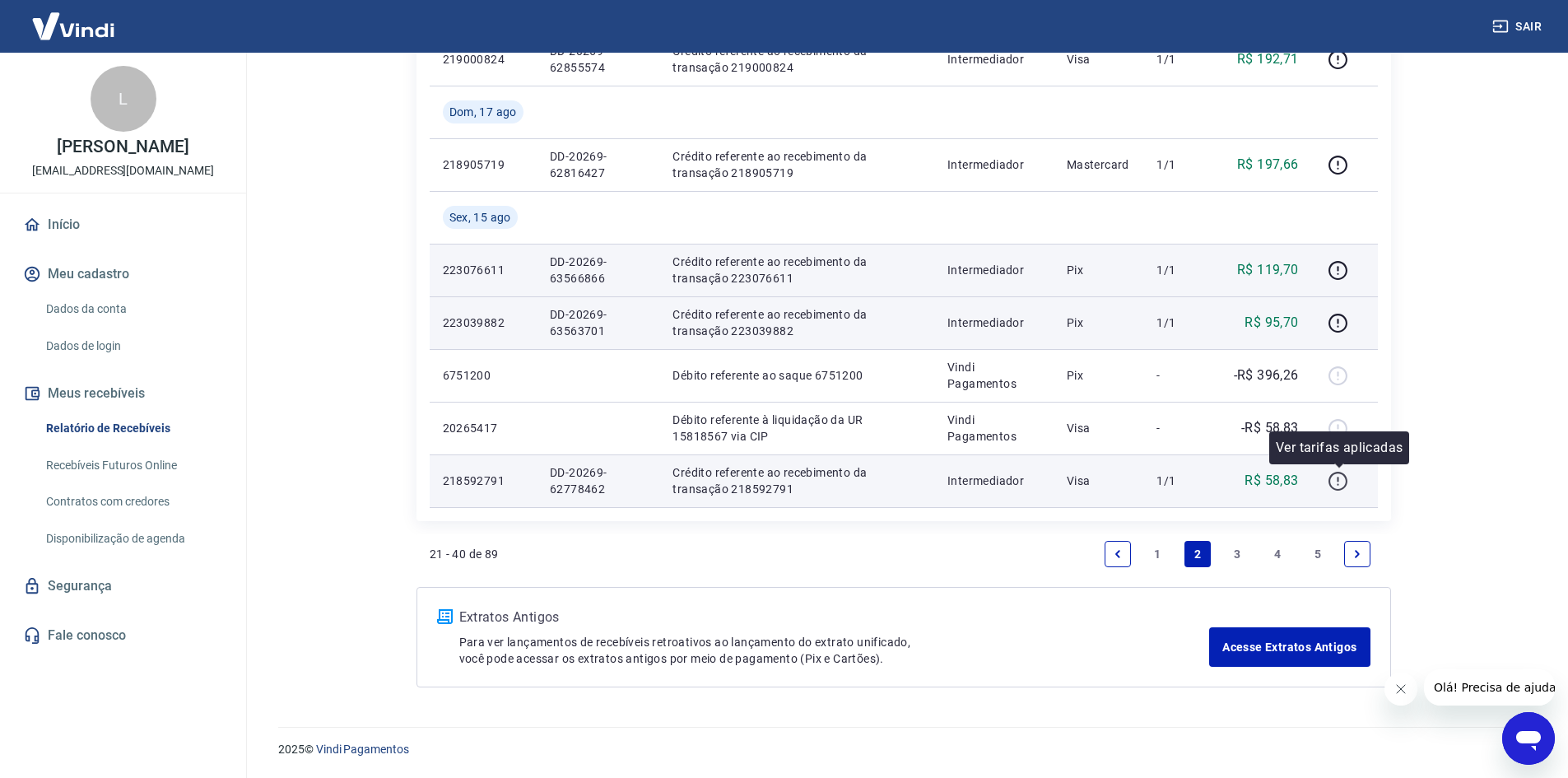
click at [1339, 476] on icon "button" at bounding box center [1338, 481] width 21 height 21
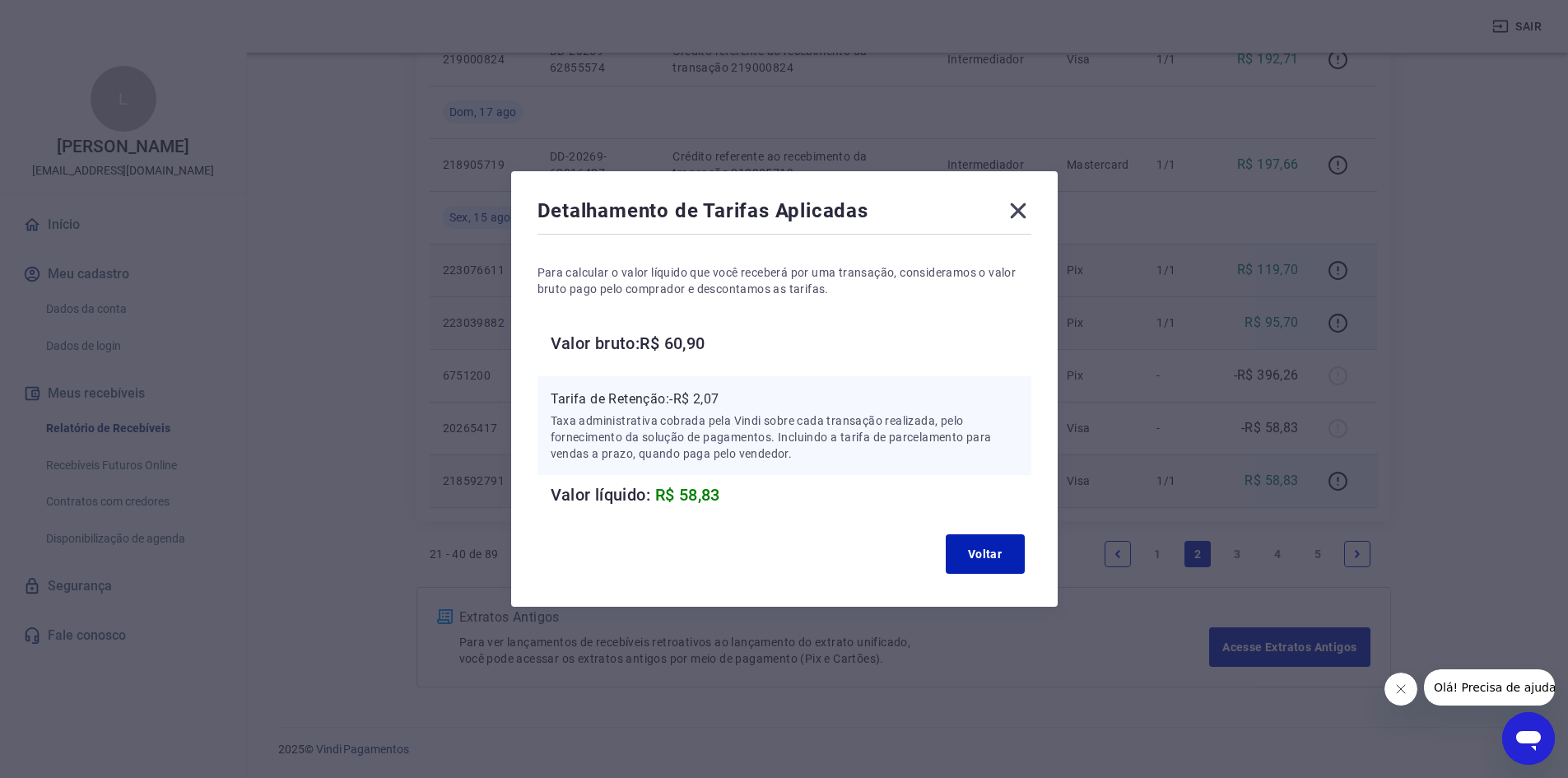
click at [1022, 212] on icon at bounding box center [1017, 211] width 15 height 15
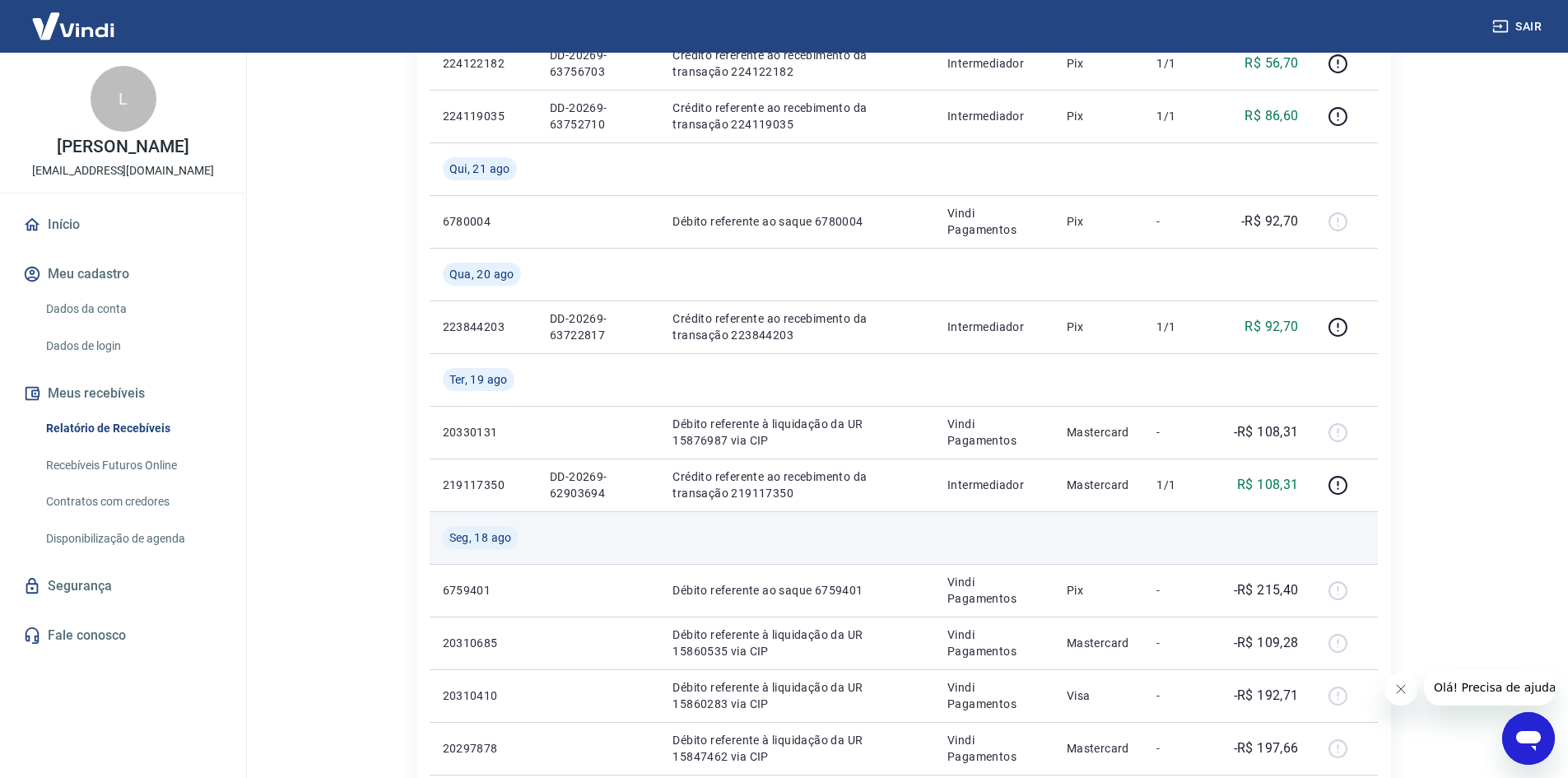
scroll to position [534, 0]
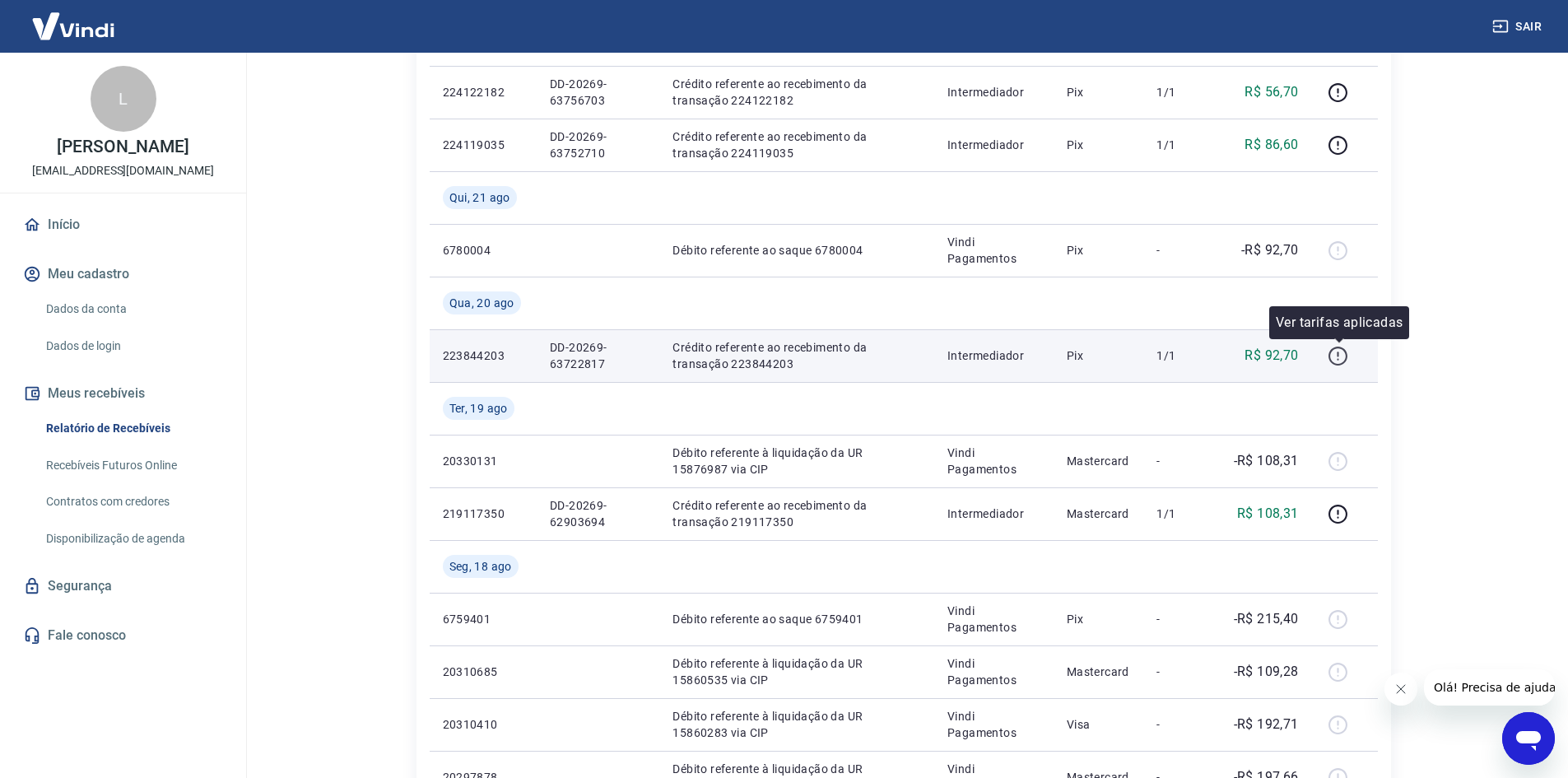
click at [1341, 360] on icon "button" at bounding box center [1338, 356] width 21 height 21
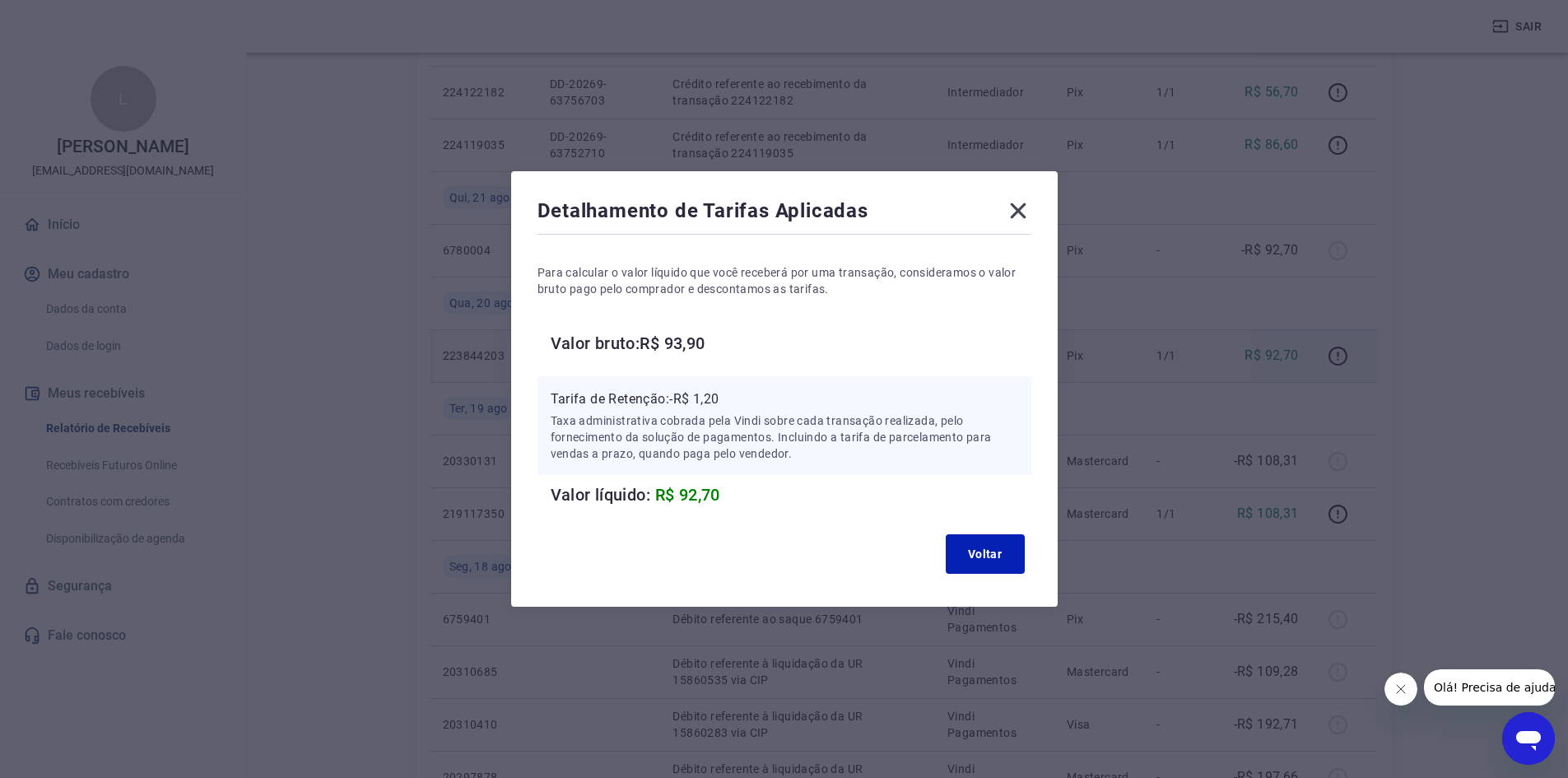
click at [1017, 206] on icon at bounding box center [1017, 211] width 15 height 15
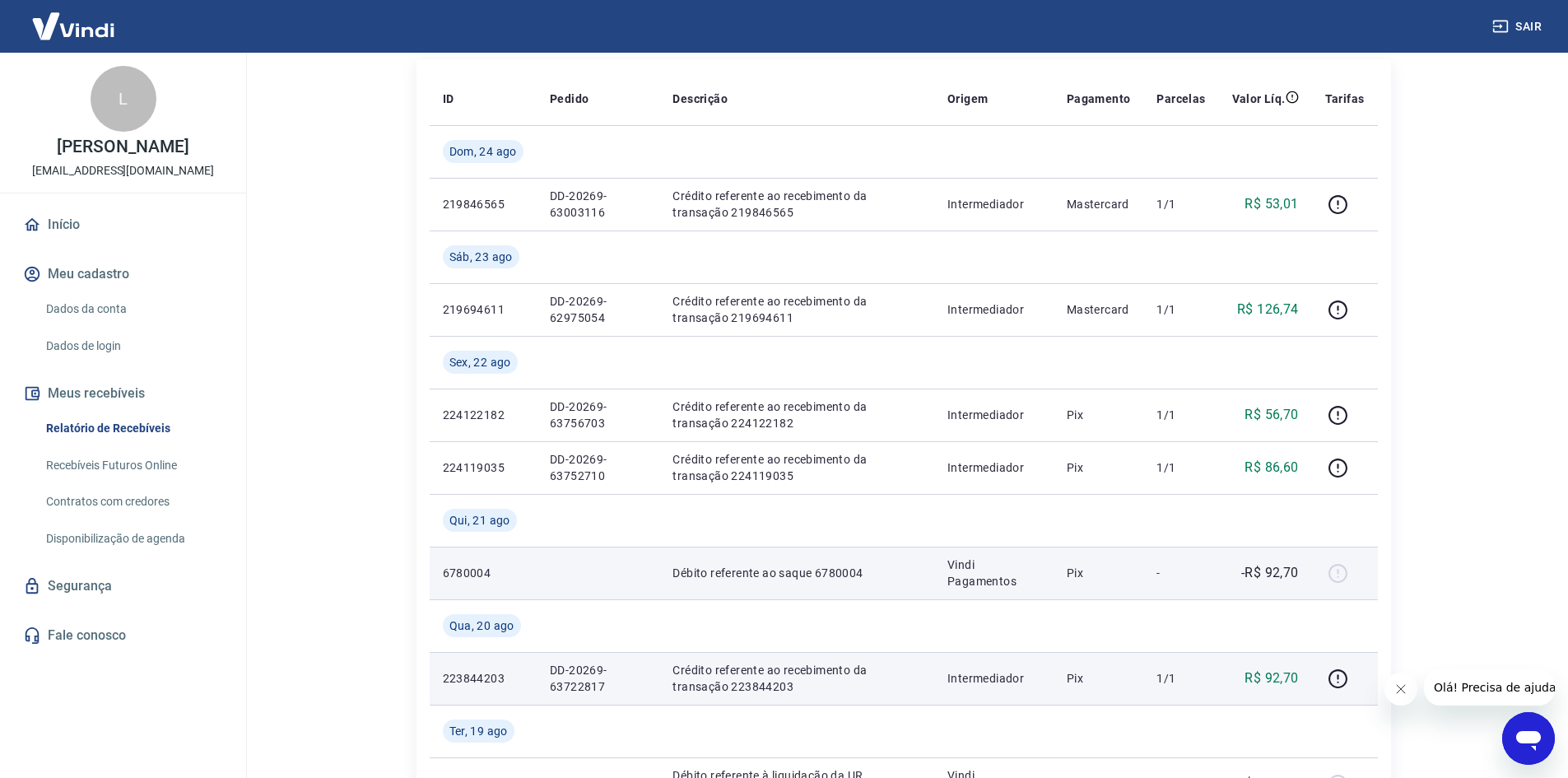
scroll to position [205, 0]
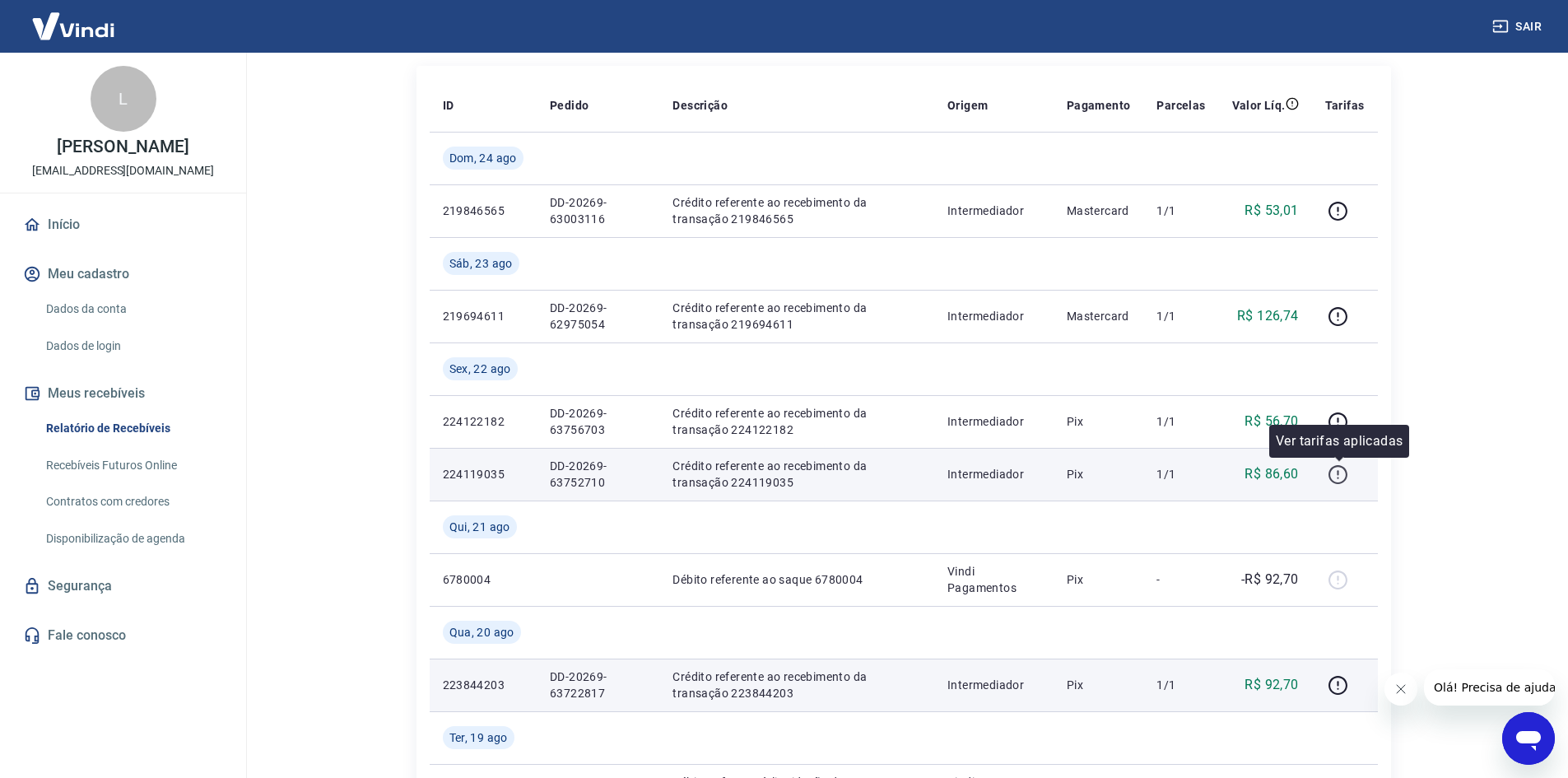
click at [1345, 479] on icon "button" at bounding box center [1338, 474] width 21 height 21
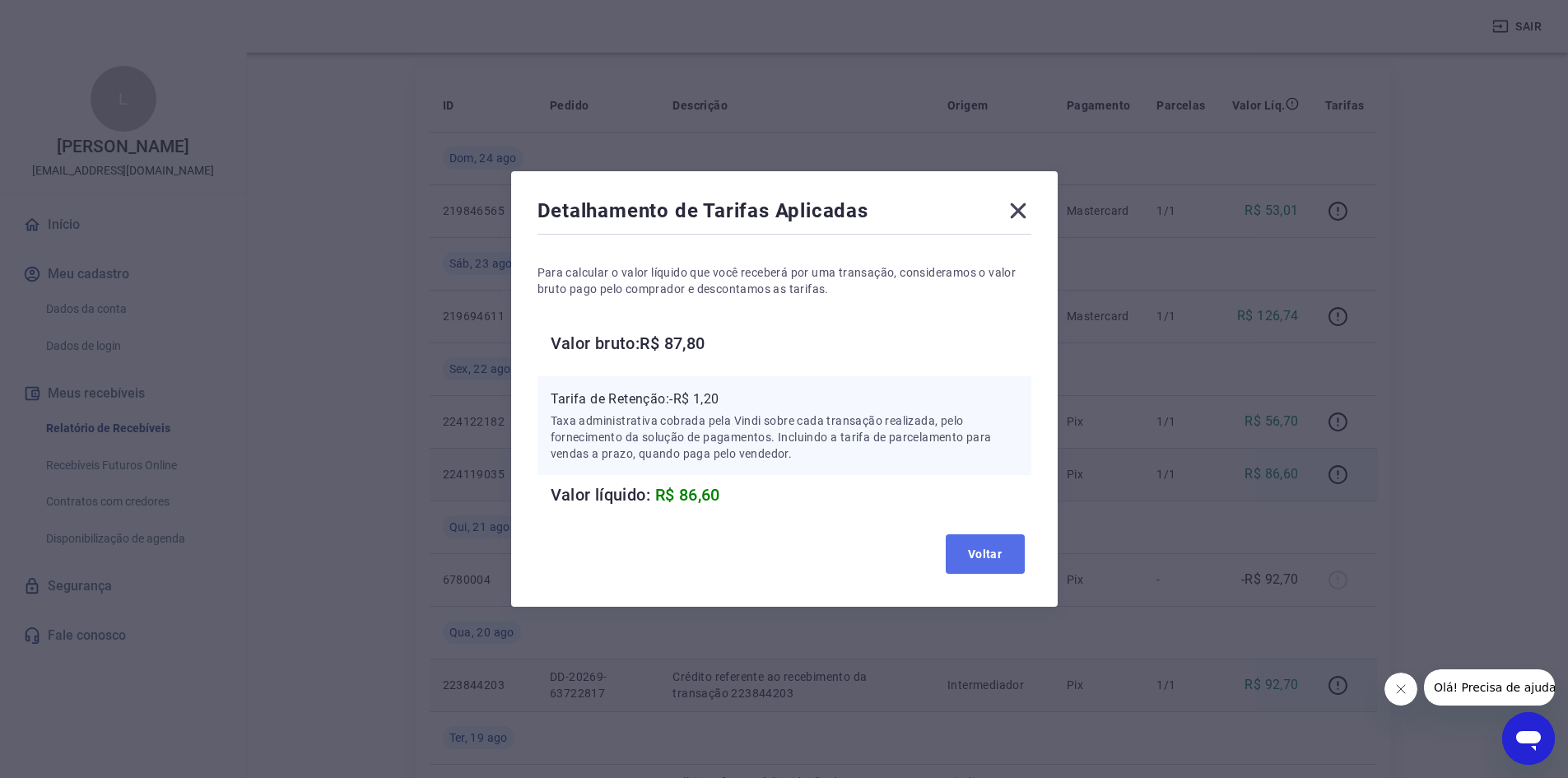
click at [1003, 546] on button "Voltar" at bounding box center [985, 553] width 79 height 39
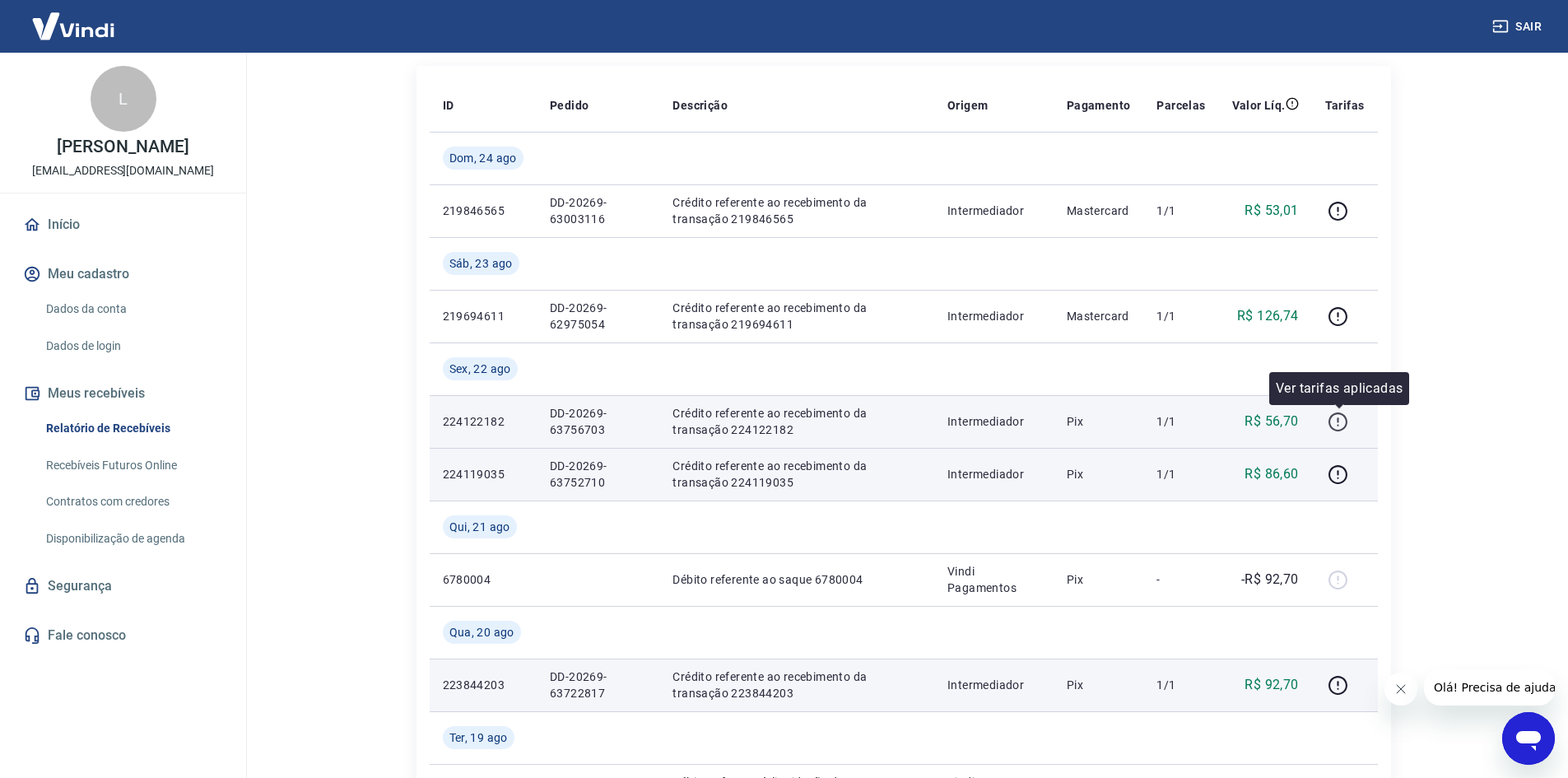
click at [1344, 418] on icon "button" at bounding box center [1338, 421] width 21 height 21
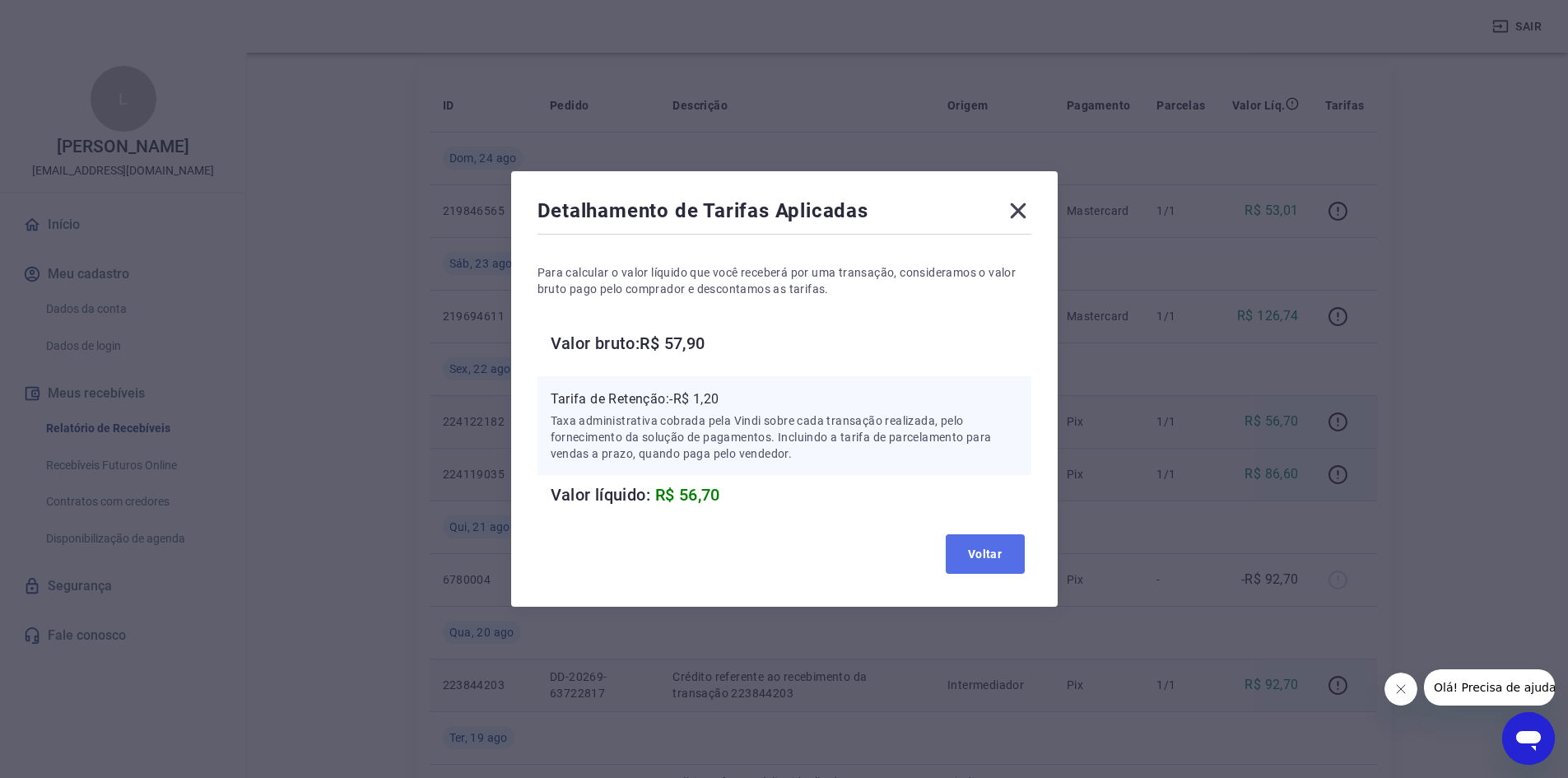
click at [991, 562] on button "Voltar" at bounding box center [985, 553] width 79 height 39
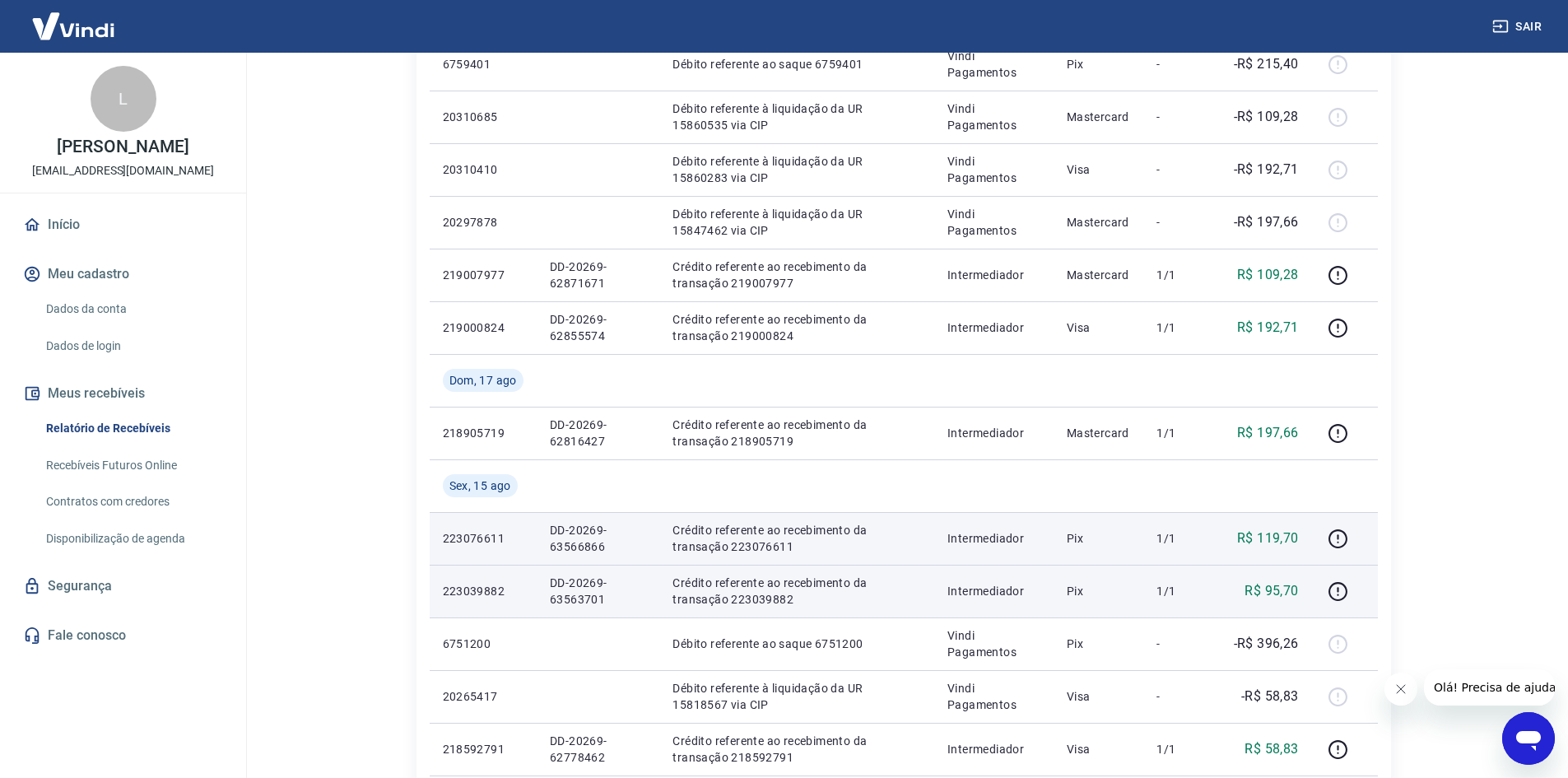
scroll to position [1358, 0]
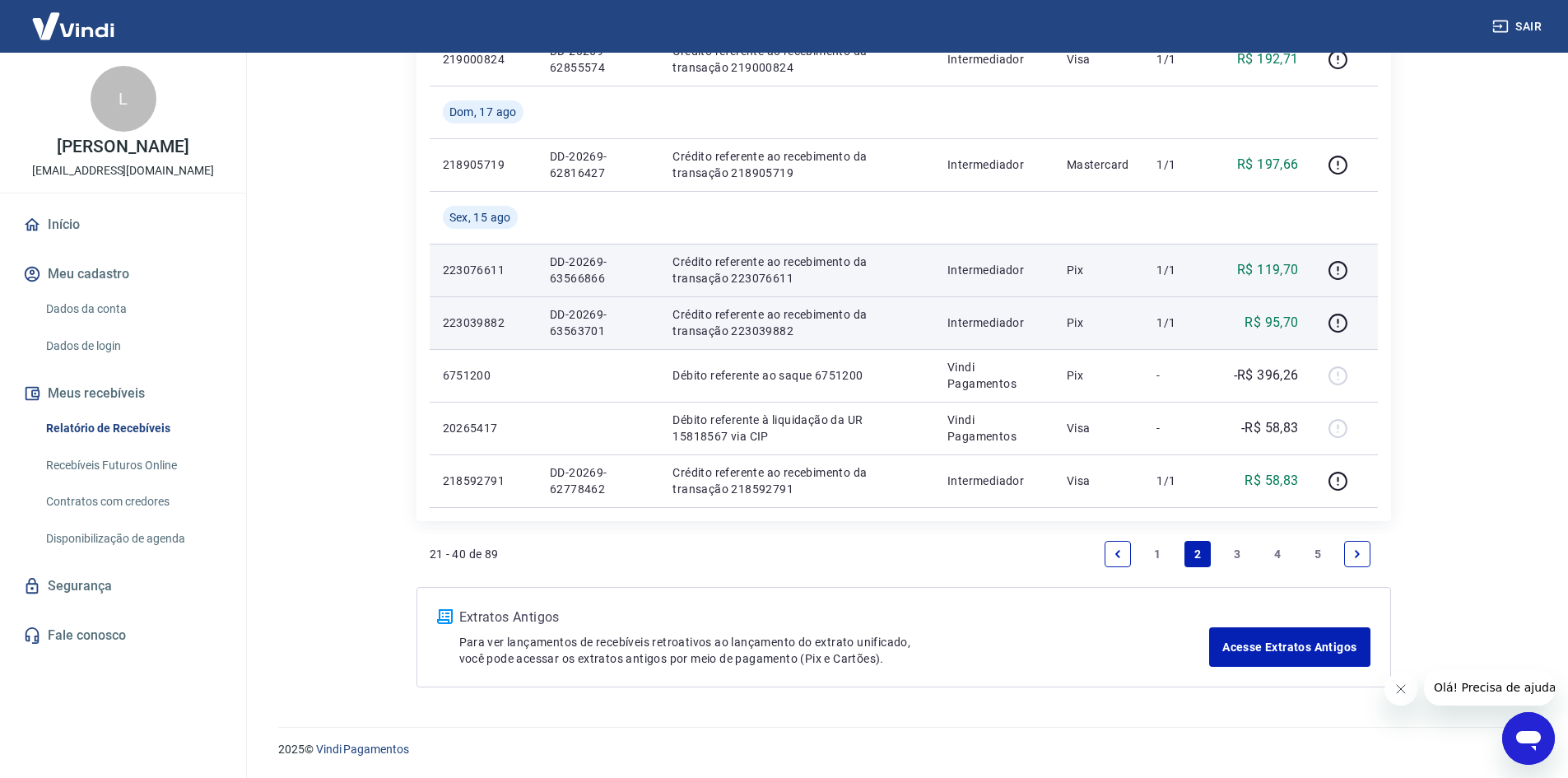
click at [1151, 543] on link "1" at bounding box center [1157, 554] width 26 height 26
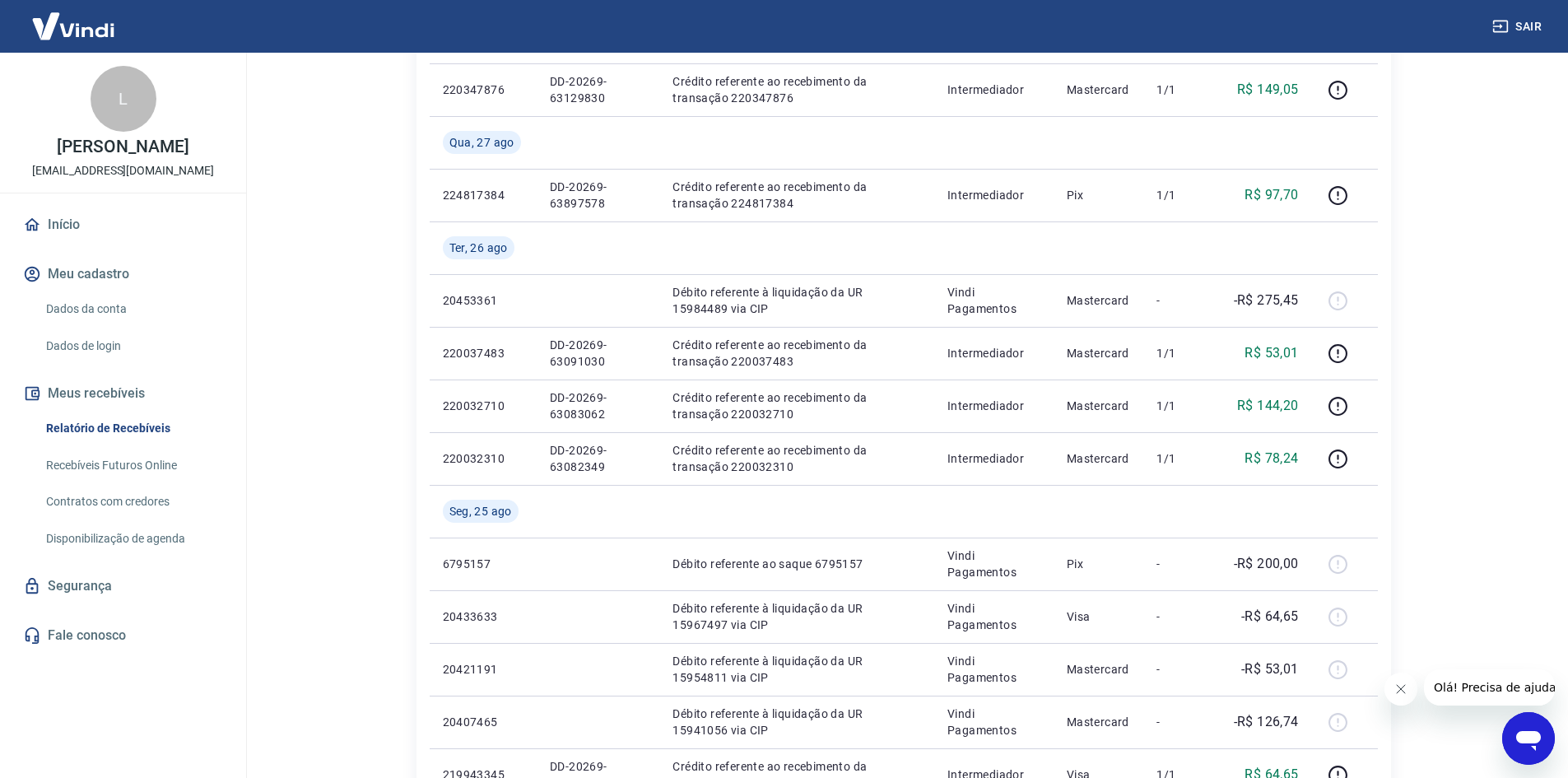
scroll to position [1305, 0]
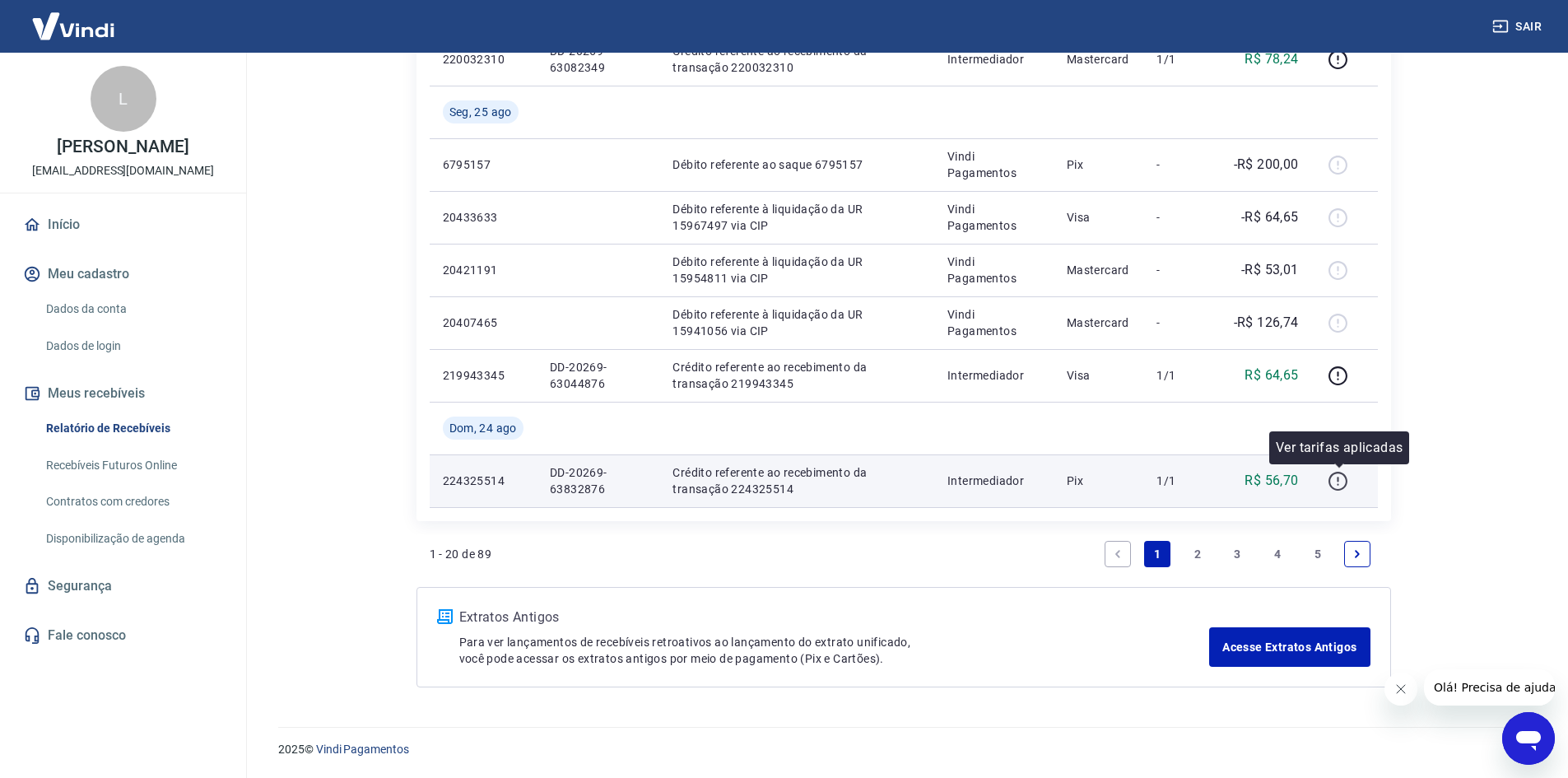
click at [1342, 480] on icon "button" at bounding box center [1338, 481] width 21 height 21
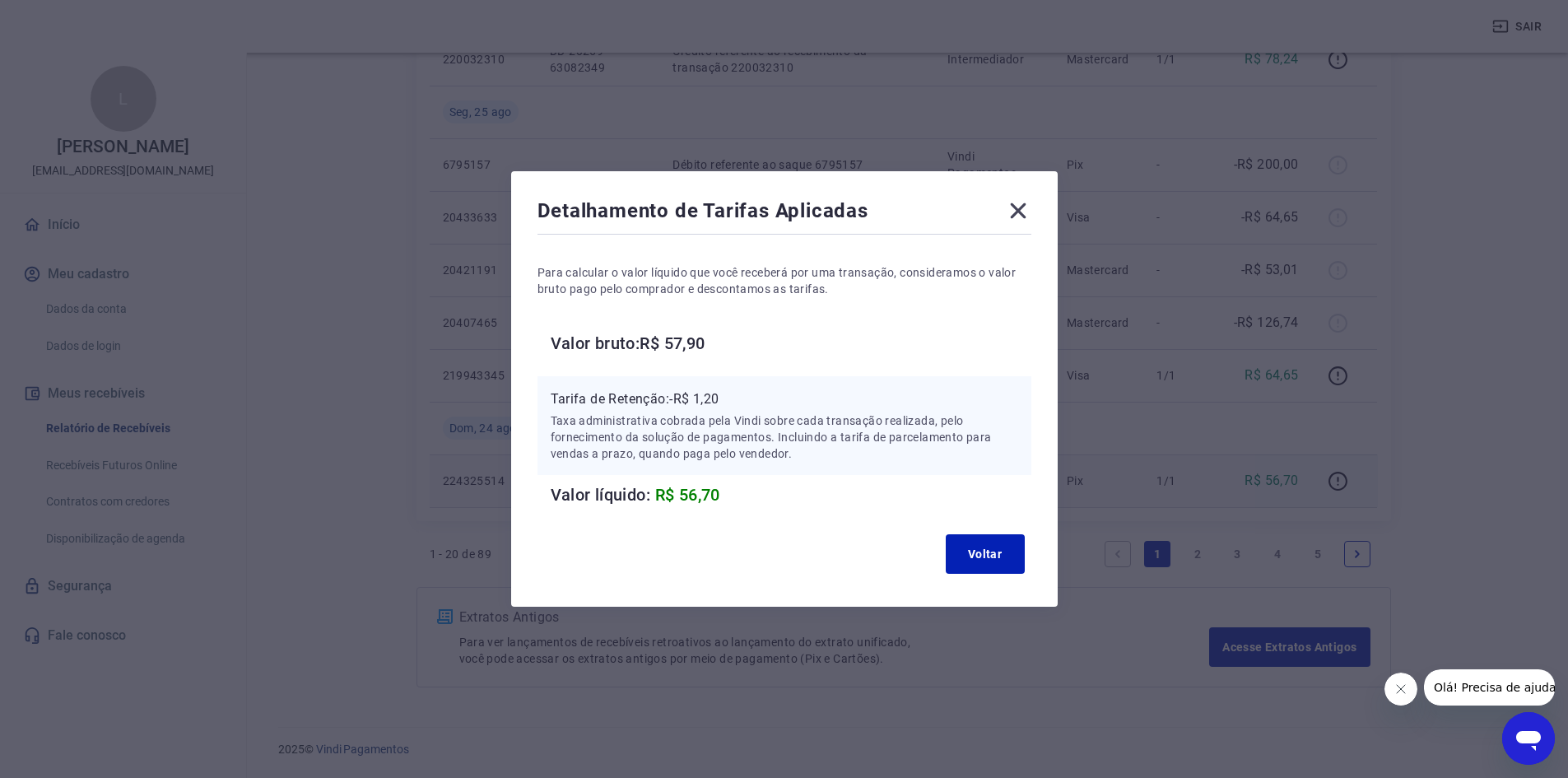
click at [1029, 211] on icon at bounding box center [1018, 210] width 26 height 26
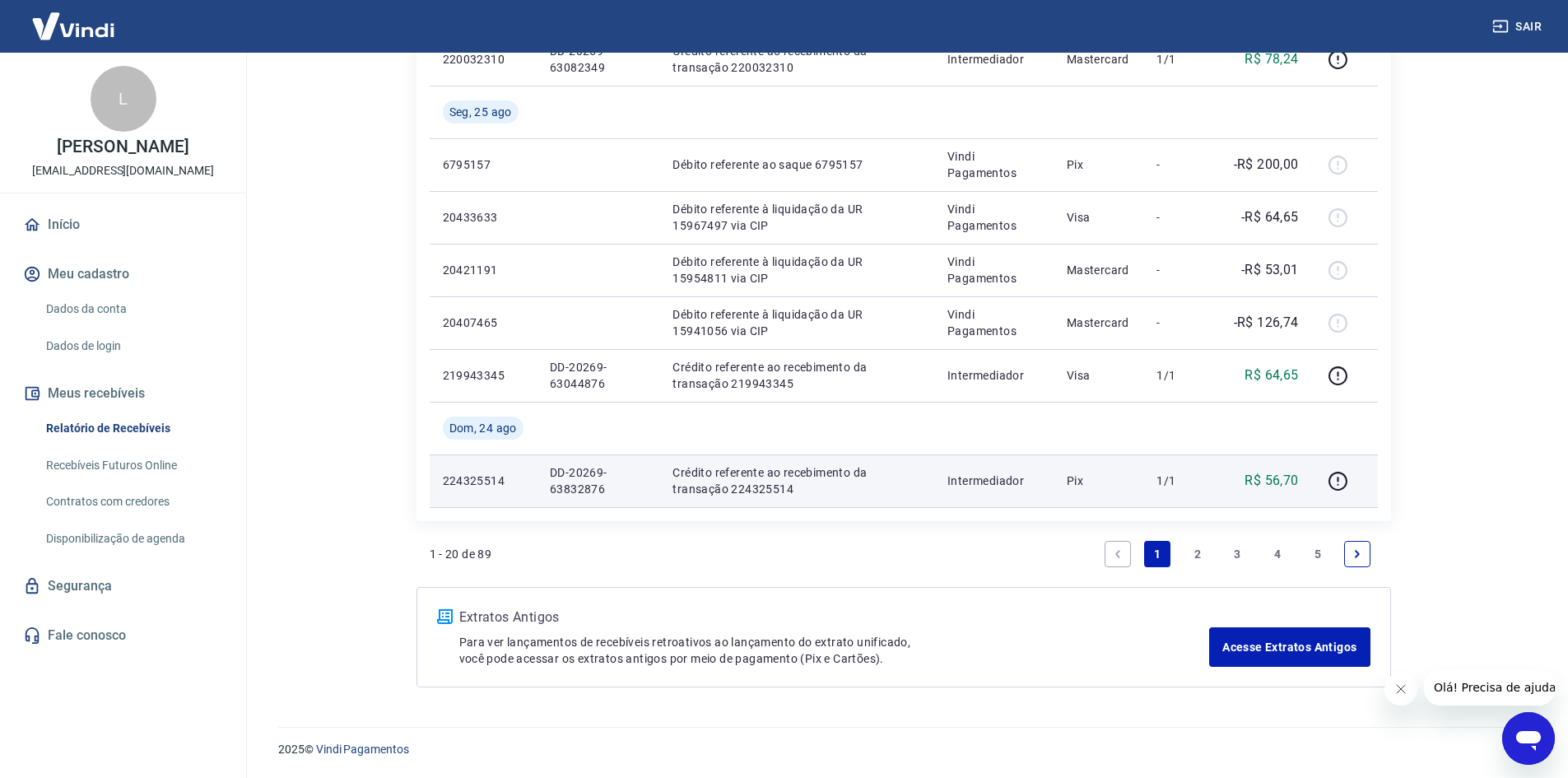
click at [1199, 550] on link "2" at bounding box center [1197, 554] width 26 height 26
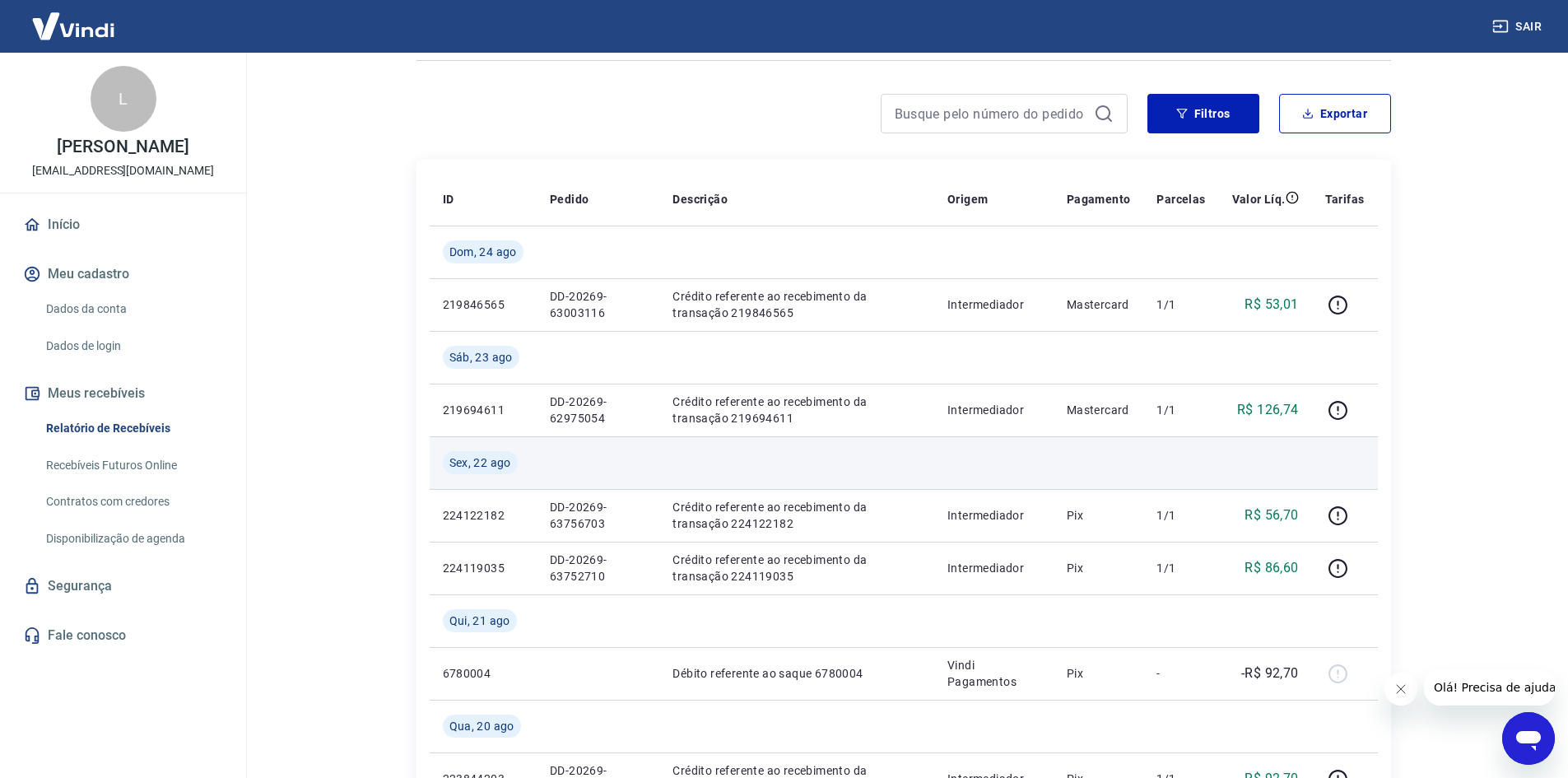
scroll to position [82, 0]
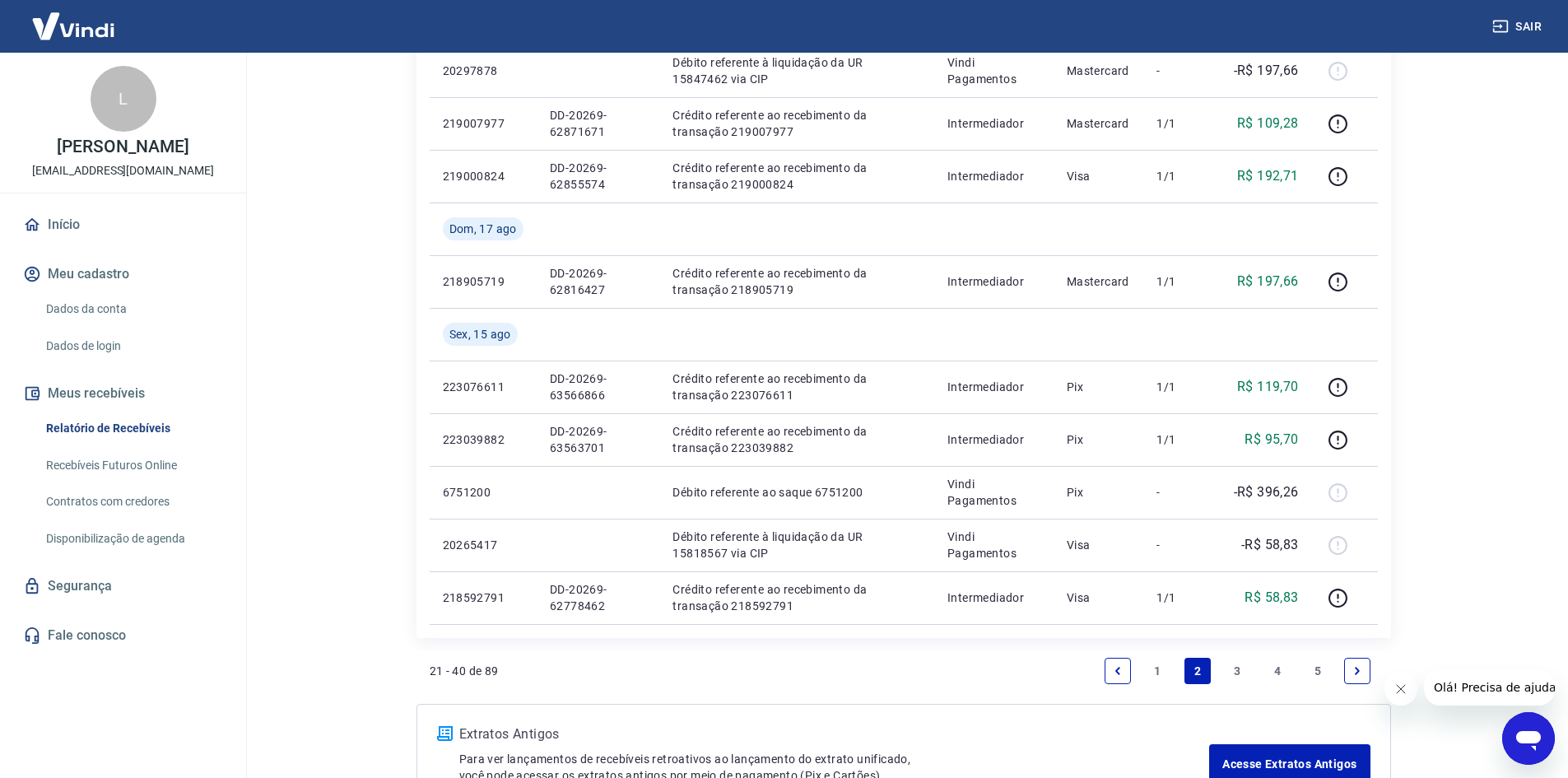
scroll to position [1358, 0]
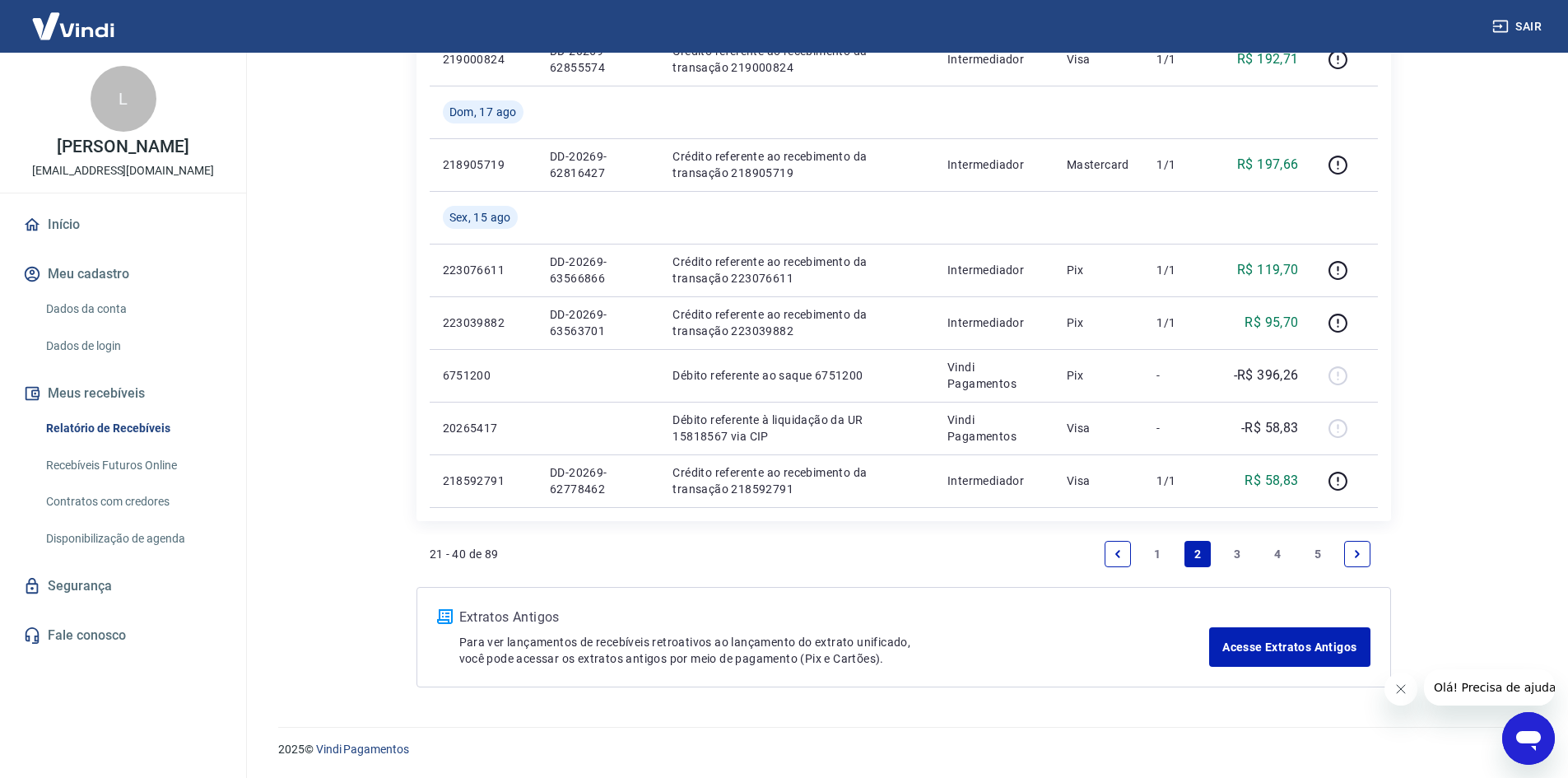
click at [1162, 549] on link "1" at bounding box center [1157, 554] width 26 height 26
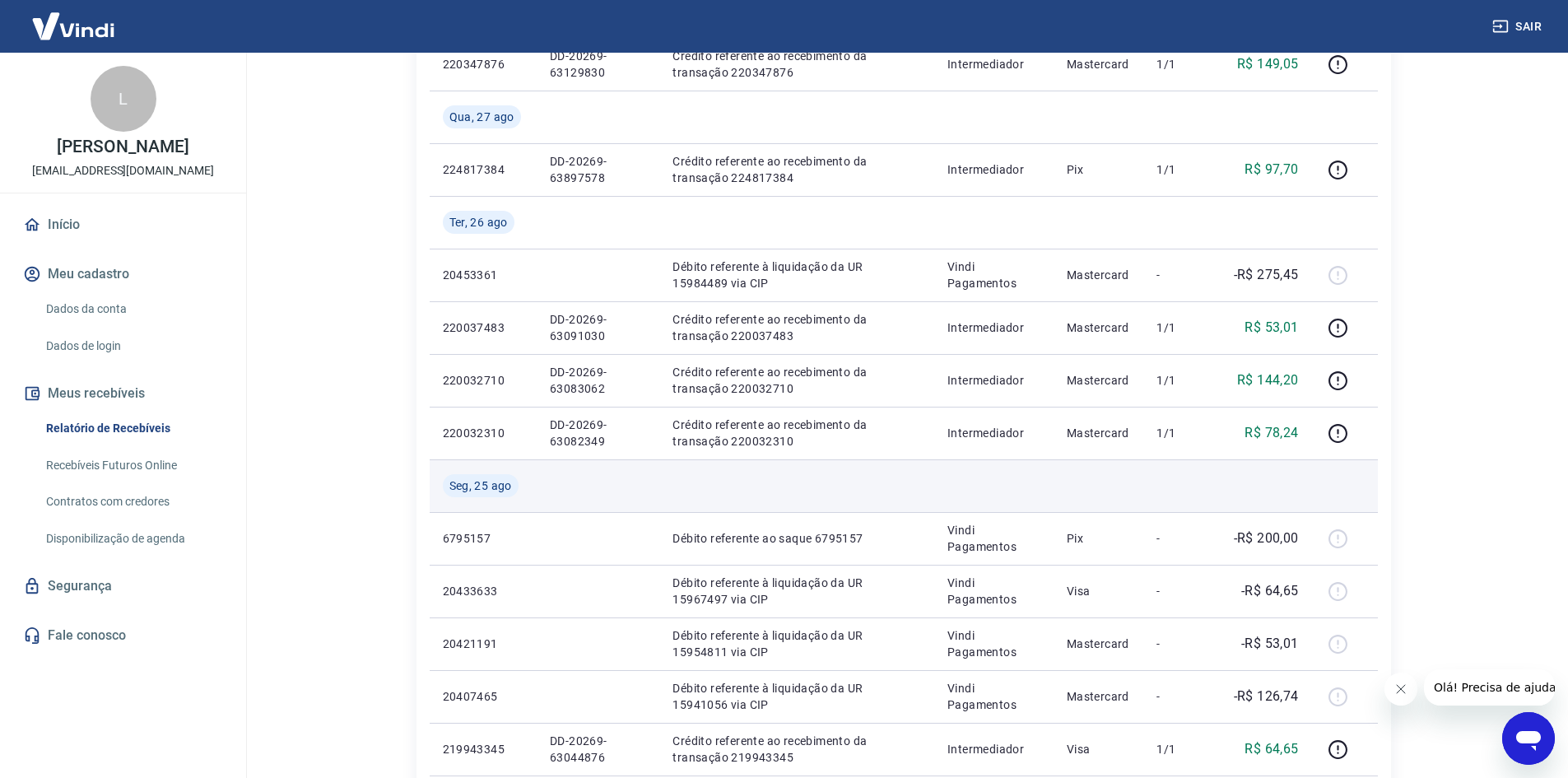
scroll to position [894, 0]
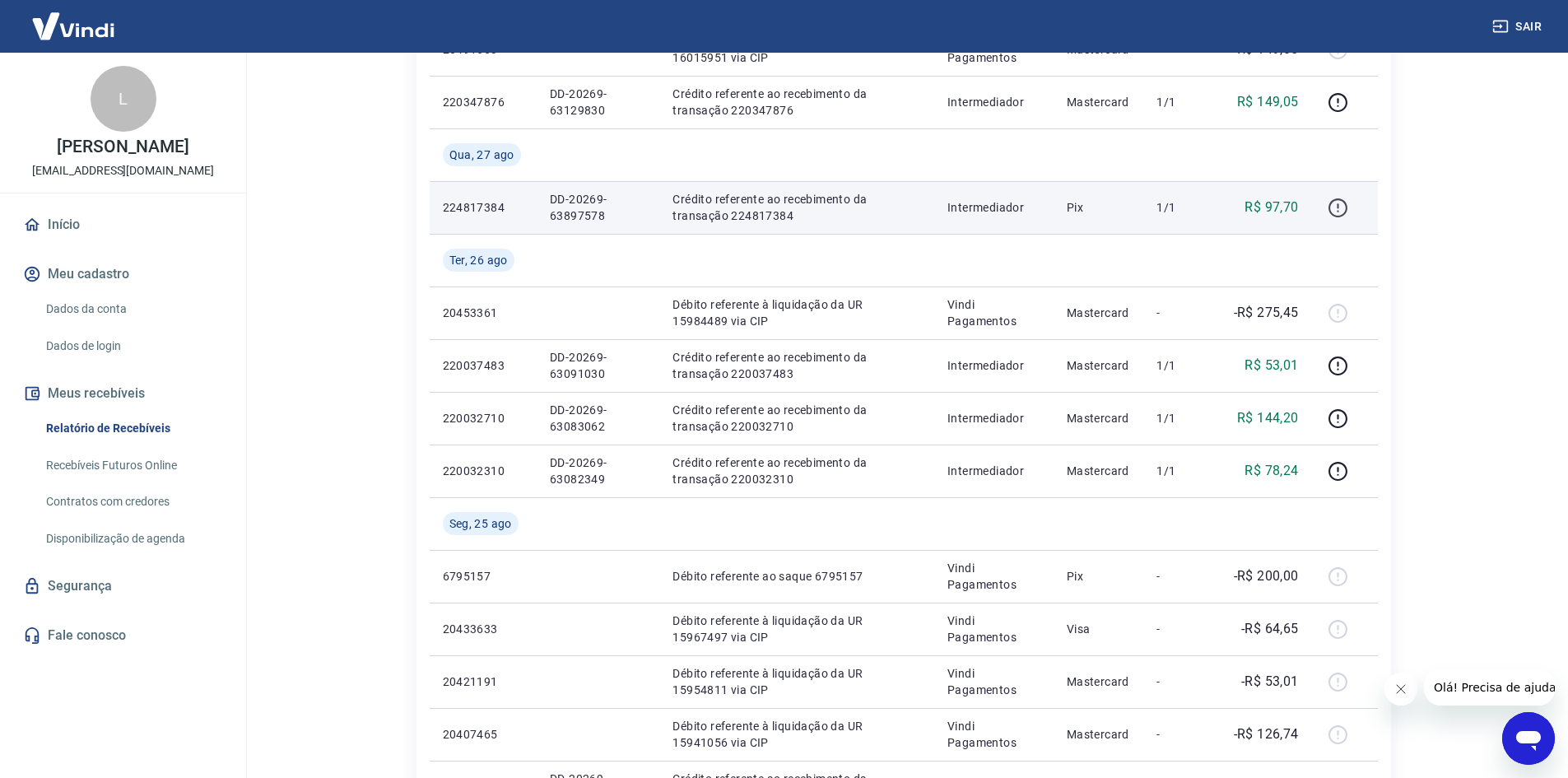
click at [1337, 209] on icon "button" at bounding box center [1338, 207] width 21 height 21
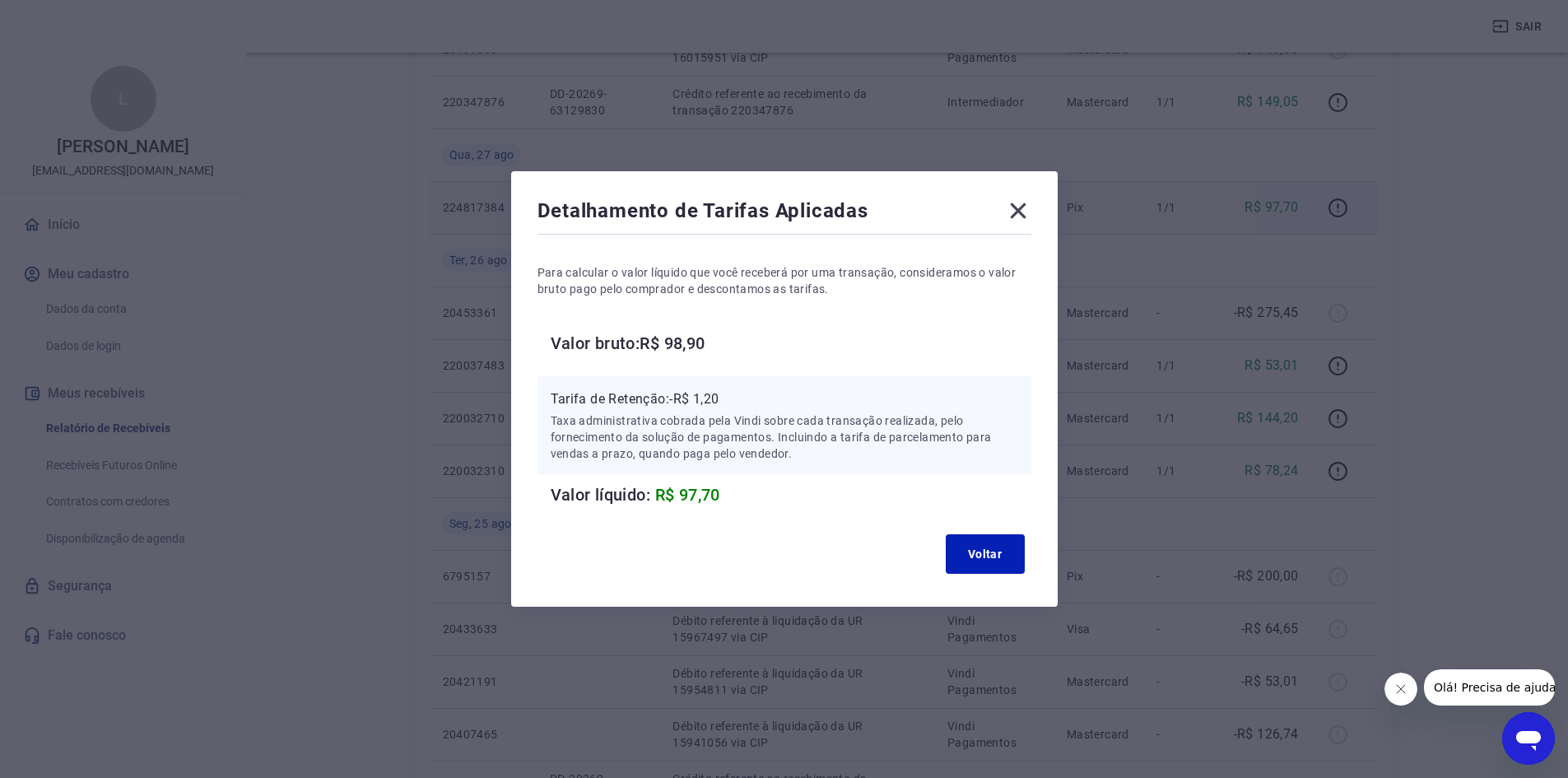
click at [1024, 214] on icon at bounding box center [1018, 210] width 26 height 26
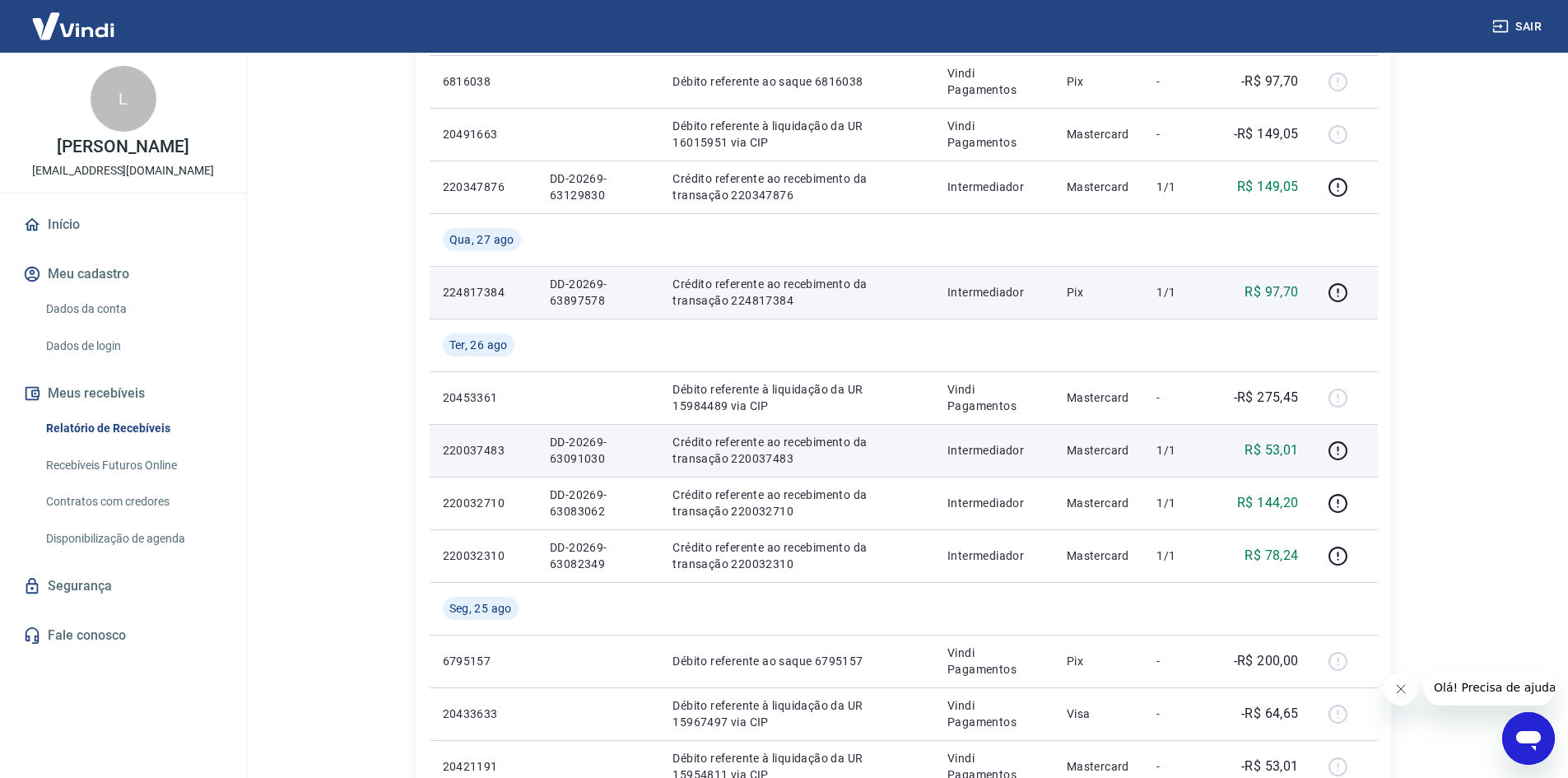
scroll to position [729, 0]
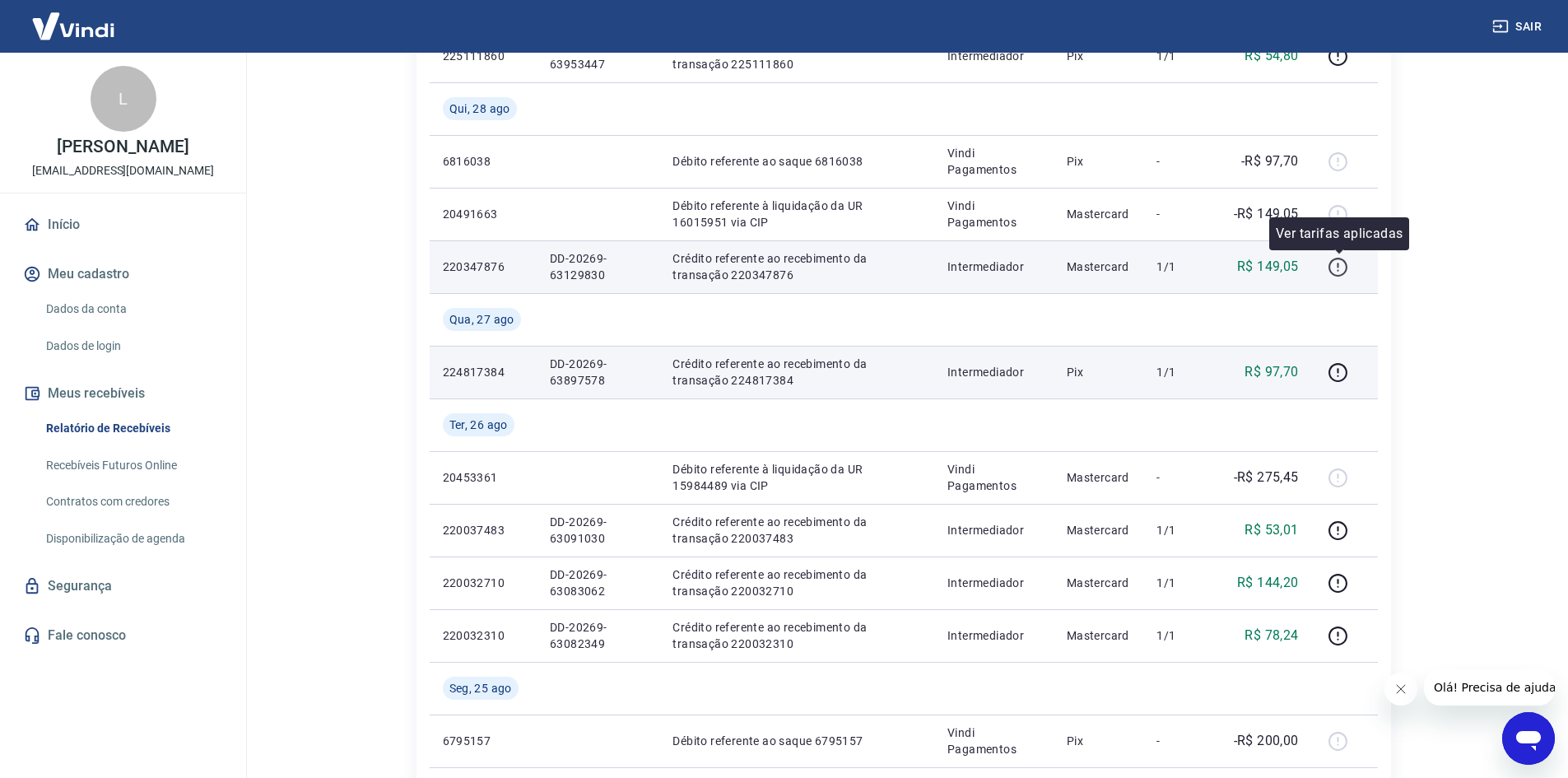
click at [1342, 266] on icon "button" at bounding box center [1338, 267] width 21 height 21
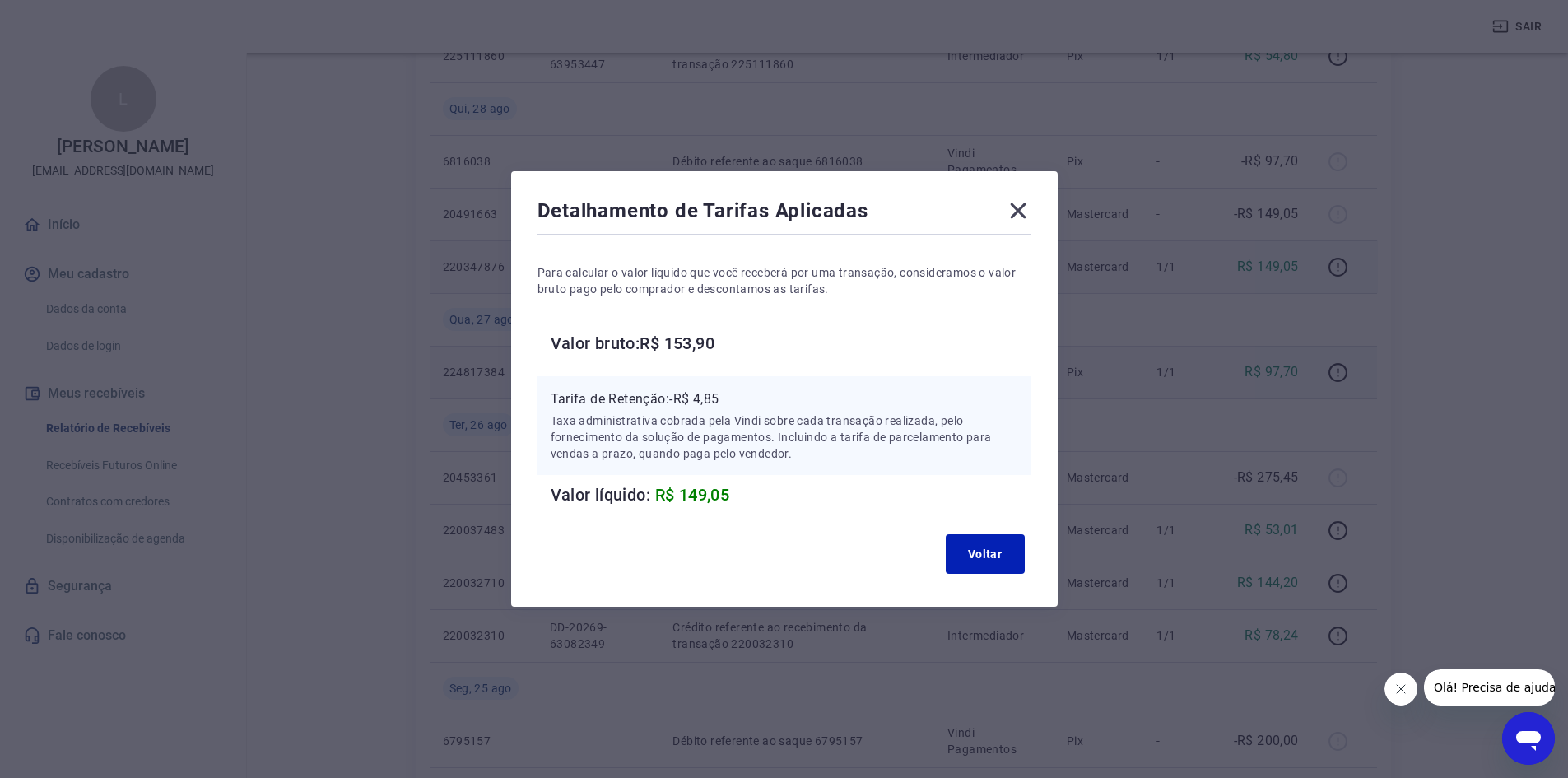
click at [1031, 208] on icon at bounding box center [1018, 210] width 26 height 26
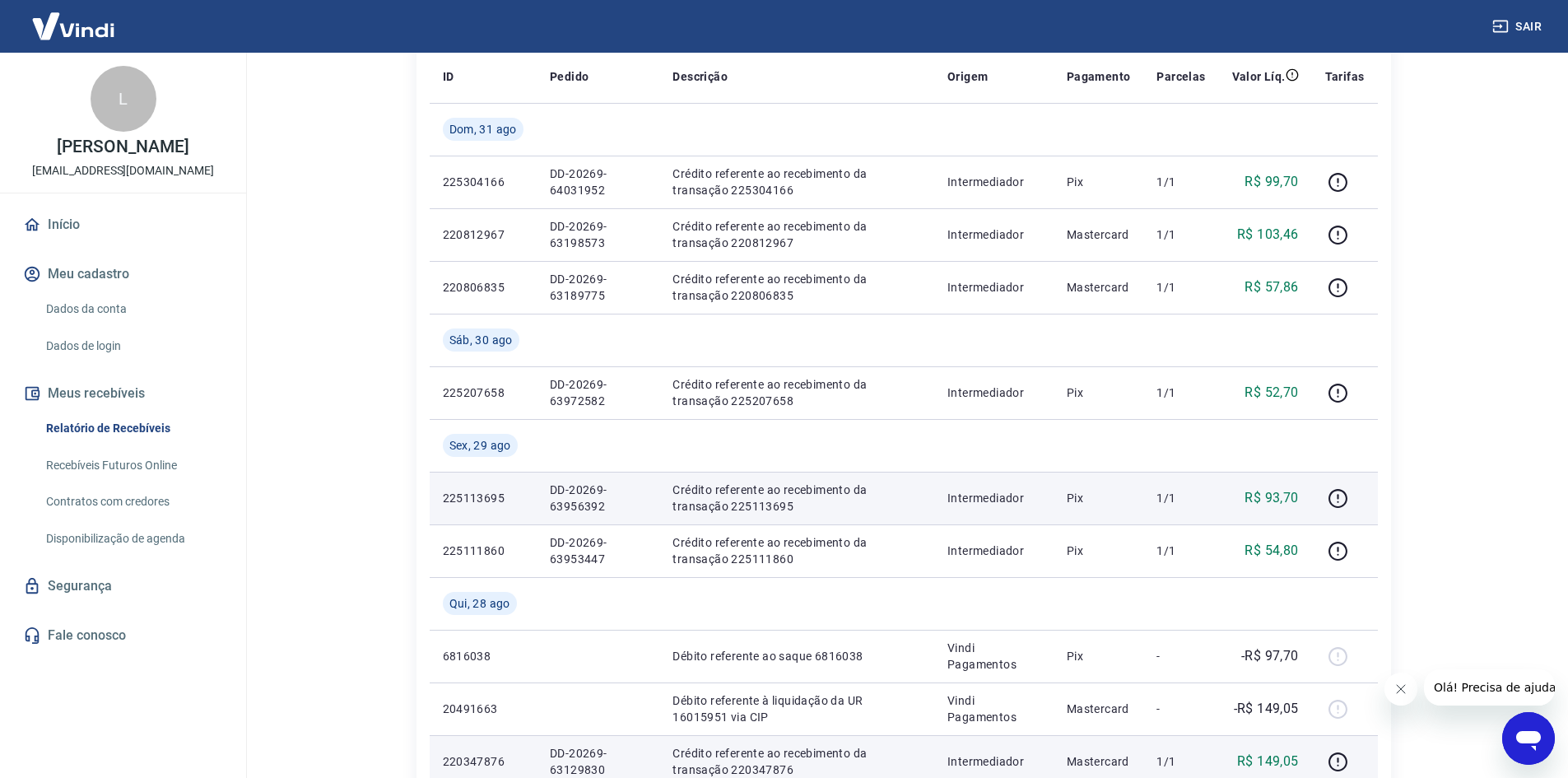
scroll to position [235, 0]
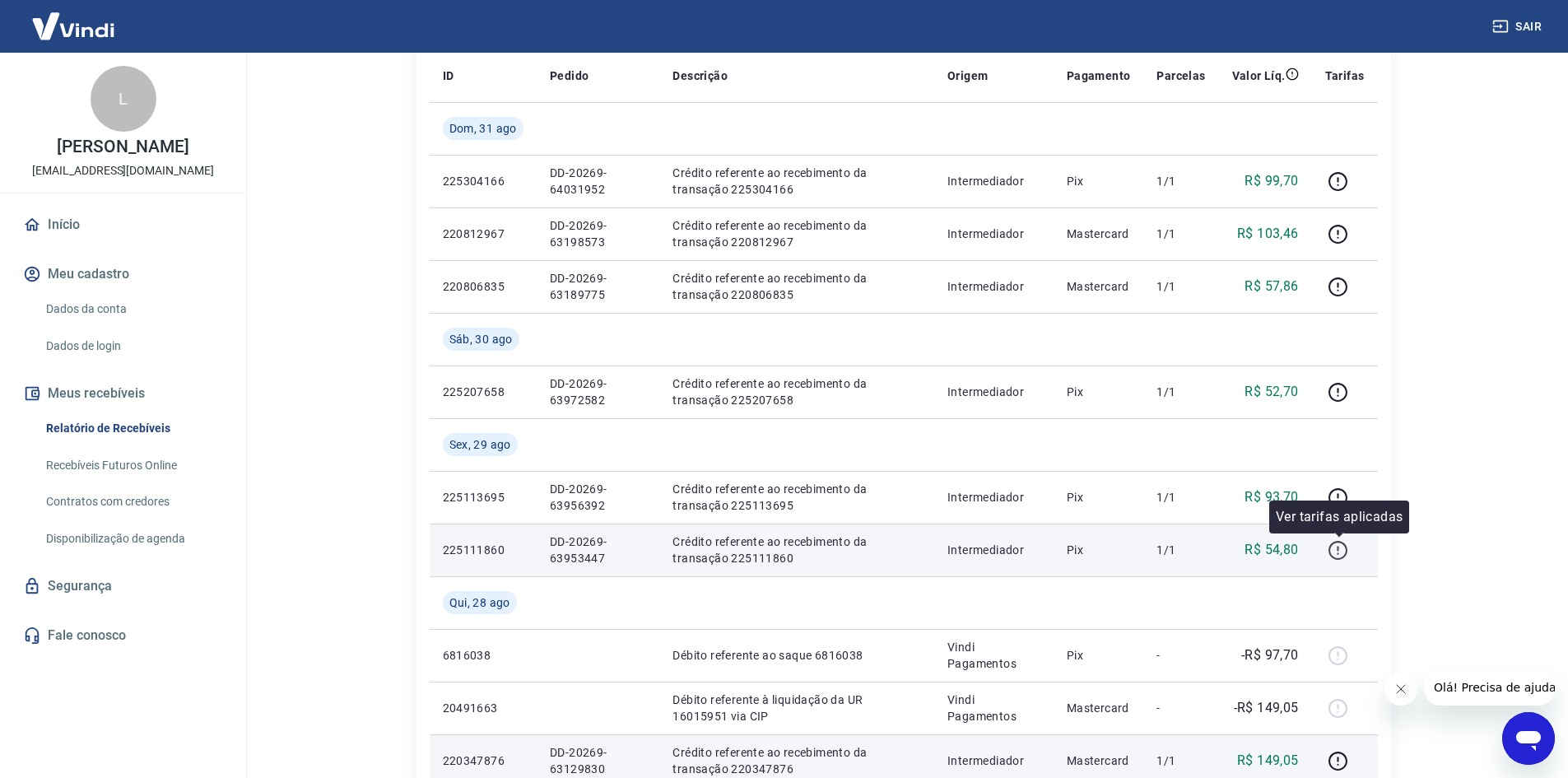
click at [1333, 551] on icon "button" at bounding box center [1338, 551] width 21 height 21
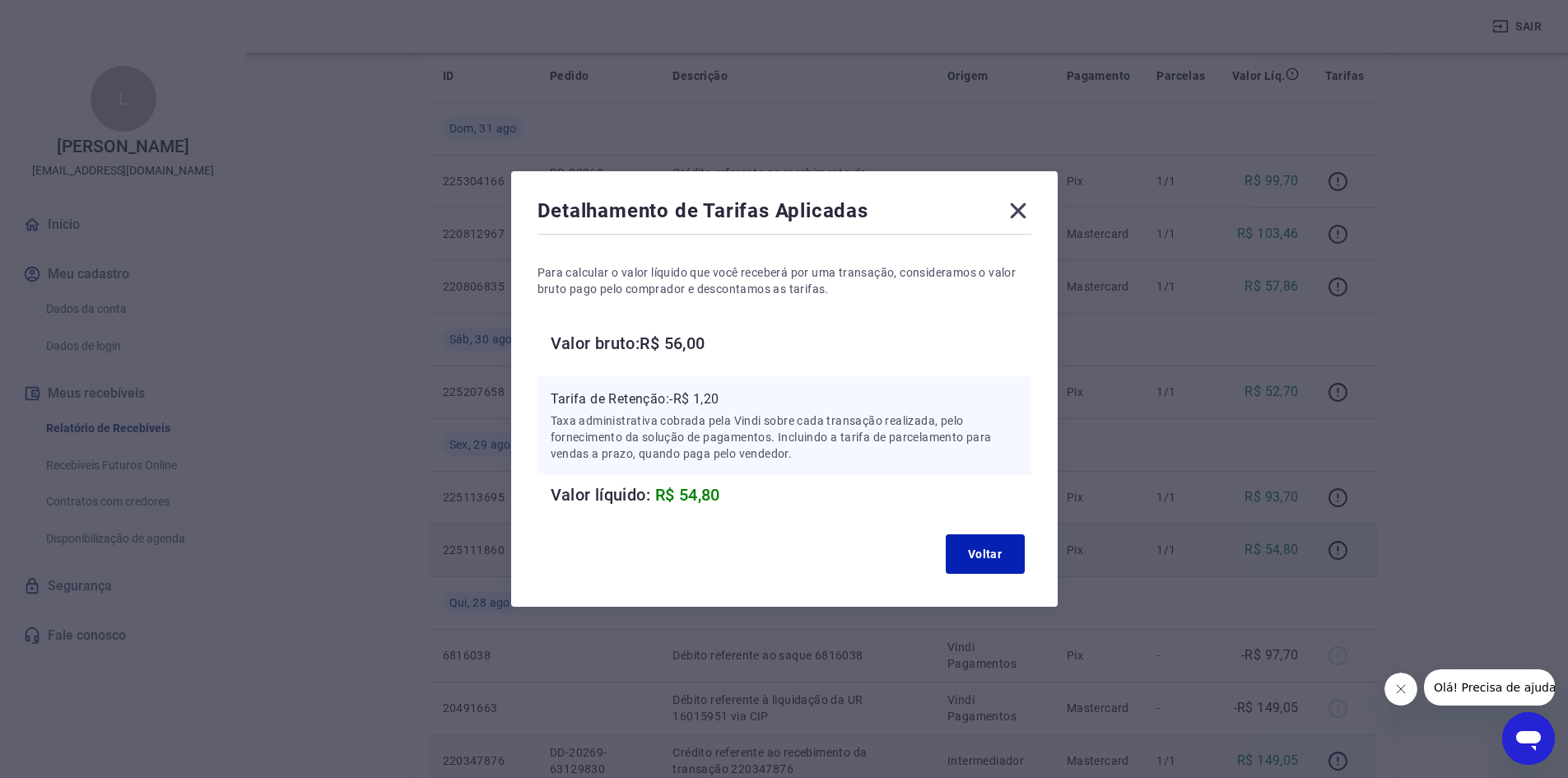
click at [1026, 213] on icon at bounding box center [1017, 211] width 15 height 15
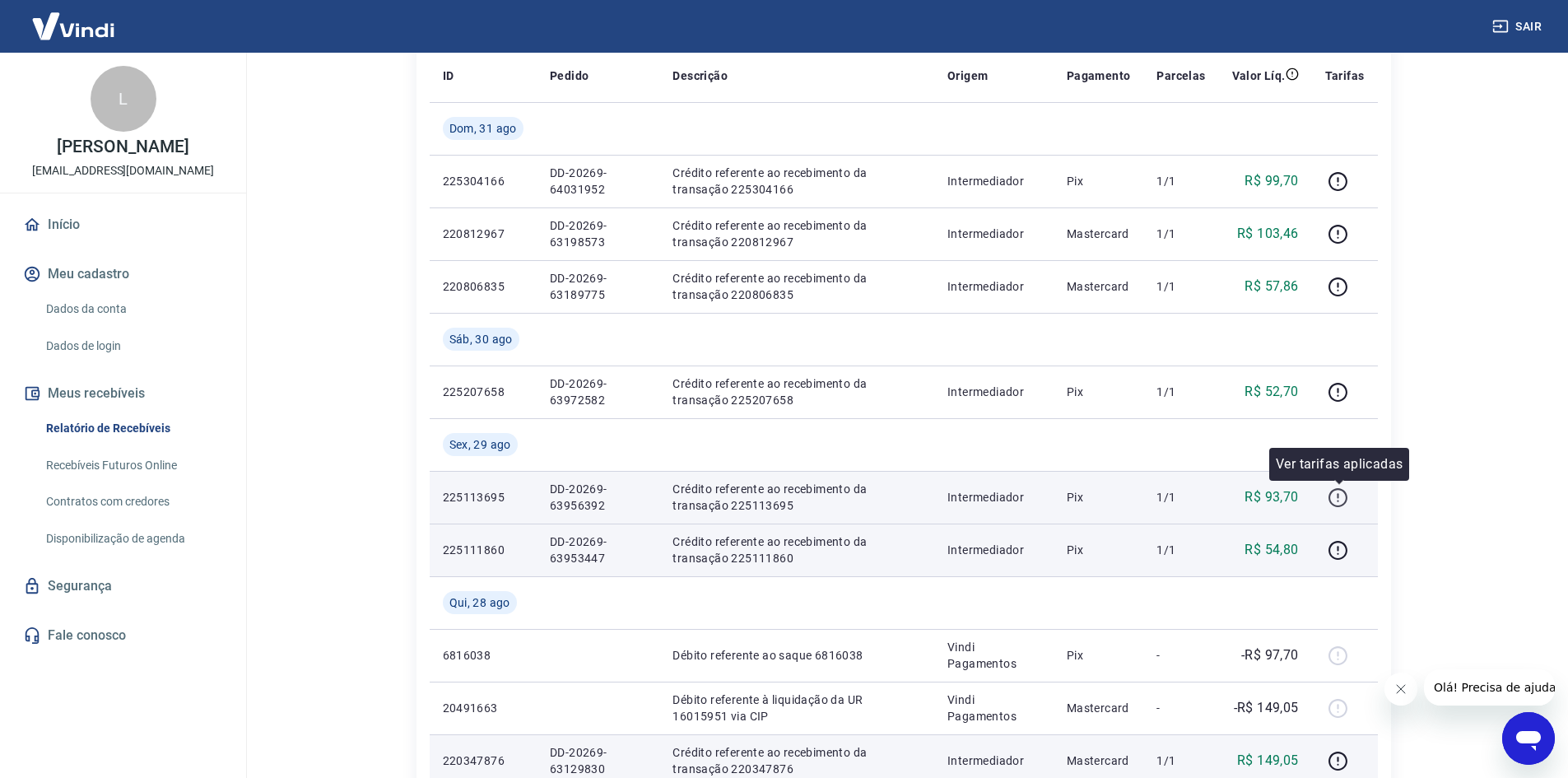
click at [1337, 495] on icon "button" at bounding box center [1338, 498] width 21 height 21
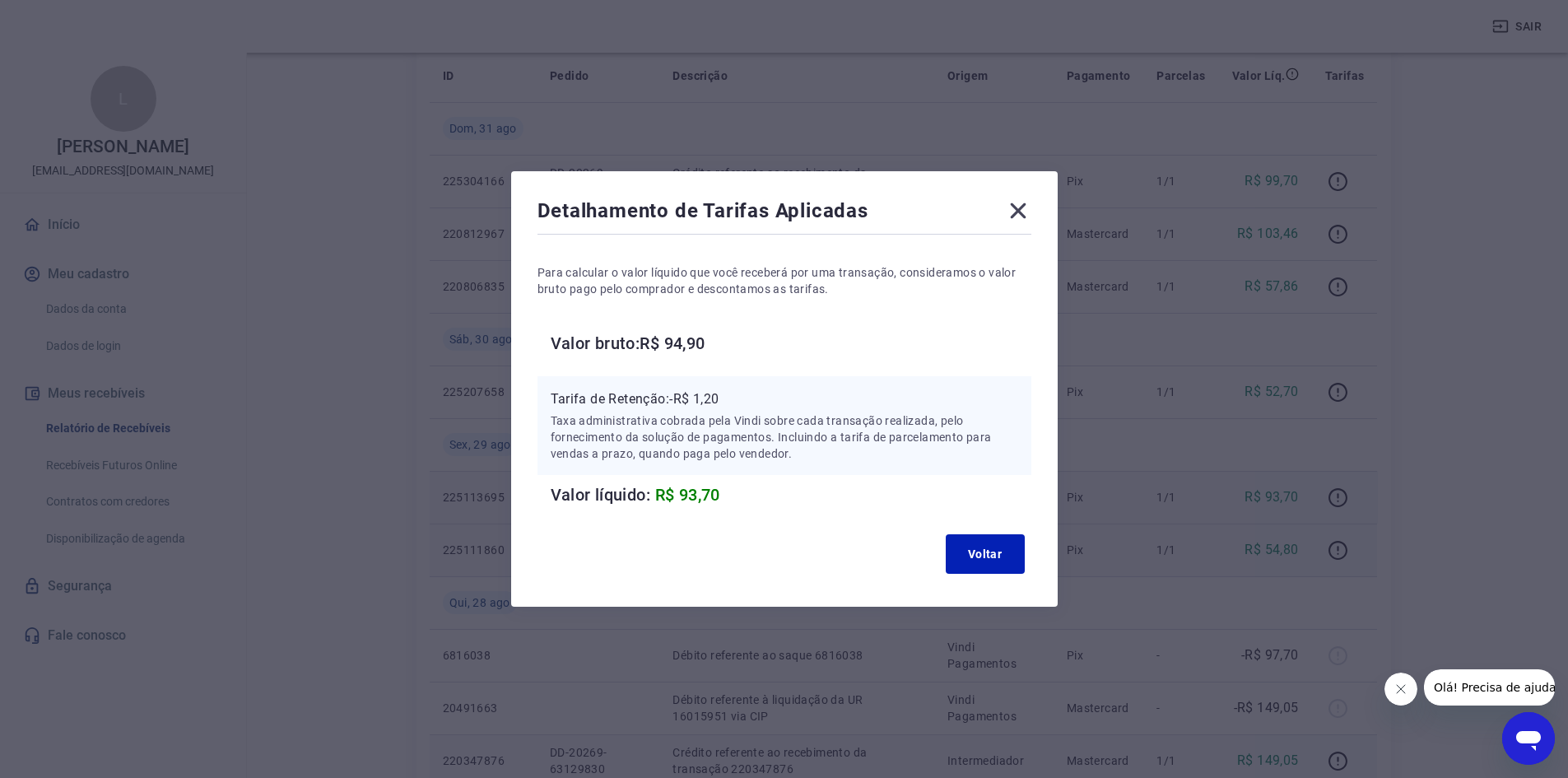
click at [1019, 214] on icon at bounding box center [1017, 211] width 15 height 15
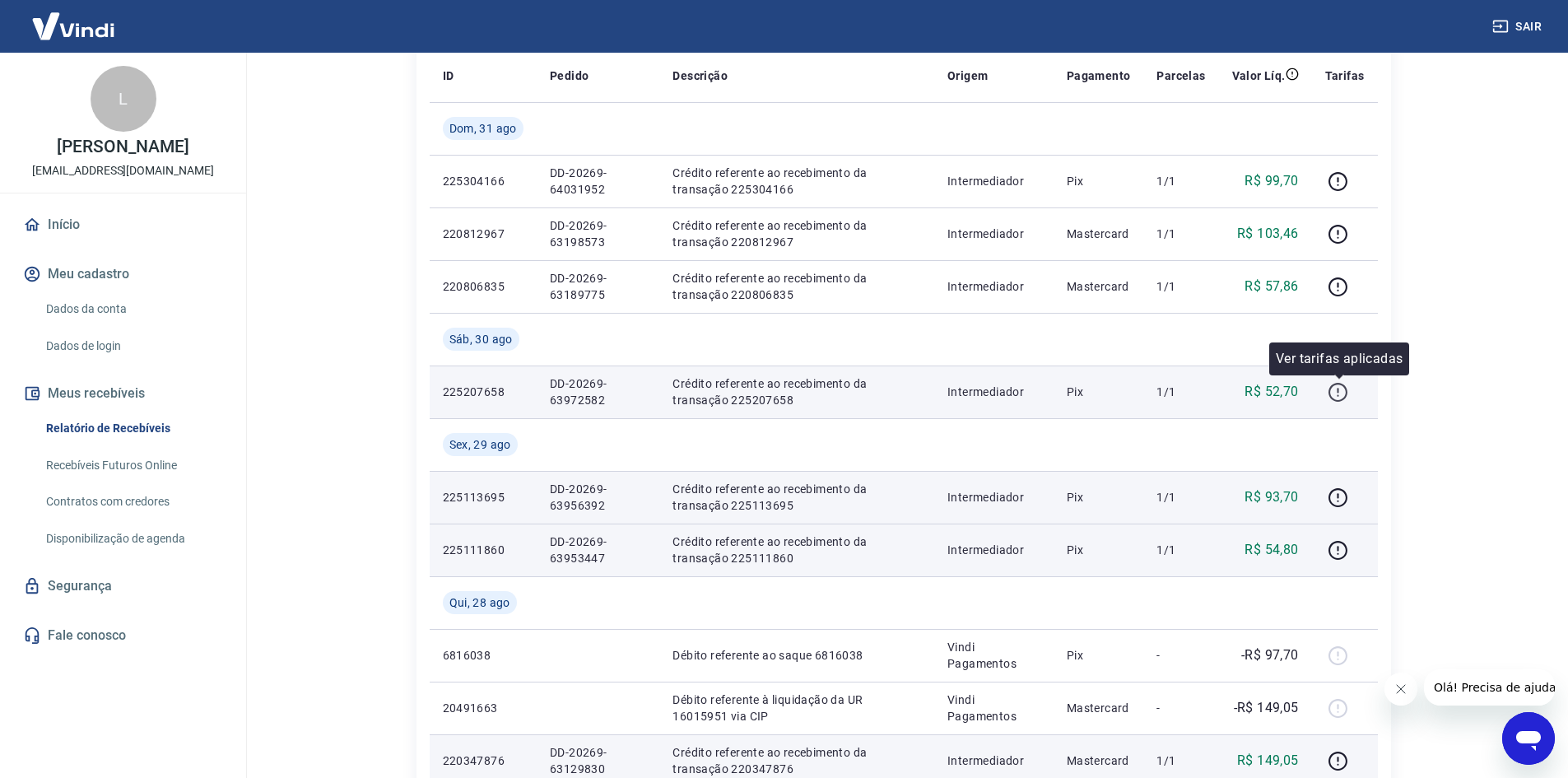
click at [1338, 391] on icon "button" at bounding box center [1338, 392] width 21 height 21
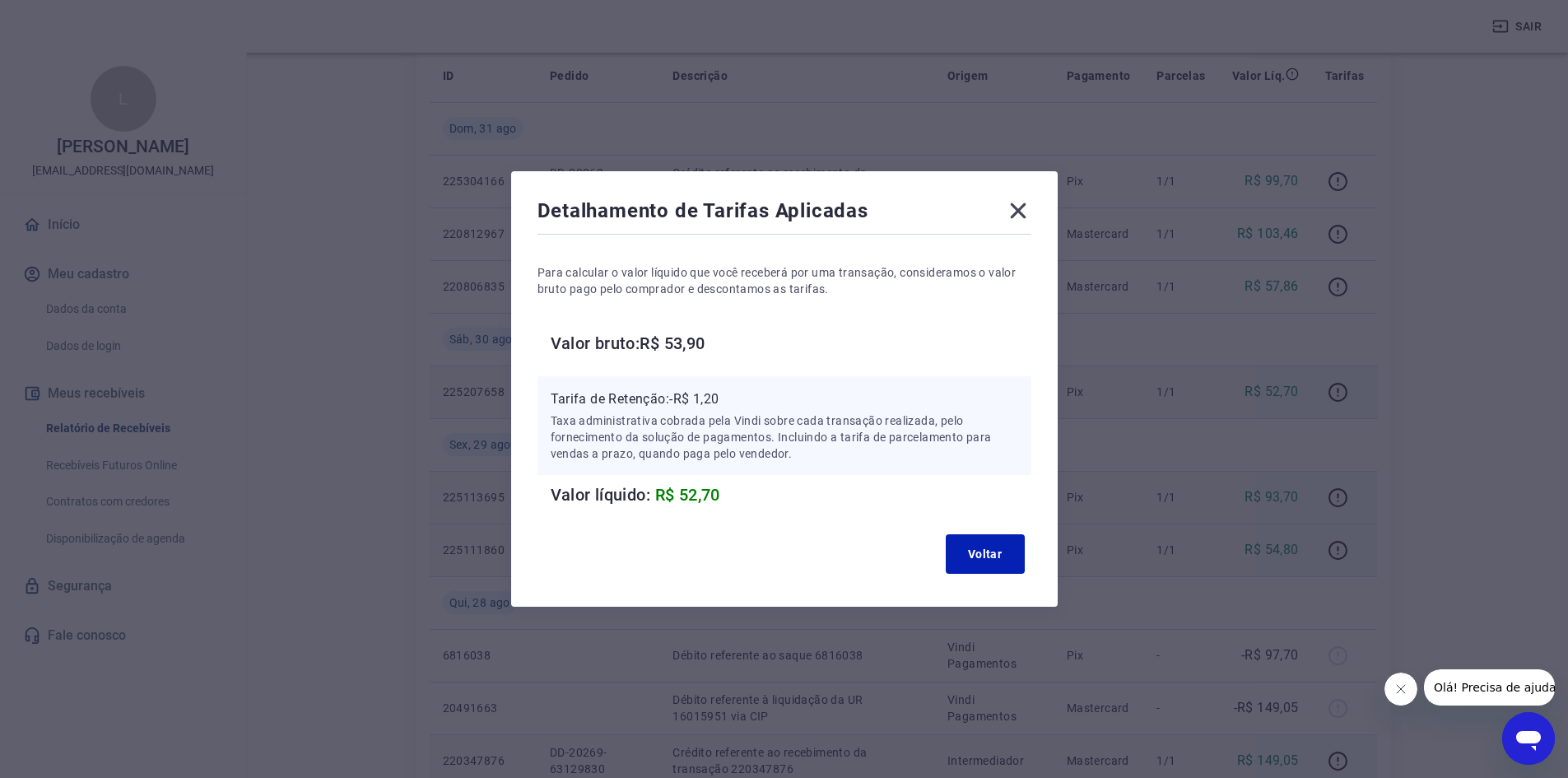
click at [1017, 213] on icon at bounding box center [1018, 210] width 26 height 26
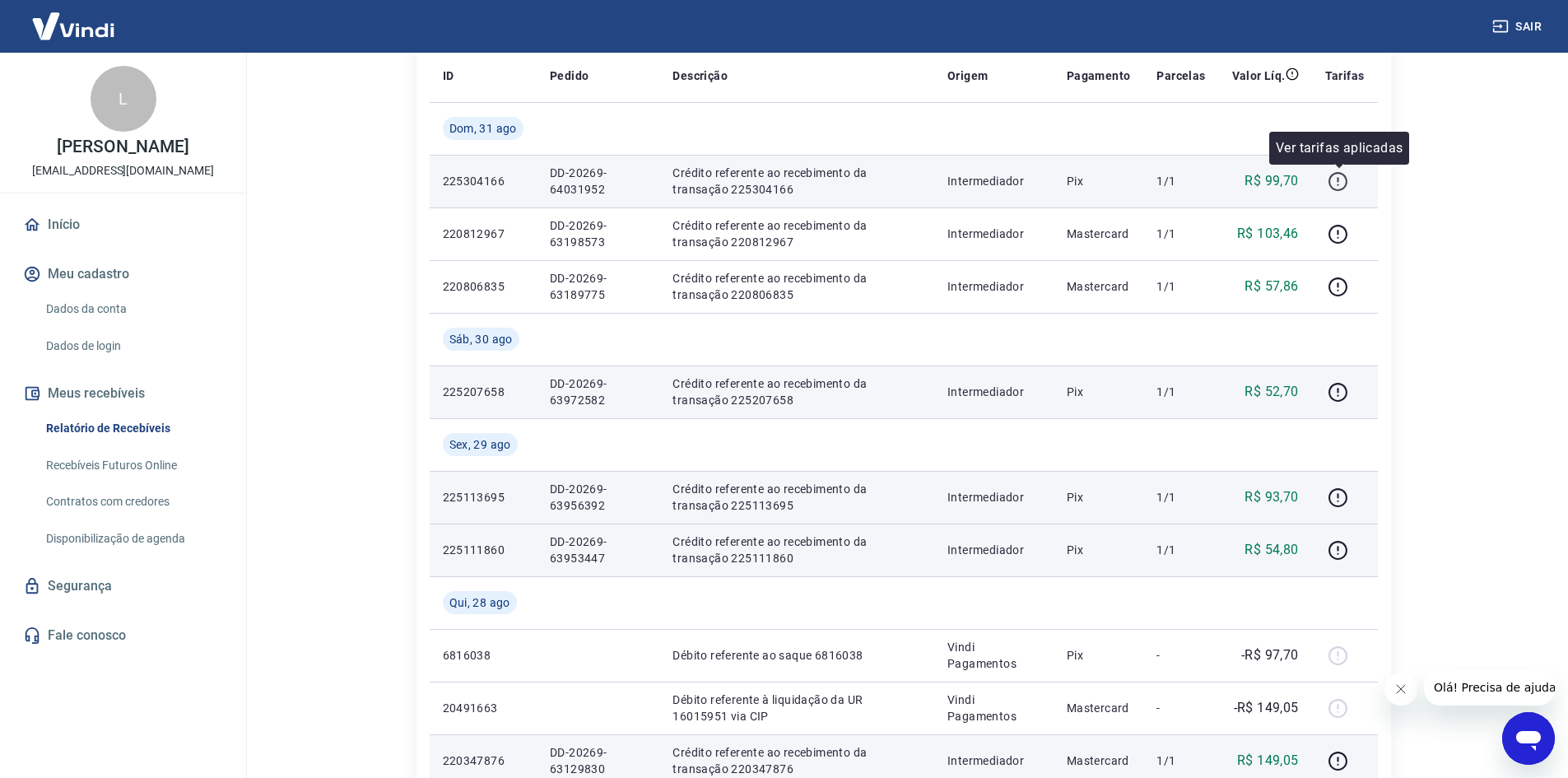
click at [1332, 180] on icon "button" at bounding box center [1338, 181] width 21 height 21
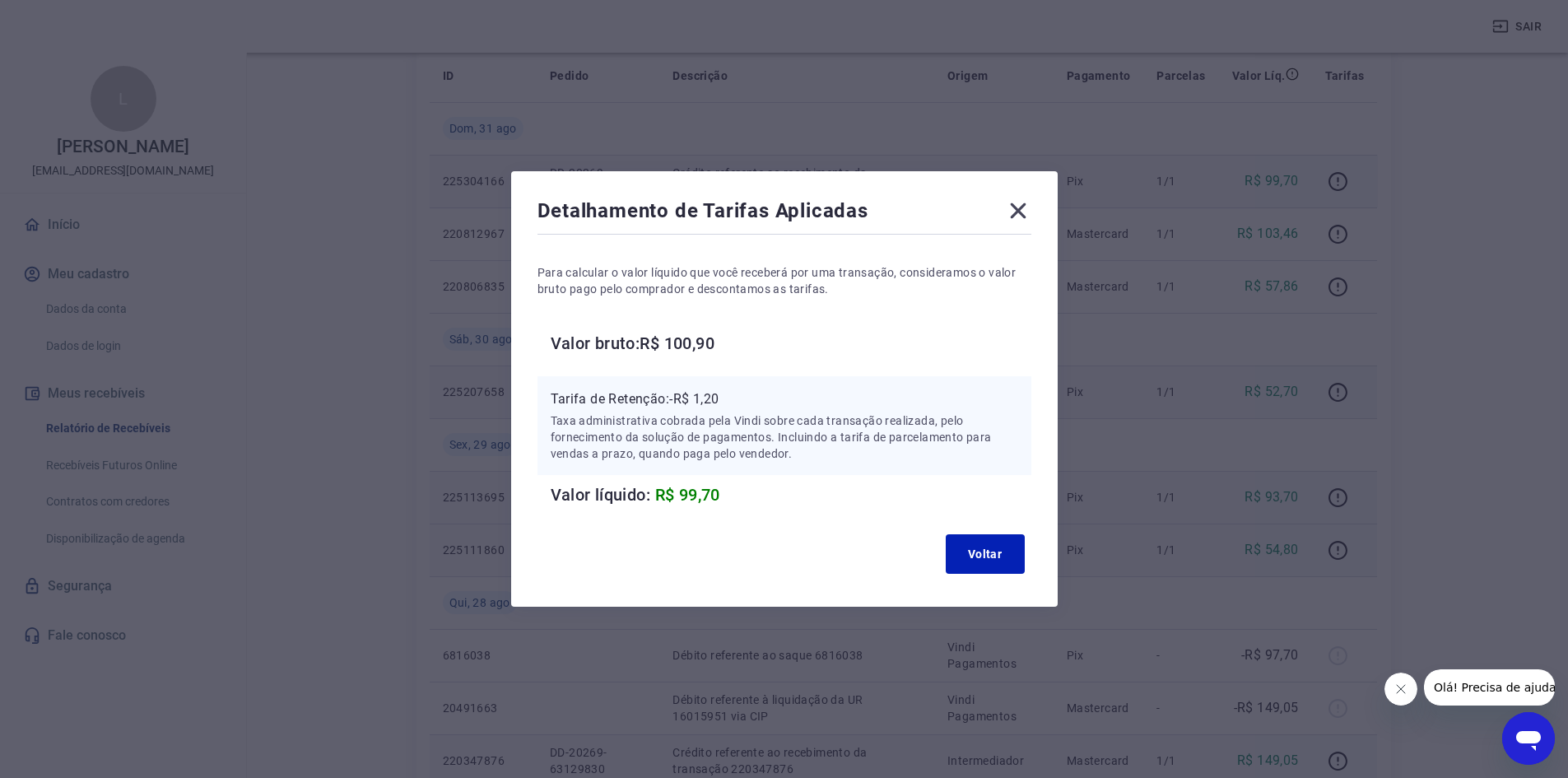
click at [1031, 210] on icon at bounding box center [1018, 210] width 26 height 26
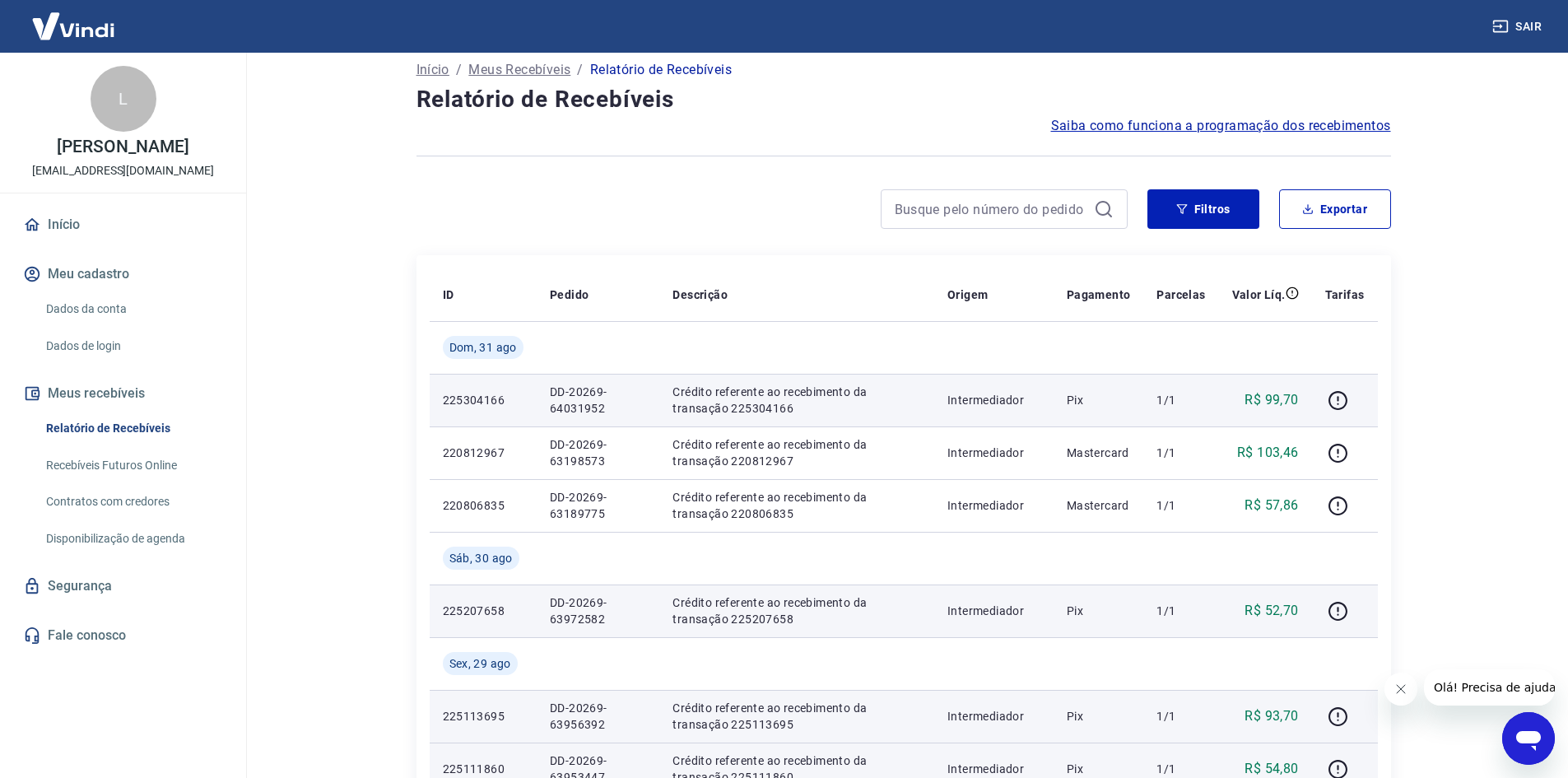
scroll to position [0, 0]
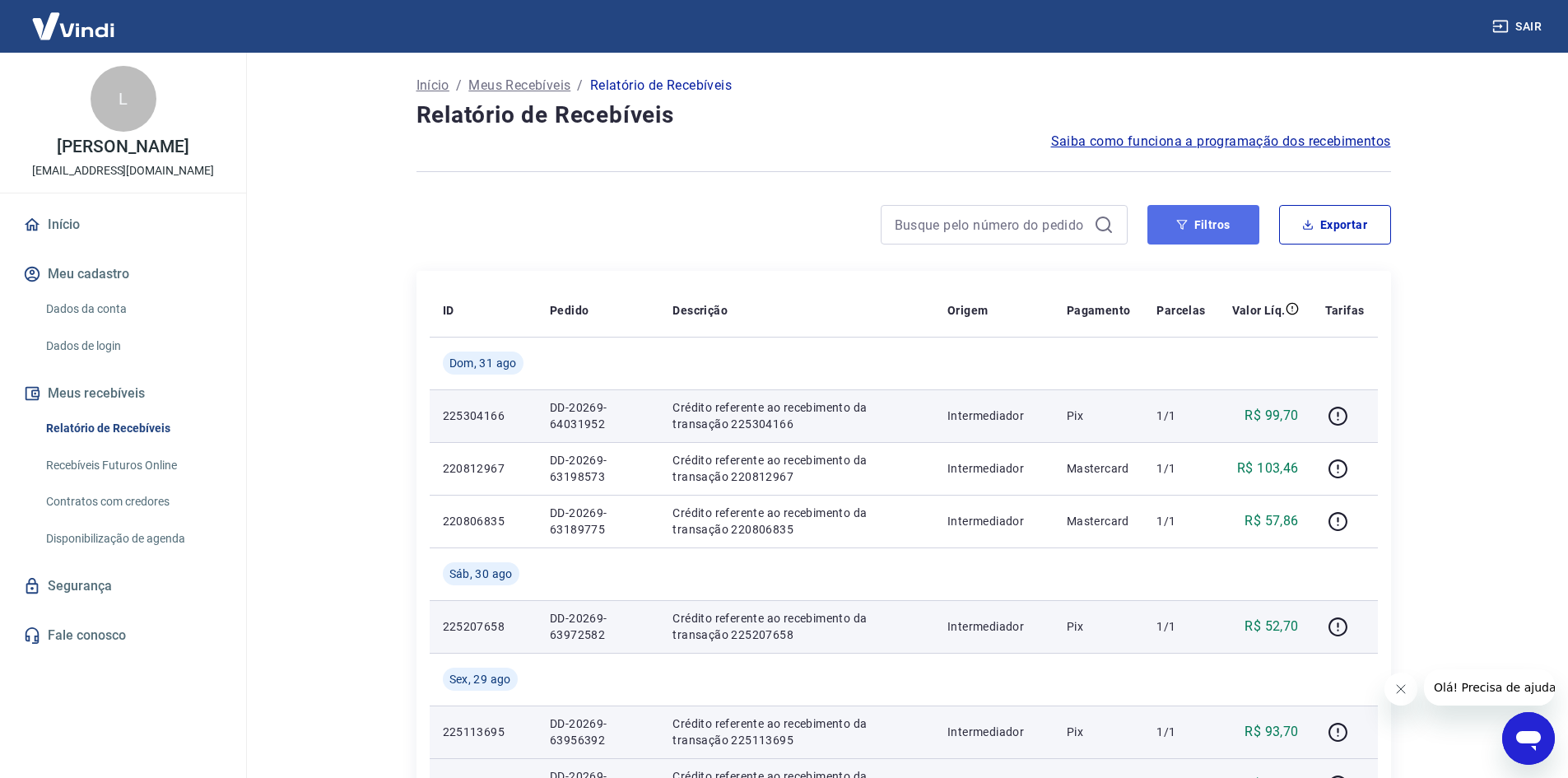
click at [1224, 225] on button "Filtros" at bounding box center [1202, 224] width 112 height 39
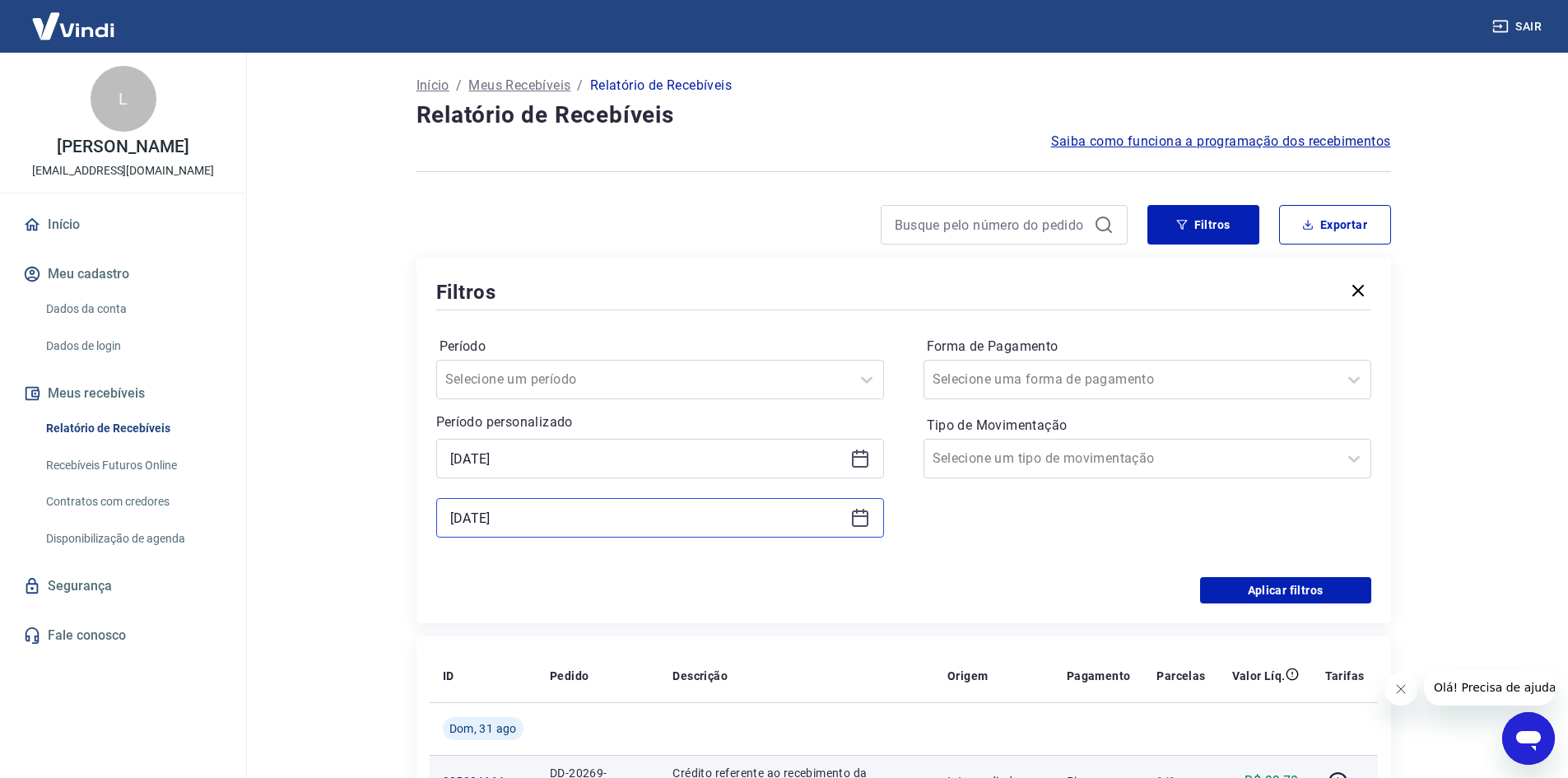
click at [602, 507] on input "31/08/2025" at bounding box center [647, 518] width 394 height 25
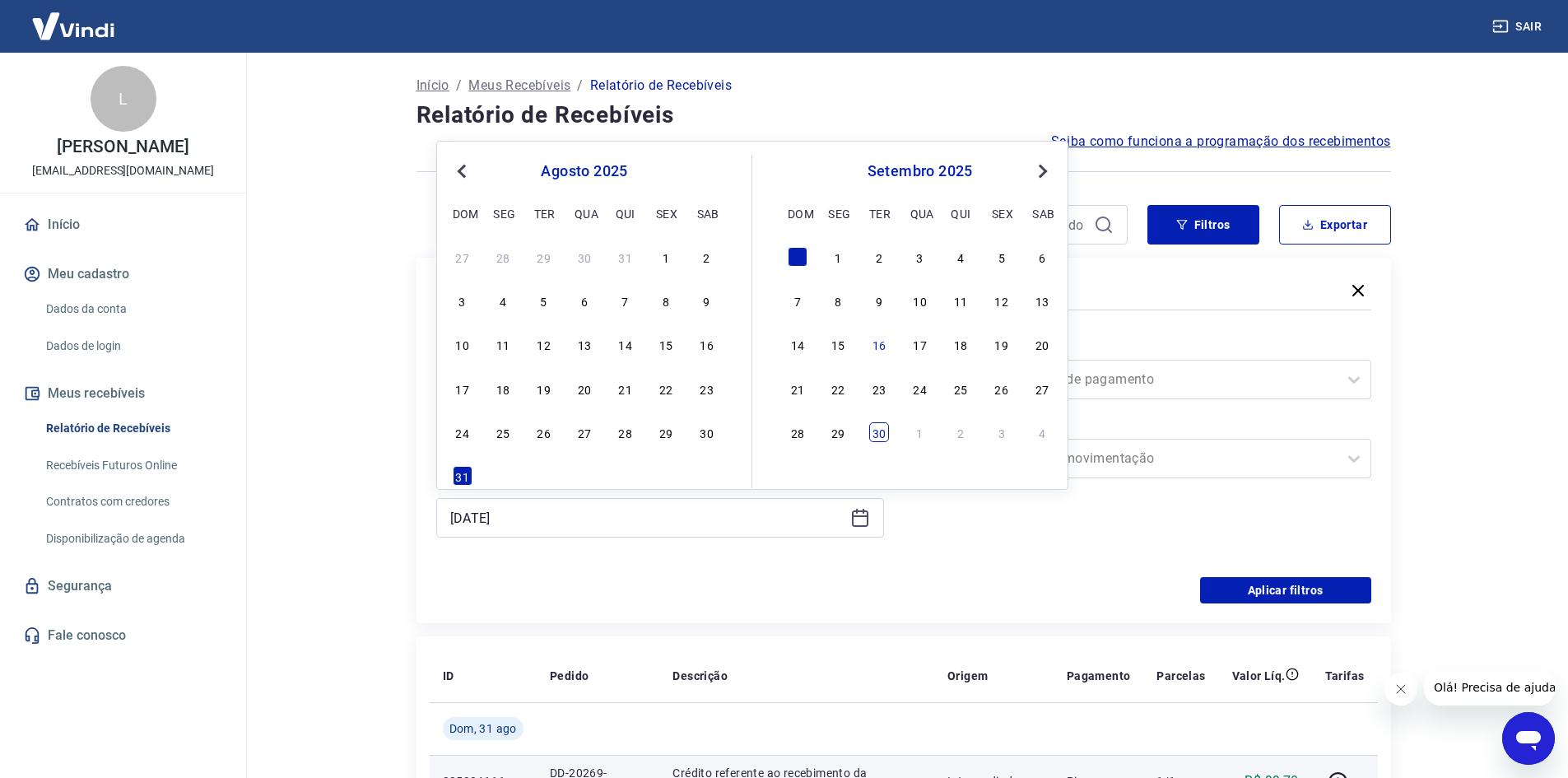
click at [881, 436] on div "30" at bounding box center [879, 432] width 20 height 20
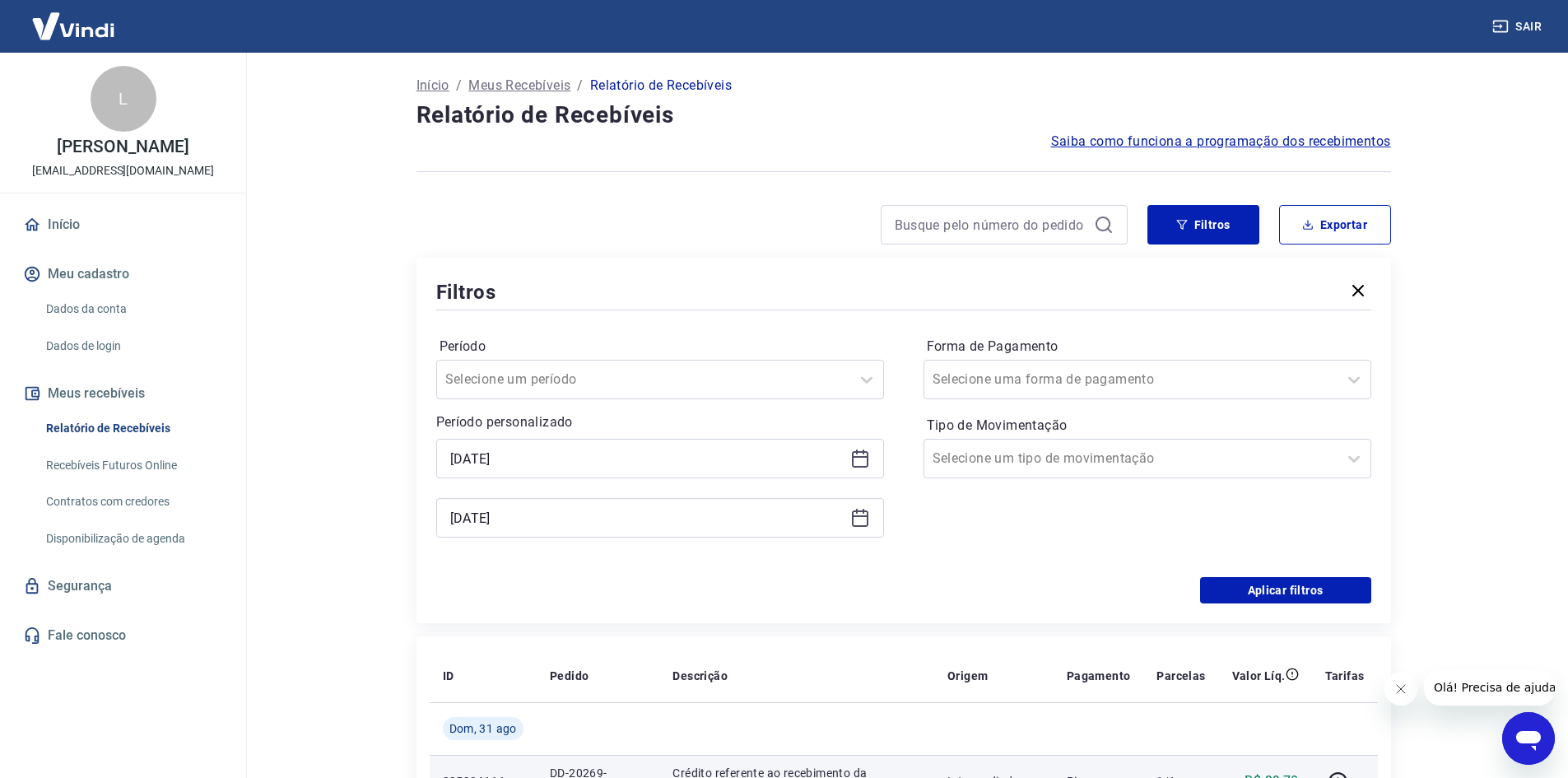
type input "30/09/2025"
click at [1285, 576] on div "Período Selecione um período Período personalizado 31/07/2025 Selected date: te…" at bounding box center [904, 446] width 935 height 264
click at [1285, 585] on button "Aplicar filtros" at bounding box center [1285, 590] width 171 height 26
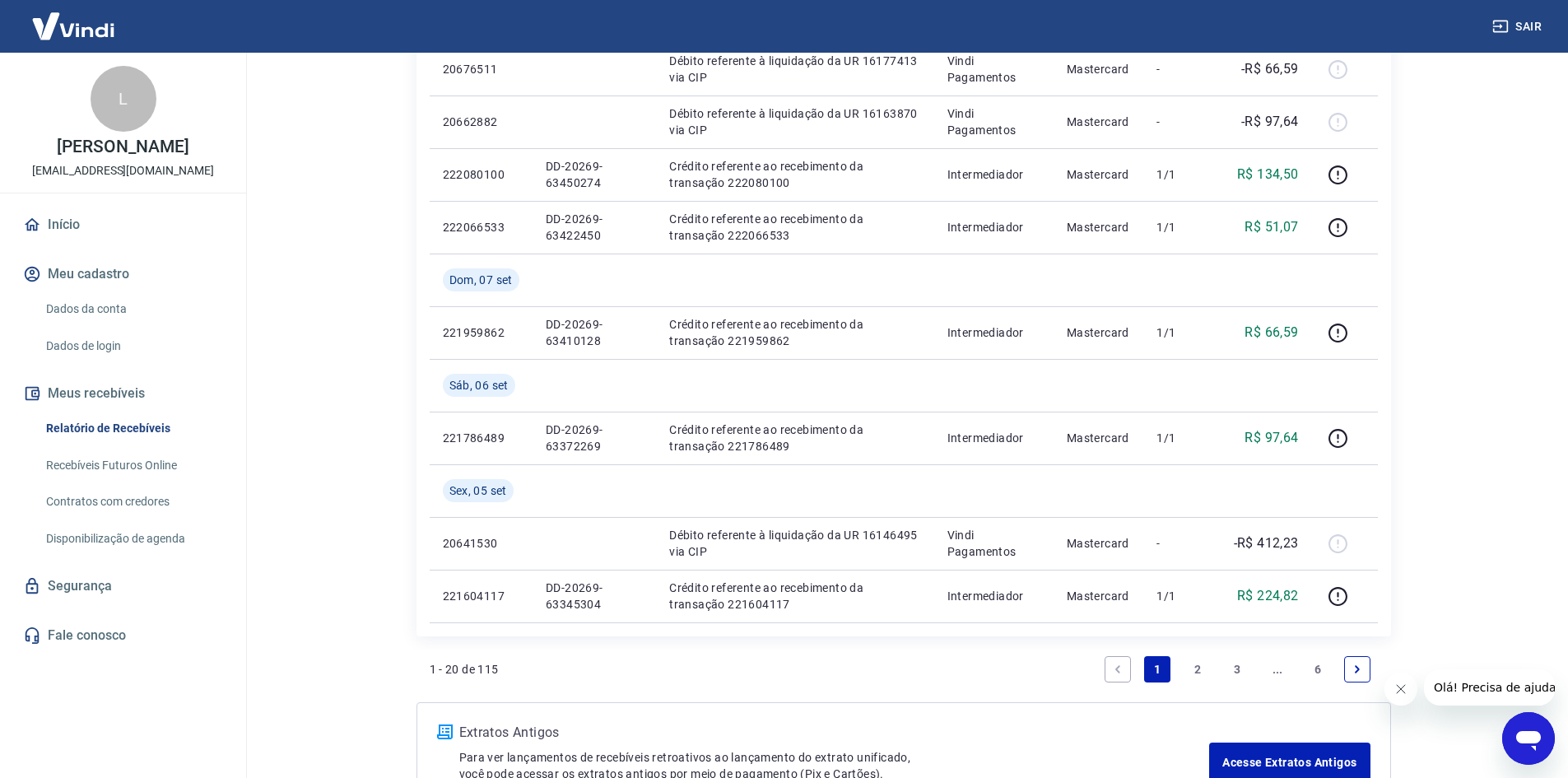
scroll to position [1358, 0]
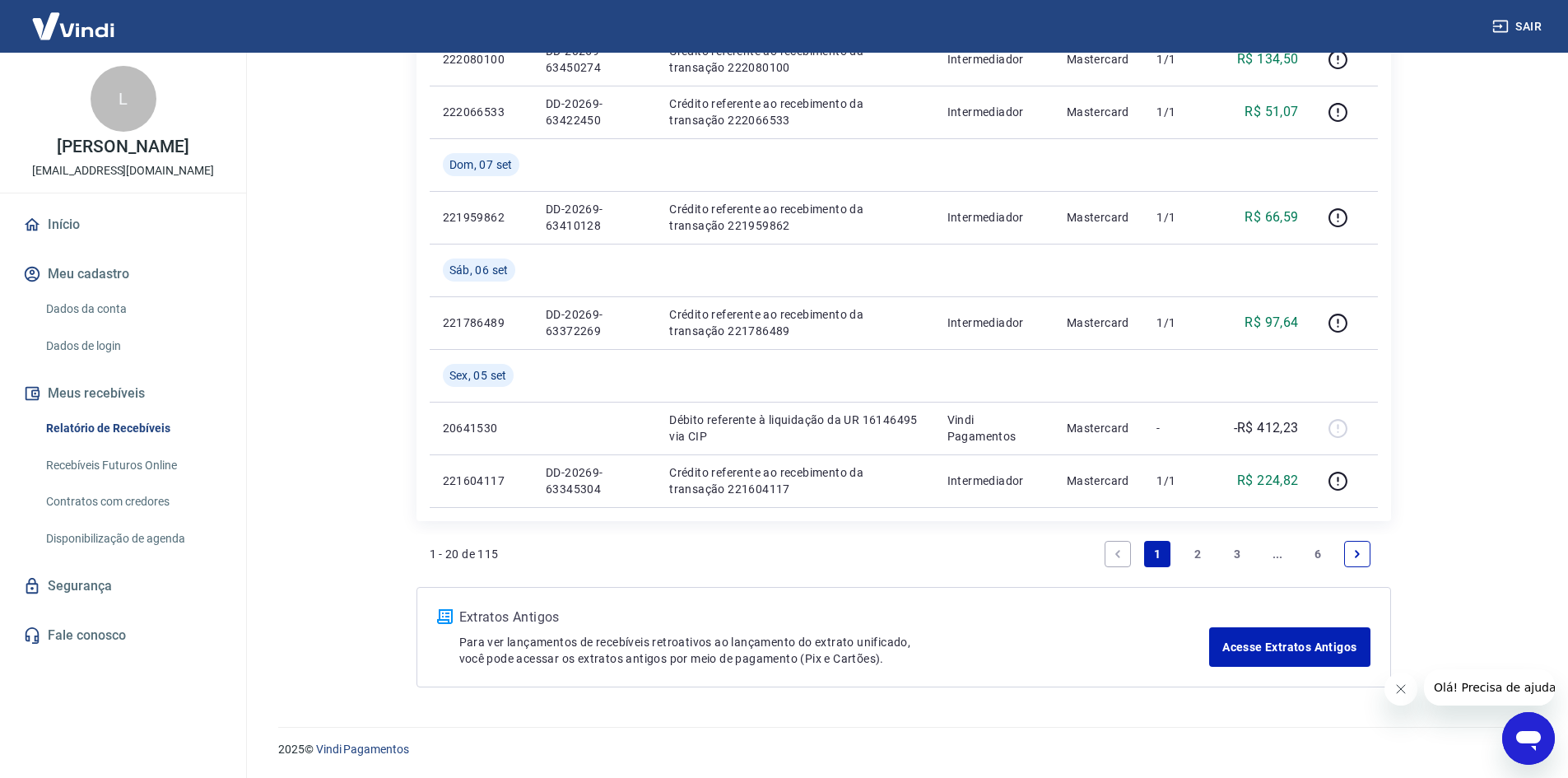
click at [1232, 559] on link "3" at bounding box center [1237, 554] width 26 height 26
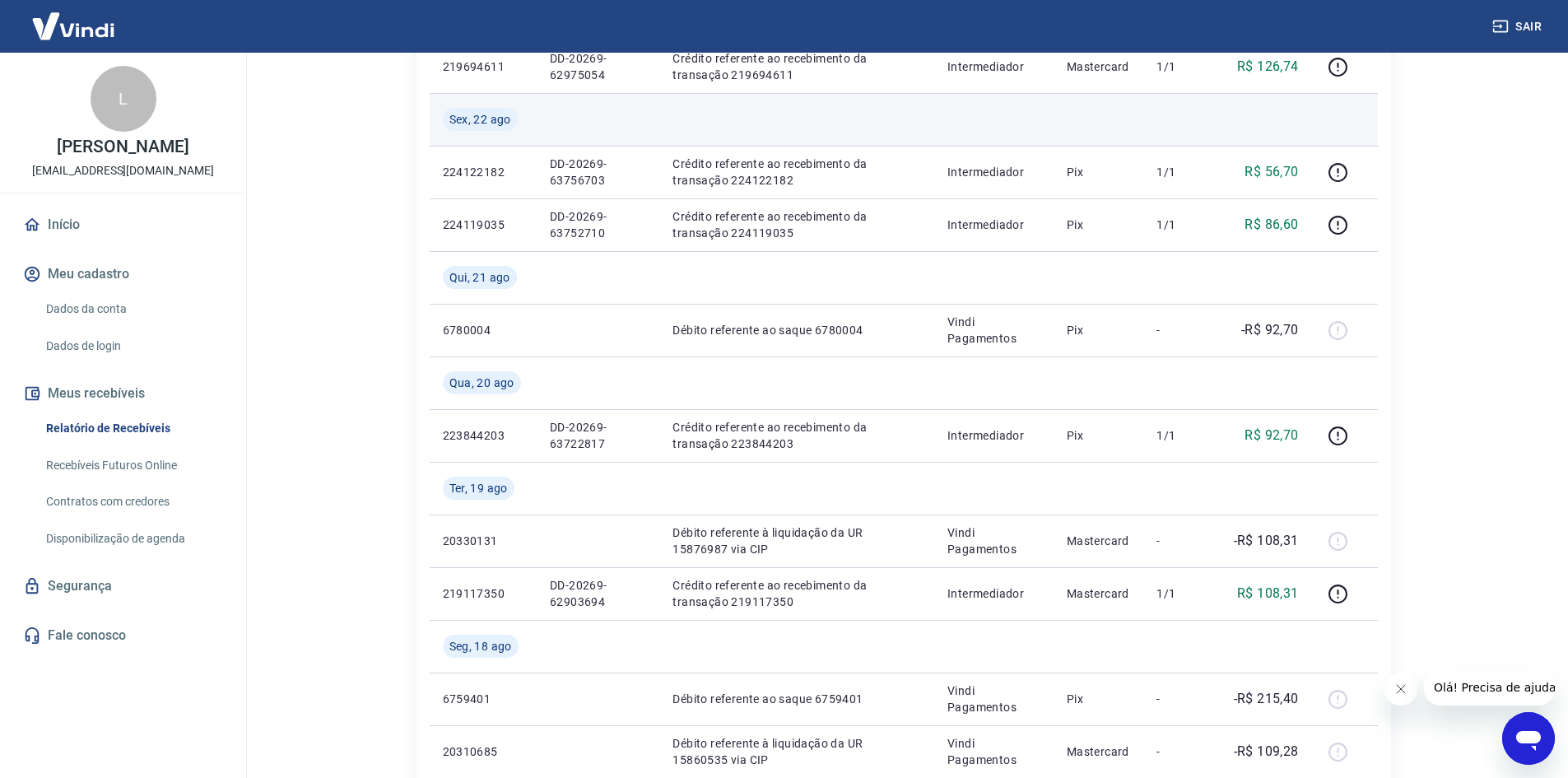
scroll to position [1305, 0]
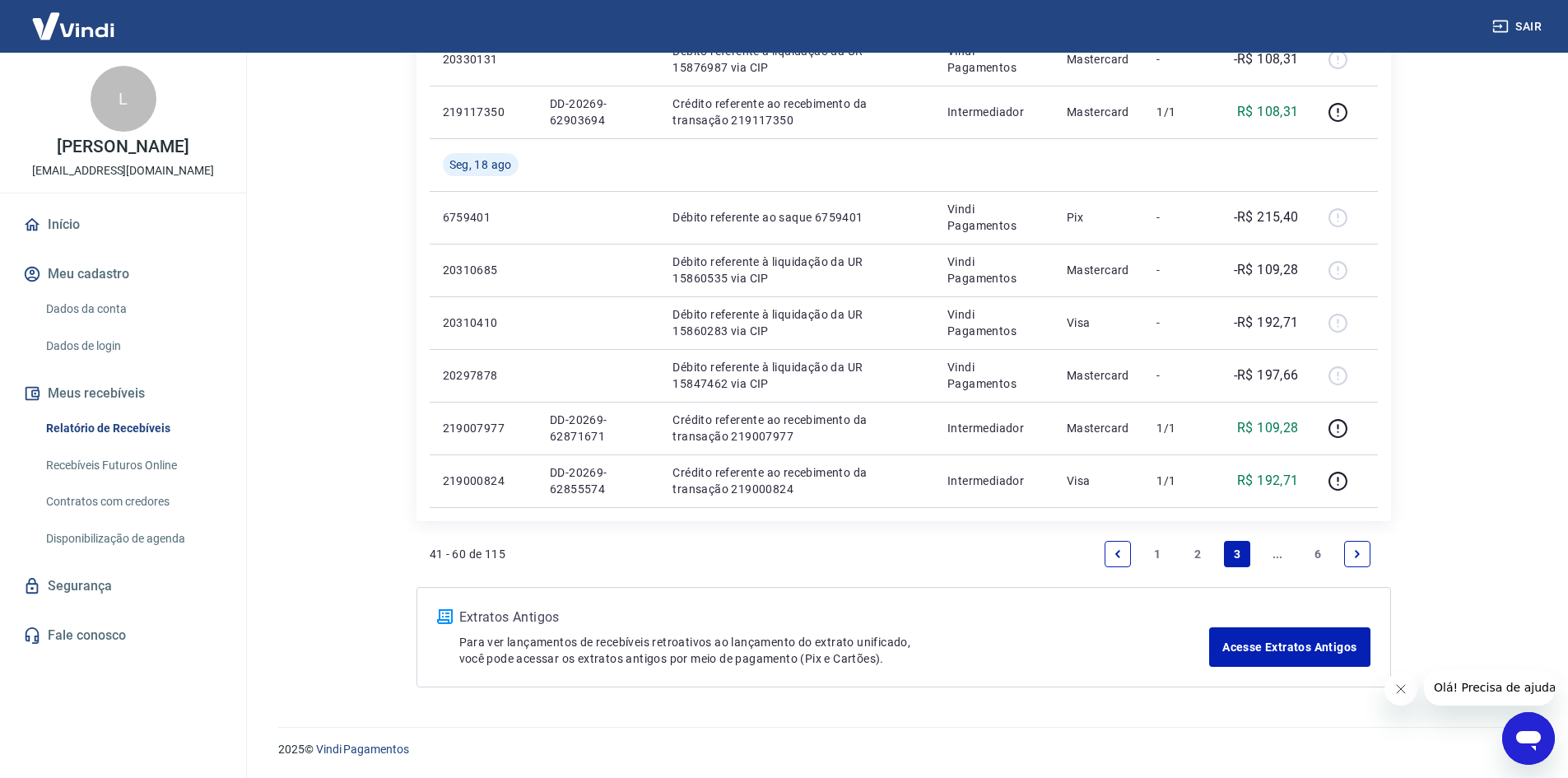
click at [1203, 550] on link "2" at bounding box center [1197, 554] width 26 height 26
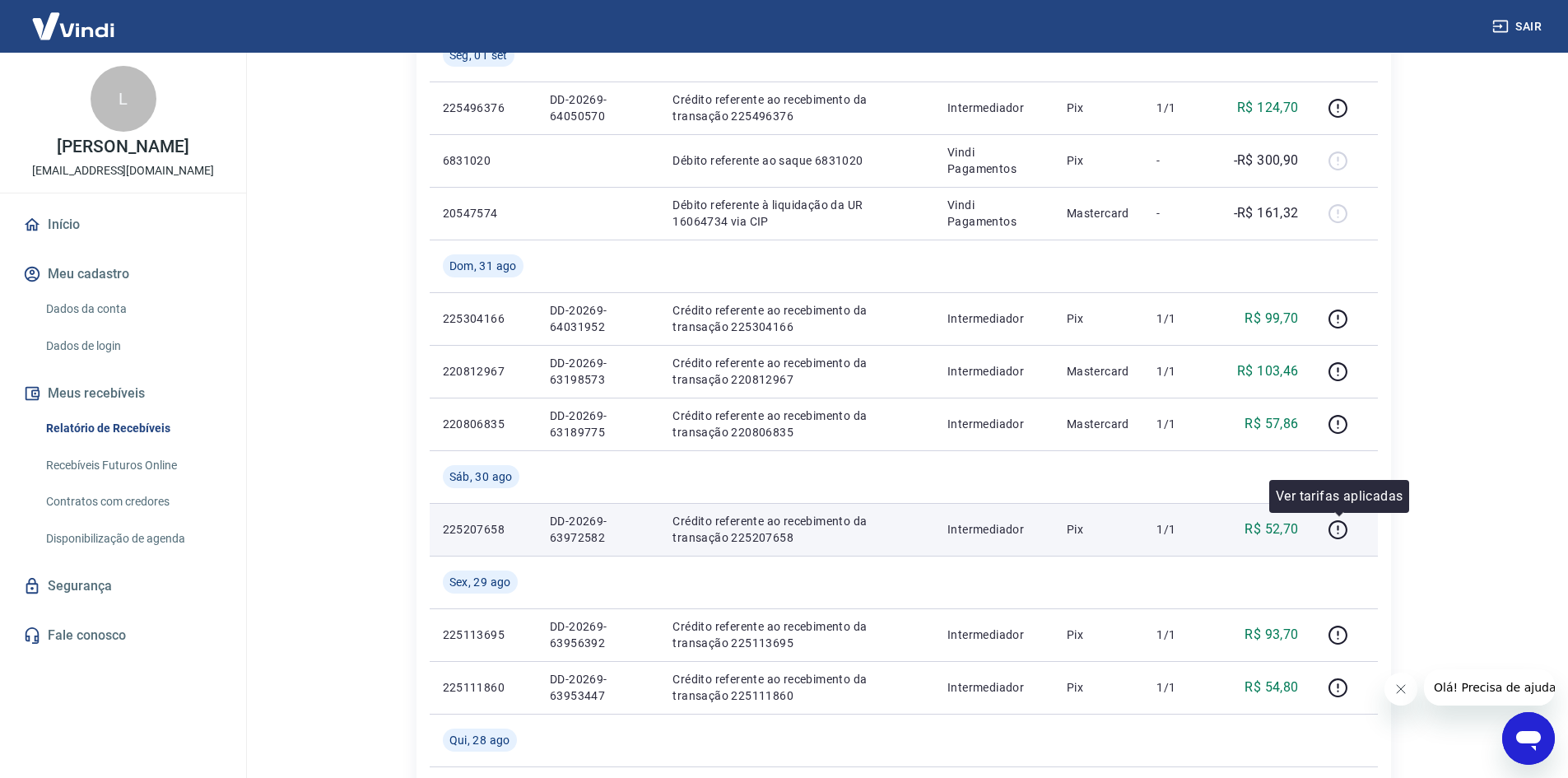
scroll to position [329, 0]
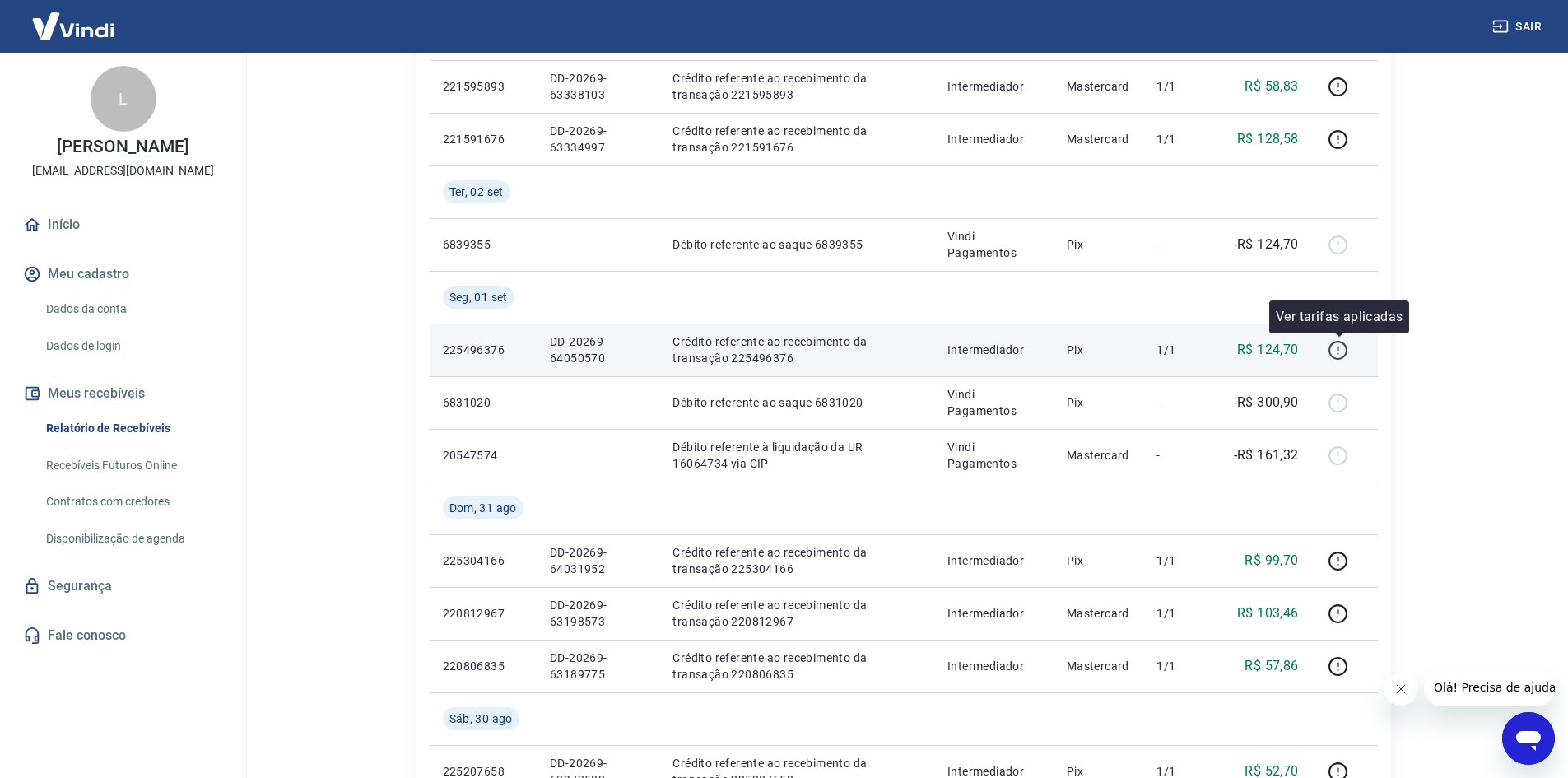
click at [1335, 352] on icon "button" at bounding box center [1338, 350] width 21 height 21
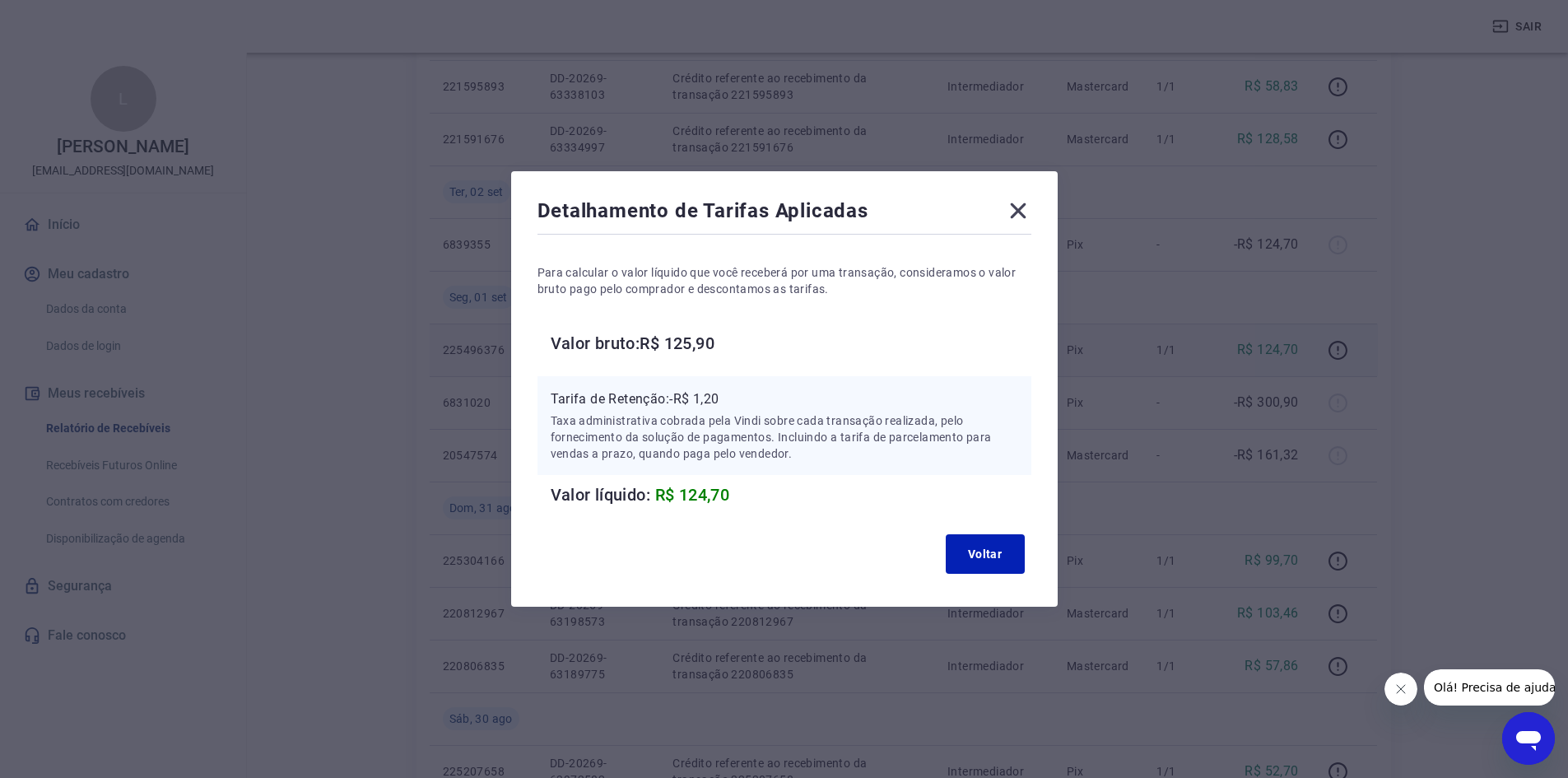
click at [1024, 219] on icon at bounding box center [1018, 210] width 26 height 26
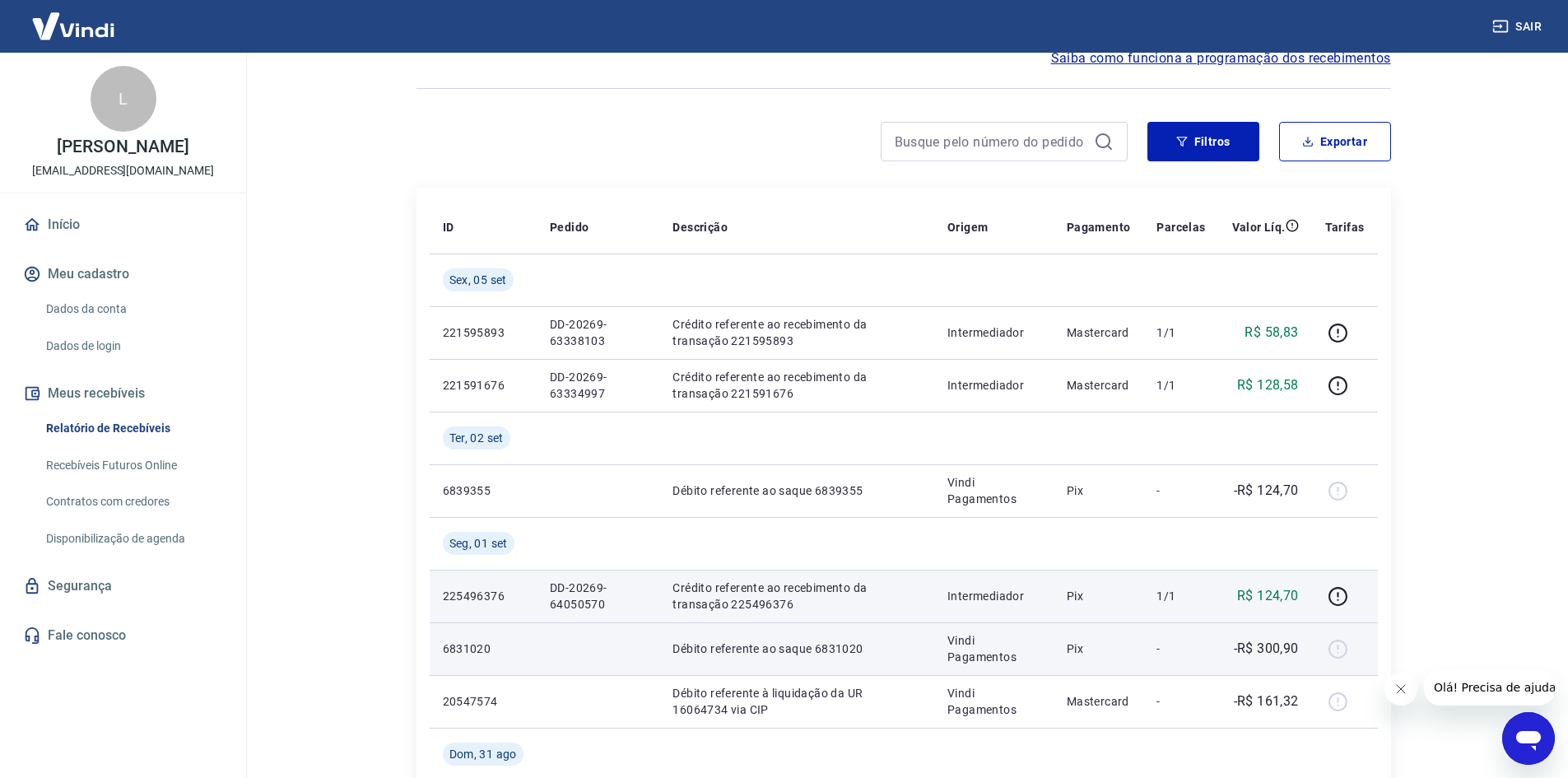
scroll to position [82, 0]
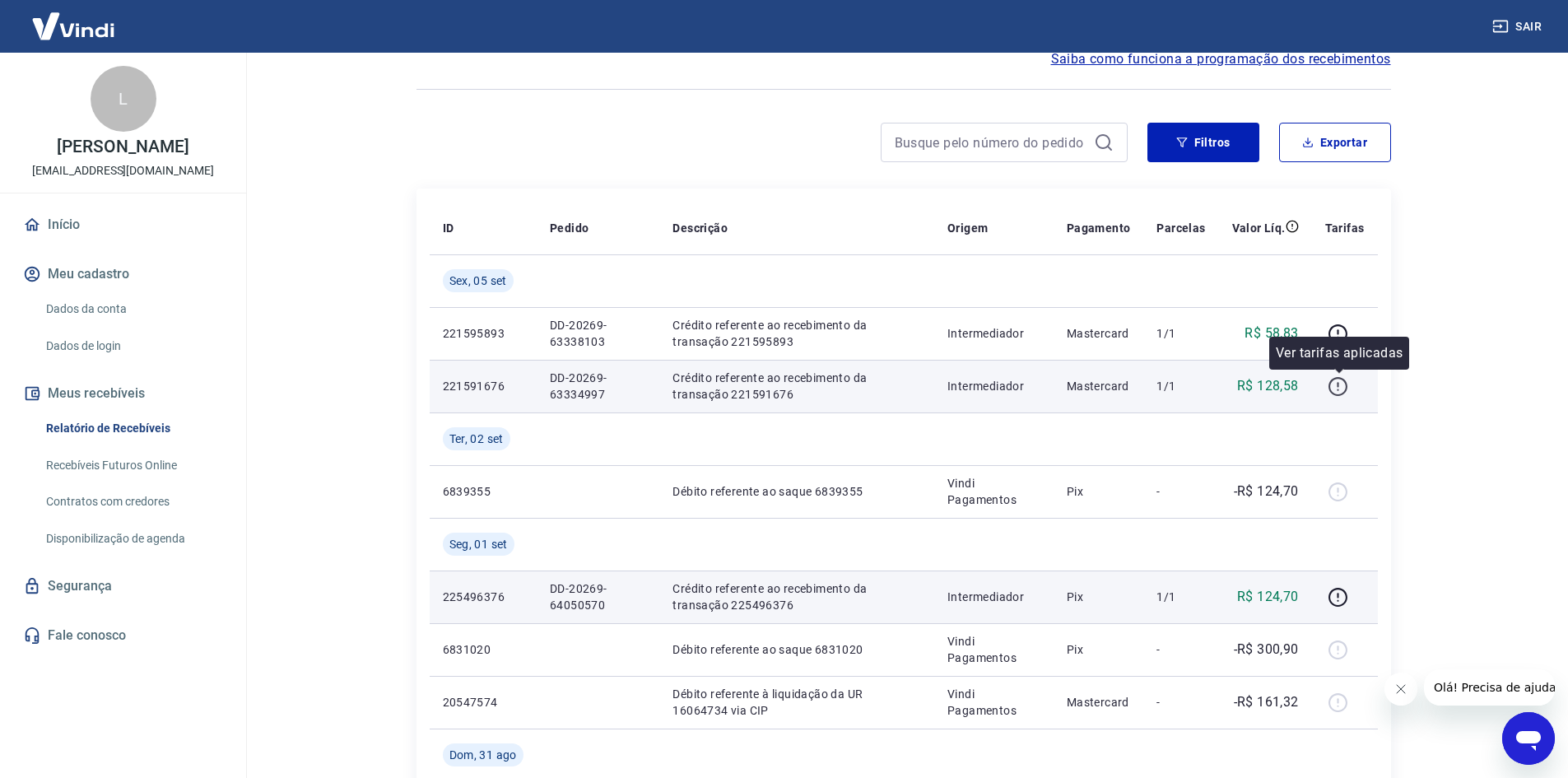
click at [1334, 389] on icon "button" at bounding box center [1338, 387] width 21 height 21
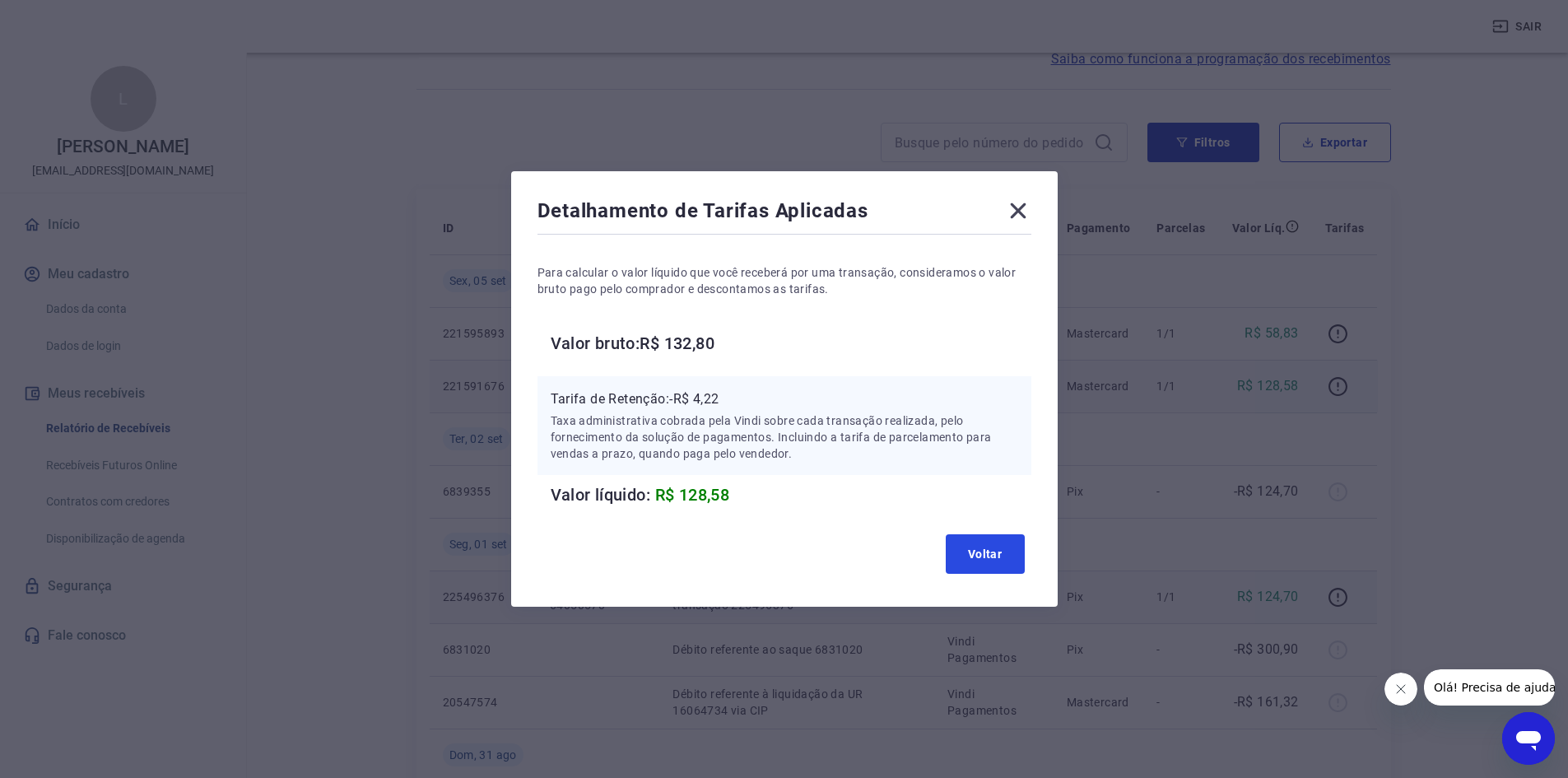
click at [990, 537] on button "Voltar" at bounding box center [985, 553] width 79 height 39
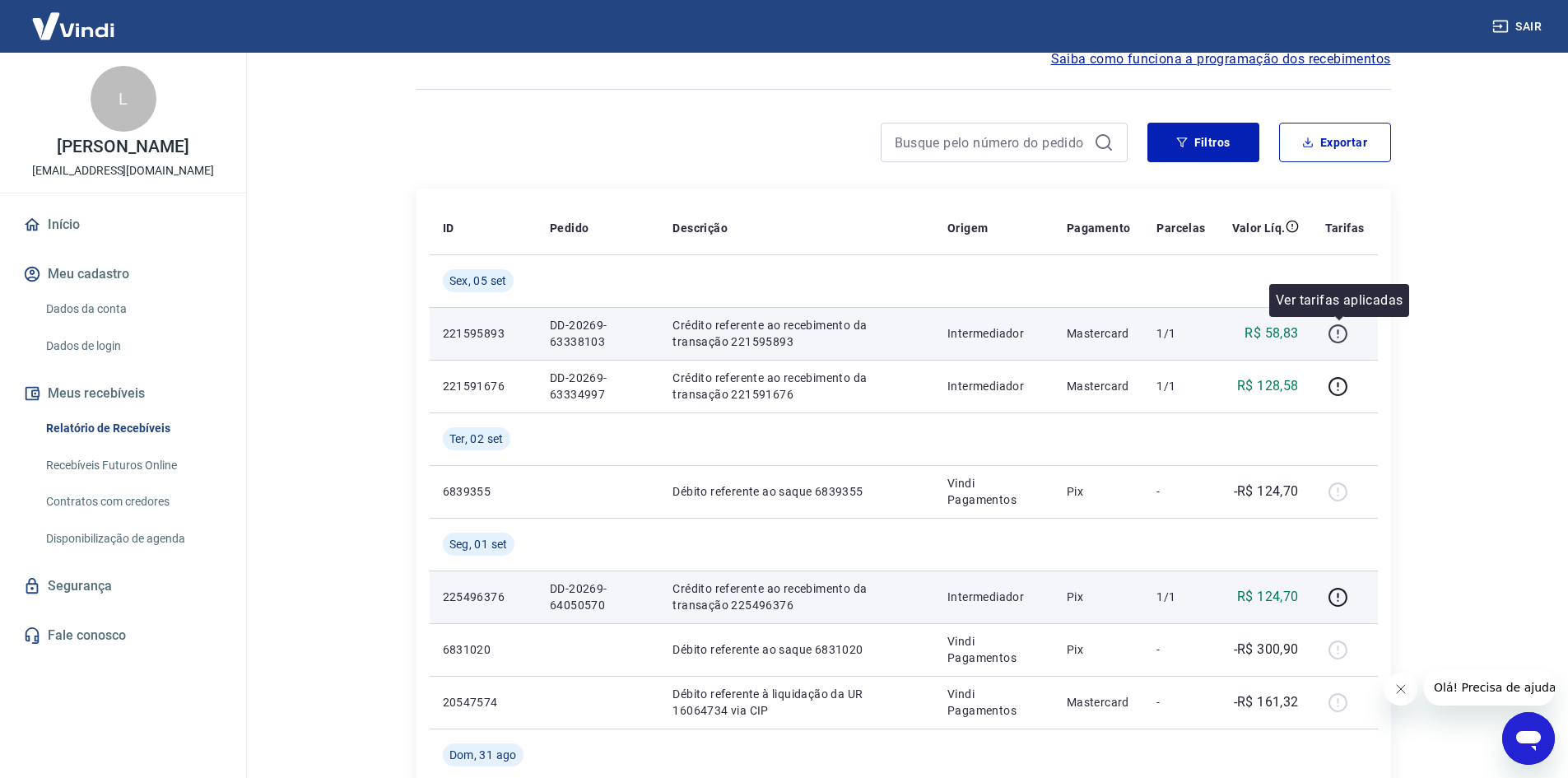
click at [1337, 334] on icon "button" at bounding box center [1338, 334] width 21 height 21
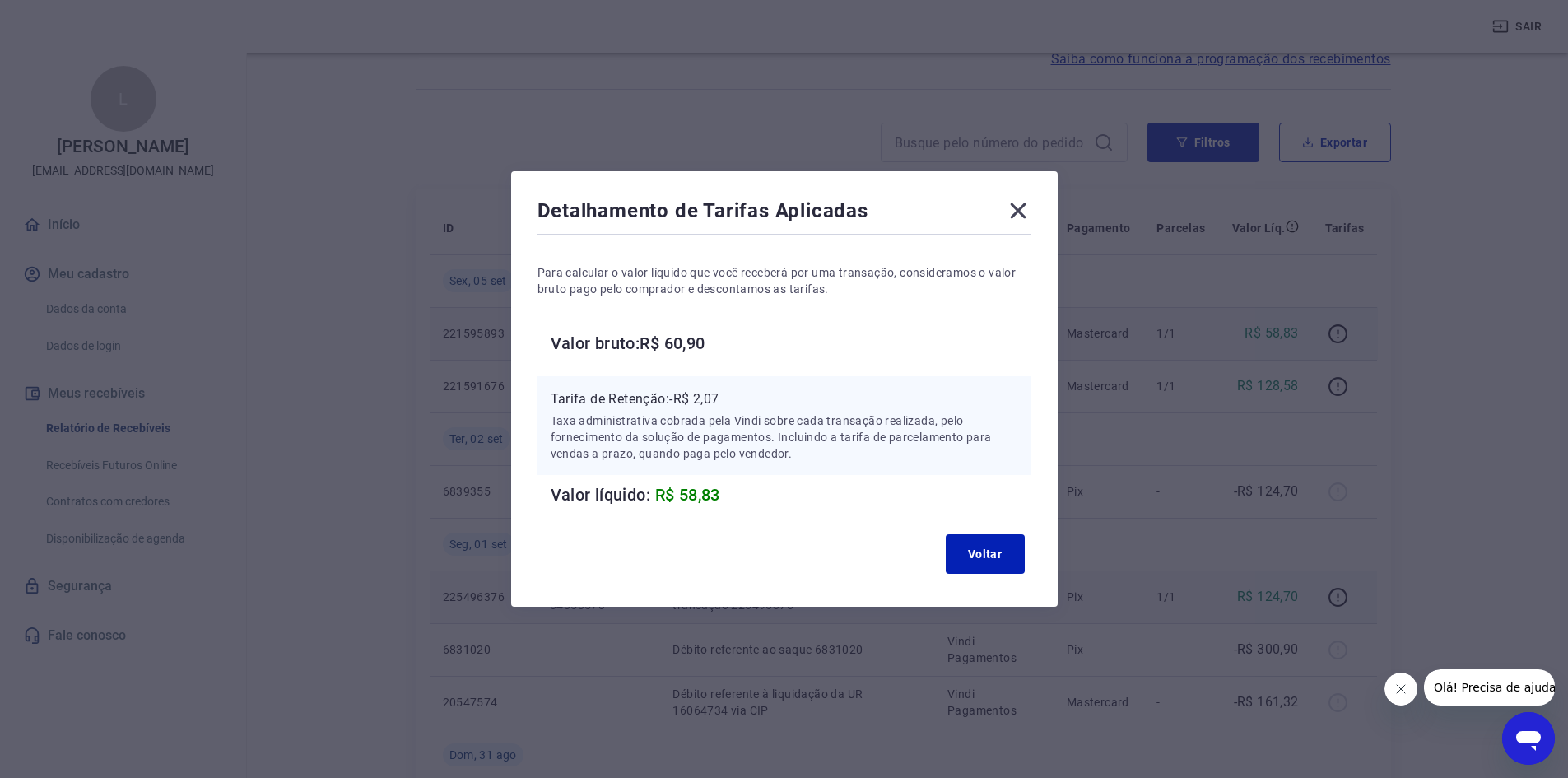
click at [1021, 214] on icon at bounding box center [1017, 211] width 15 height 15
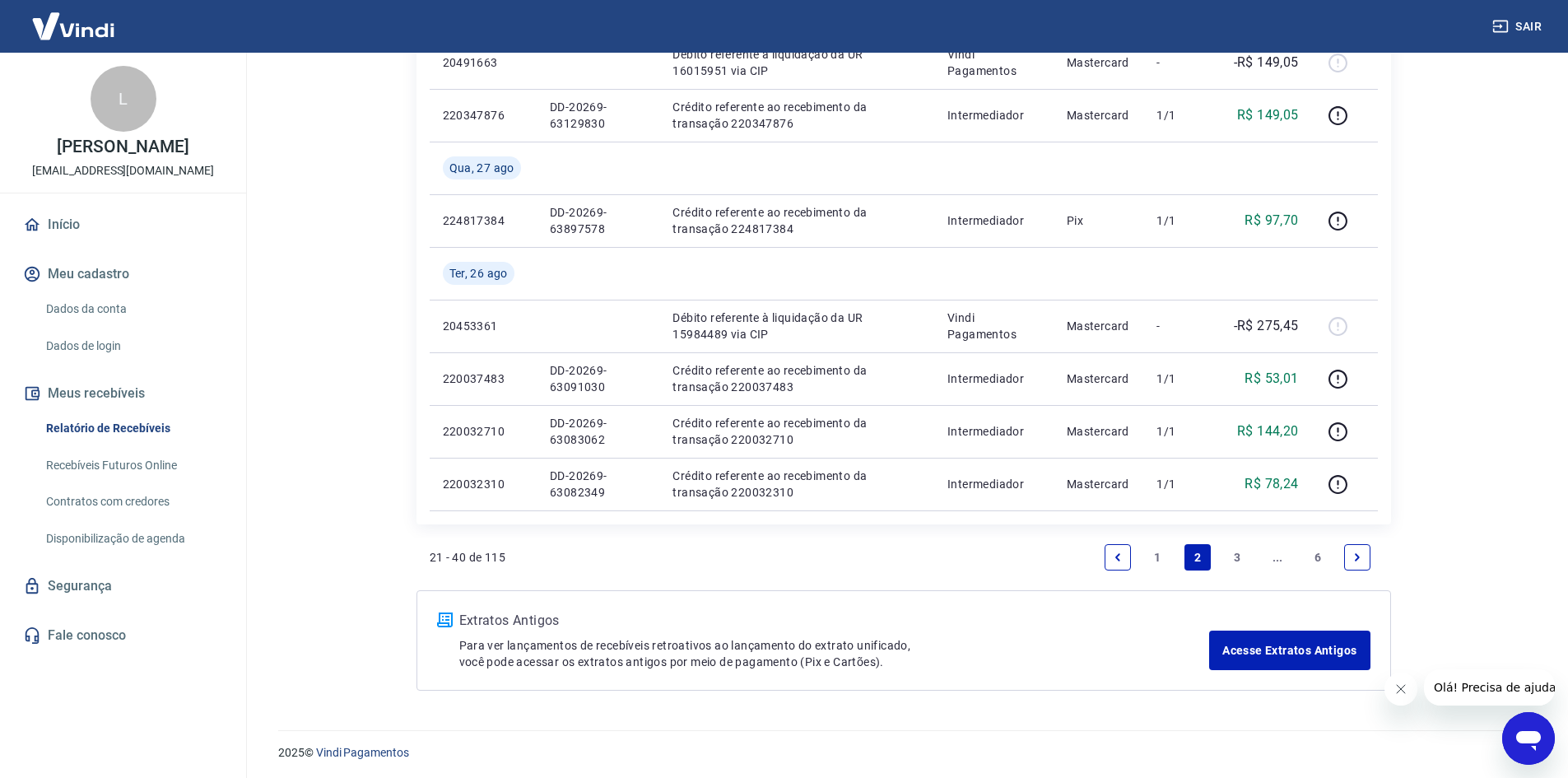
scroll to position [1358, 0]
click at [1164, 553] on link "1" at bounding box center [1157, 554] width 26 height 26
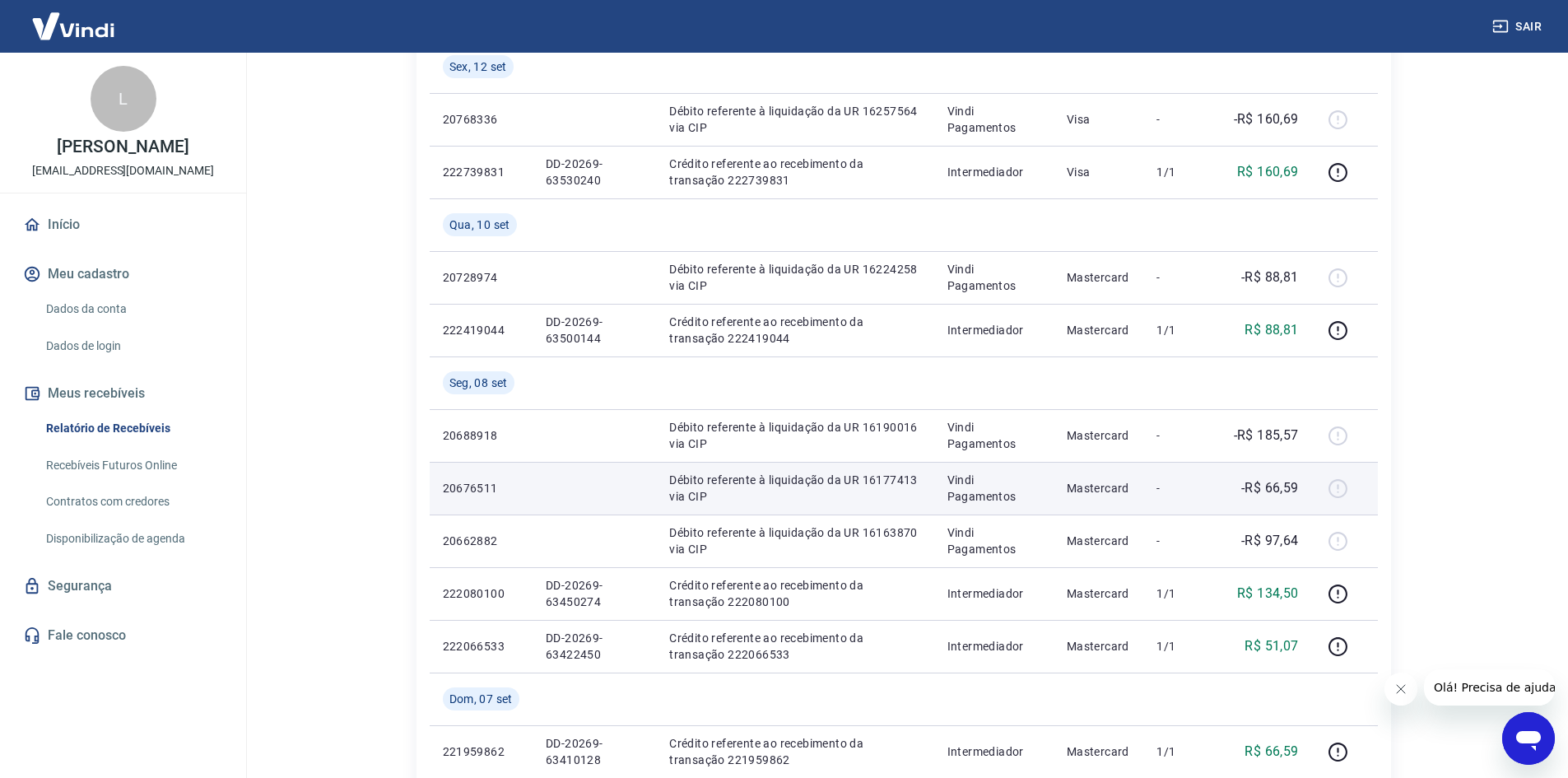
scroll to position [1358, 0]
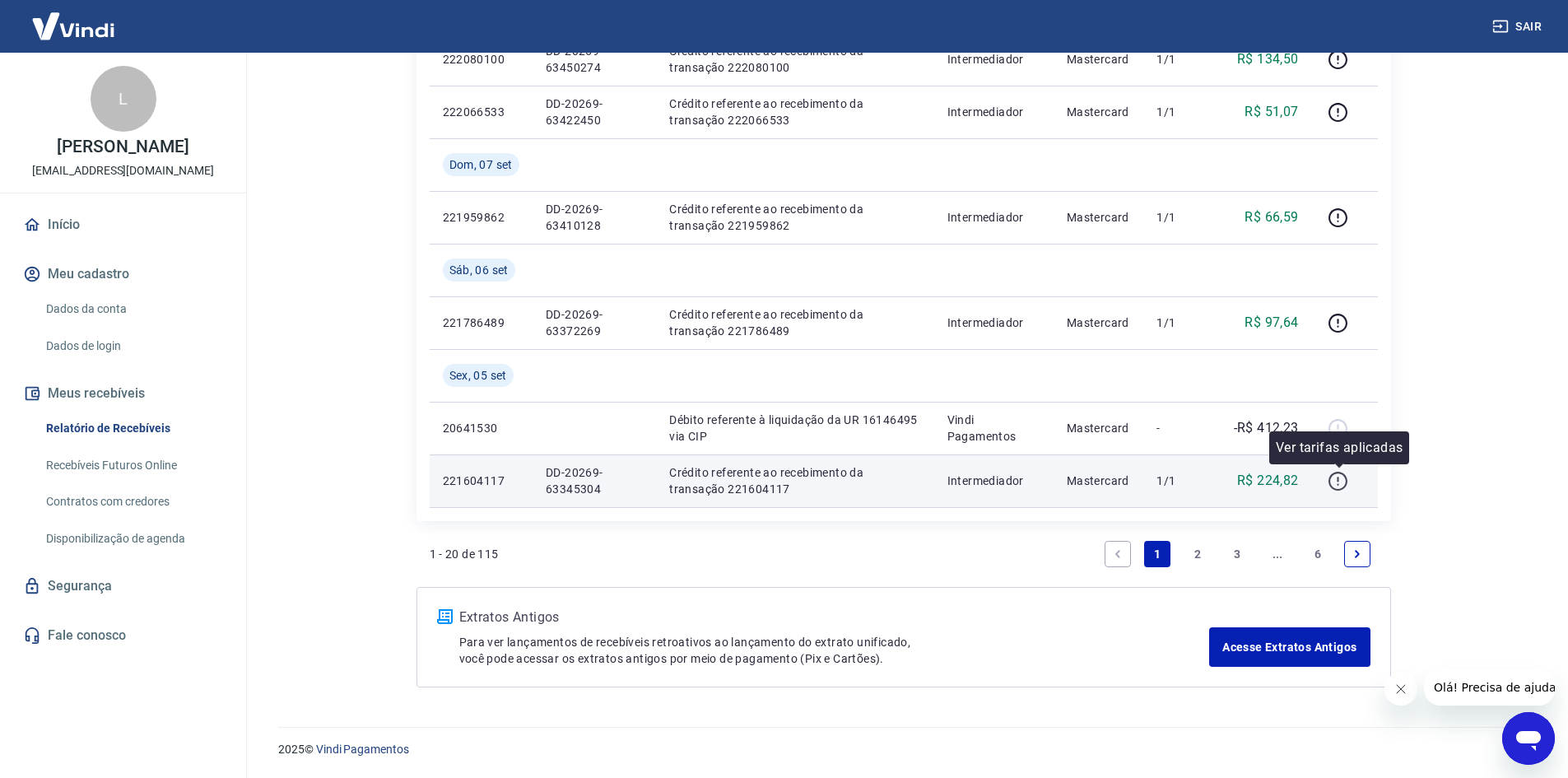
click at [1342, 483] on icon "button" at bounding box center [1338, 481] width 21 height 21
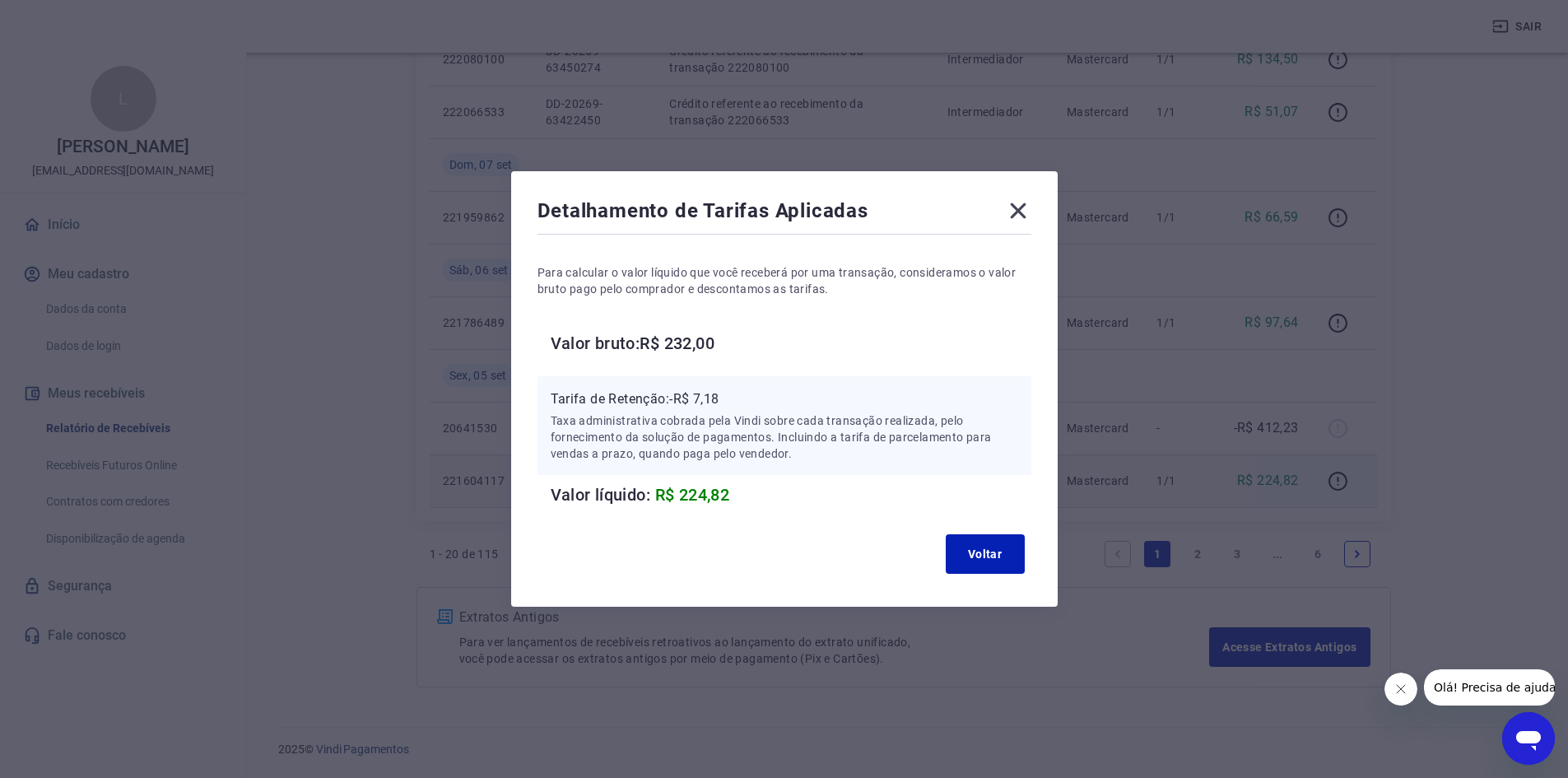
click at [1021, 207] on icon at bounding box center [1017, 211] width 15 height 15
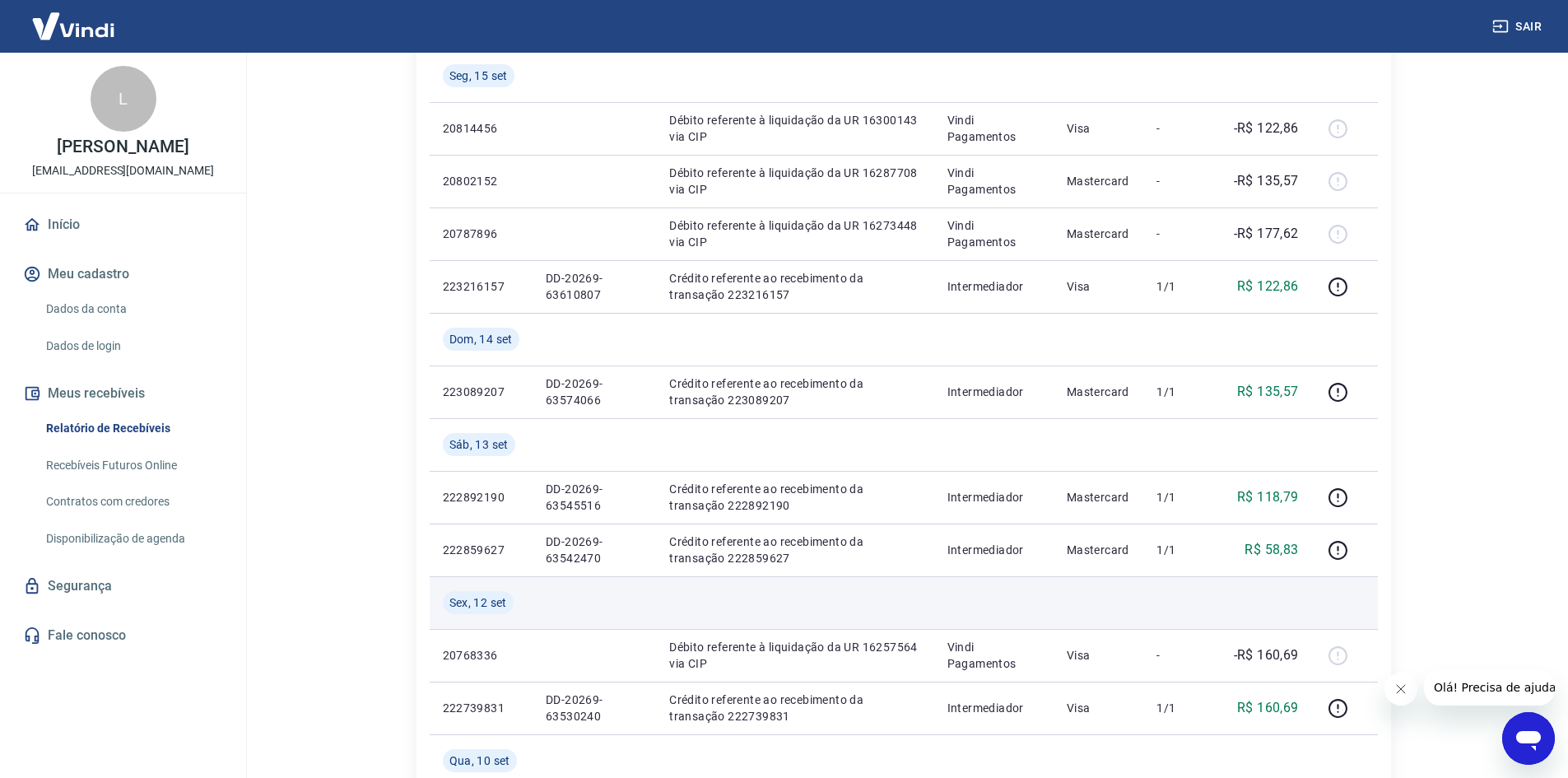
scroll to position [205, 0]
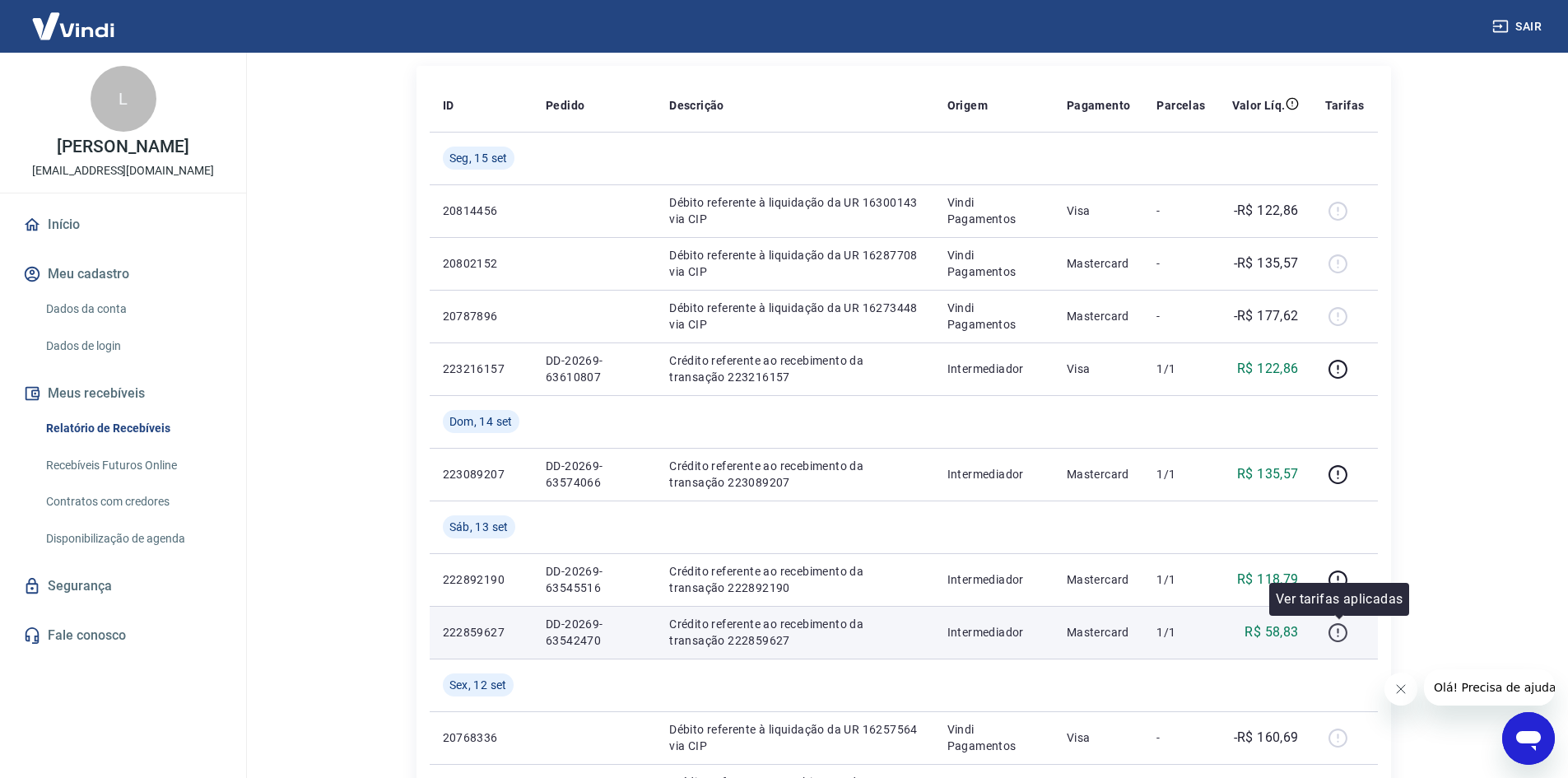
click at [1344, 632] on icon "button" at bounding box center [1338, 632] width 21 height 21
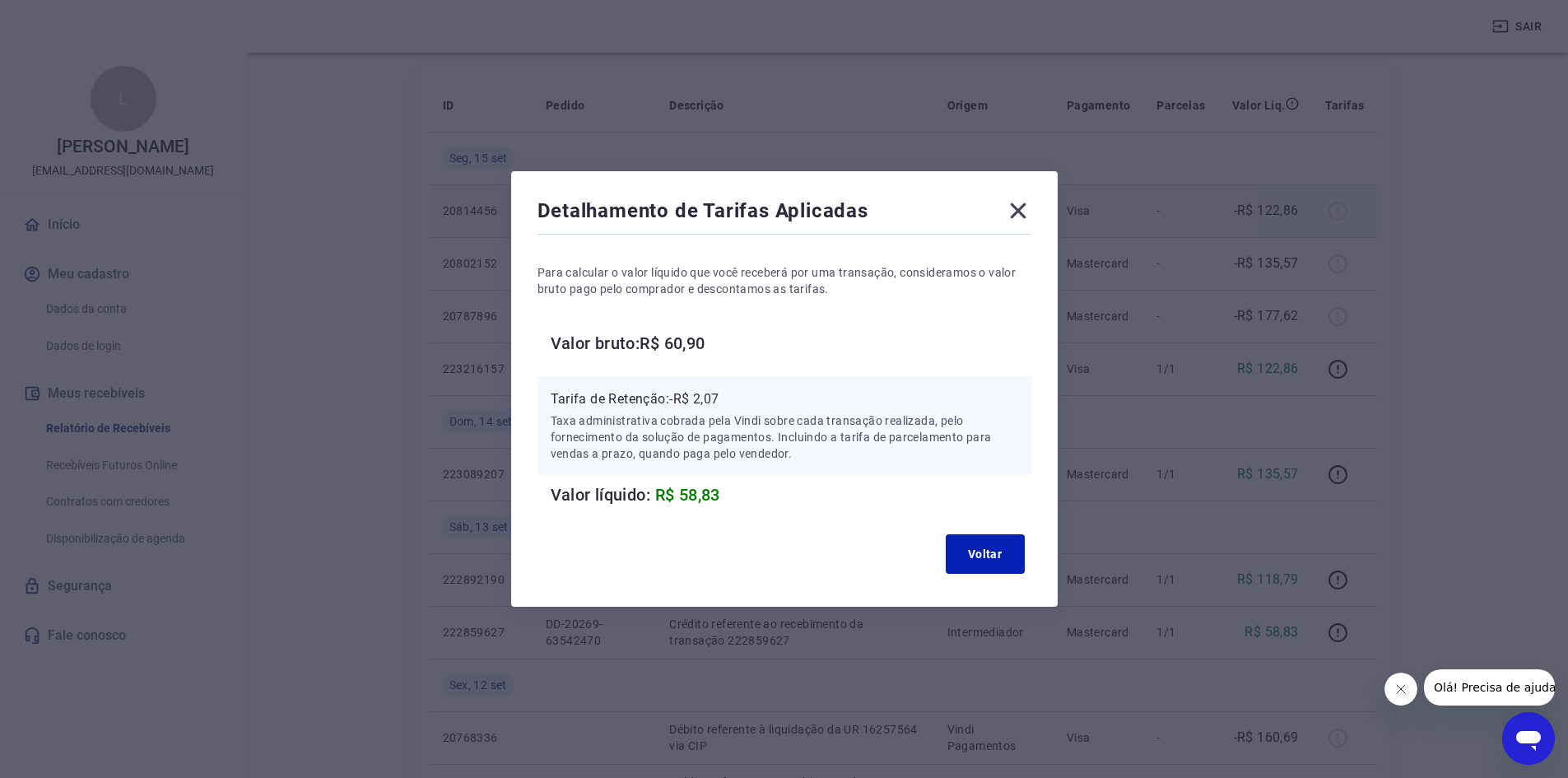
click at [1031, 210] on icon at bounding box center [1018, 210] width 26 height 26
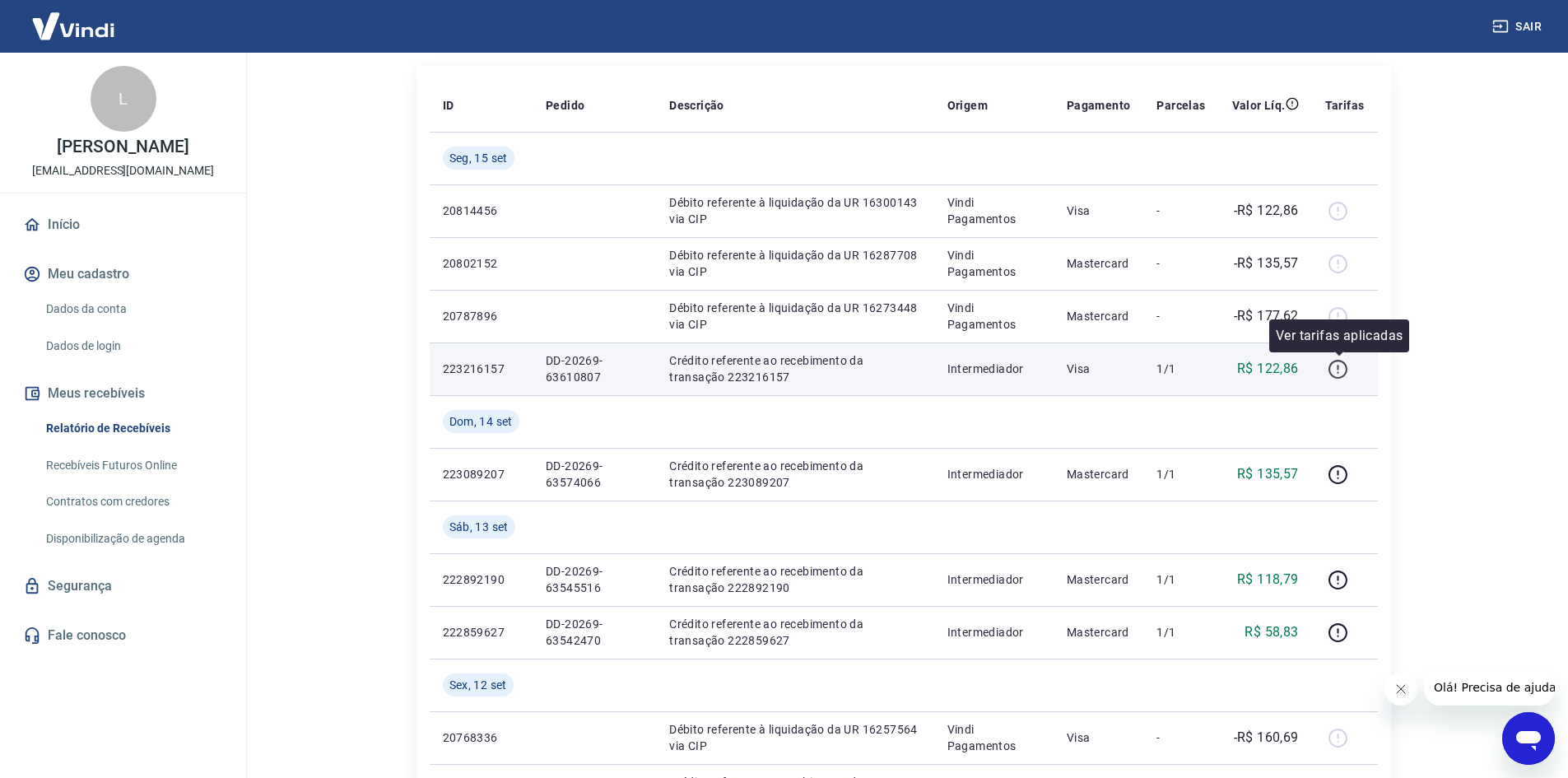
click at [1344, 368] on icon "button" at bounding box center [1338, 369] width 21 height 21
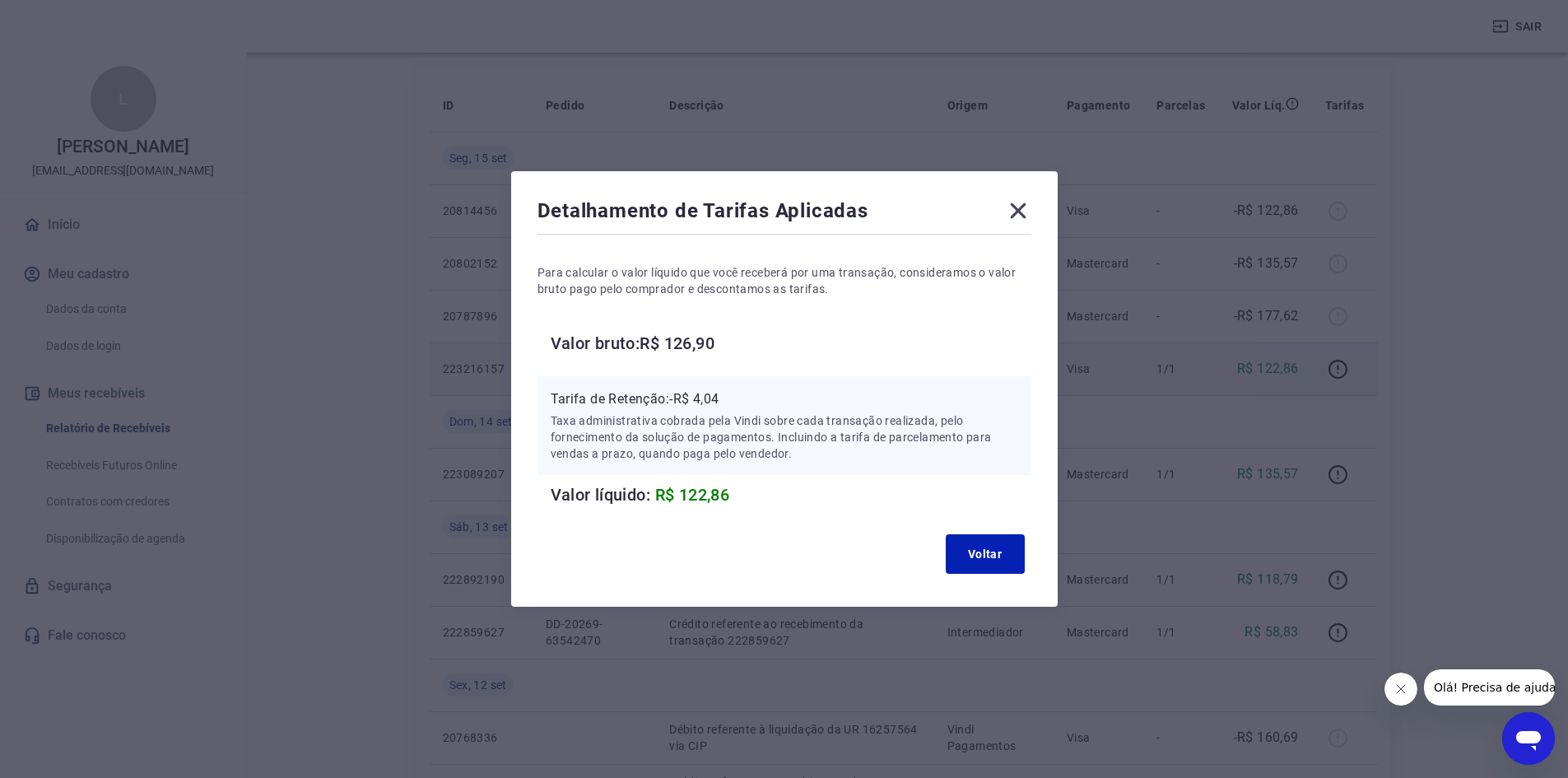
click at [1318, 463] on div "Detalhamento de Tarifas Aplicadas Para calcular o valor líquido que você recebe…" at bounding box center [784, 389] width 1568 height 778
click at [1024, 210] on icon at bounding box center [1017, 211] width 15 height 15
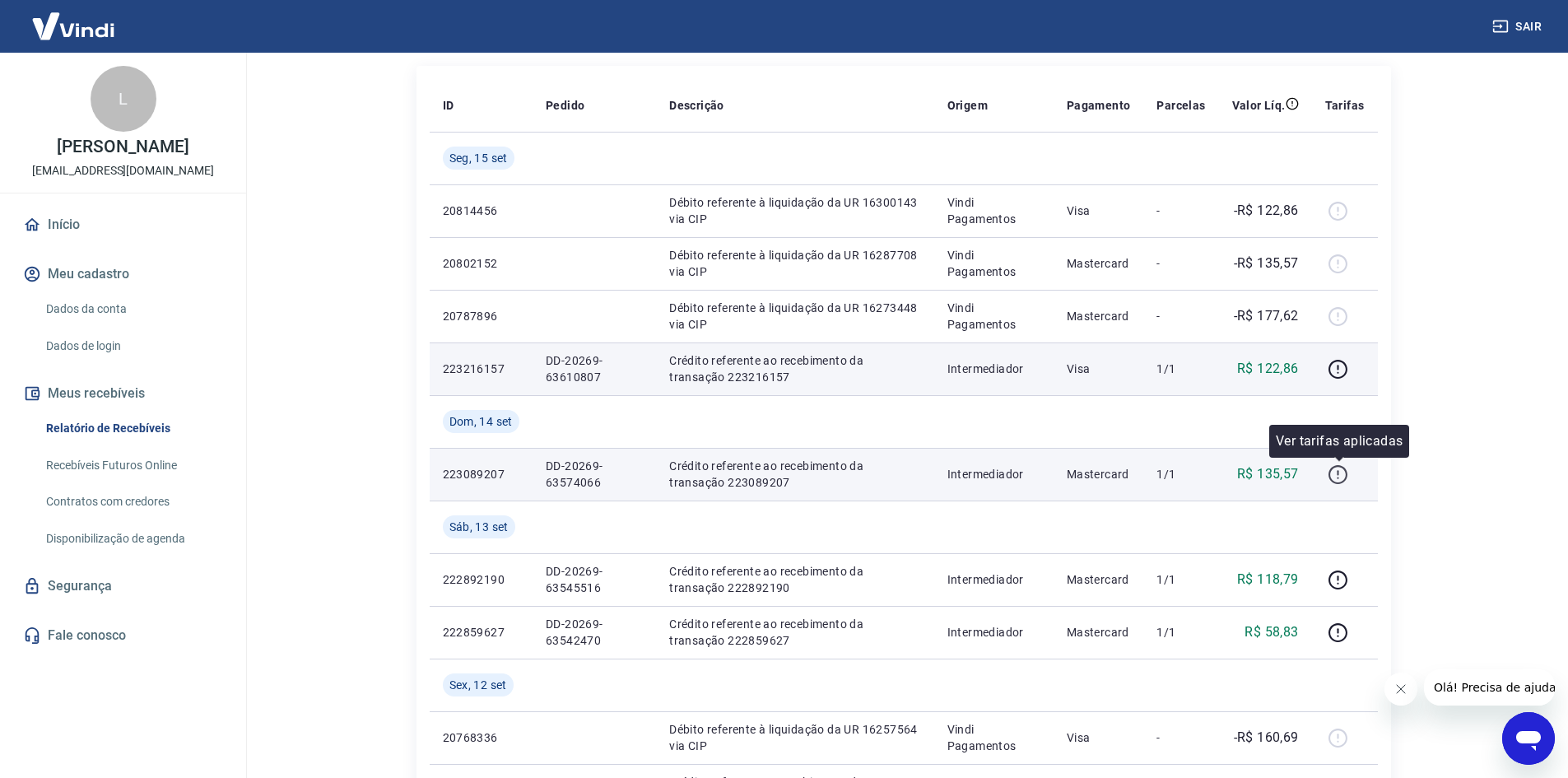
click at [1345, 470] on icon "button" at bounding box center [1338, 474] width 21 height 21
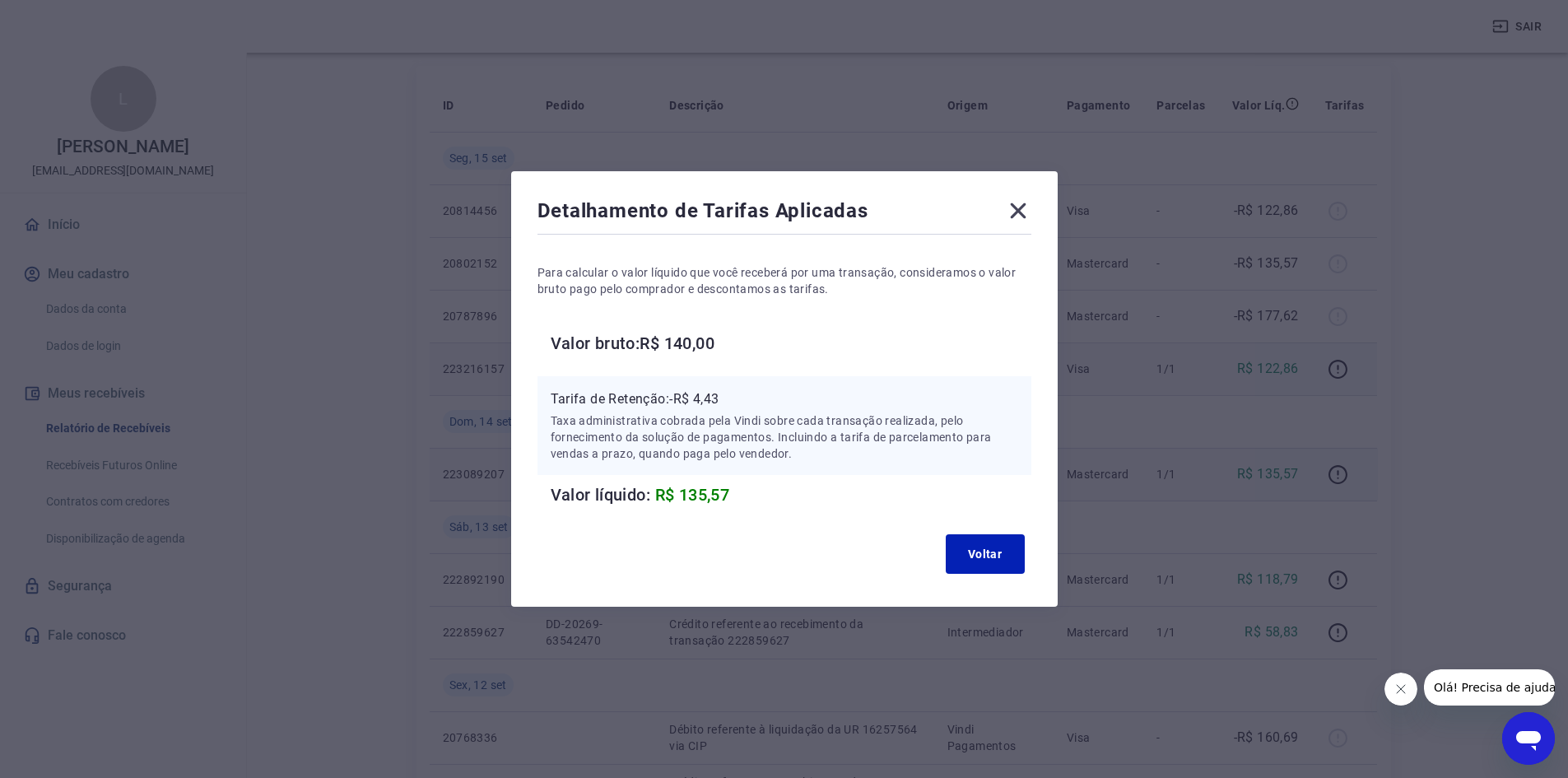
click at [446, 300] on div "Detalhamento de Tarifas Aplicadas Para calcular o valor líquido que você recebe…" at bounding box center [784, 389] width 1568 height 778
click at [1029, 211] on icon at bounding box center [1018, 210] width 26 height 26
